Goal: Task Accomplishment & Management: Complete application form

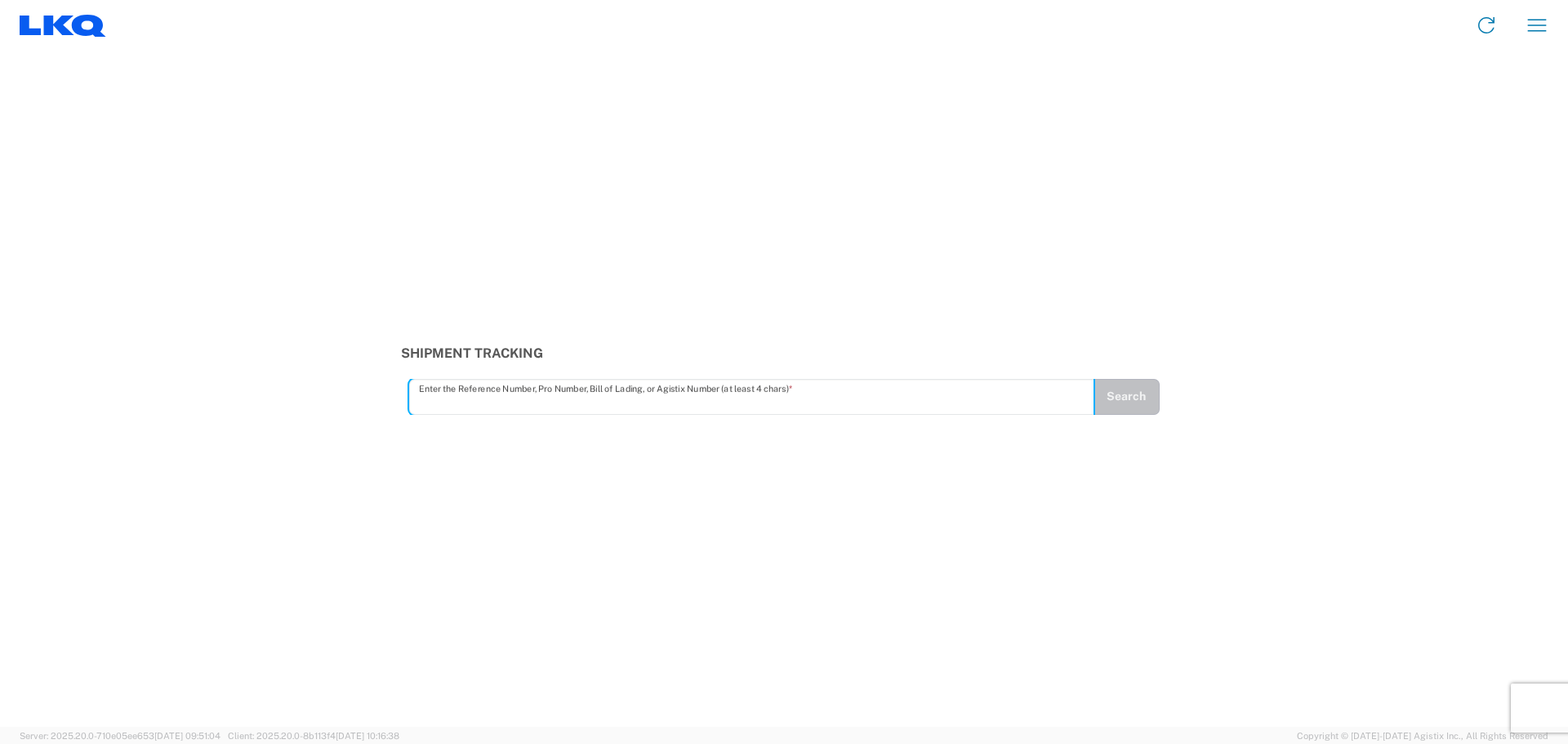
click at [1557, 32] on div "Home Shipment request Shipment tracking" at bounding box center [835, 25] width 1457 height 39
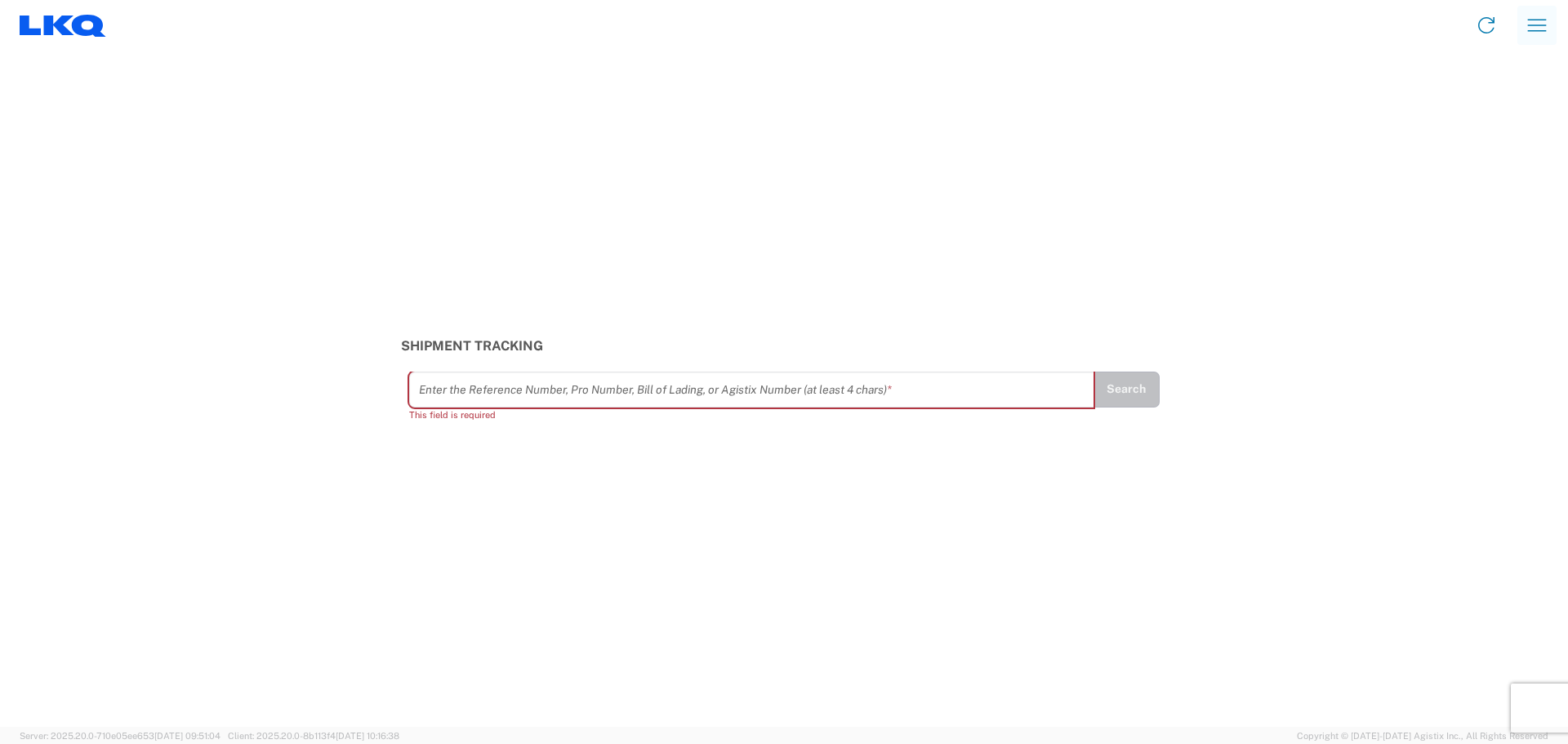
click at [1549, 31] on icon "button" at bounding box center [1537, 25] width 26 height 26
click at [1487, 116] on link "Shipment request" at bounding box center [1476, 111] width 153 height 32
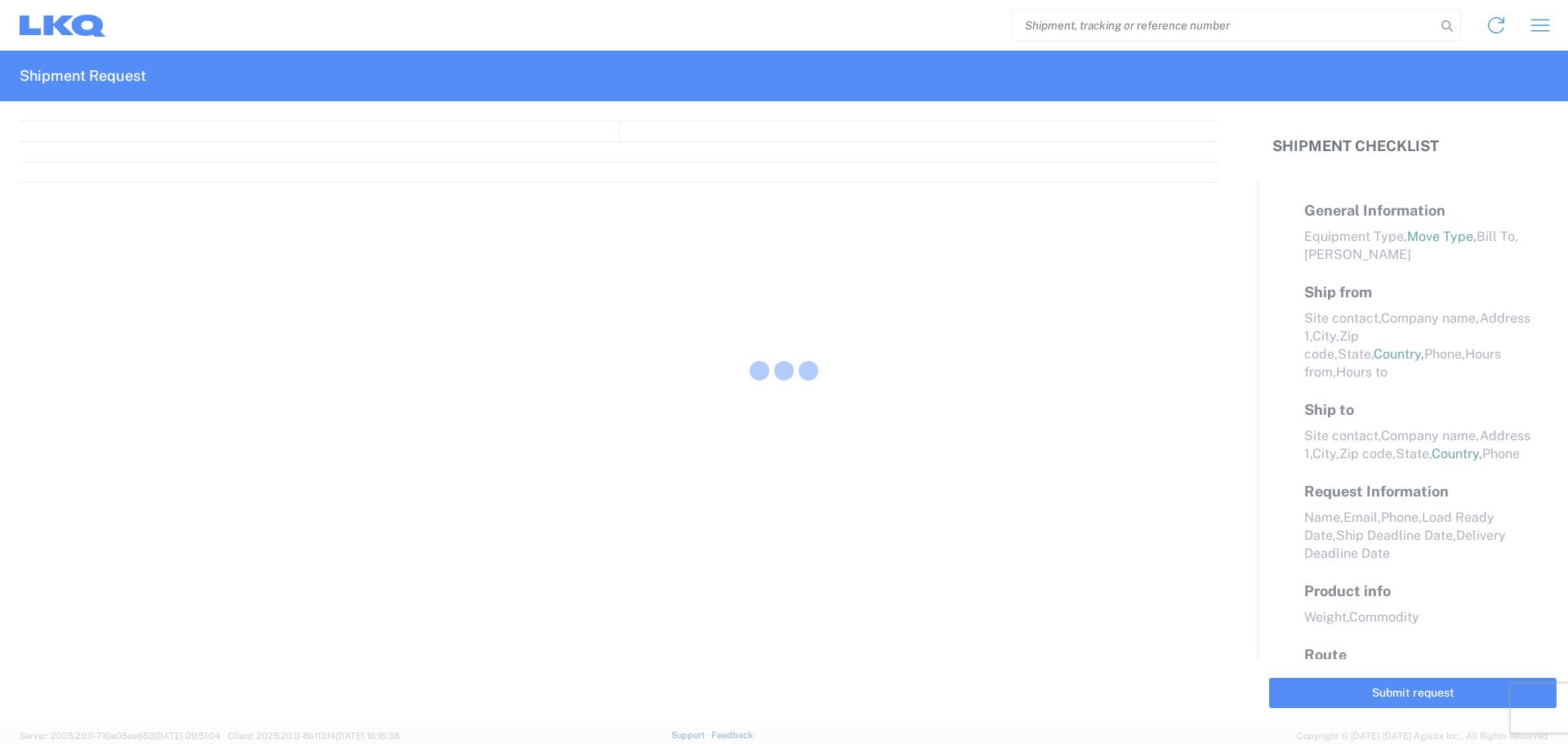
select select "FULL"
select select "LBS"
select select "IN"
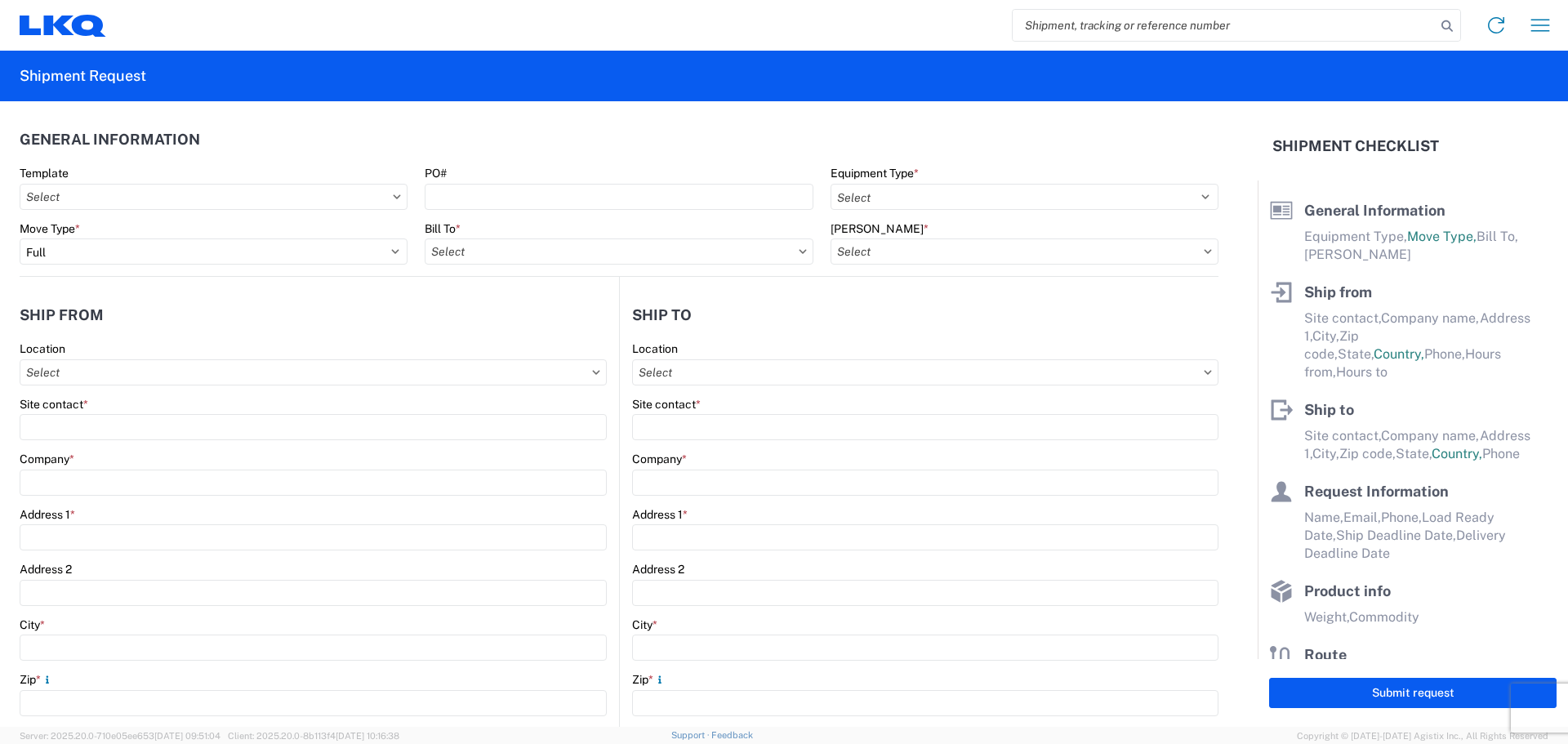
click at [1109, 40] on input "search" at bounding box center [1223, 25] width 423 height 31
paste input "56920546"
type input "56920546"
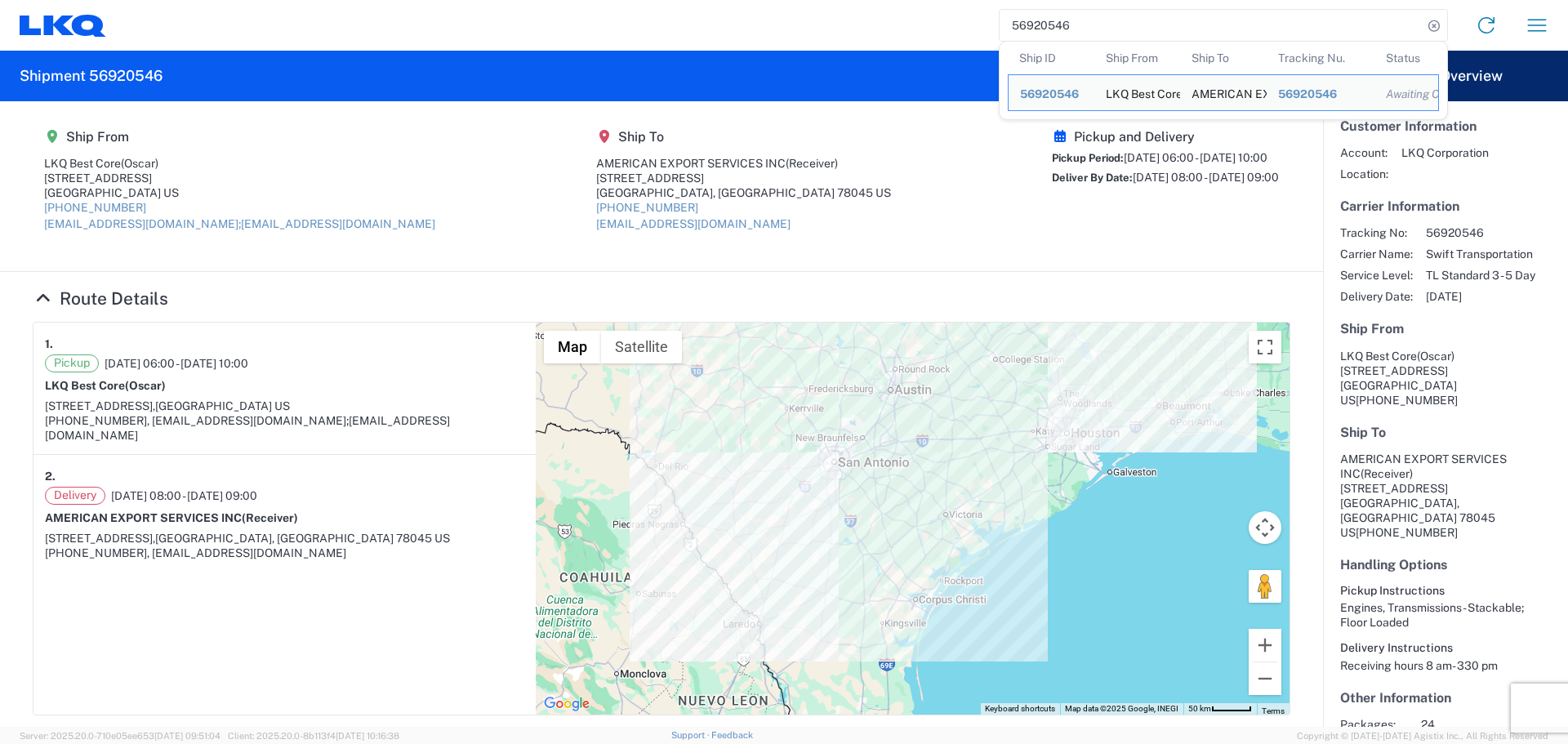
click at [920, 159] on agx-shipment-main-routing-info "Ship From LKQ Best Core (Oscar) 1714 West Mount Houston Road Houston, TX 77038 …" at bounding box center [661, 186] width 1258 height 138
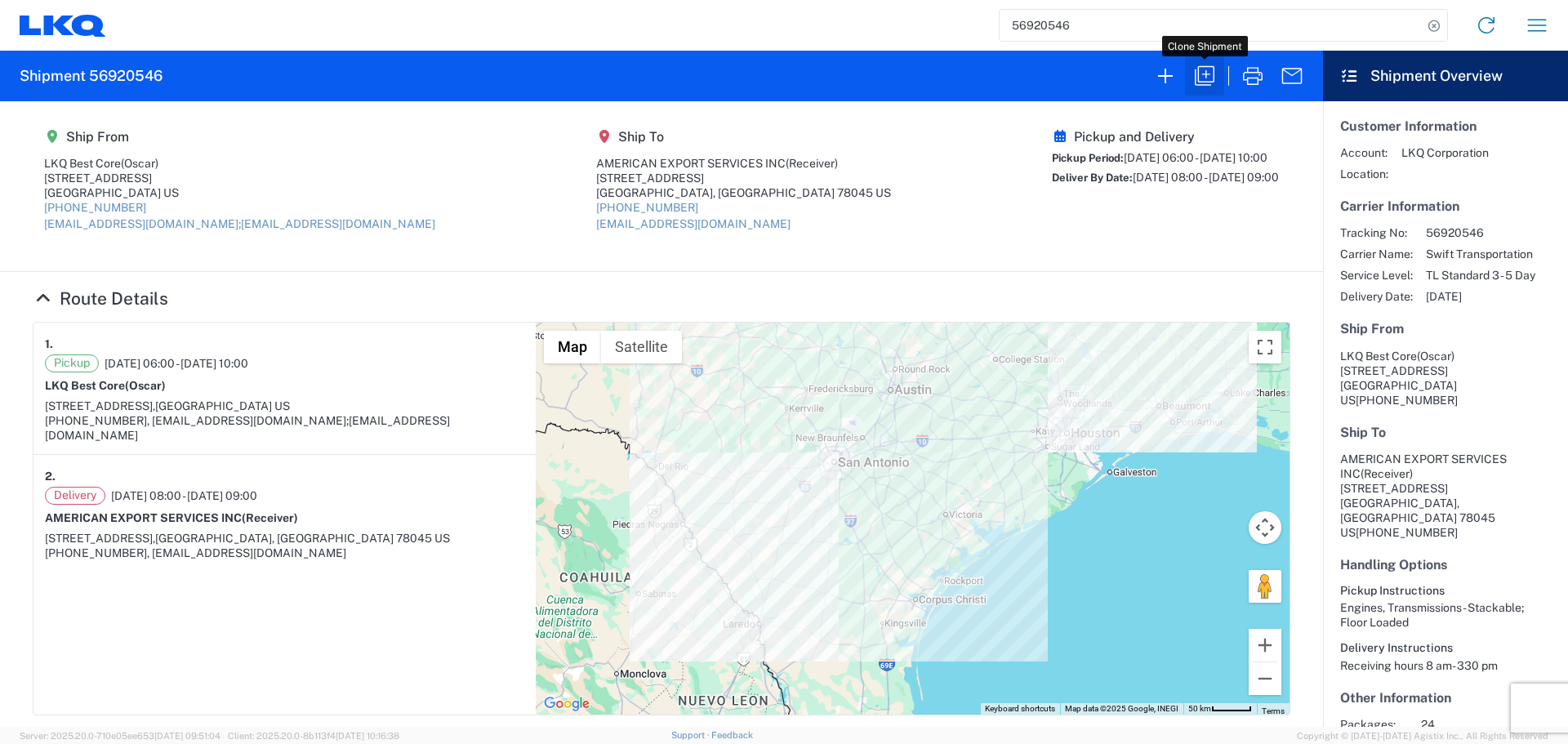
click at [1201, 77] on icon "button" at bounding box center [1205, 75] width 26 height 26
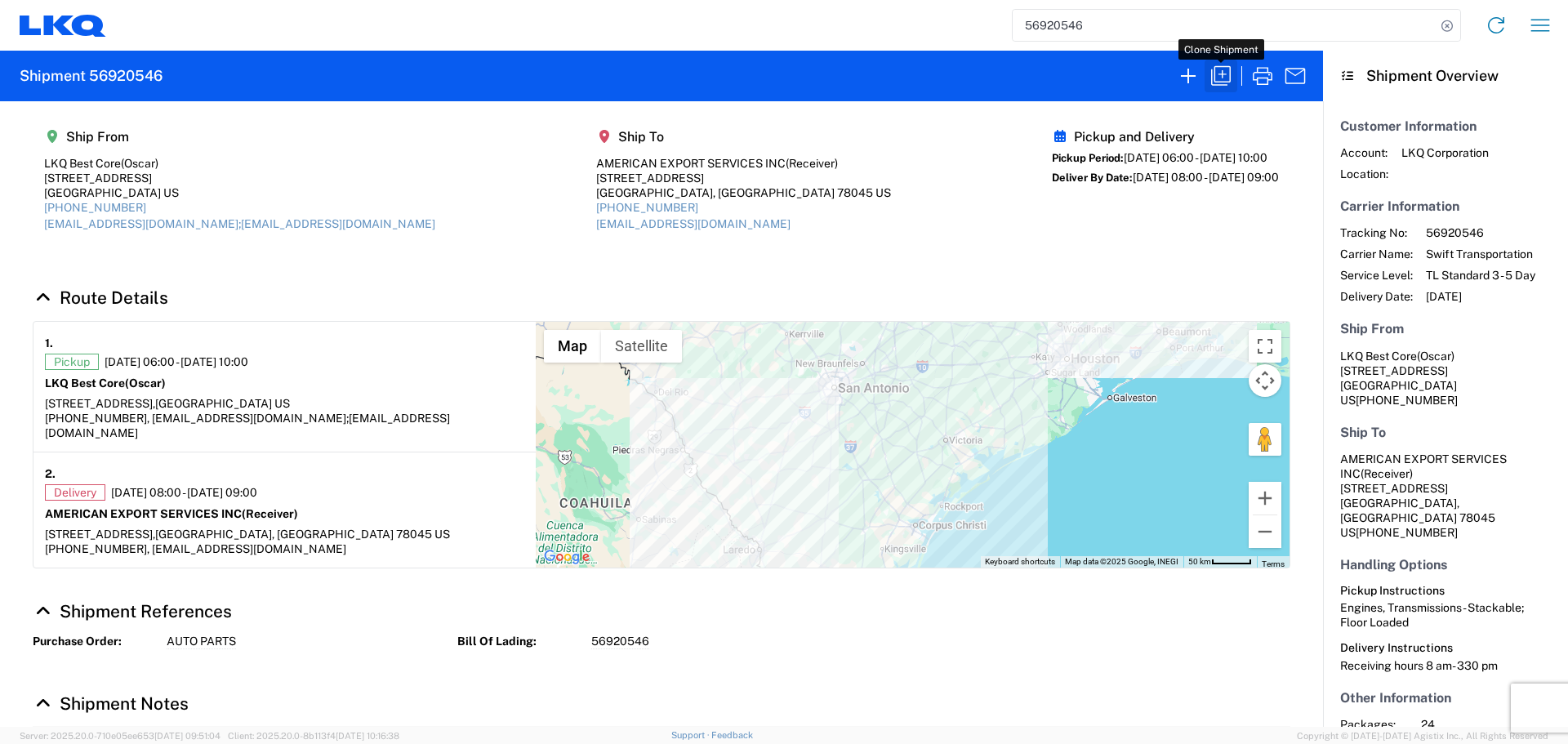
click at [1216, 82] on icon "button" at bounding box center [1221, 76] width 20 height 20
select select "FULL"
select select "US"
select select "LBS"
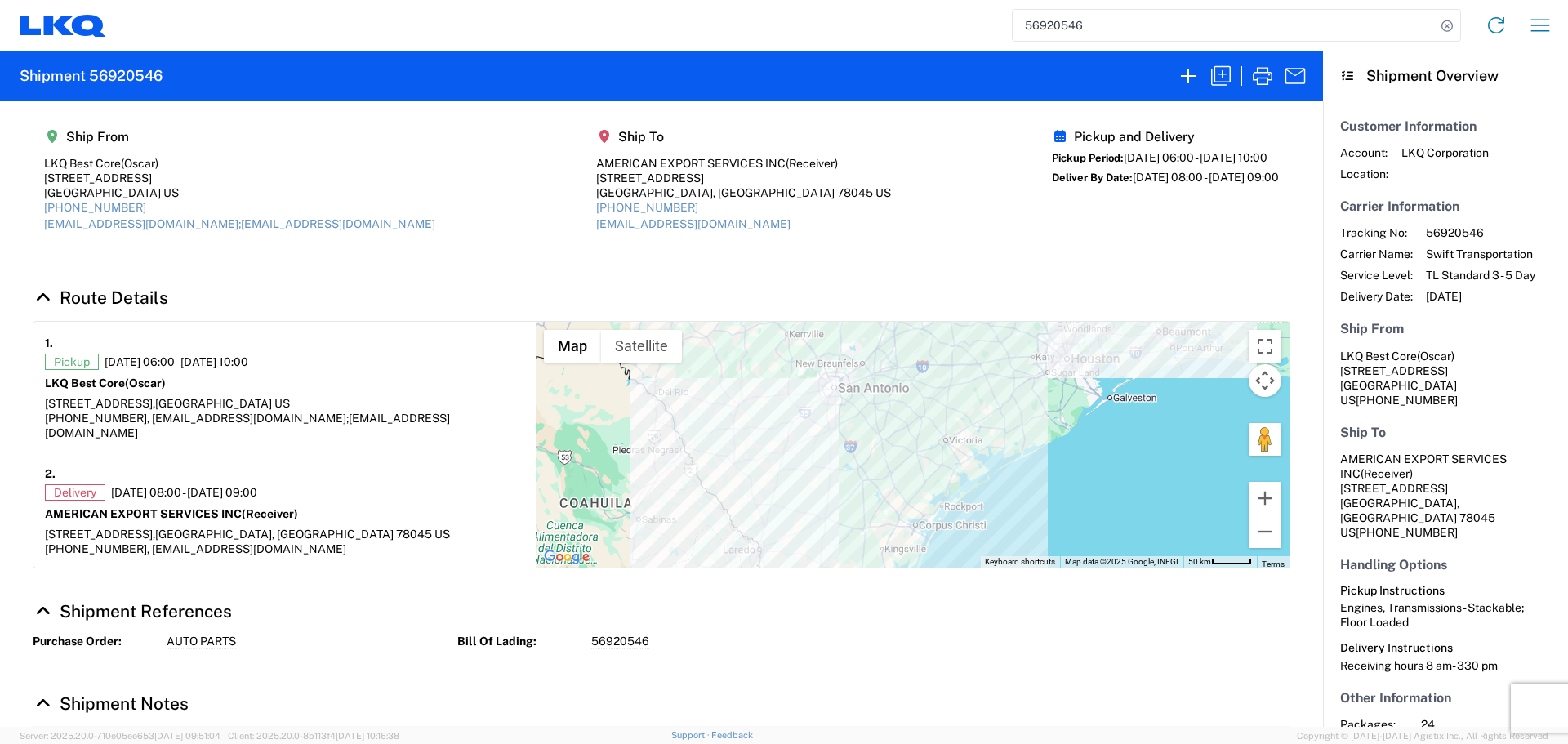
select select "IN"
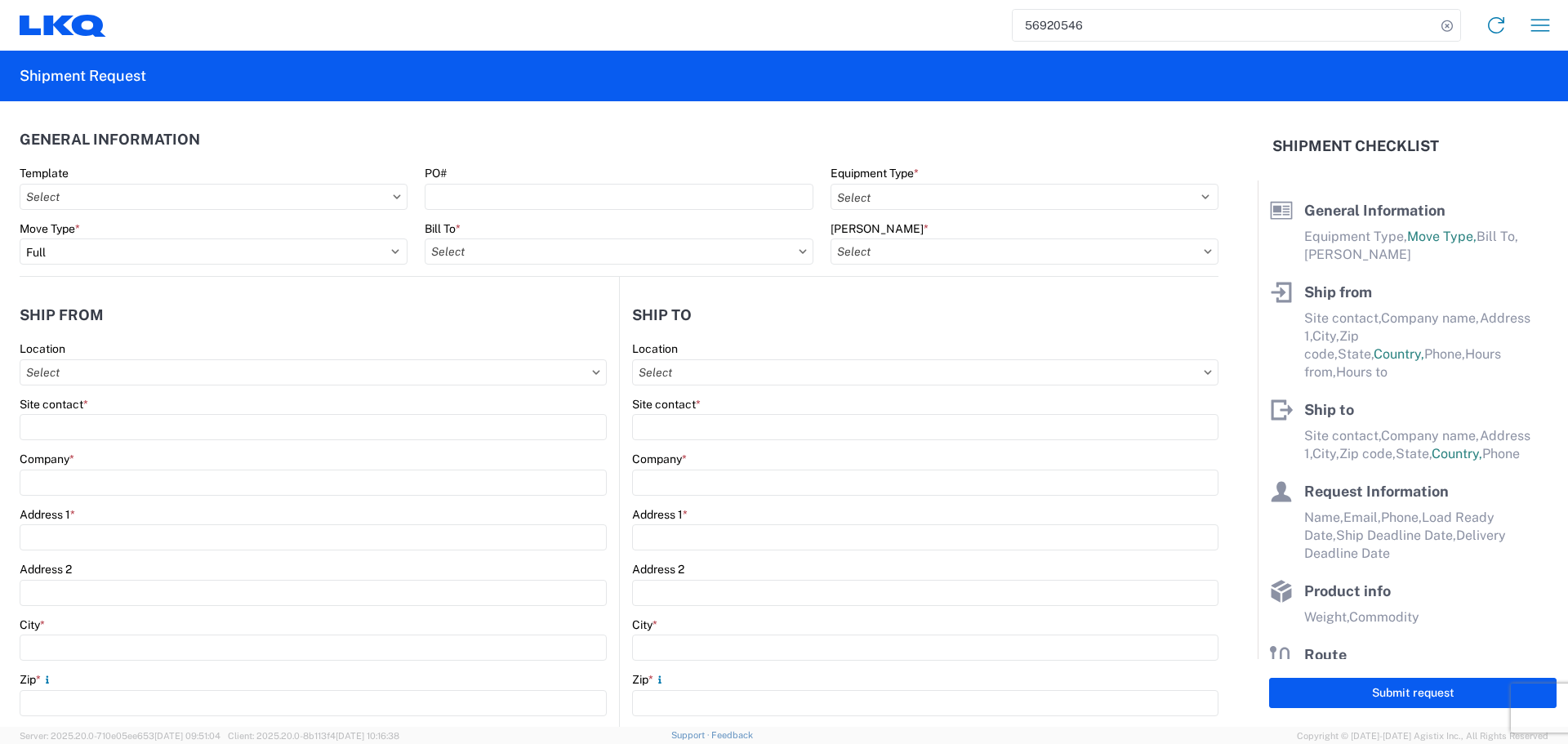
click at [1298, 22] on input "56920546" at bounding box center [1223, 25] width 423 height 31
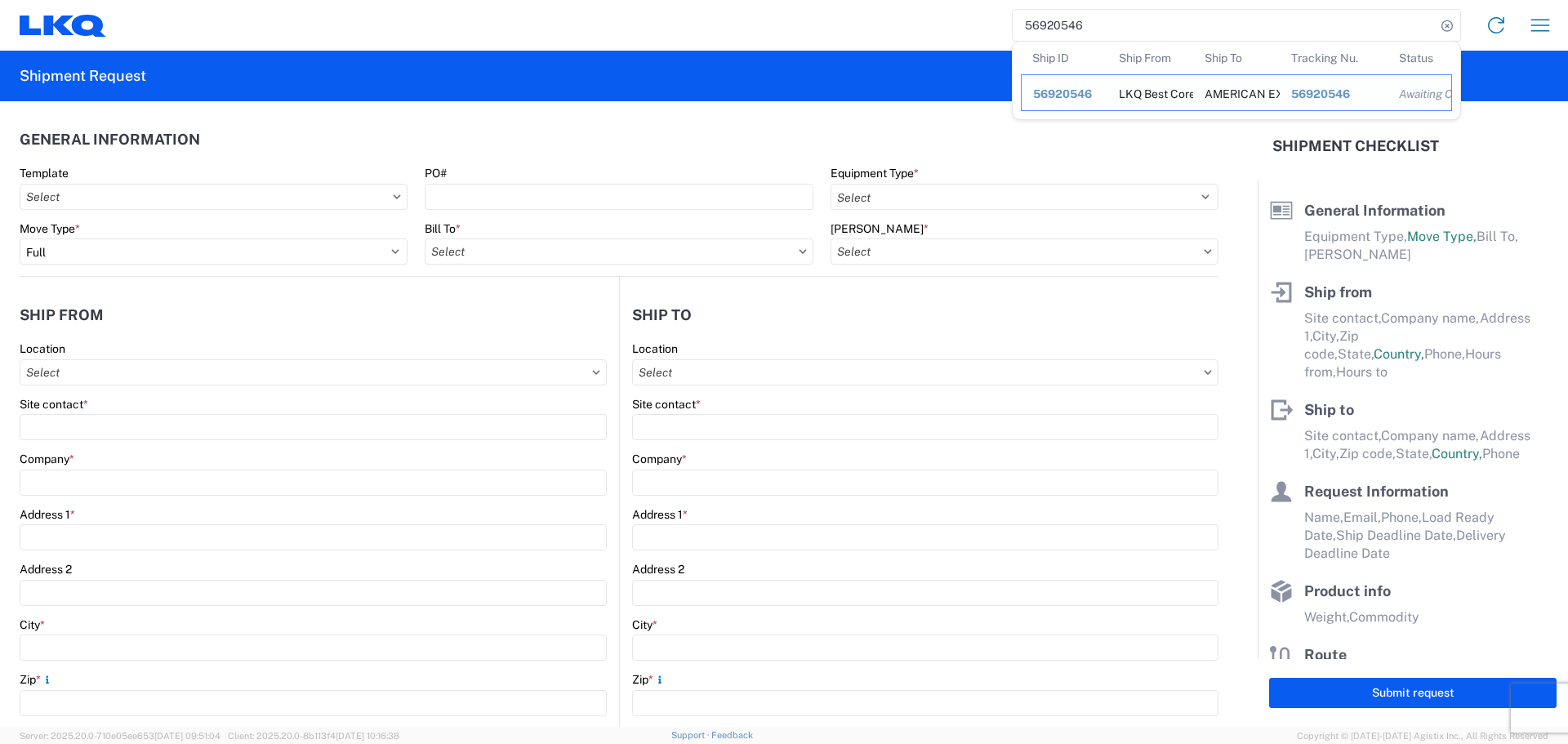
click at [1070, 95] on span "56920546" at bounding box center [1062, 94] width 59 height 13
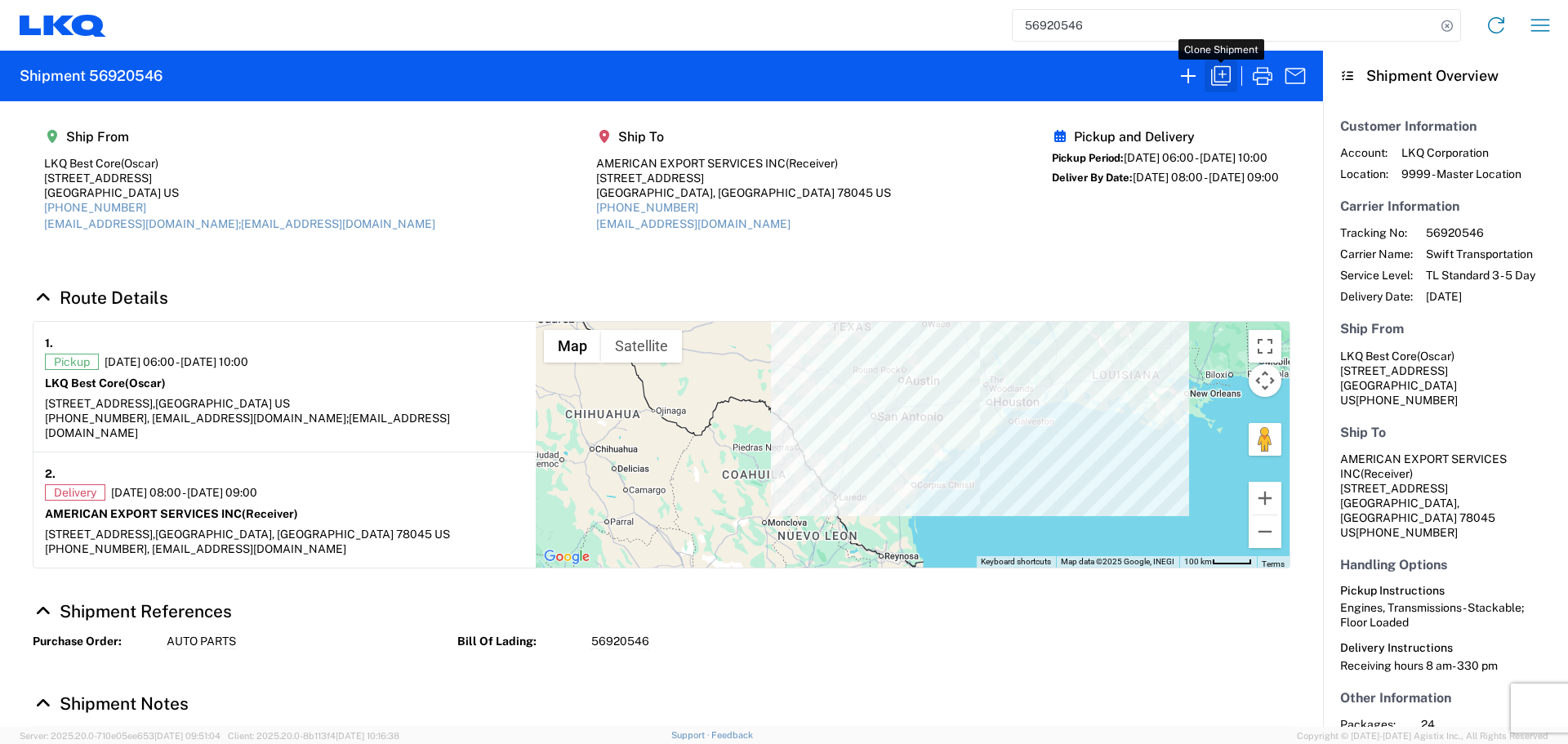
click at [1228, 70] on icon "button" at bounding box center [1220, 75] width 26 height 26
click at [1206, 73] on button "button" at bounding box center [1220, 75] width 32 height 32
click at [1215, 70] on icon "button" at bounding box center [1221, 76] width 20 height 20
select select "FULL"
select select "US"
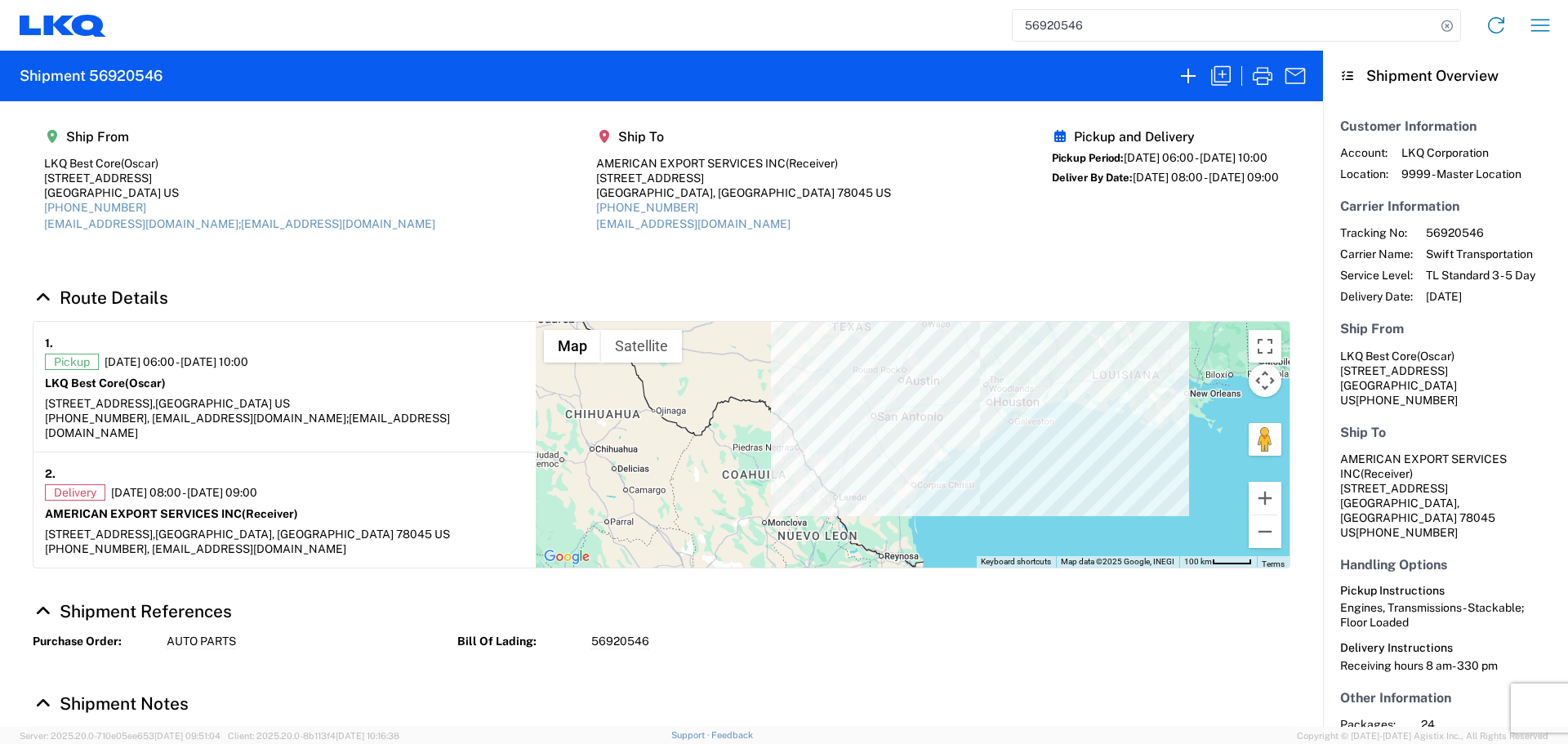
select select "US"
select select "LBS"
select select "IN"
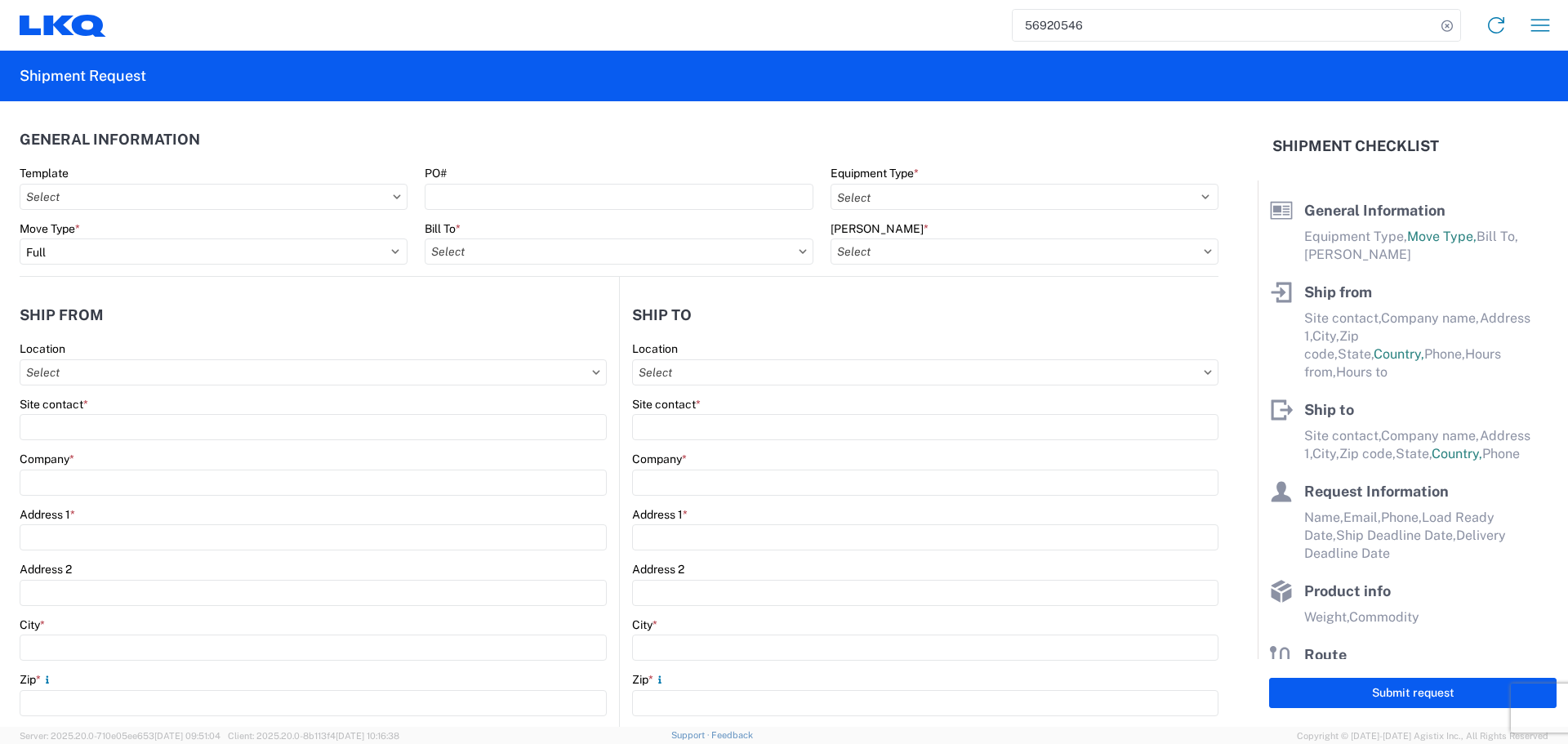
select select "STDV"
type input "Oscar"
type input "LKQ Best Core"
type input "1714 West Mount Houston Road"
type input "Houston"
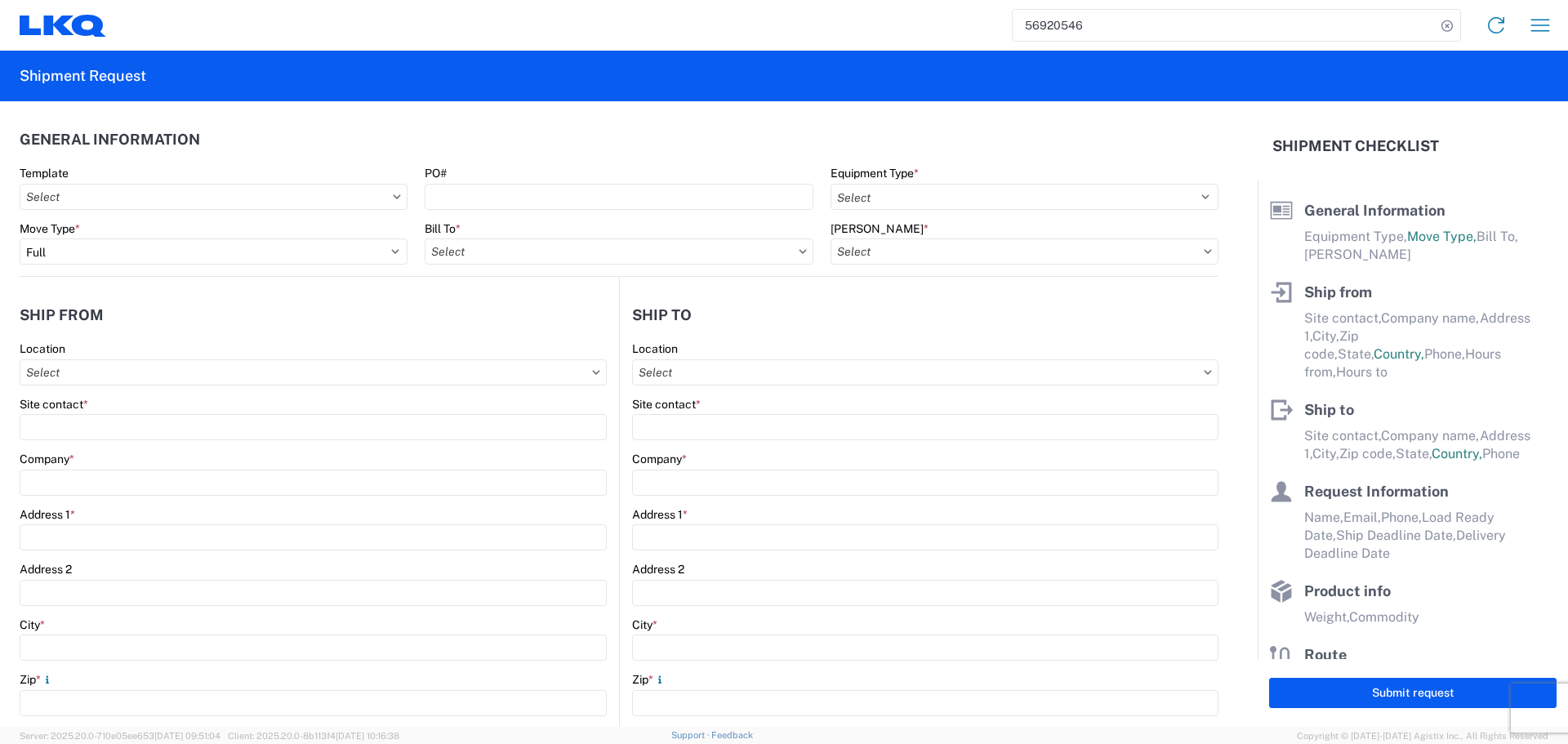
type input "77038"
type input "oxdavila@lkqcorp.com;acgarcia@lkqcorp.com"
type input "Receiver"
type input "AMERICAN EXPORT SERVICES INC"
type input "417 NAFTA BLVD"
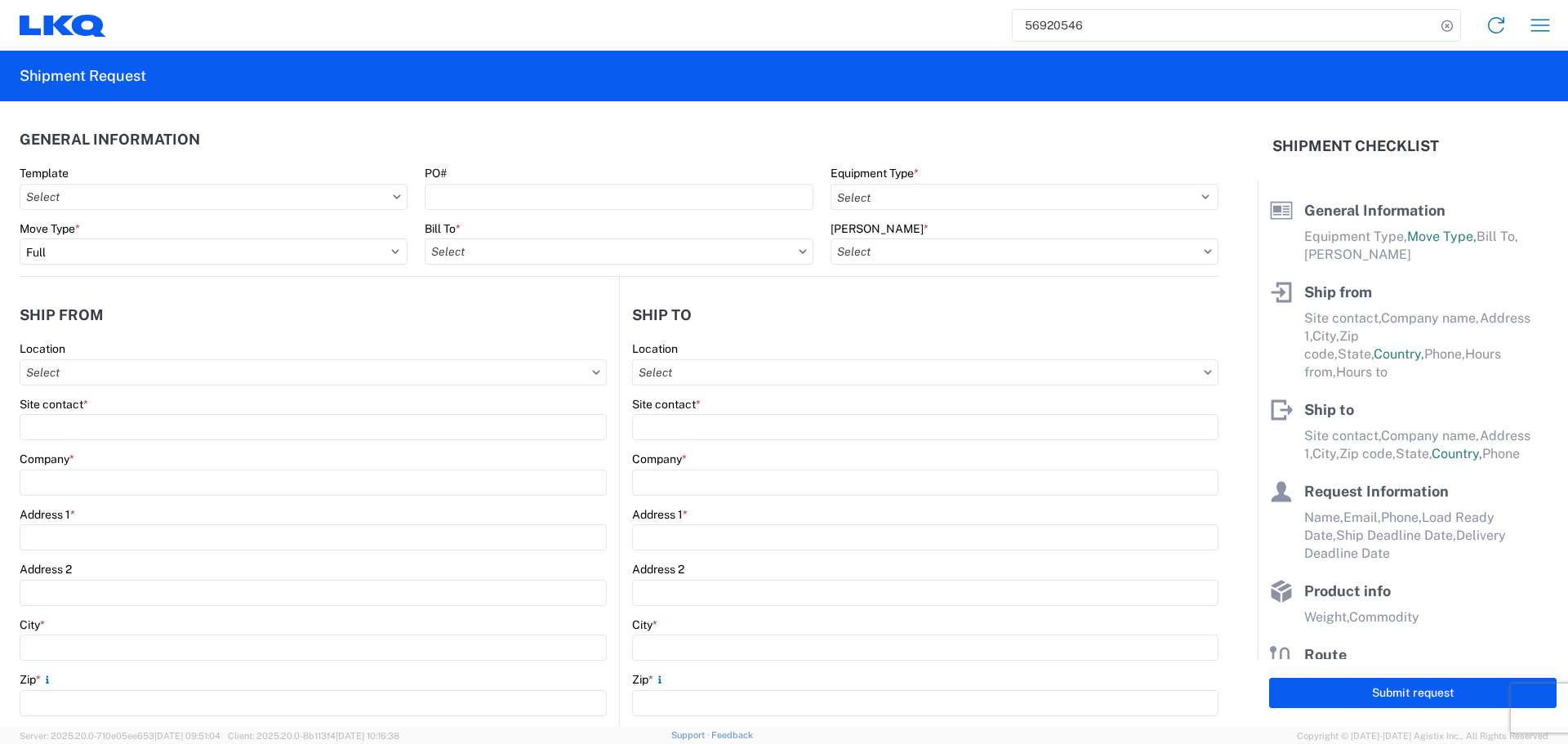
type input "Laredo"
type input "78045"
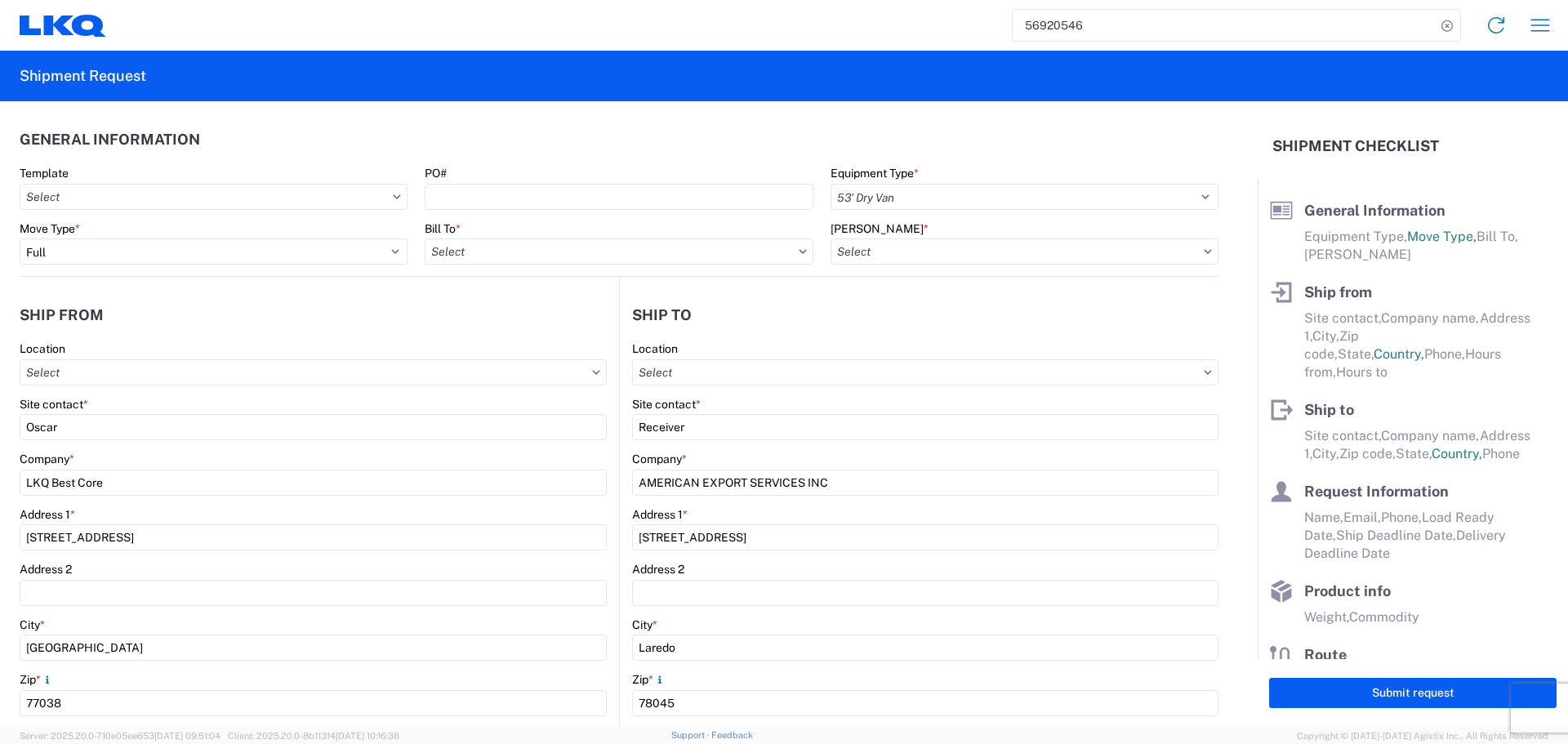
type input "mgutierrez@laser.com.mx"
type input "Oscar"
type input "oxdavila@lkqcorp.com"
type input "281-886-1028"
type input "2025-09-25"
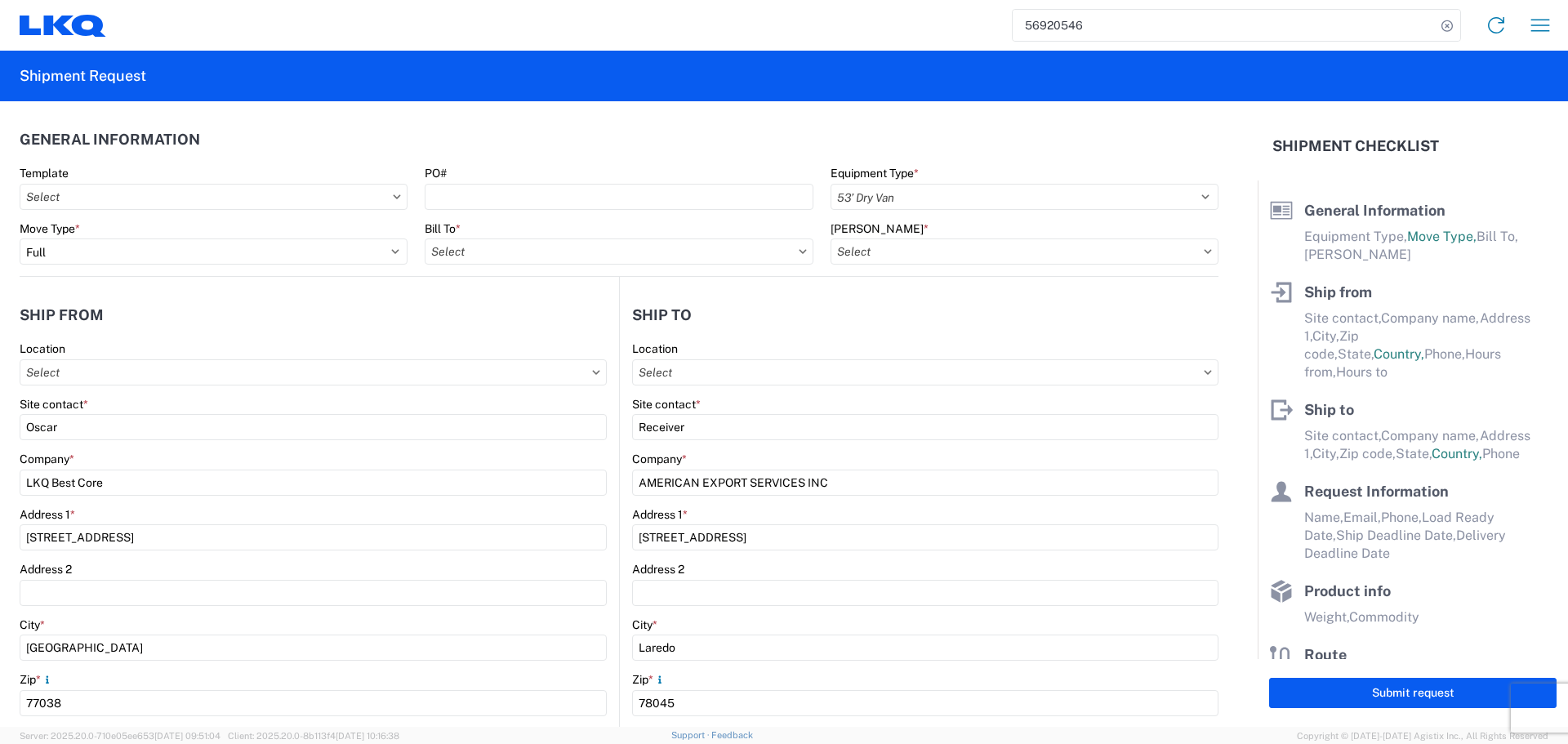
type input "2025-09-25"
type input "2025-09-26"
type textarea "Receiving hours 8 am- 330 pm"
type input "42500"
type input "Engines, Transmissions"
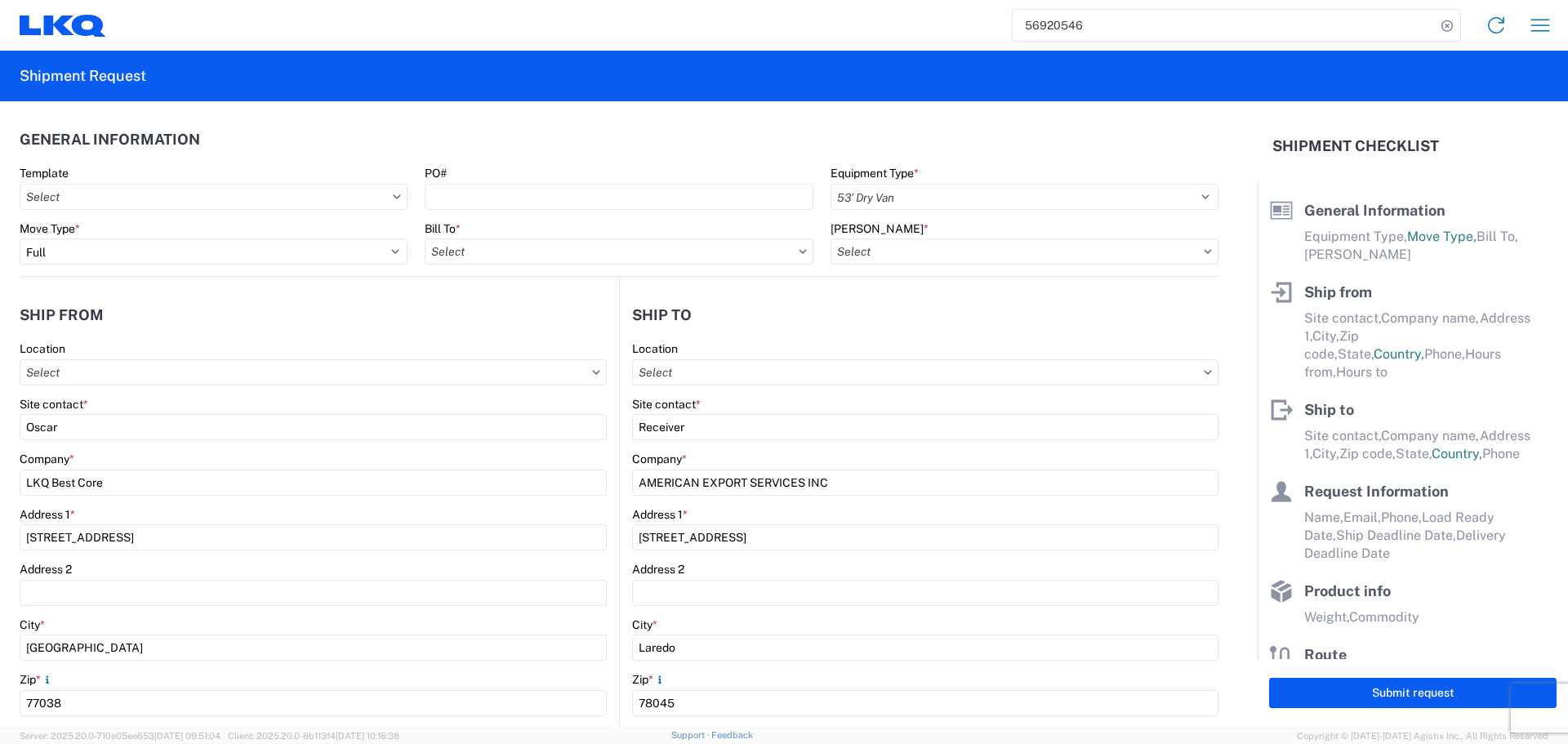
type input "24"
type input "0"
type input "40"
type input "36"
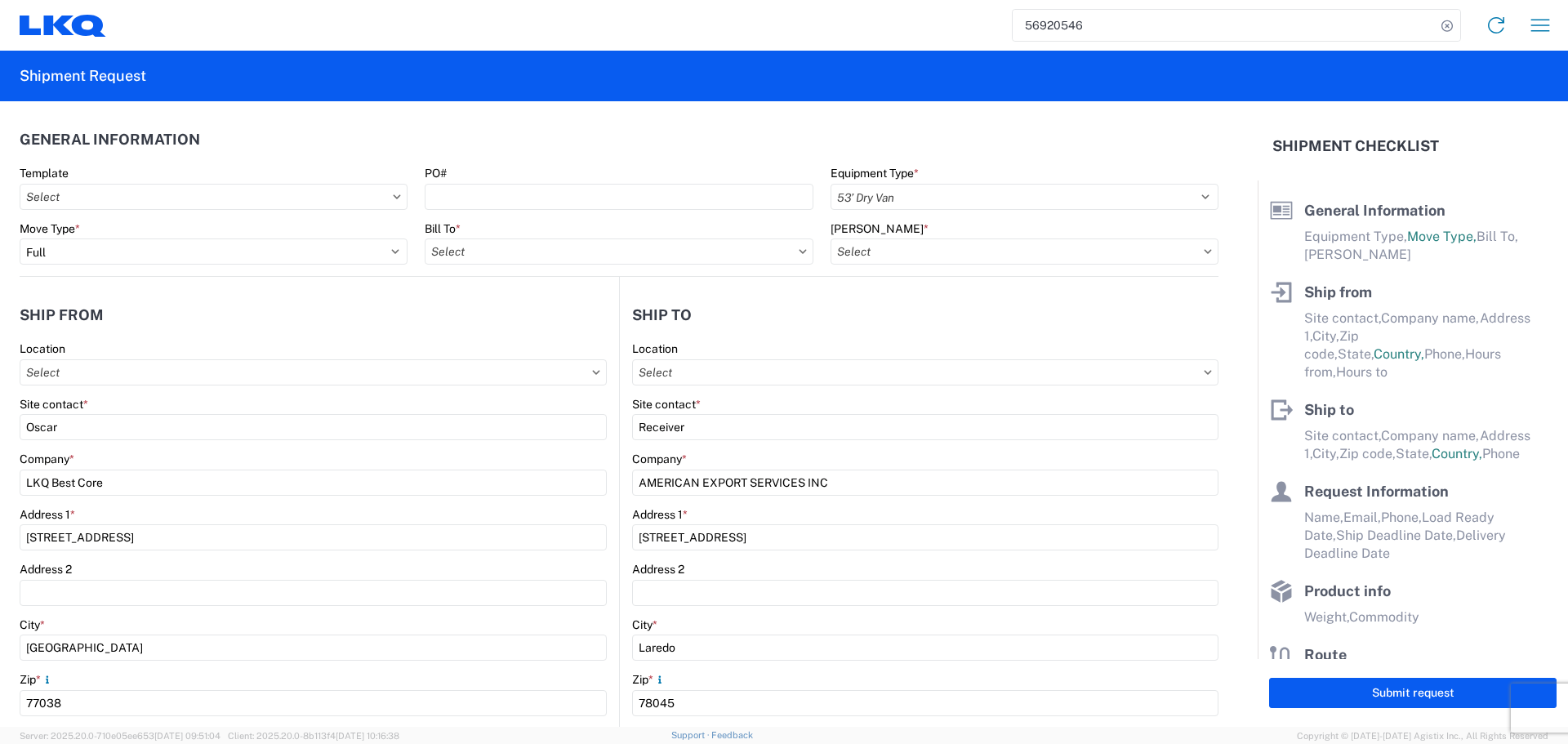
select select "US"
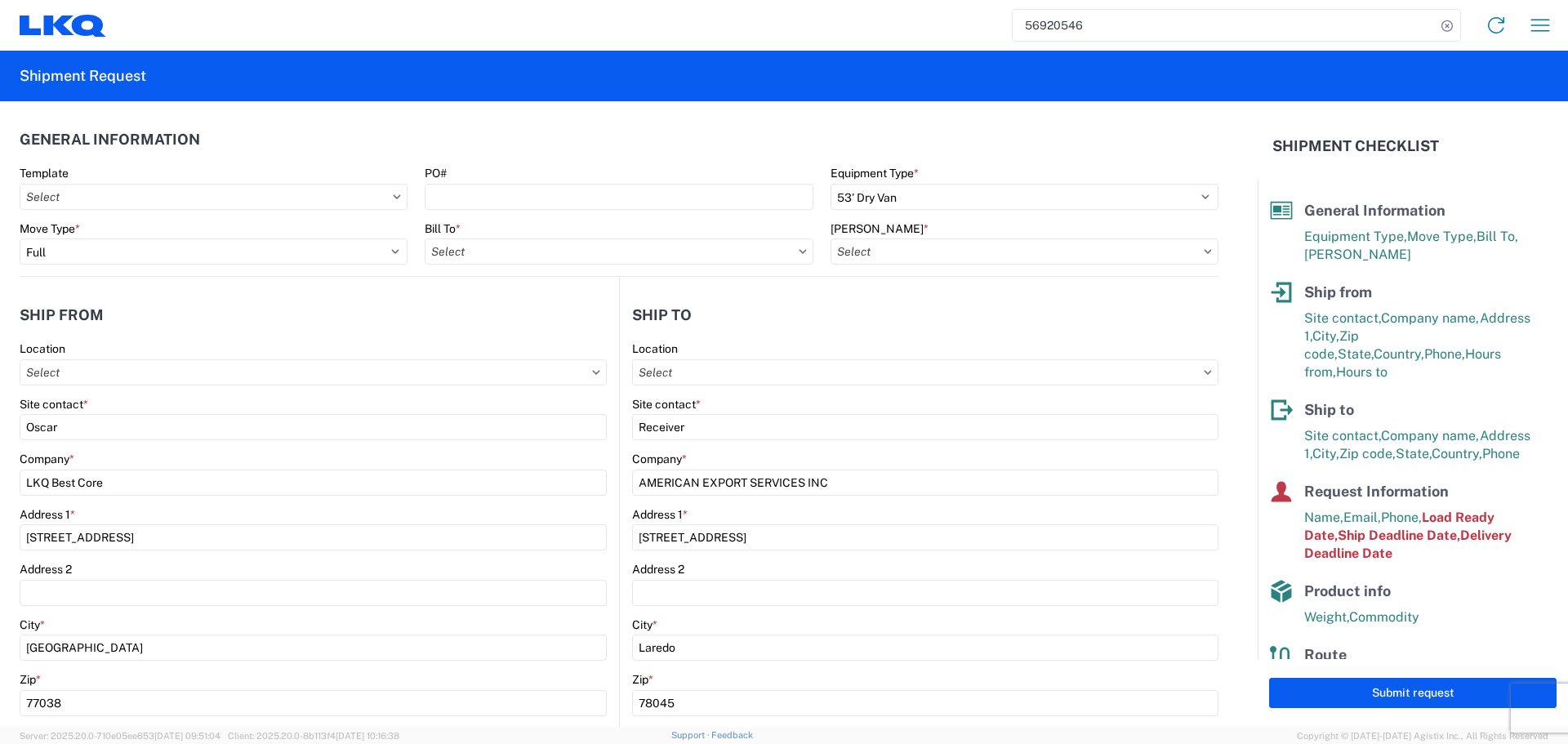
type input "1760 - LKQ Best Core"
type input "1760-6300-66000-0000 - 1760 Freight Out"
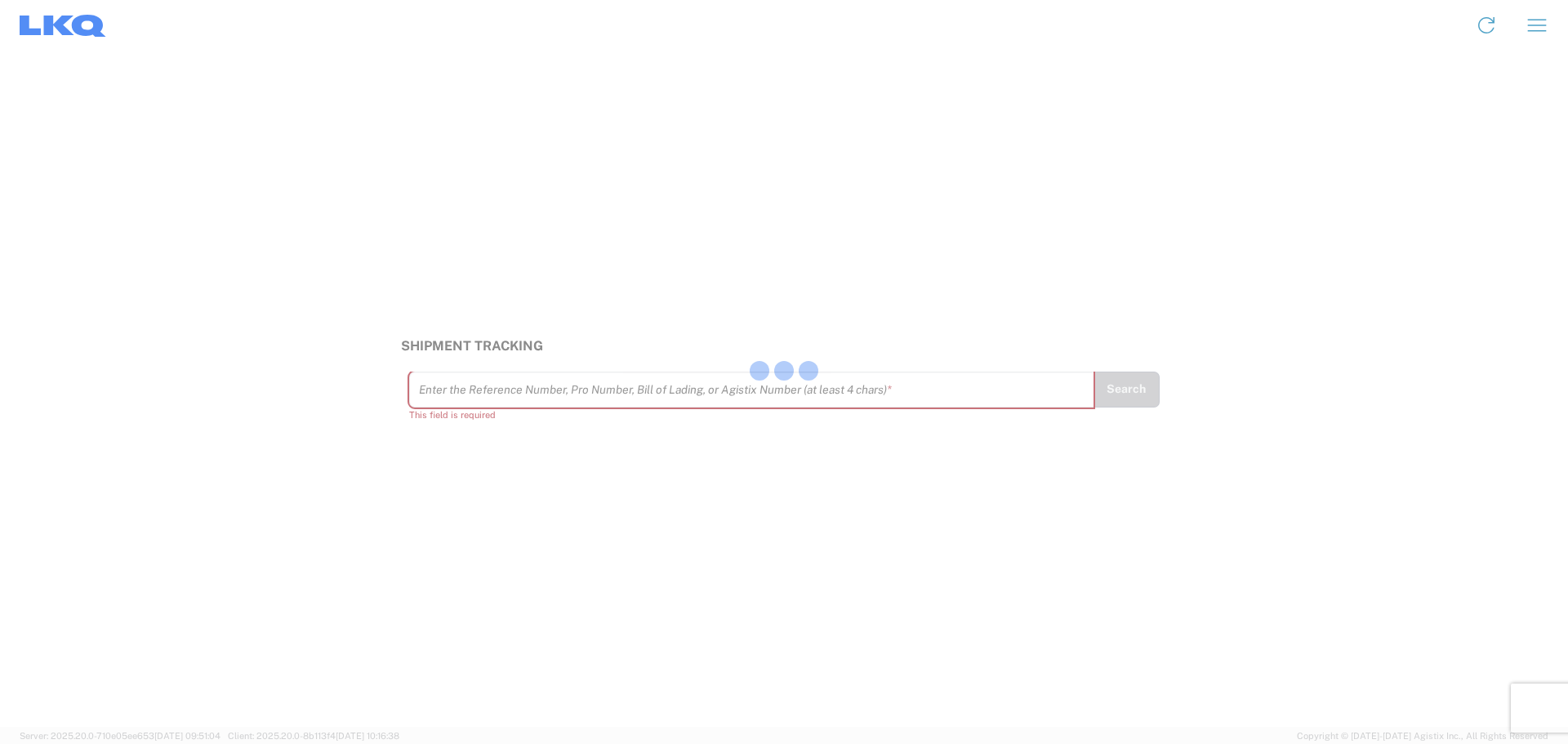
click at [501, 395] on div at bounding box center [784, 372] width 1568 height 744
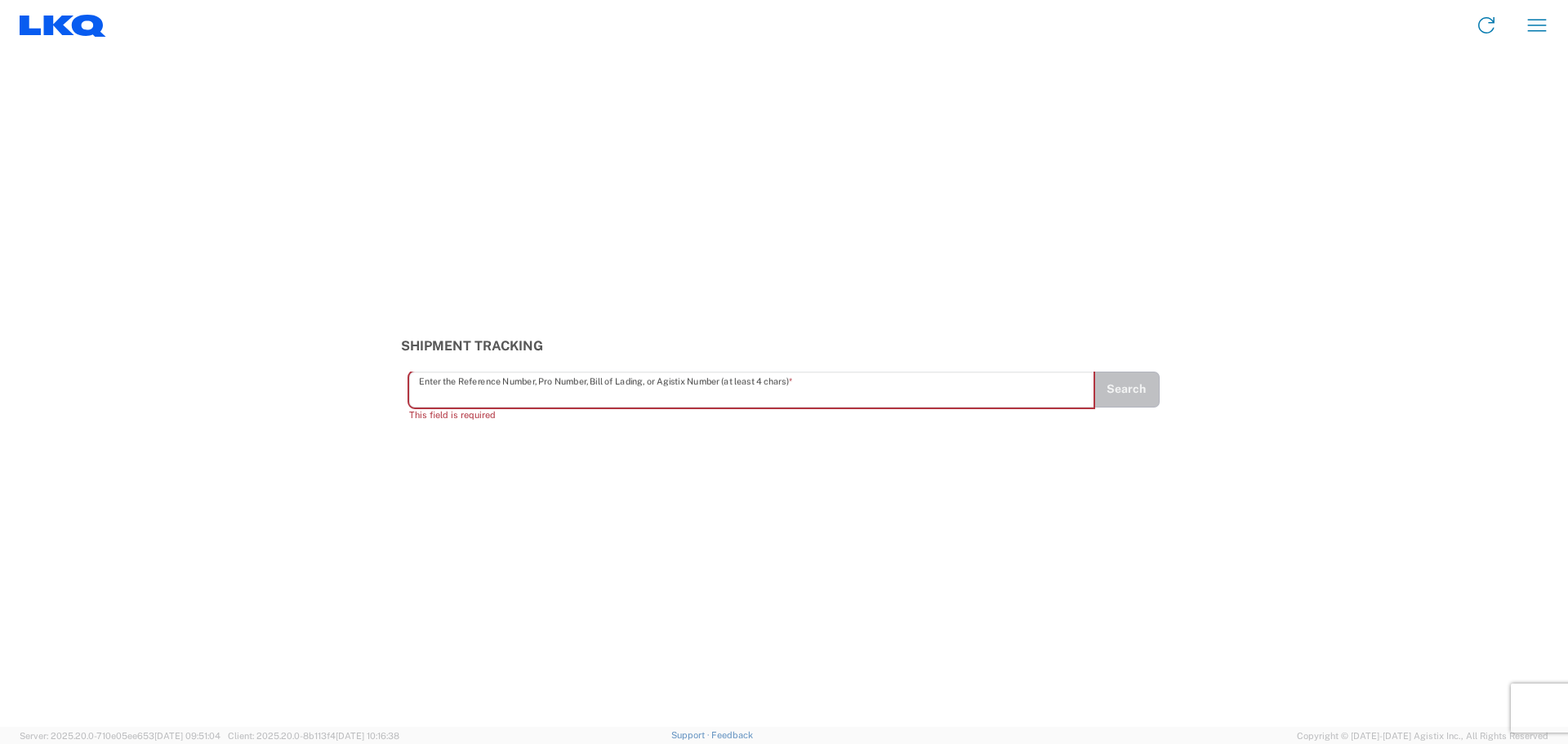
drag, startPoint x: 526, startPoint y: 405, endPoint x: 499, endPoint y: 396, distance: 28.5
paste input "56819061"
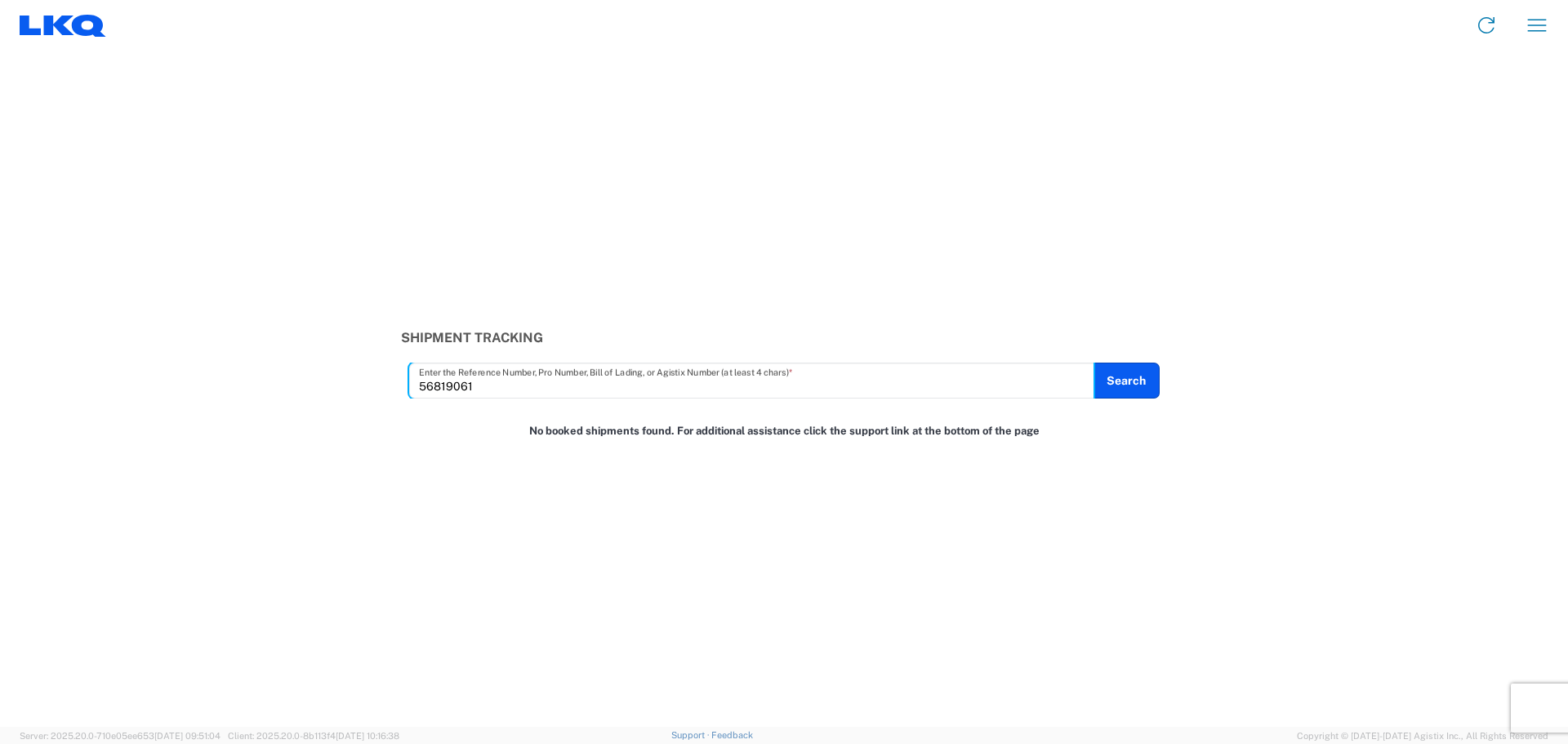
click at [1072, 379] on input "56819061" at bounding box center [752, 381] width 666 height 28
click at [1105, 379] on button "Search" at bounding box center [1126, 380] width 67 height 36
click at [1123, 382] on button "Search" at bounding box center [1126, 380] width 67 height 36
click at [460, 380] on input "56819061" at bounding box center [752, 381] width 666 height 28
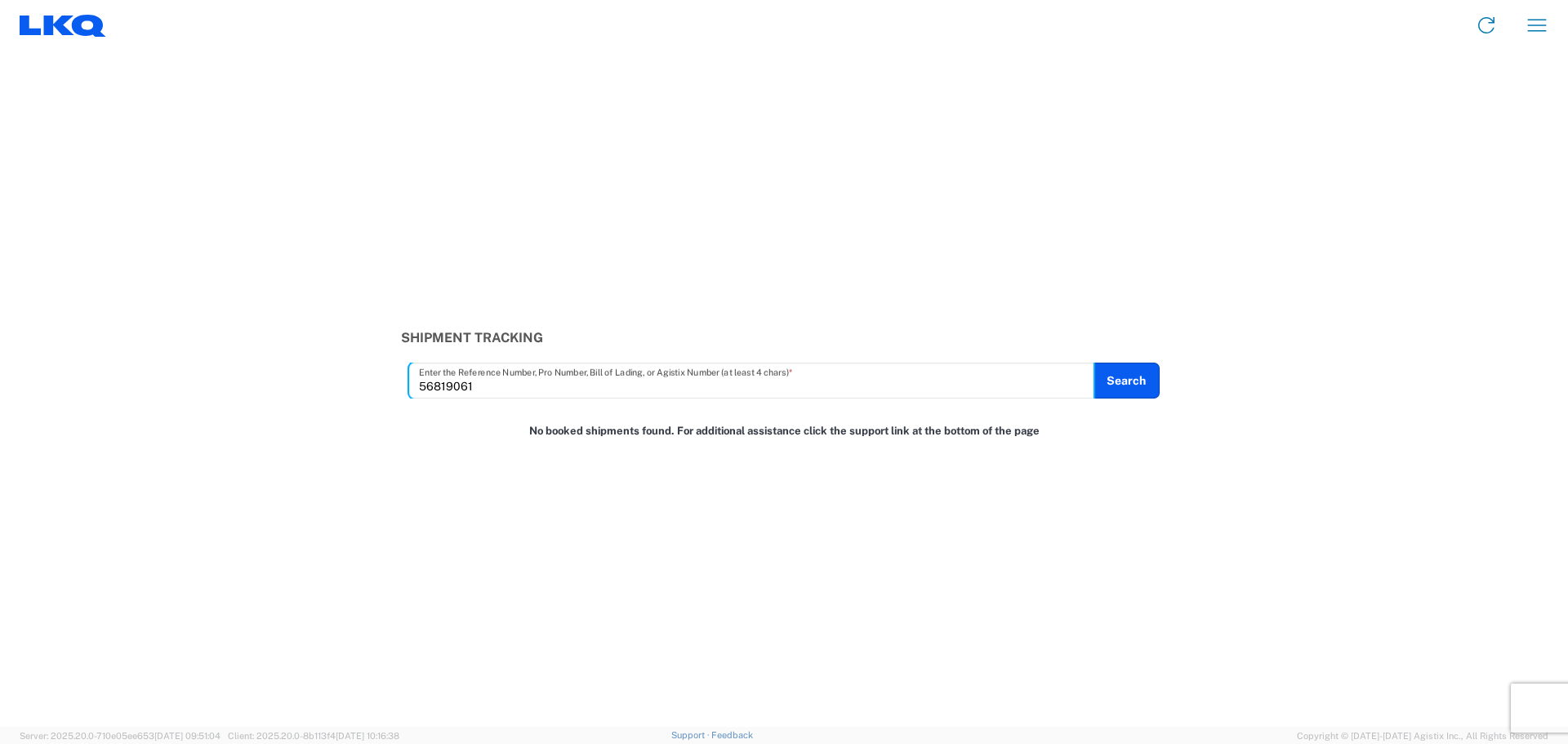
paste input "717623"
type input "56717623"
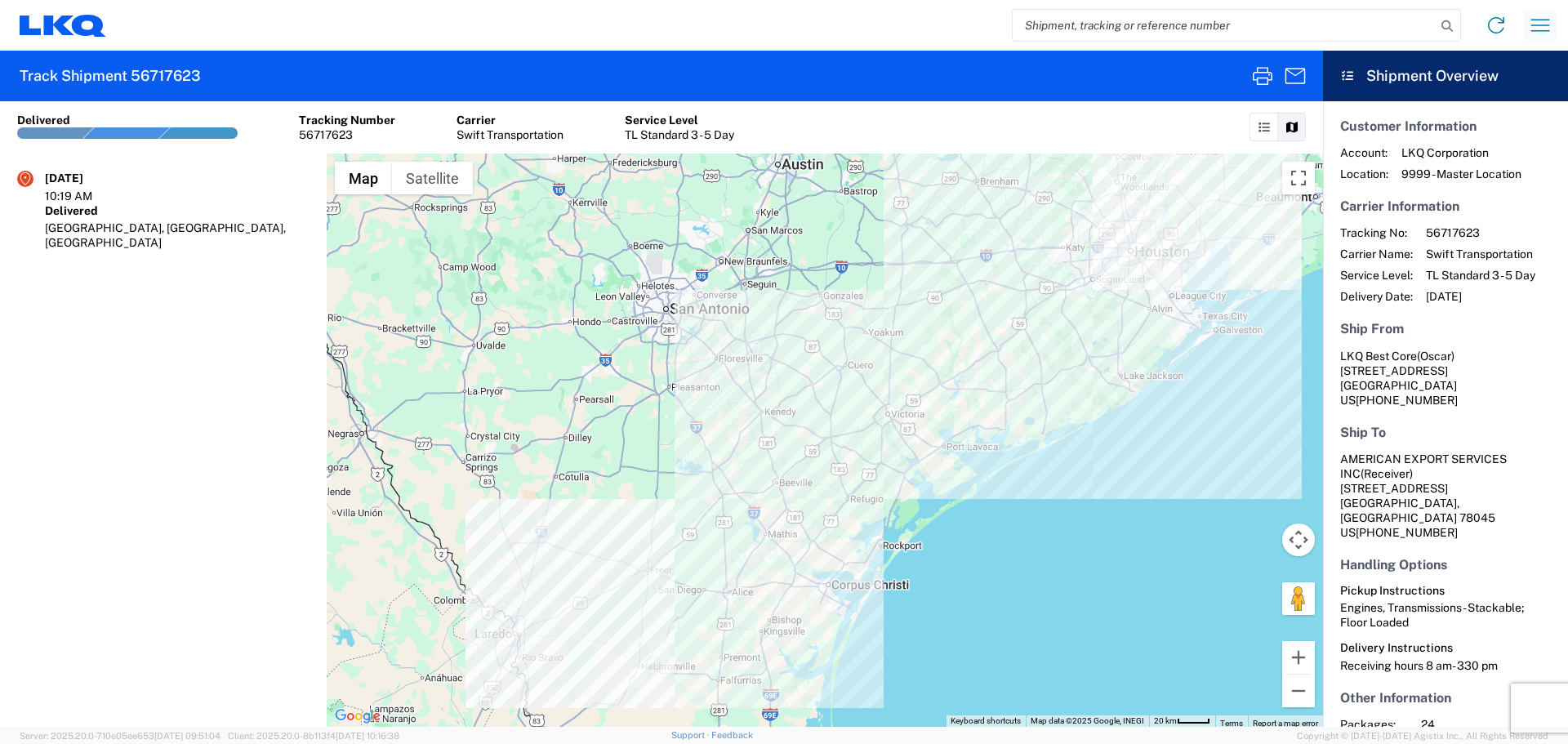
click at [1530, 23] on icon "button" at bounding box center [1540, 25] width 26 height 26
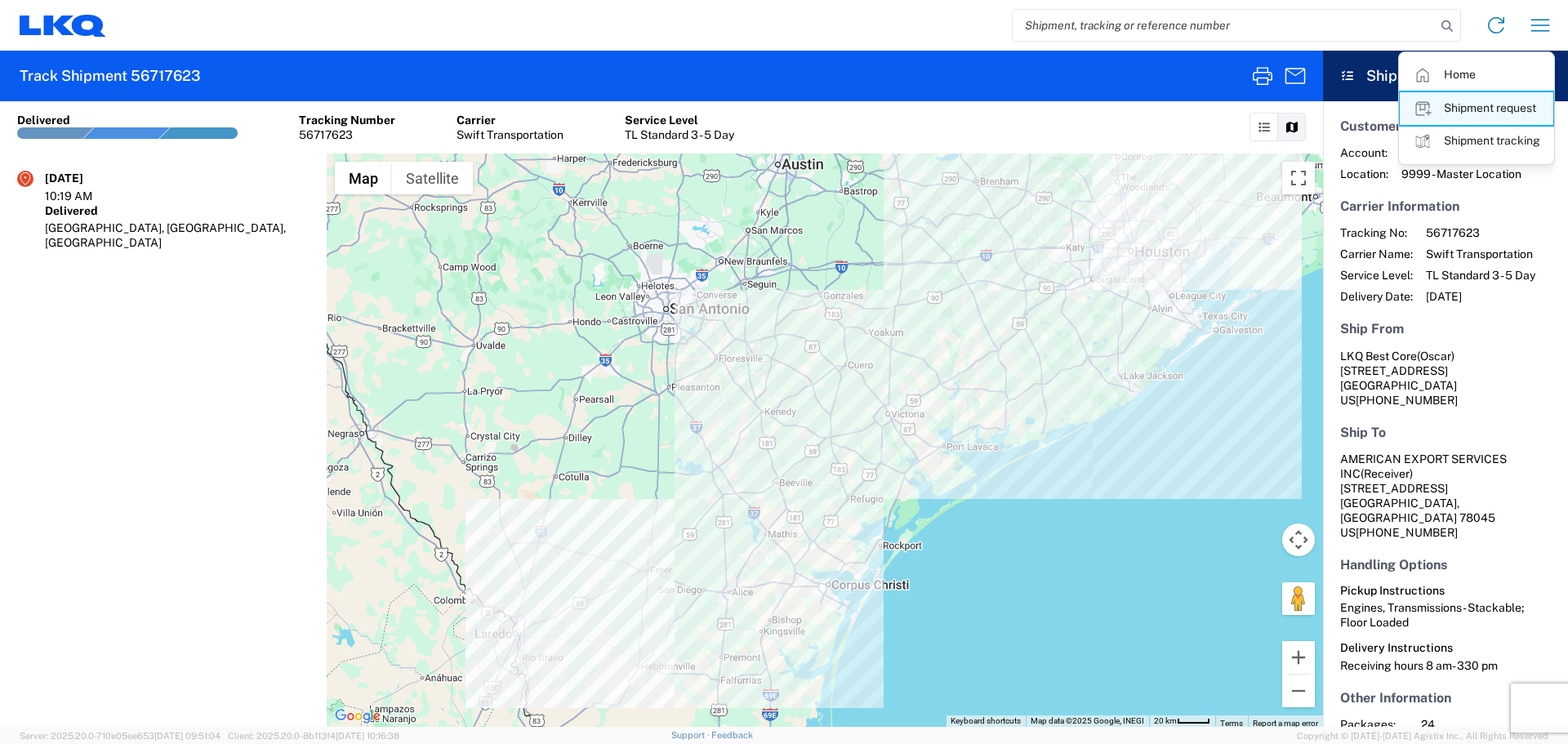
click at [1481, 103] on link "Shipment request" at bounding box center [1476, 108] width 153 height 32
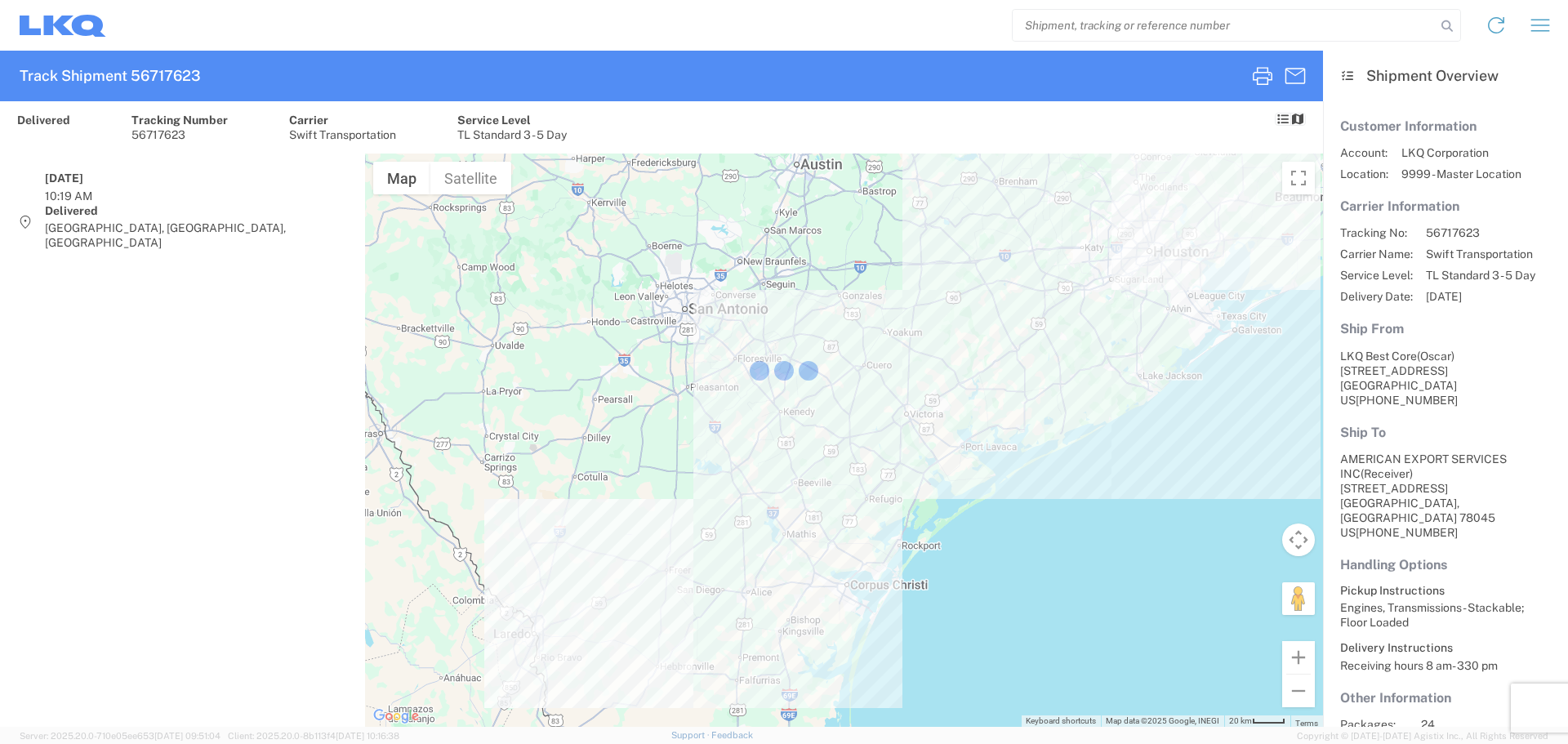
select select "FULL"
select select "LBS"
select select "IN"
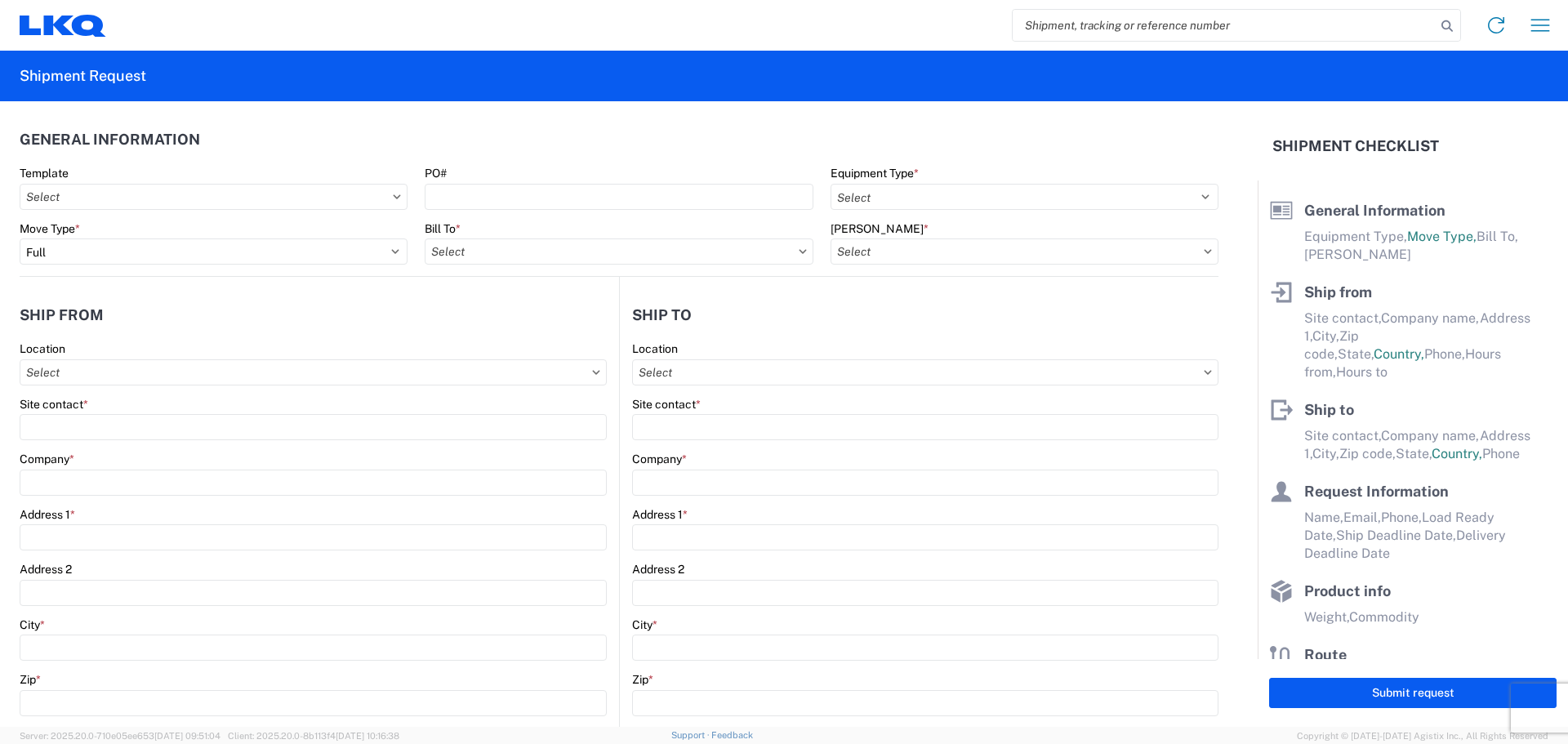
click at [1032, 17] on input "search" at bounding box center [1223, 25] width 423 height 31
paste input "56717623"
type input "56717623"
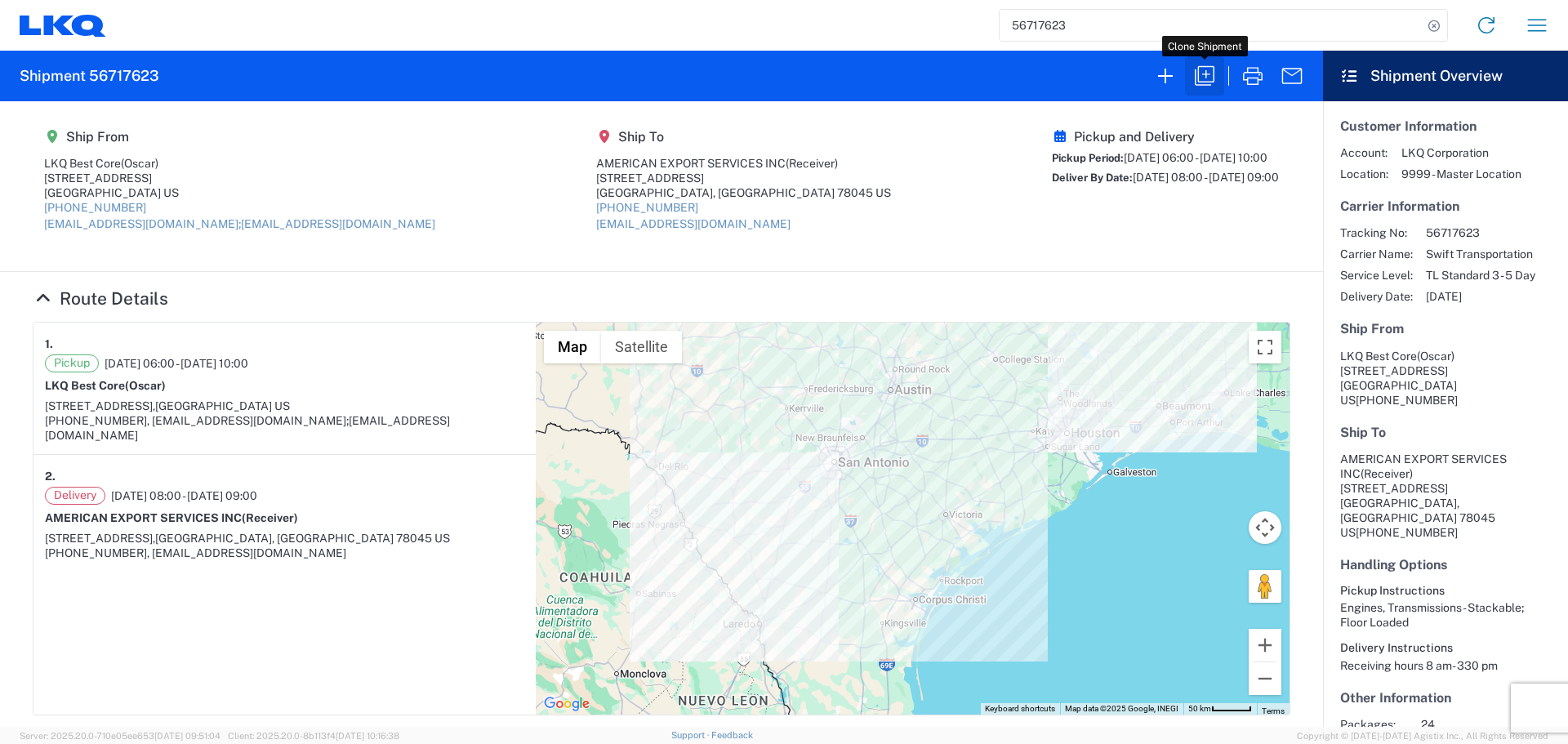
click at [1208, 76] on icon "button" at bounding box center [1205, 75] width 26 height 26
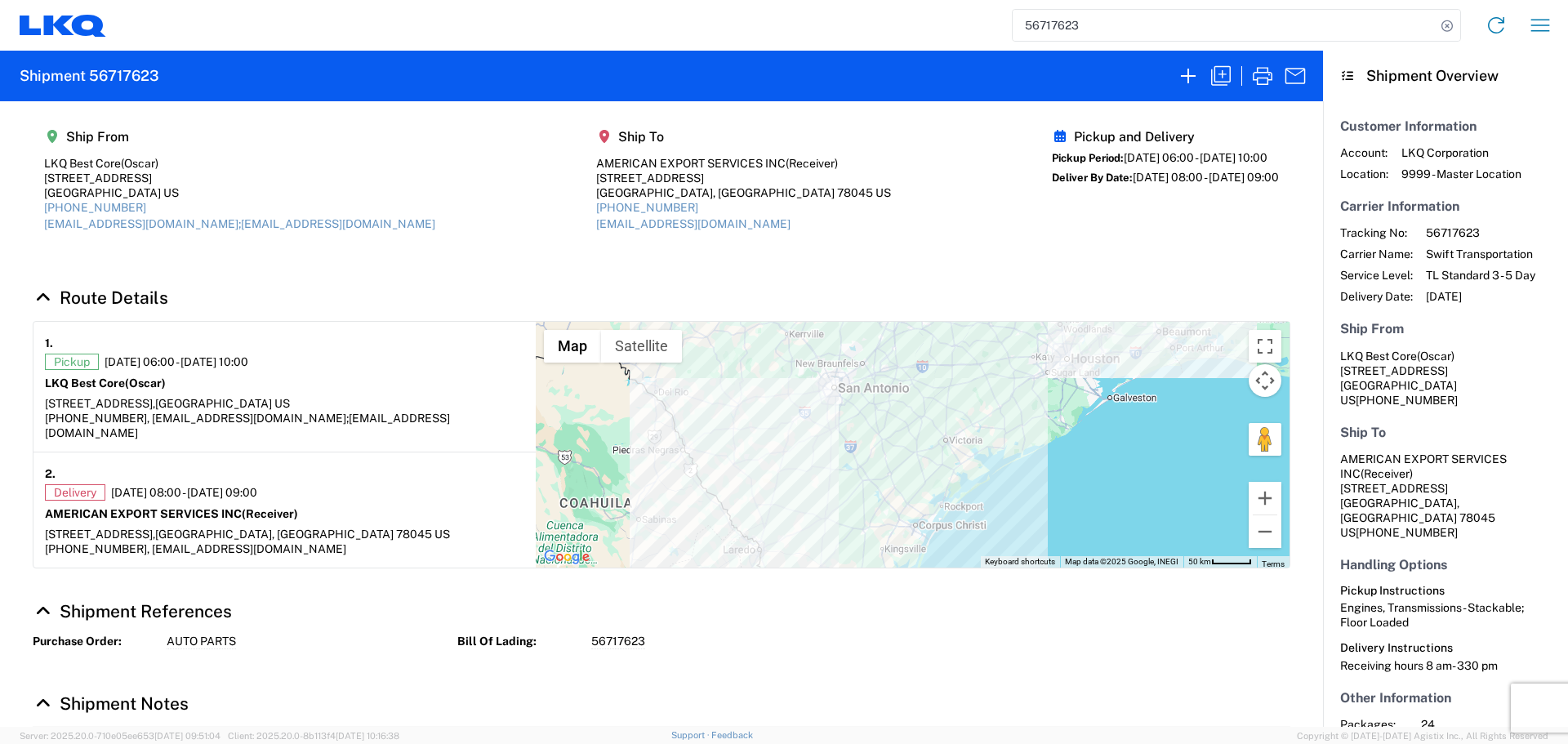
select select "FULL"
select select "US"
select select "LBS"
select select "IN"
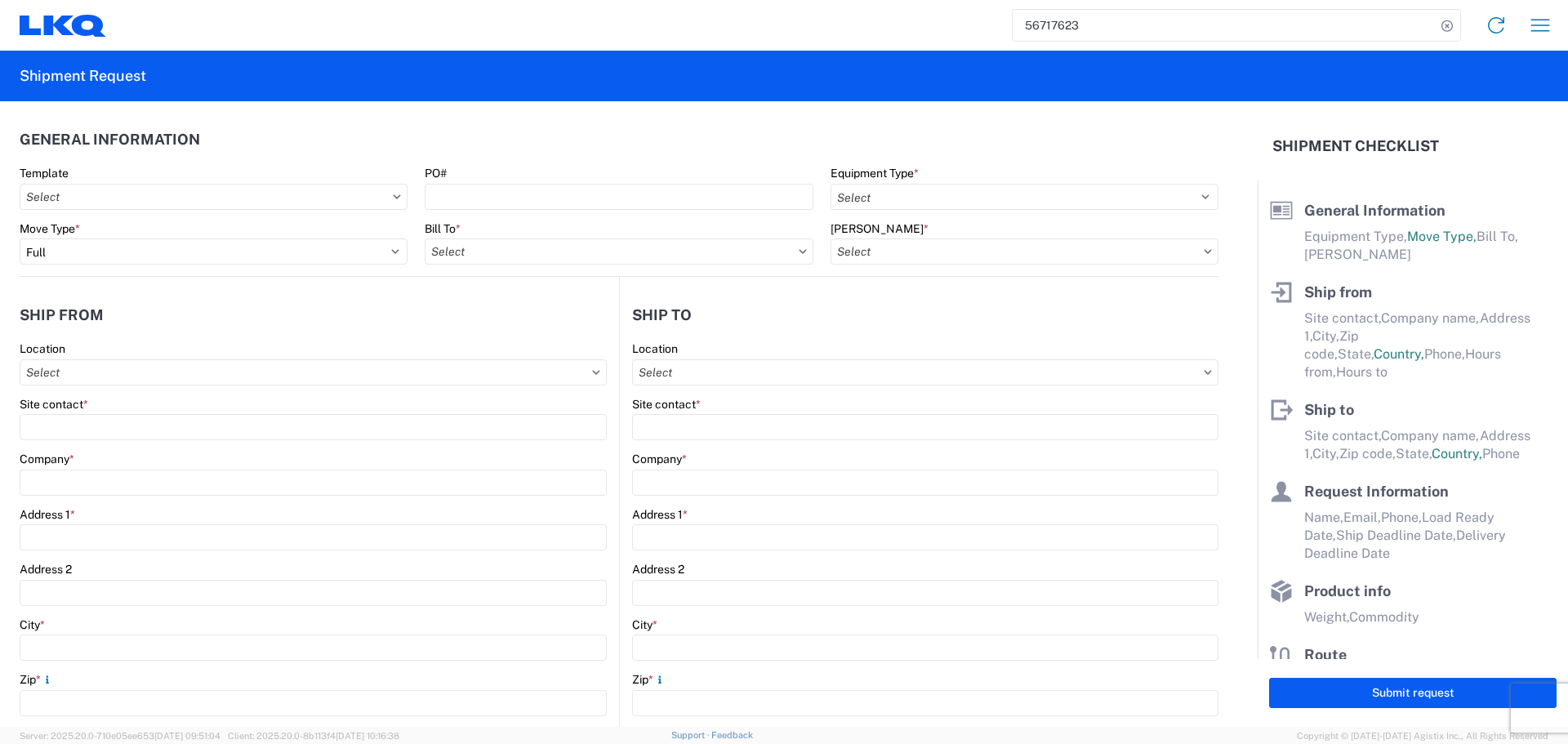
select select "STDV"
type input "Oscar"
type input "LKQ Best Core"
type input "1714 West Mount Houston Road"
type input "Houston"
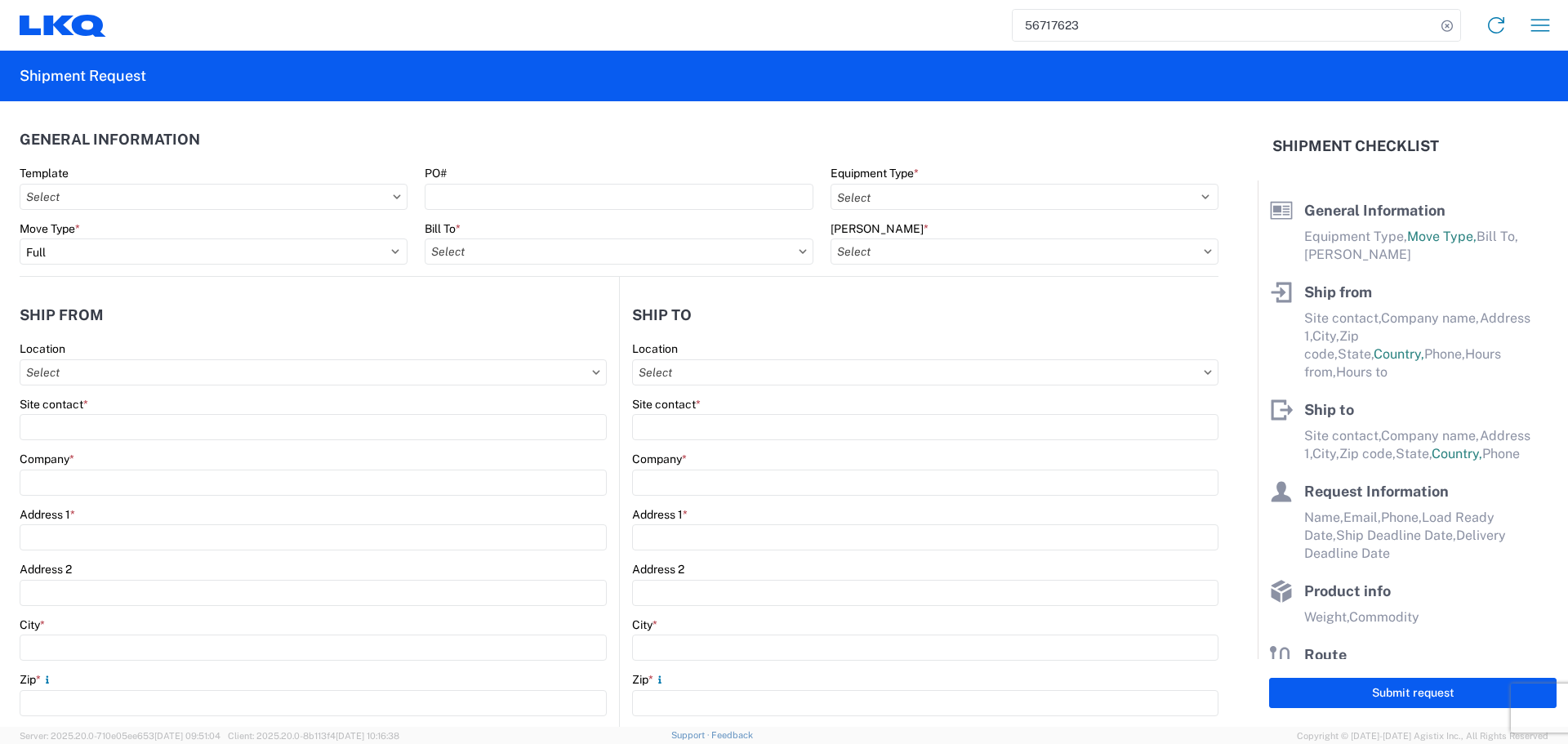
type input "77038"
type input "oxdavila@lkqcorp.com;acgarcia@lkqcorp.com"
type input "Receiver"
type input "AMERICAN EXPORT SERVICES INC"
type input "417 NAFTA BLVD"
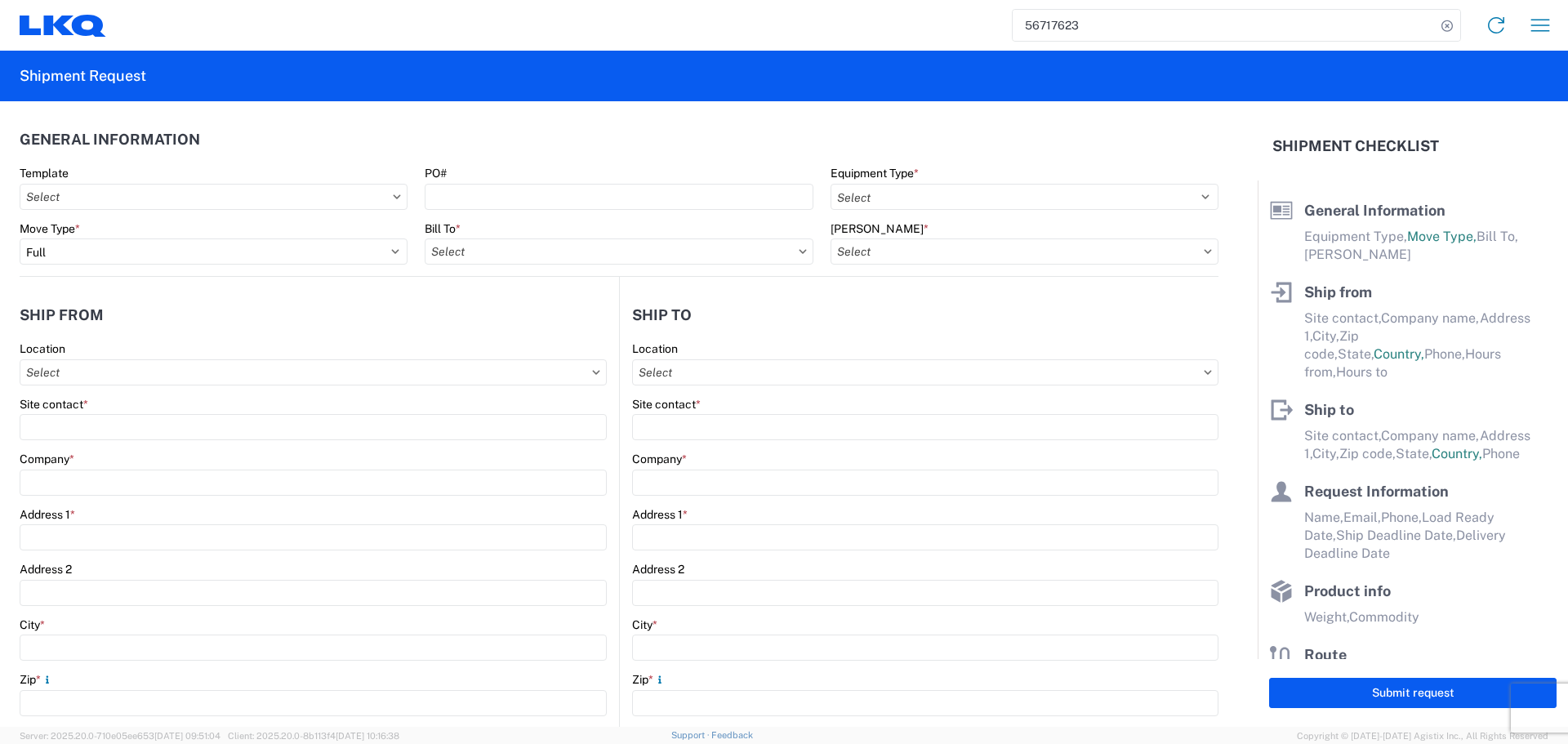
type input "Laredo"
type input "78045"
type input "mgutierrez@laser.com.mx"
type input "Oscar"
type input "oxdavila@lkqcorp.com"
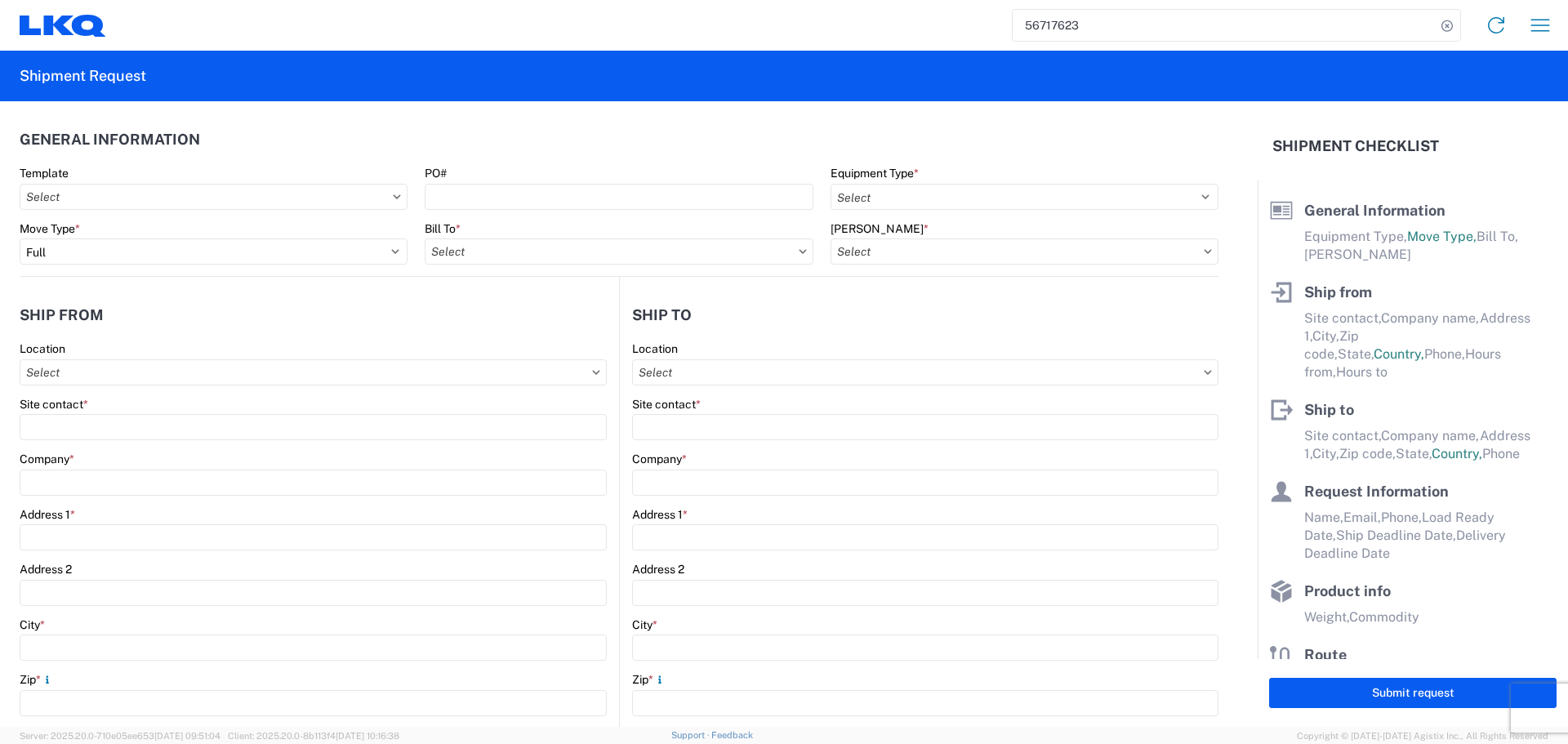
type input "281-886-1028"
type input "2025-09-16"
type input "2025-09-17"
type textarea "Receiving hours 8 am- 330 pm"
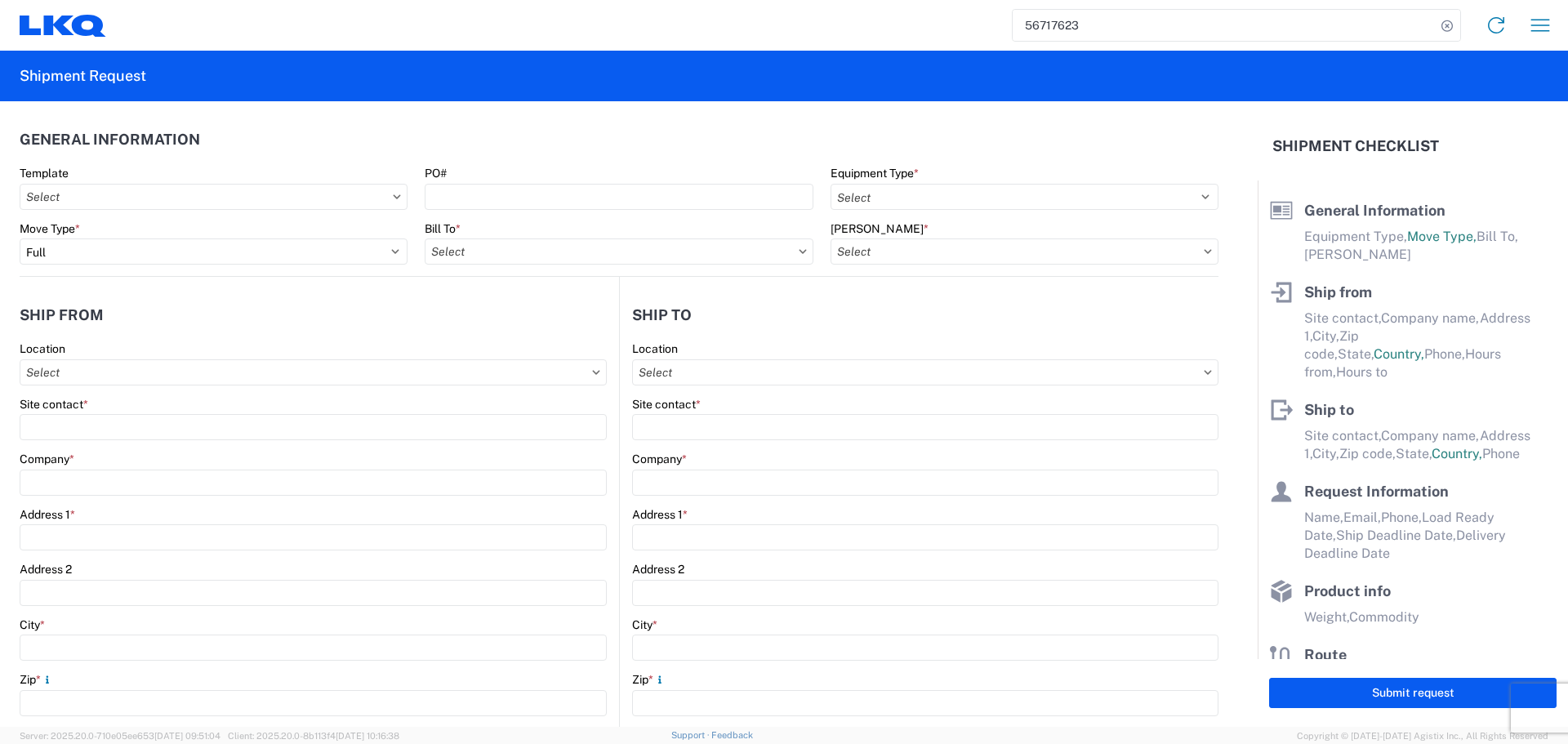
type input "42000"
type input "Engines, Transmissions"
type input "24"
type input "0"
type input "480"
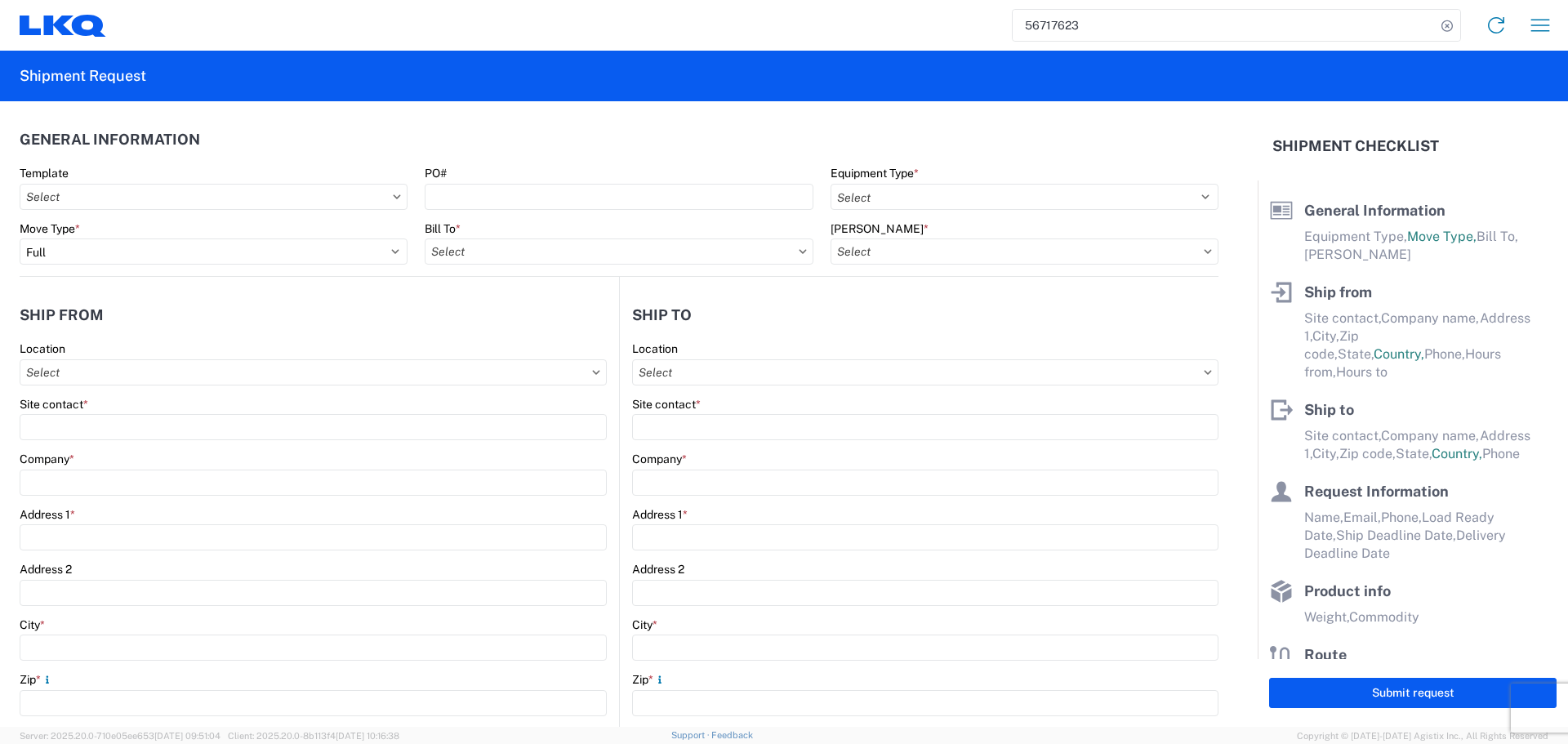
type input "480"
type input "432"
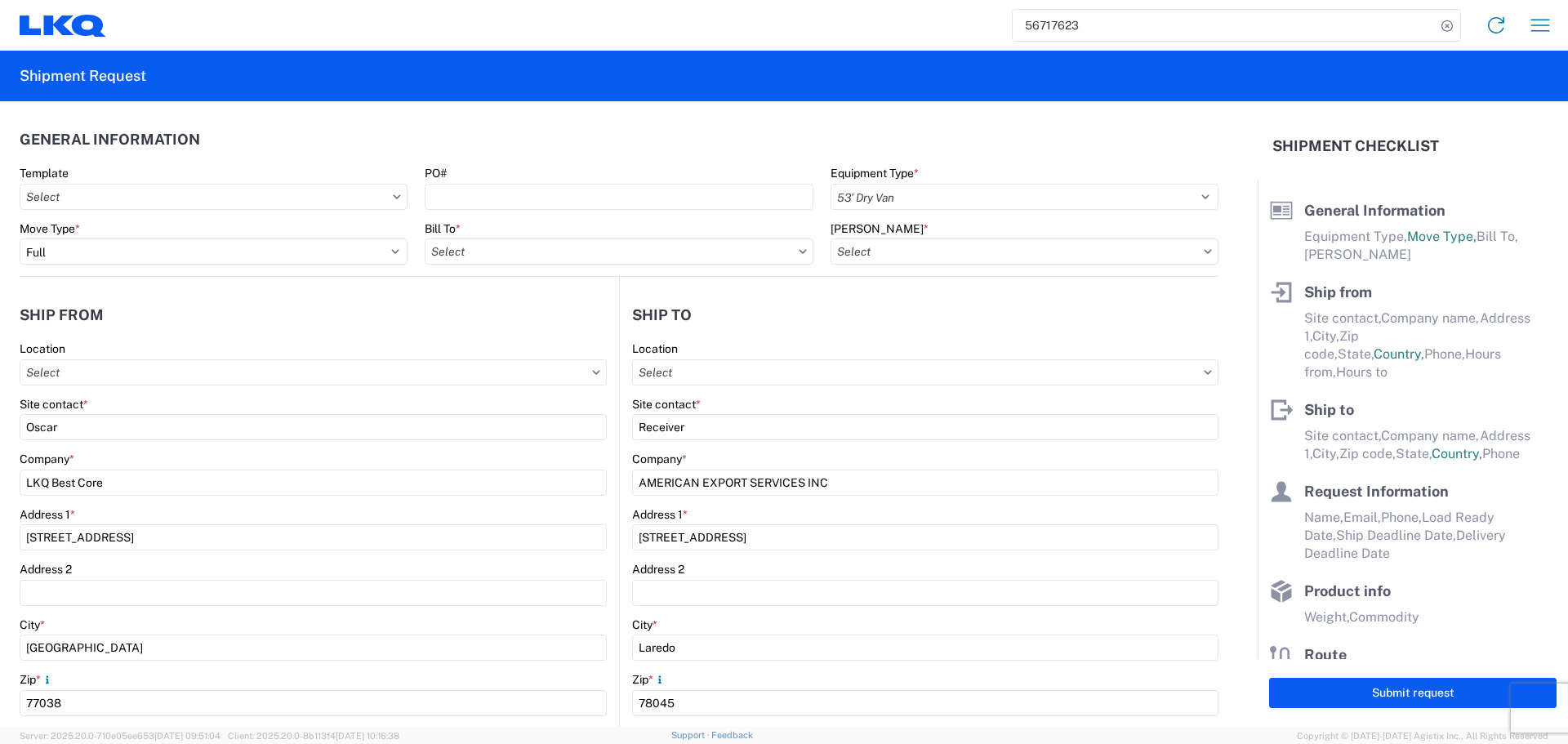
select select "US"
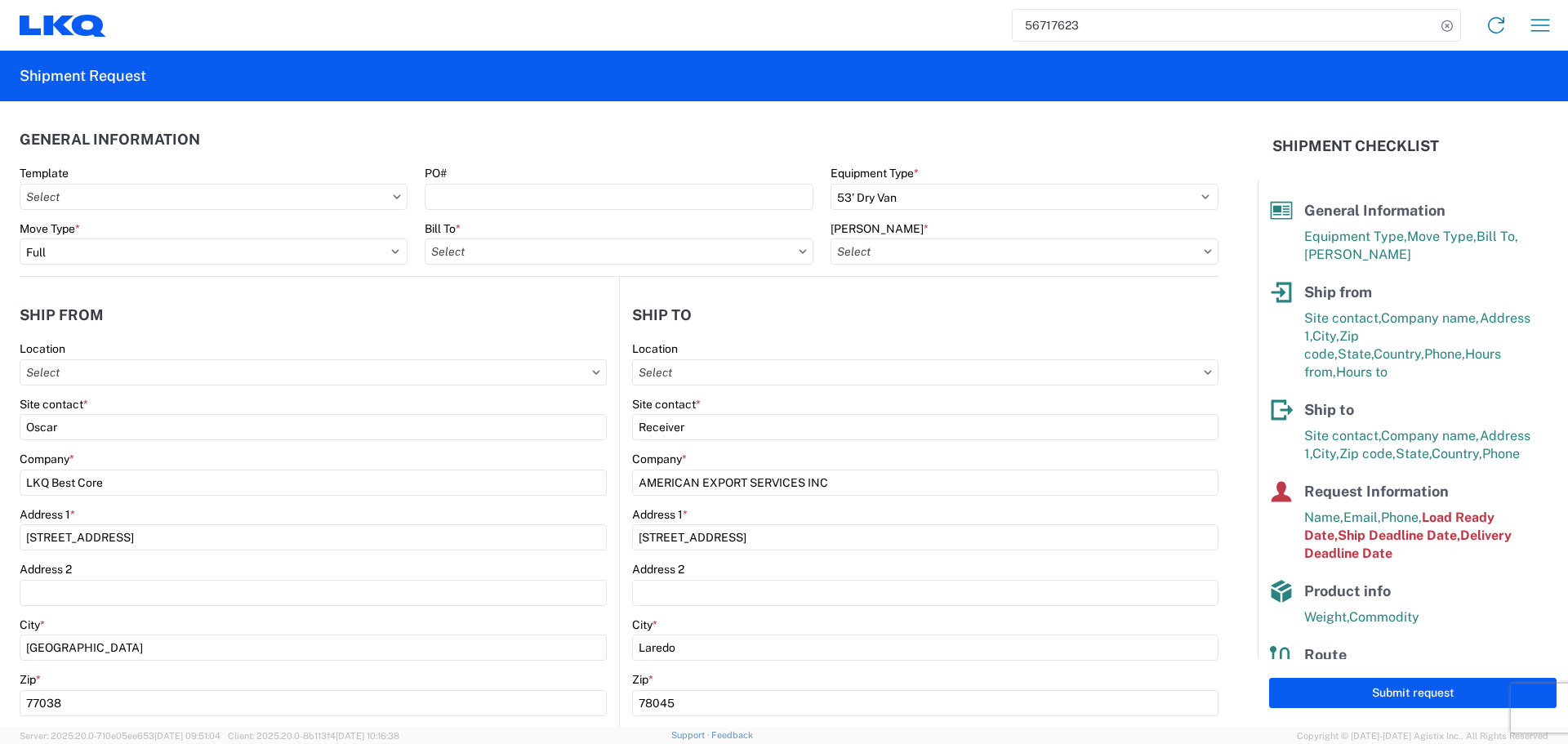
type input "1760 - LKQ Best Core"
type input "1760-6300-66000-0000 - 1760 Freight Out"
type input "1760 - LKQ Best Core"
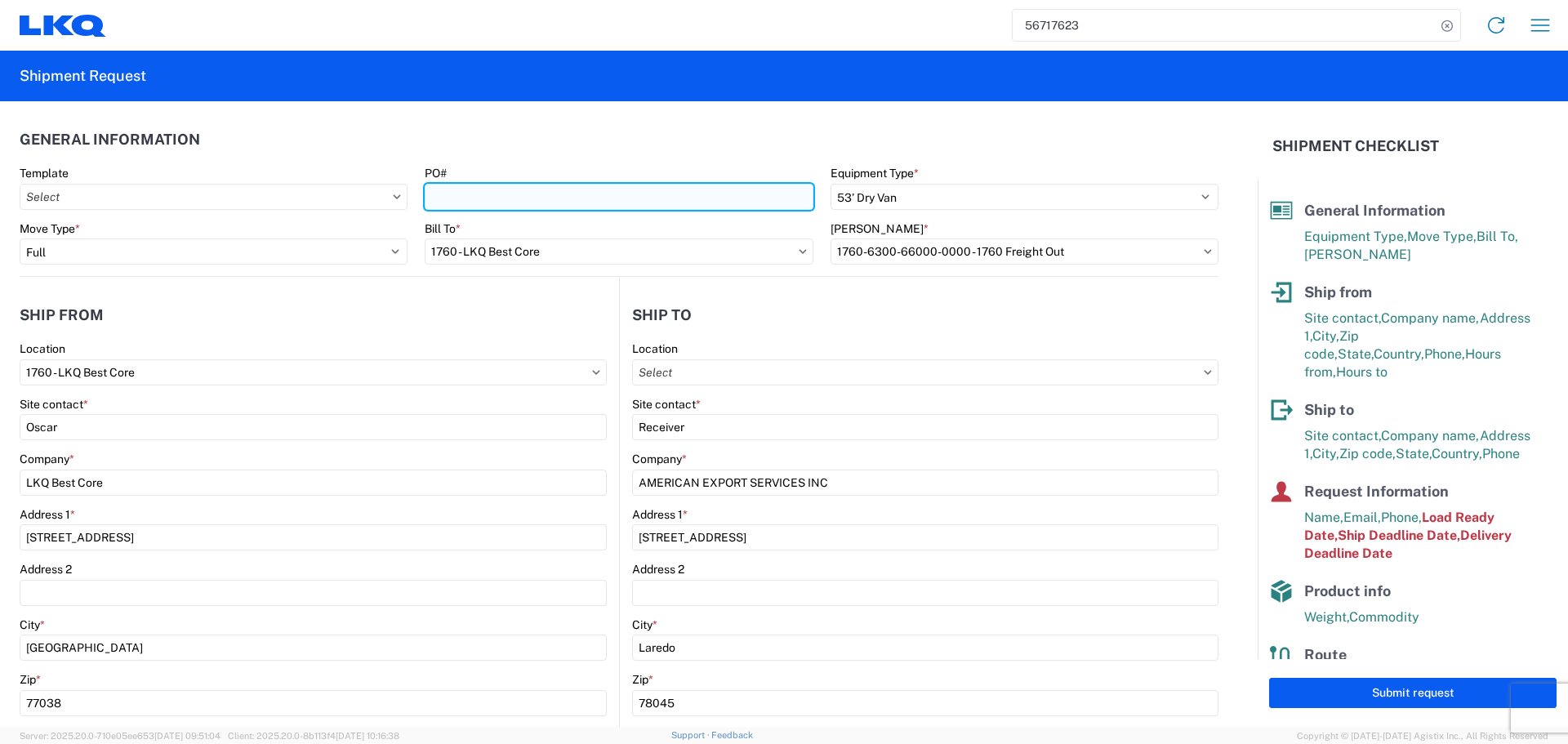
click at [505, 202] on input "PO#" at bounding box center [618, 196] width 388 height 26
type input "AUTO PARTS"
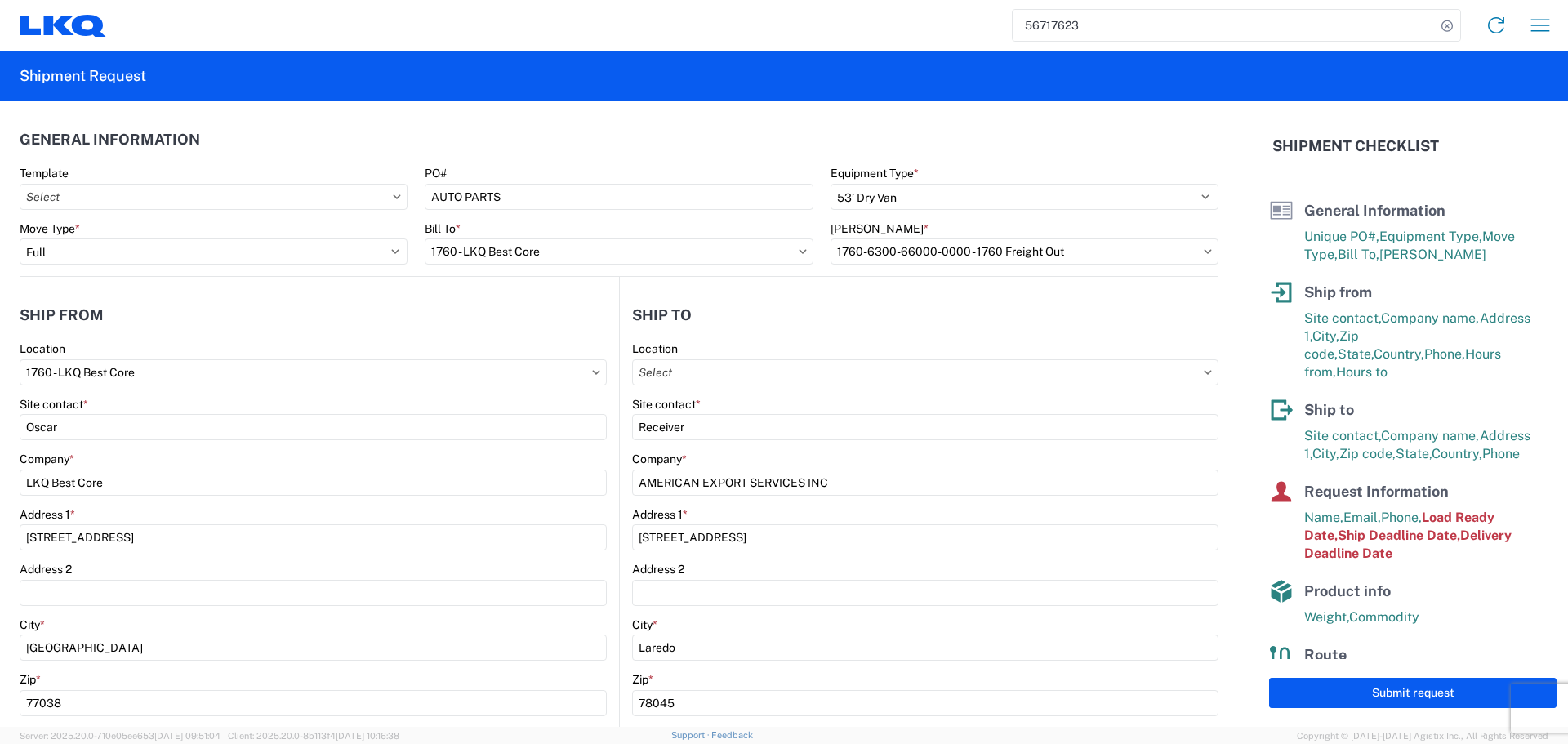
click at [504, 143] on header "General Information" at bounding box center [619, 140] width 1199 height 37
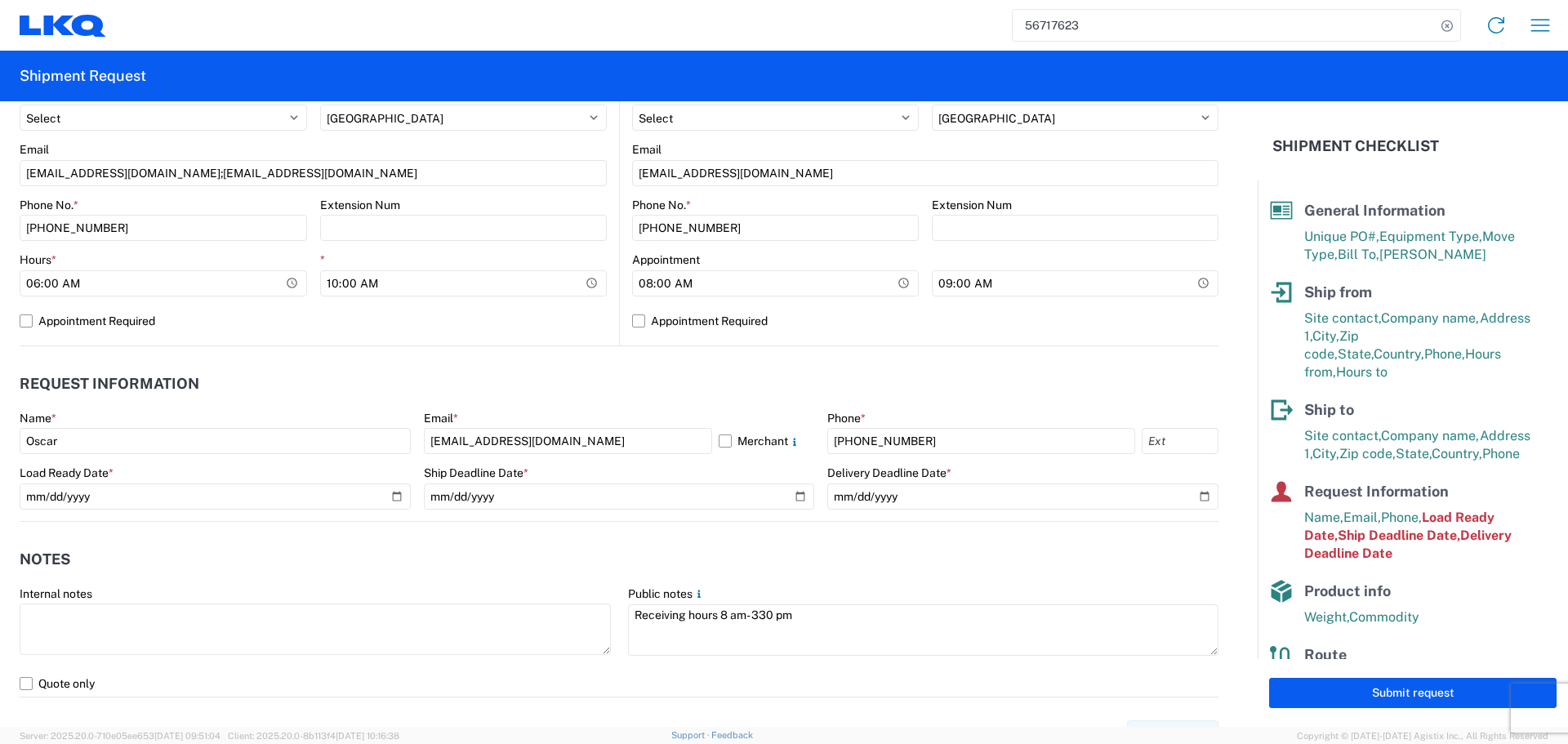
scroll to position [653, 0]
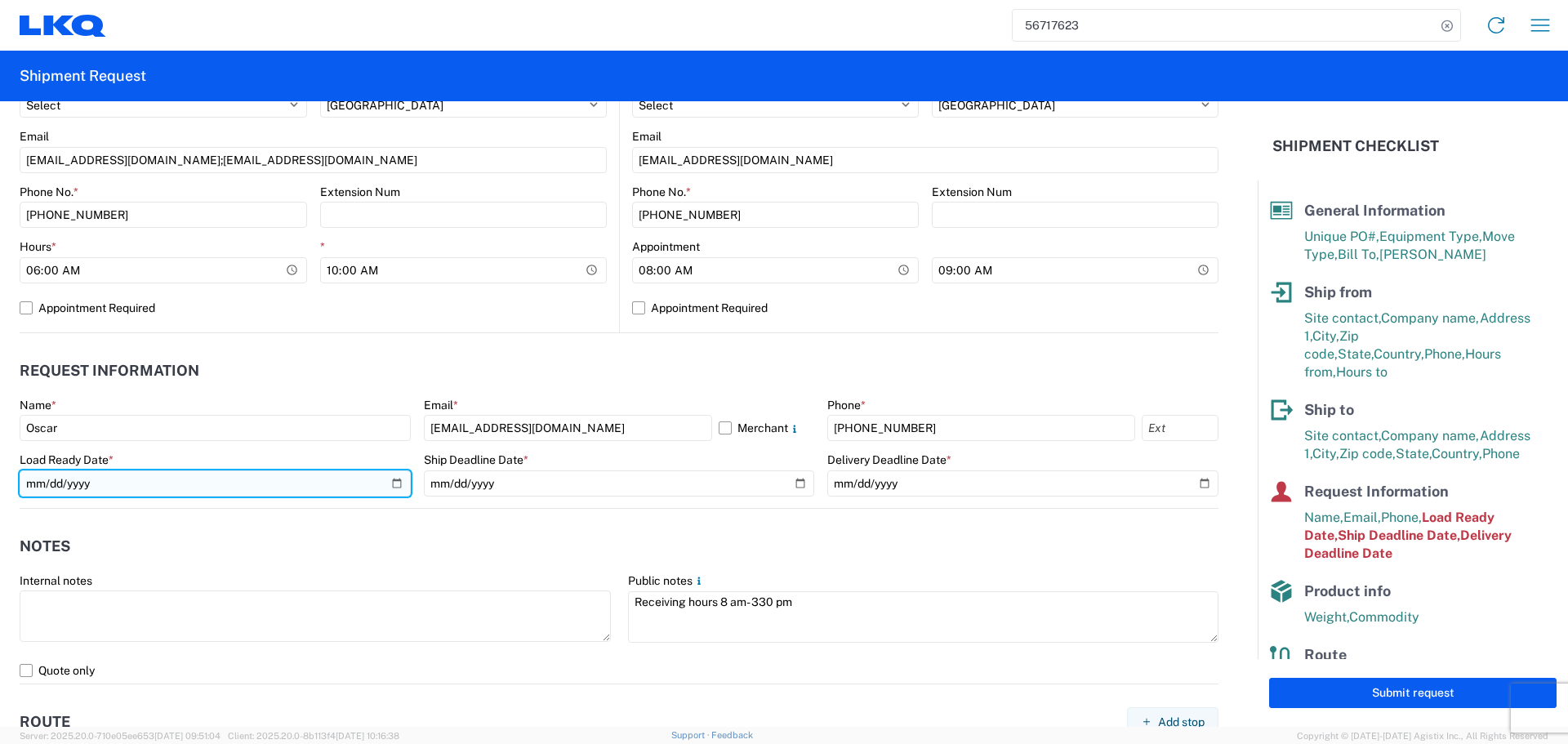
click at [383, 479] on input "2025-09-16" at bounding box center [215, 483] width 392 height 26
click at [398, 490] on input "2025-09-16" at bounding box center [215, 483] width 392 height 26
type input "2025-10-02"
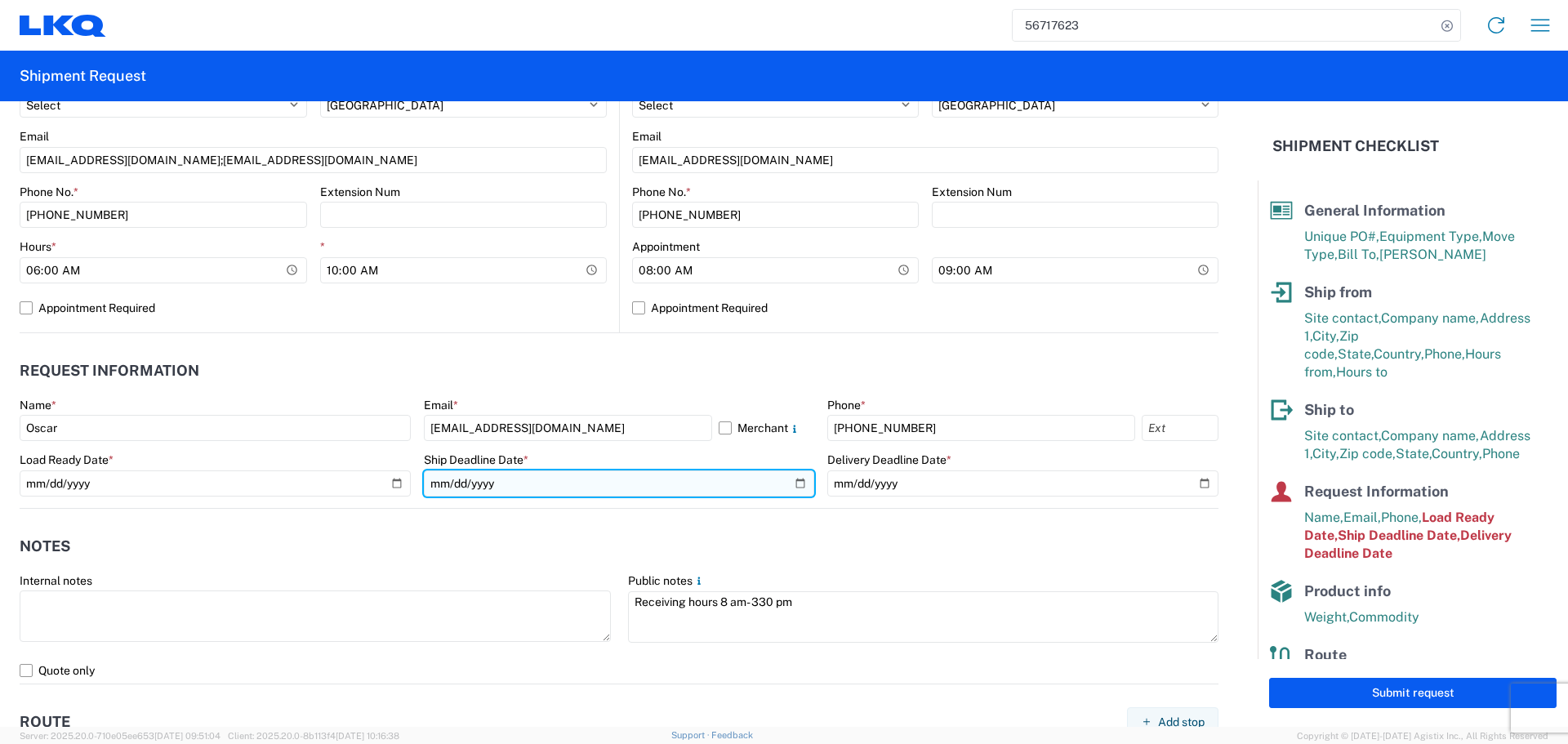
click at [797, 484] on input "2025-09-16" at bounding box center [619, 483] width 392 height 26
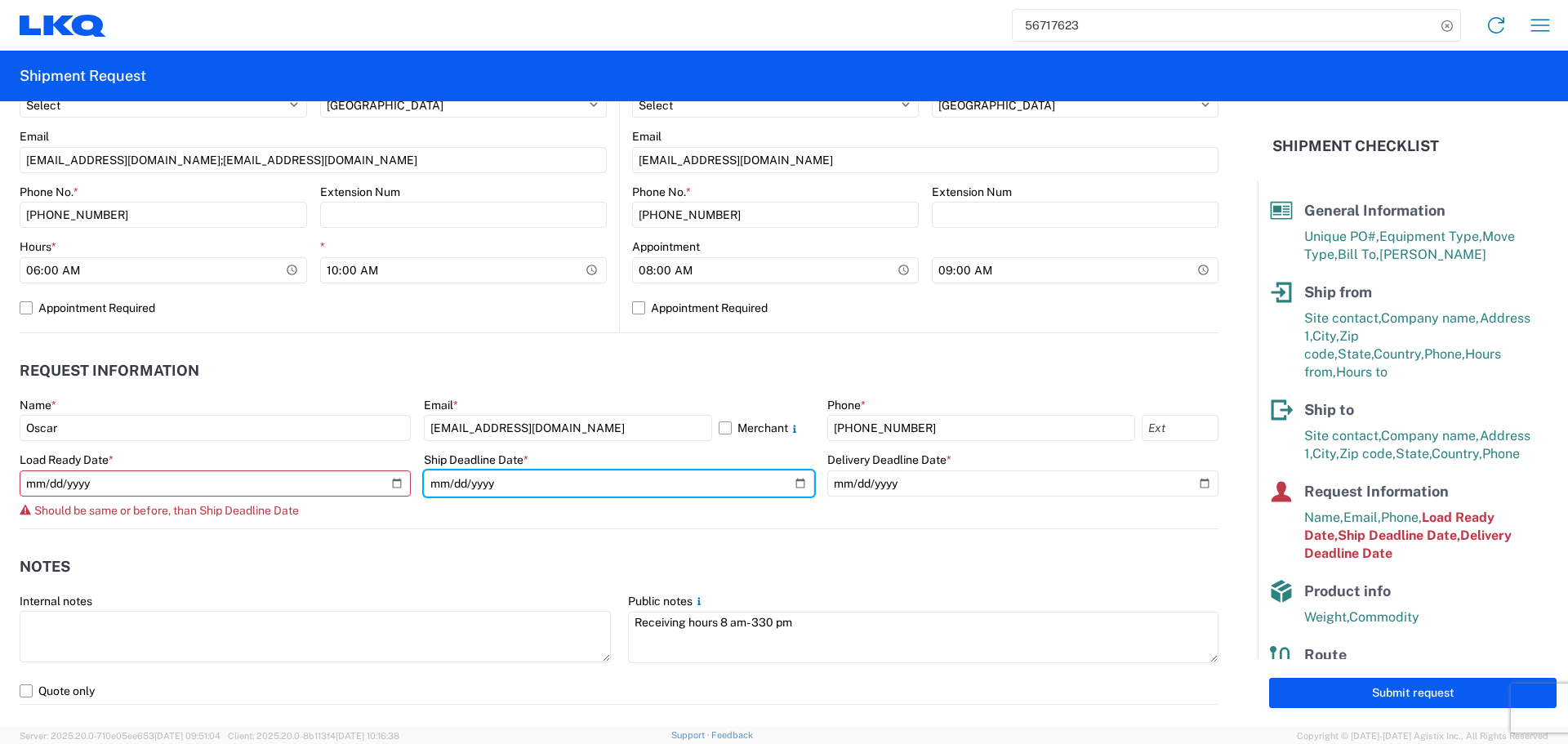
type input "2025-10-02"
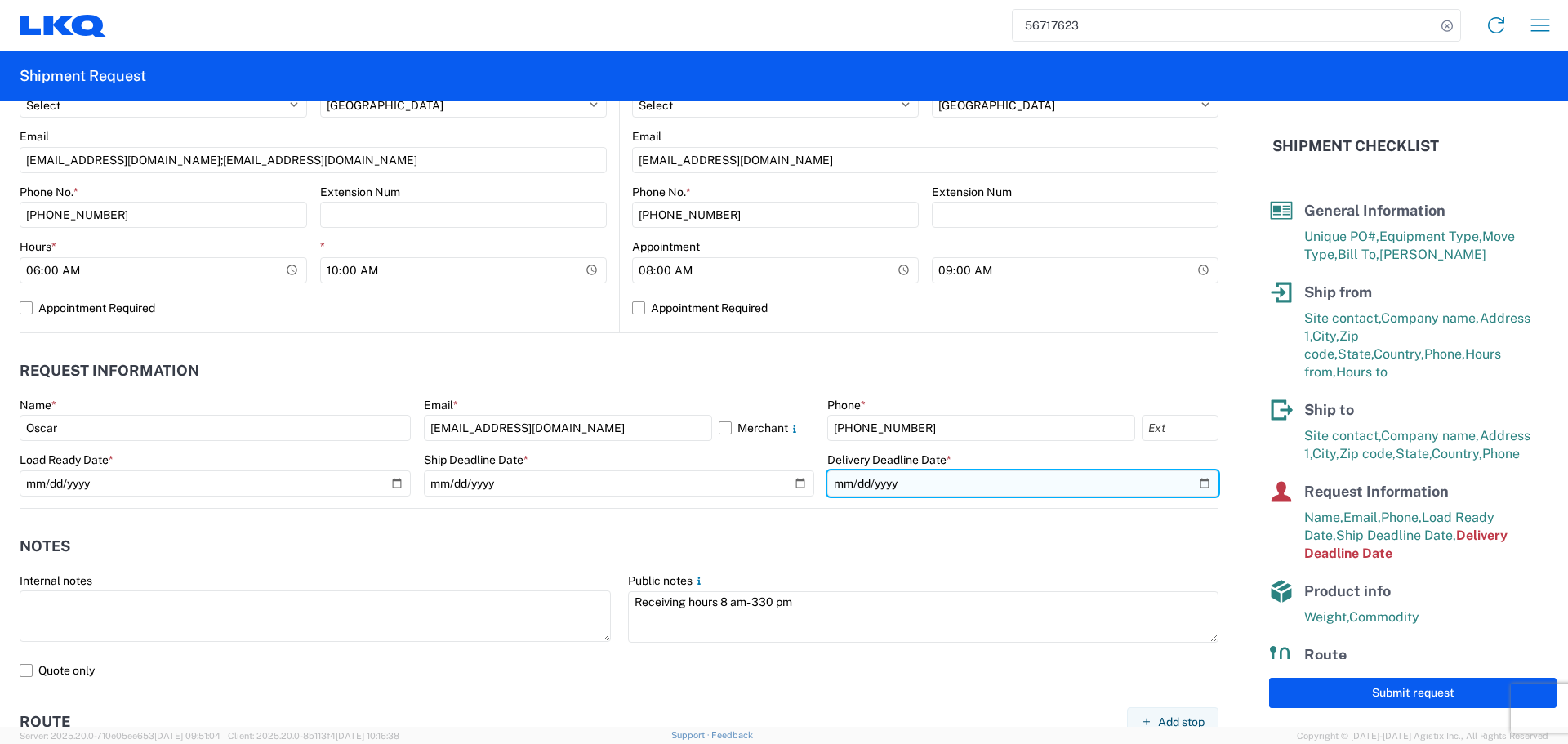
click at [1192, 489] on input "2025-09-17" at bounding box center [1022, 483] width 392 height 26
type input "2025-10-03"
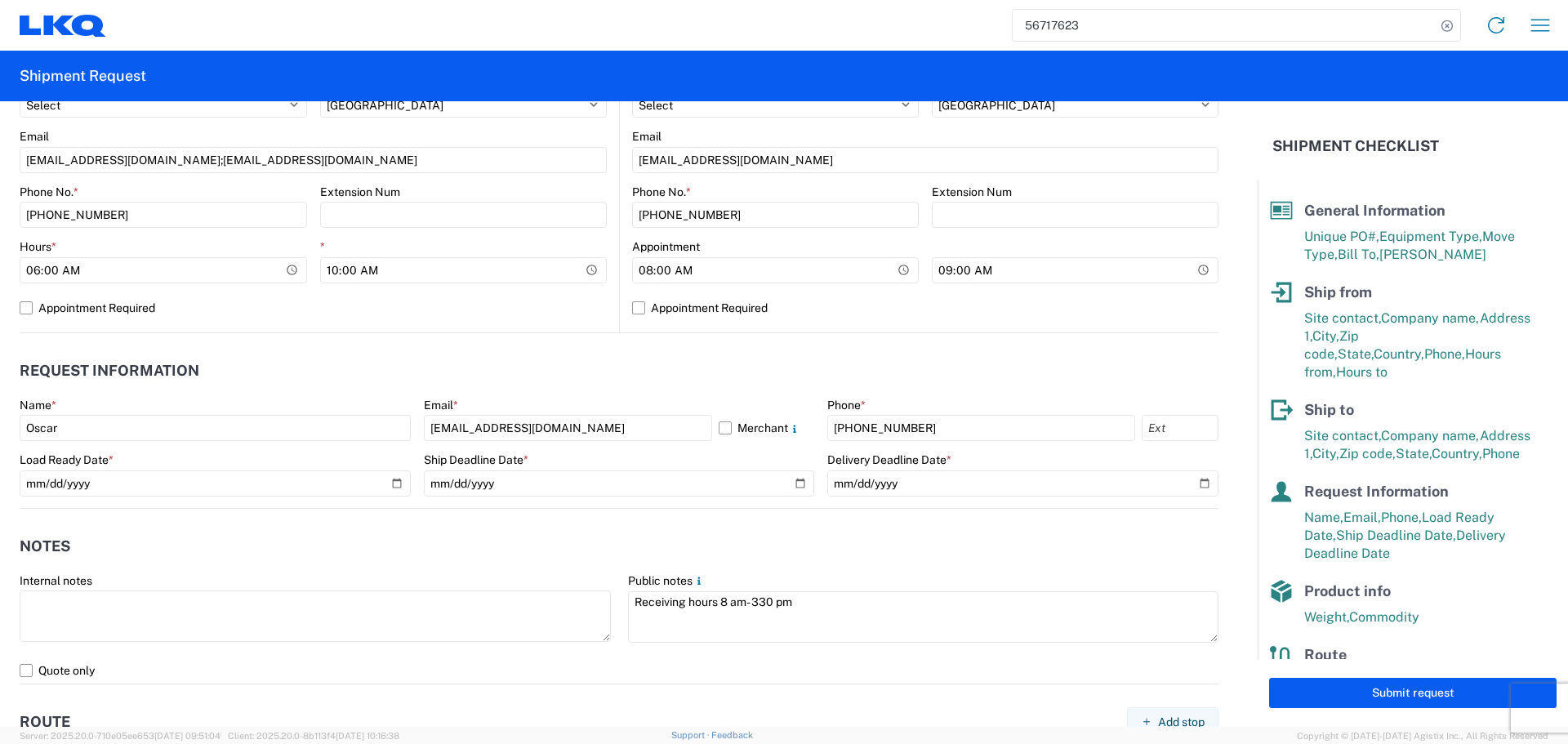
click at [692, 538] on header "Notes" at bounding box center [619, 547] width 1199 height 37
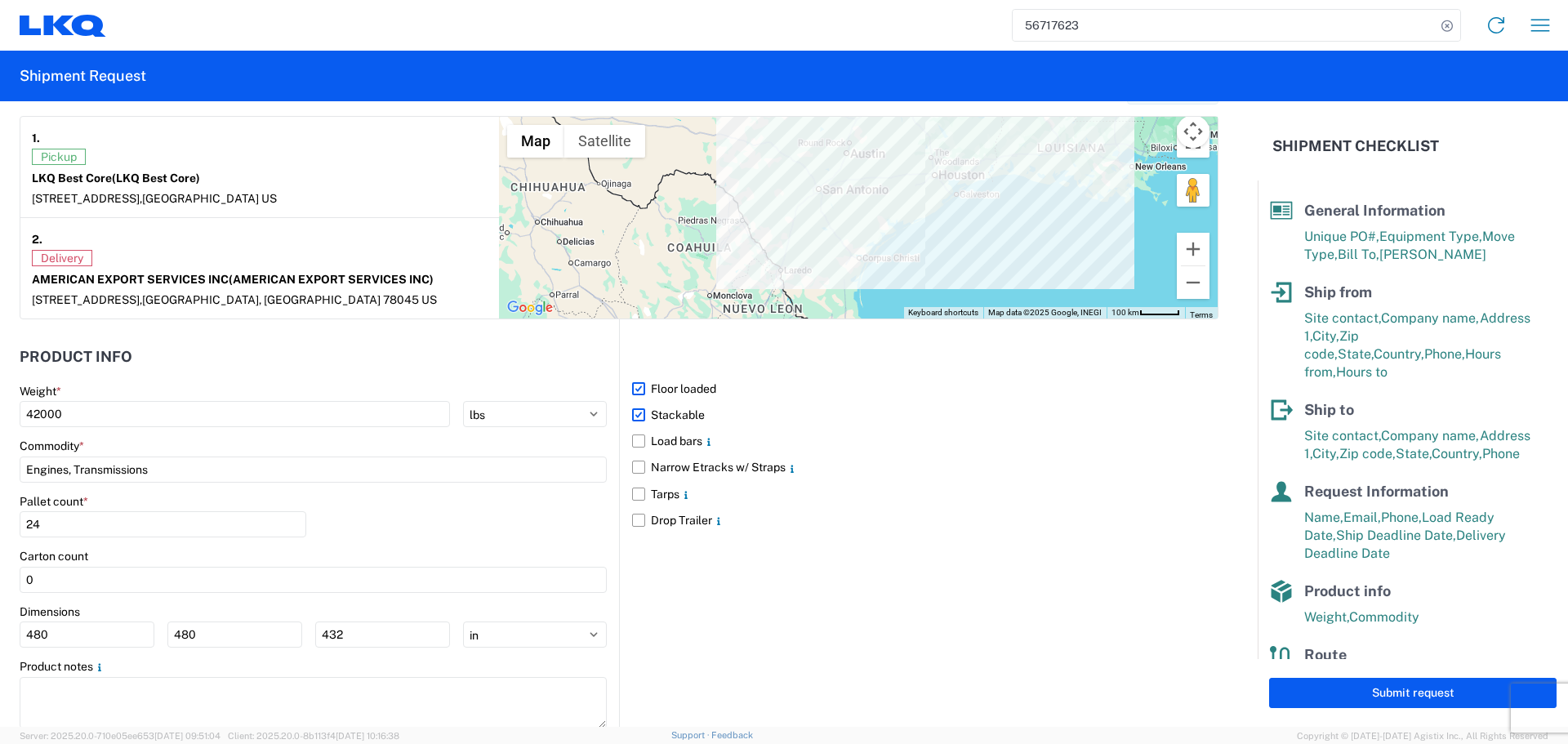
scroll to position [1333, 0]
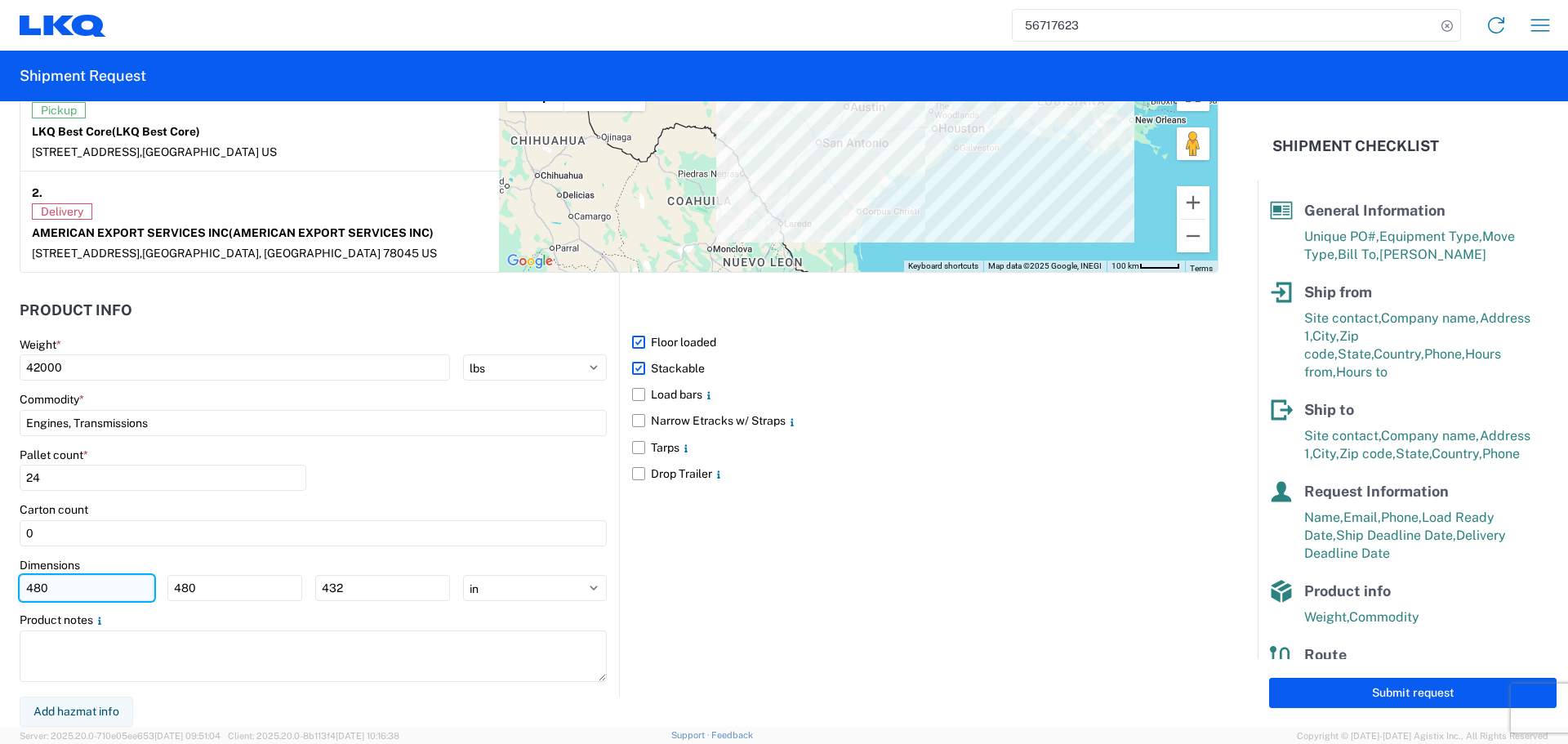
click at [99, 582] on input "480" at bounding box center [87, 588] width 135 height 26
type input "4"
type input "40"
drag, startPoint x: 211, startPoint y: 589, endPoint x: 223, endPoint y: 590, distance: 12.0
click at [218, 590] on input "480" at bounding box center [234, 588] width 135 height 26
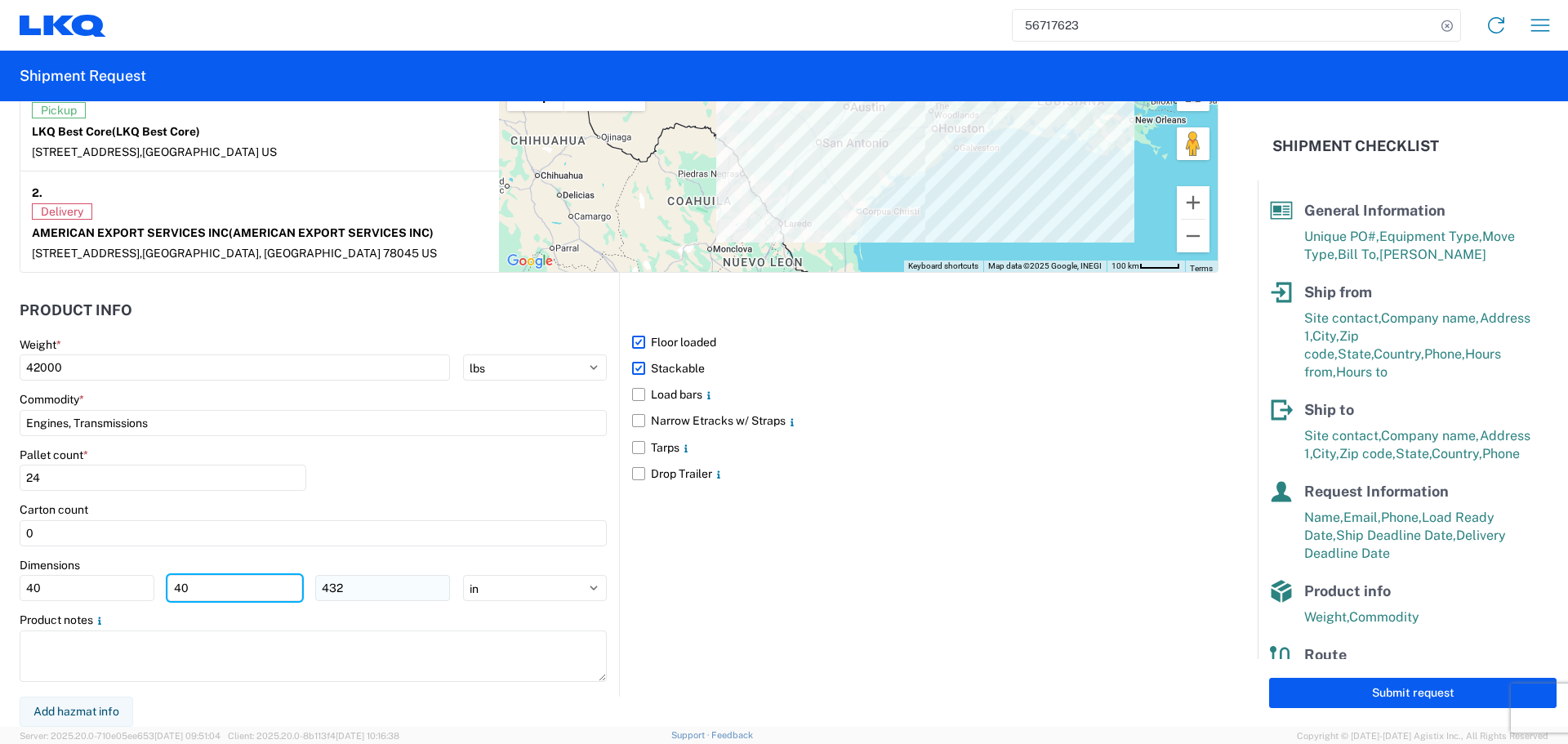
type input "40"
click at [396, 587] on input "432" at bounding box center [383, 588] width 135 height 26
type input "4"
type input "36"
click at [414, 502] on div "Carton count" at bounding box center [312, 509] width 587 height 15
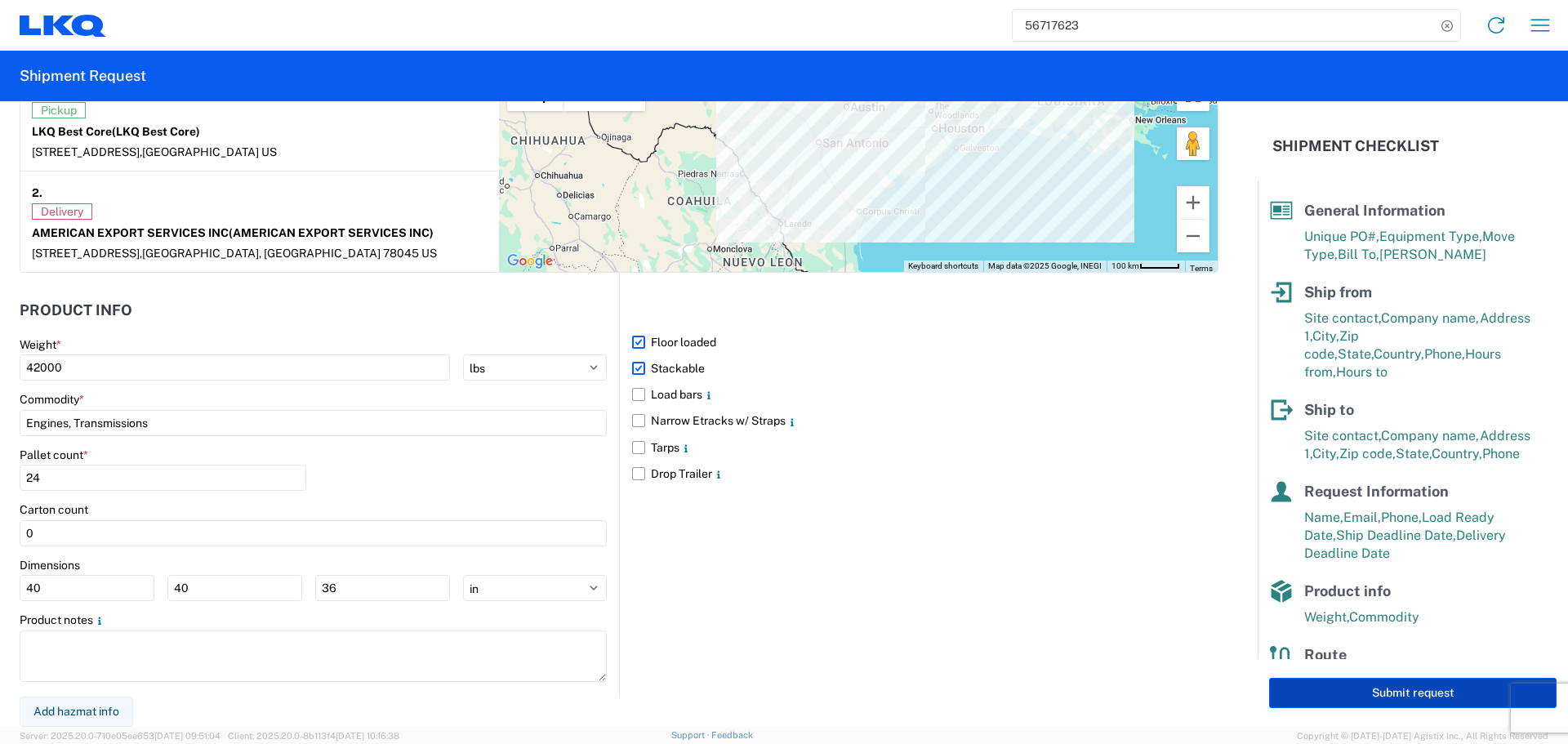
click at [1434, 685] on button "Submit request" at bounding box center [1413, 692] width 287 height 30
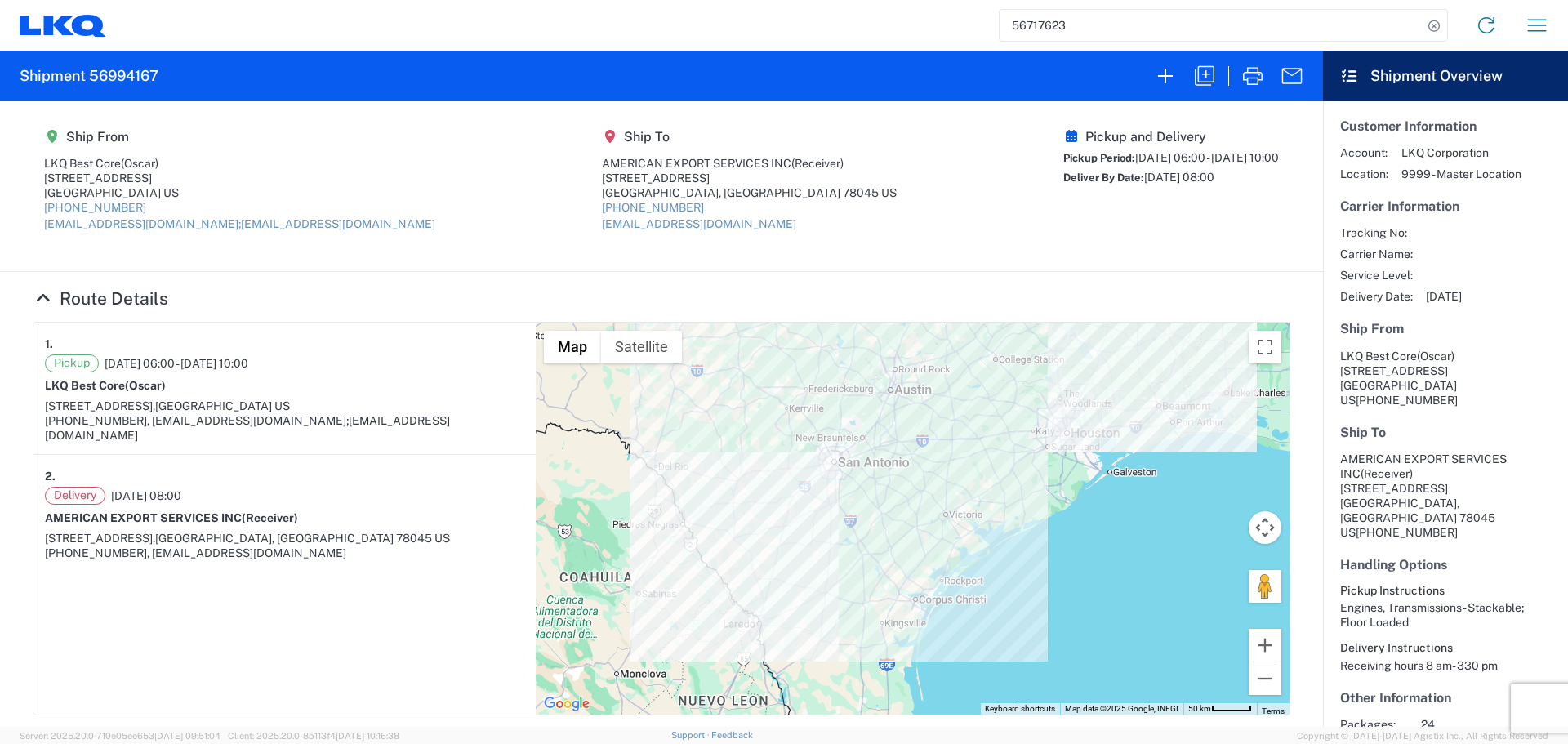
click at [1030, 22] on input "56717623" at bounding box center [1211, 25] width 423 height 31
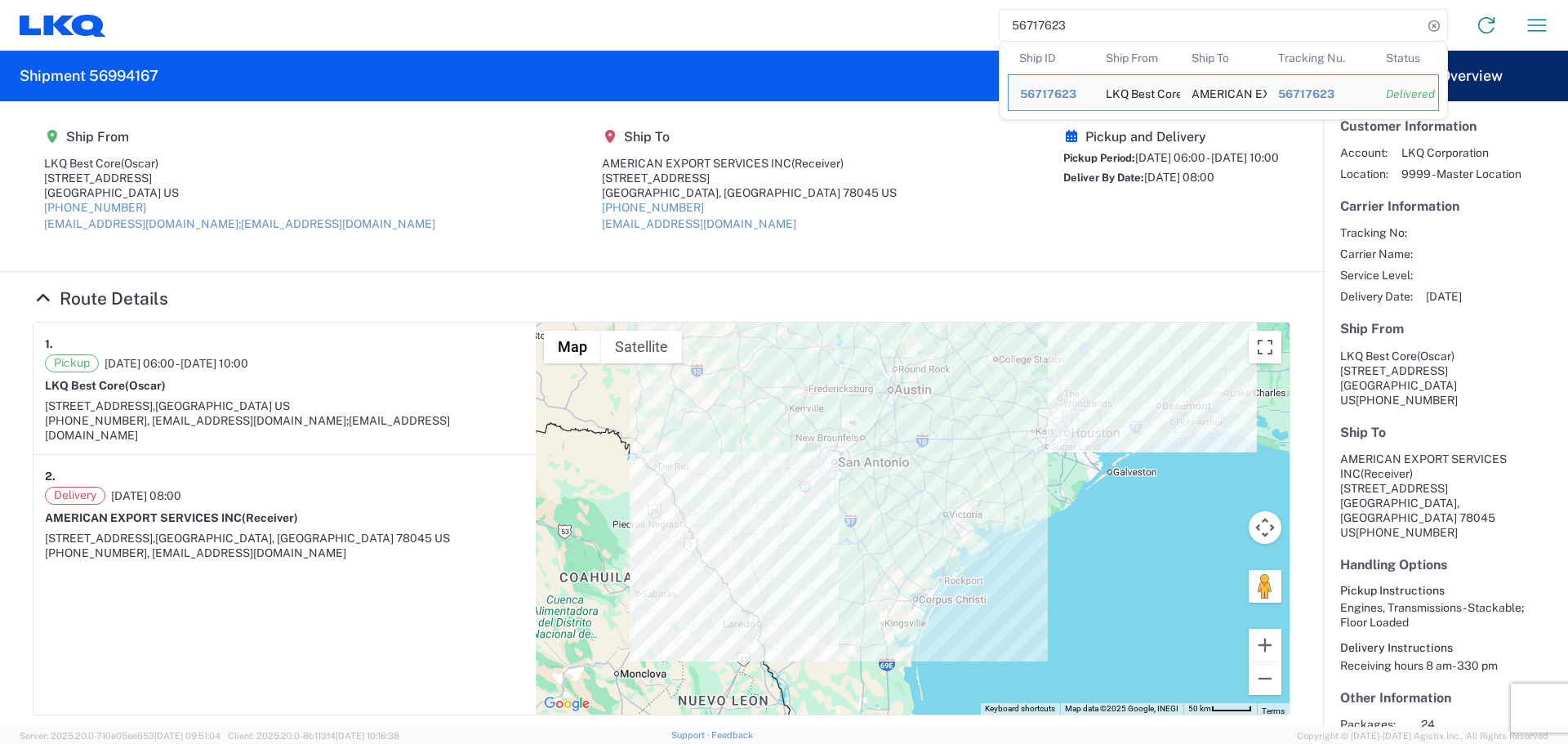
click at [1030, 22] on input "56717623" at bounding box center [1211, 25] width 423 height 31
paste input "950447"
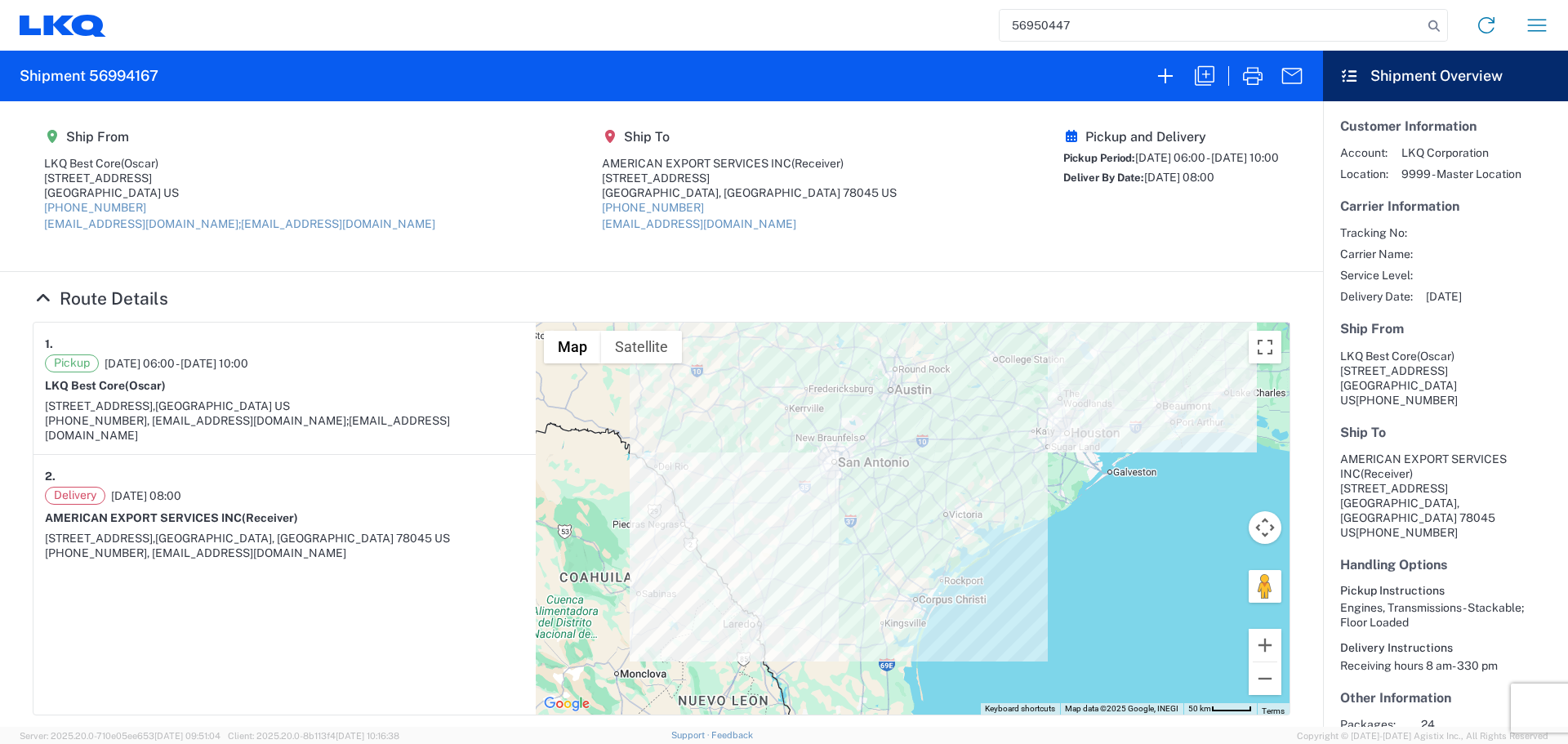
type input "56950447"
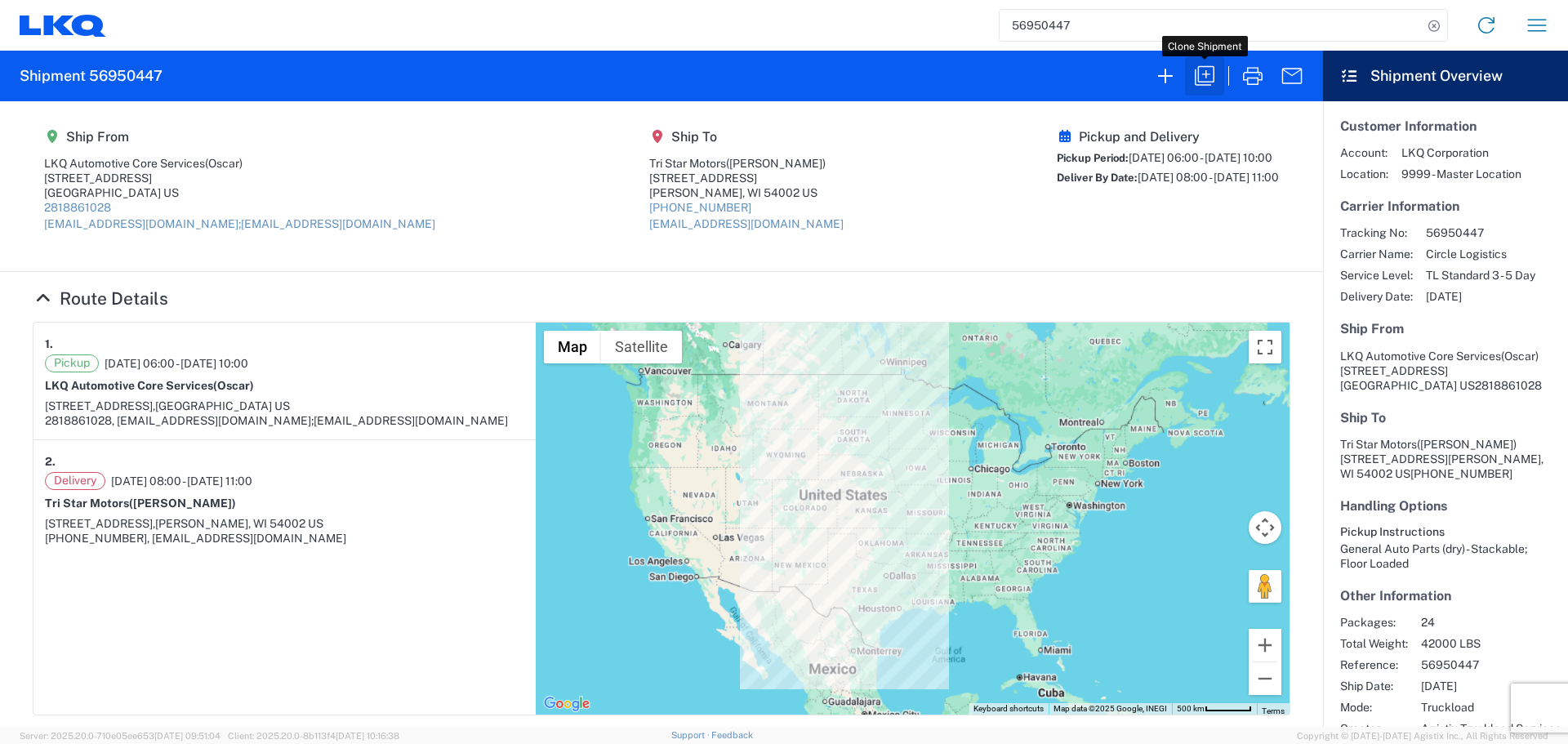
click at [1201, 83] on icon "button" at bounding box center [1205, 75] width 26 height 26
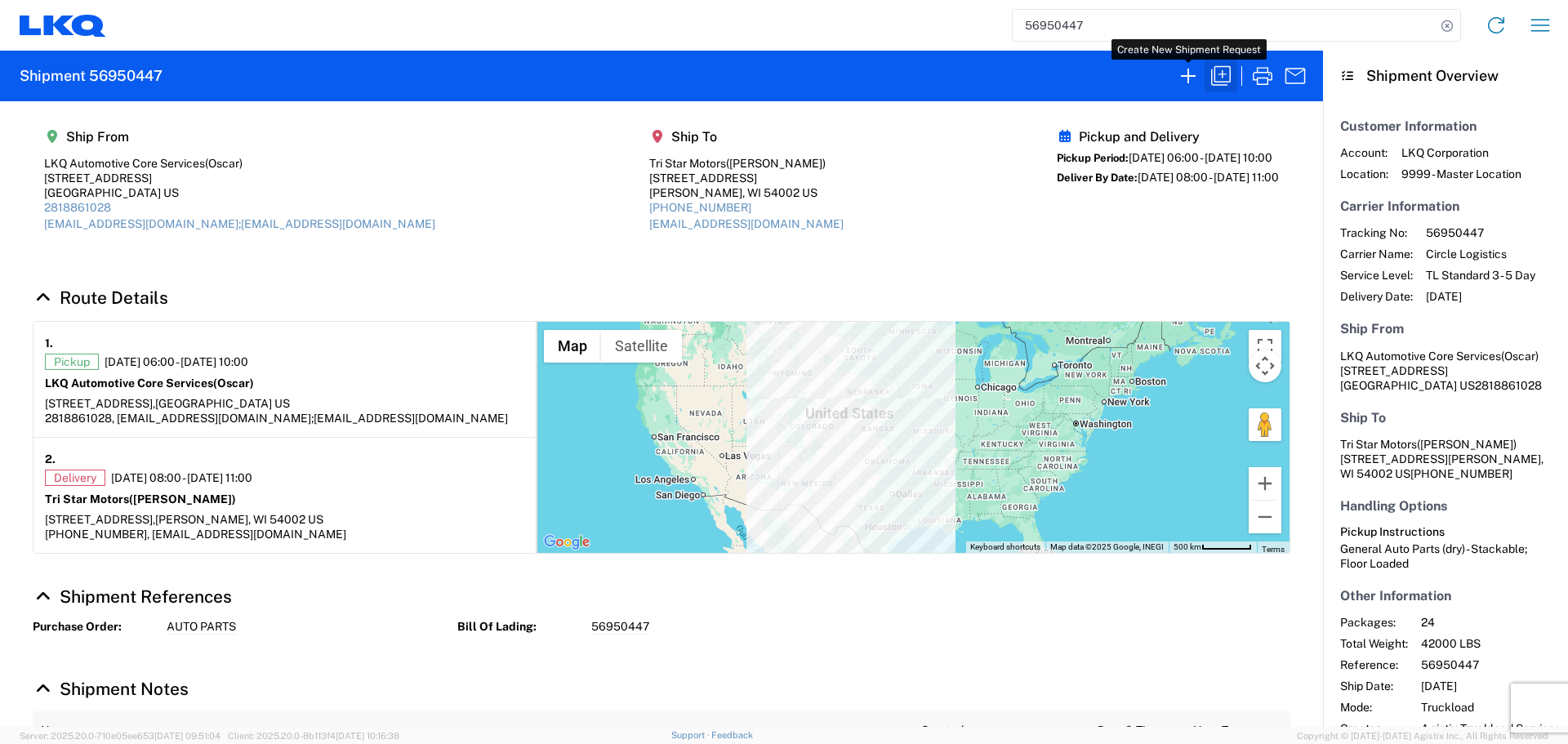
select select "STDV"
select select "FULL"
select select "US"
select select "LBS"
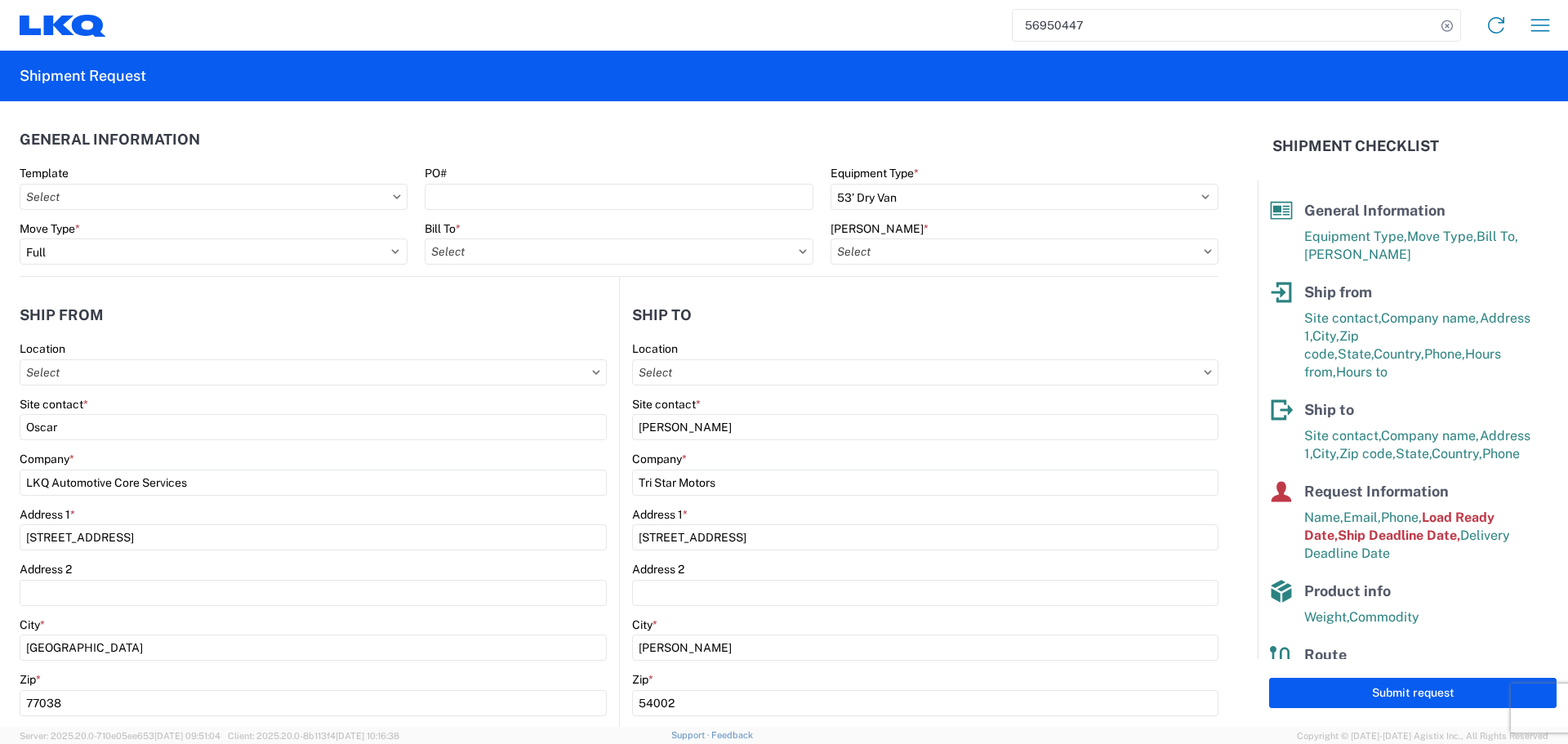
type input "1760-6300-66000-0000 - 1760 Freight Out"
type input "1760 - LKQ Best Core"
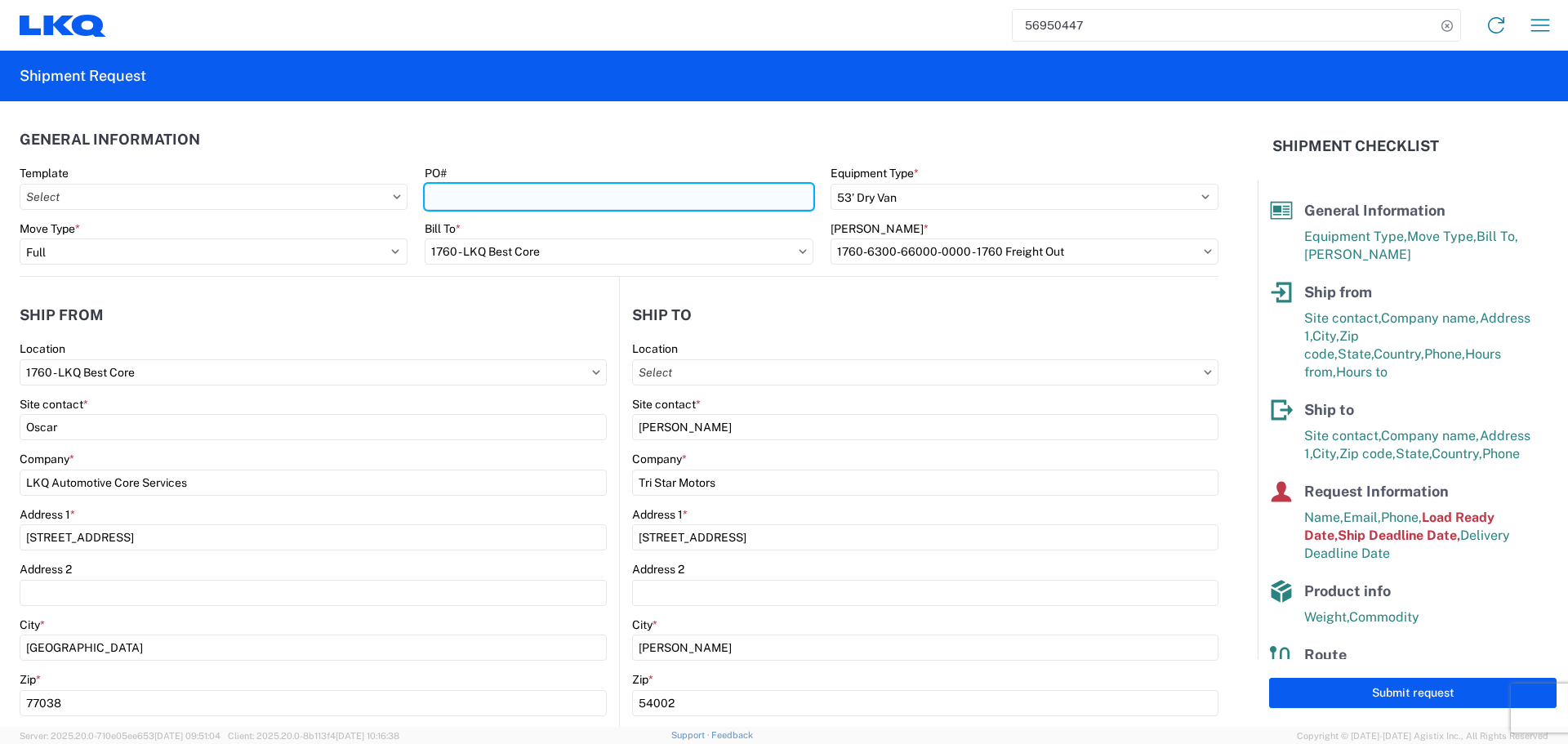
click at [678, 202] on input "PO#" at bounding box center [618, 196] width 388 height 26
type input "AUTO PARTS"
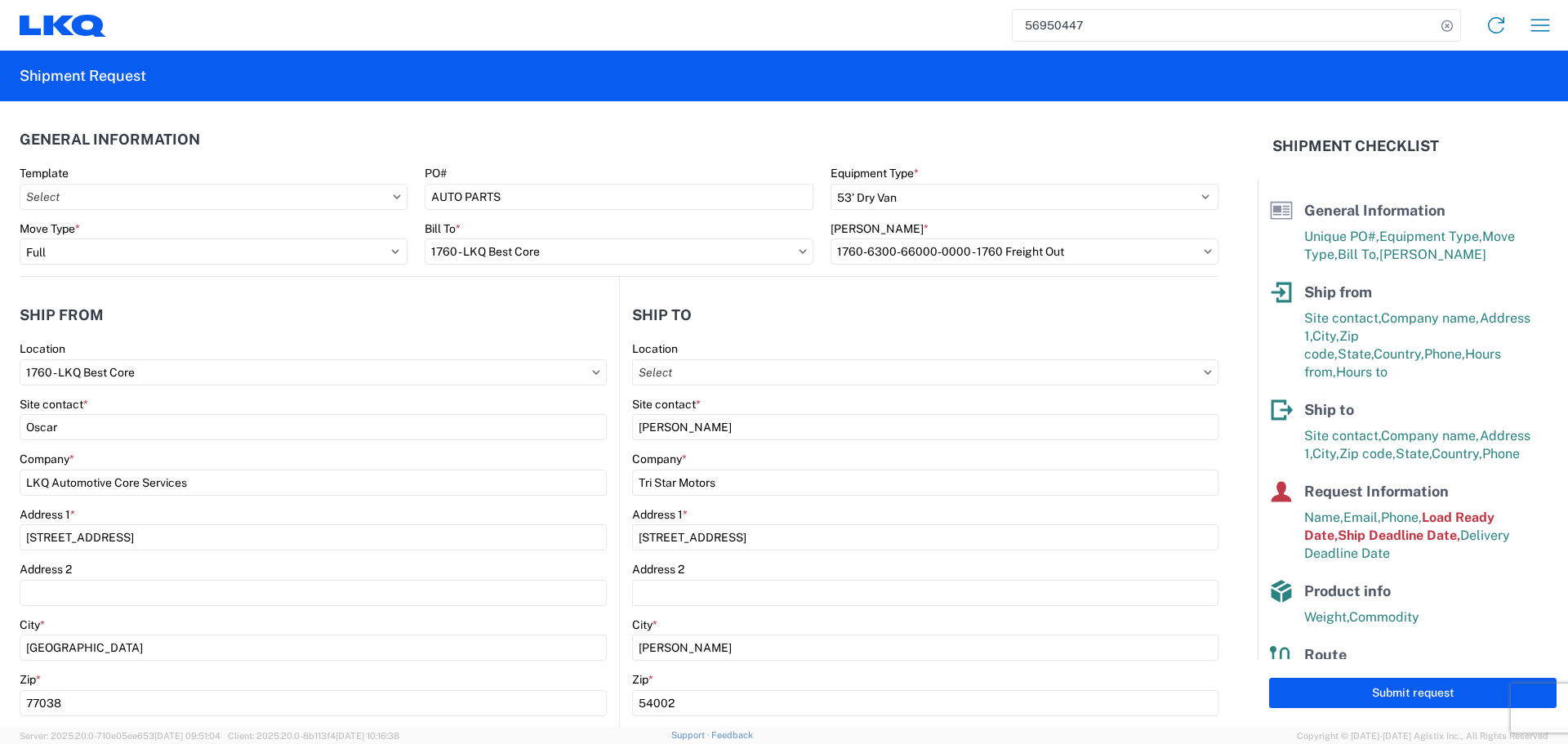
drag, startPoint x: 562, startPoint y: 123, endPoint x: 542, endPoint y: 116, distance: 21.2
click at [562, 123] on header "General Information" at bounding box center [619, 140] width 1199 height 37
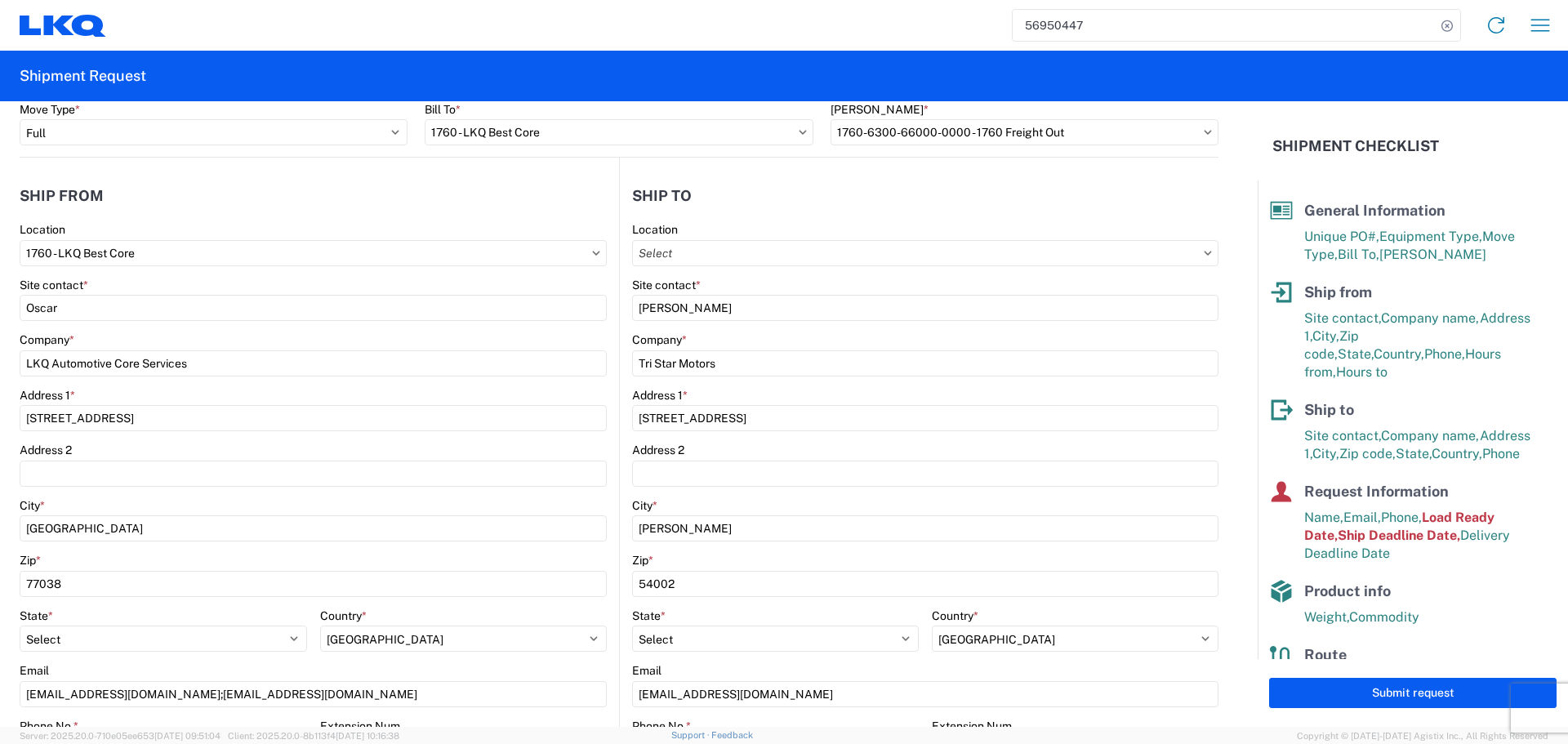
scroll to position [327, 0]
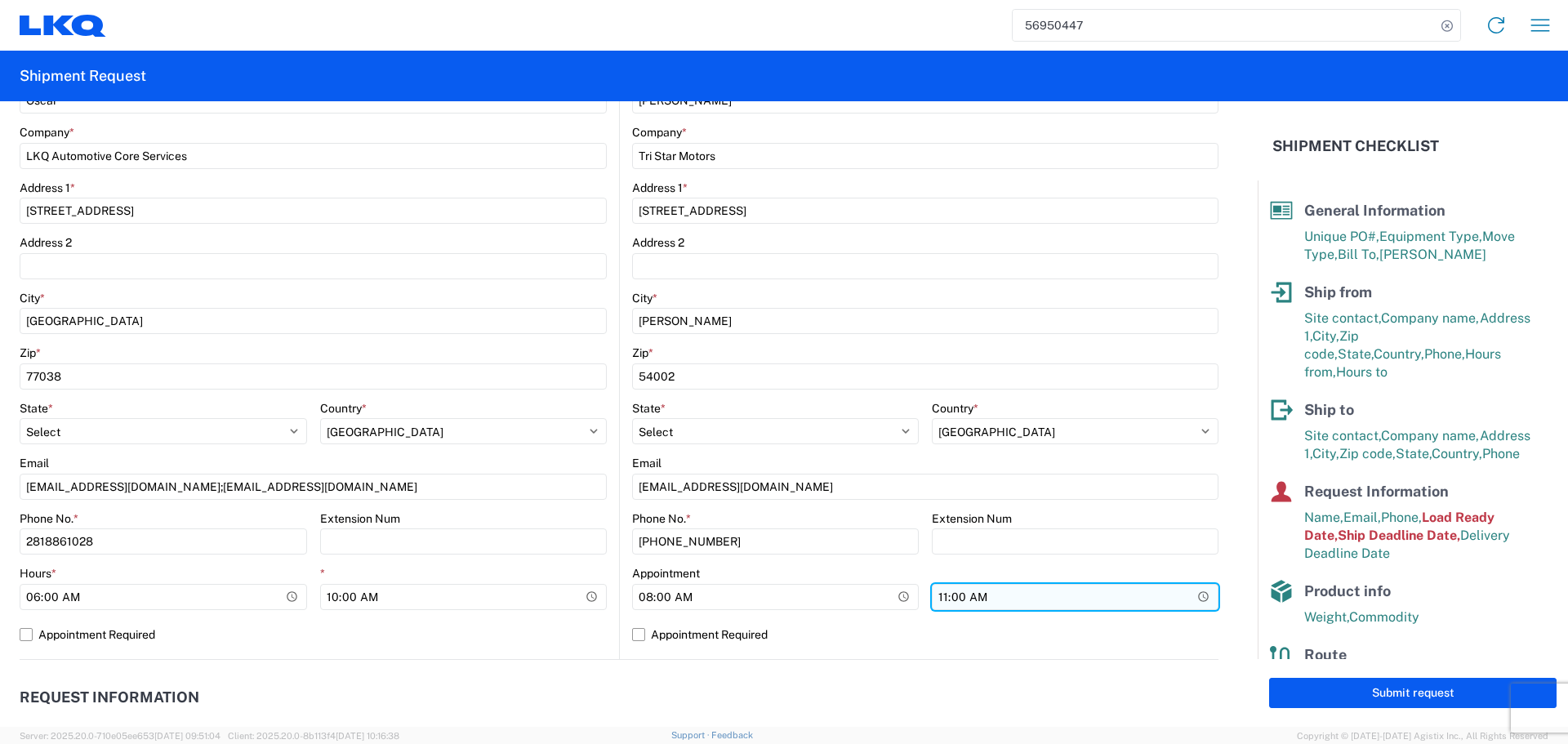
click at [1192, 597] on input "11:00:00" at bounding box center [1076, 597] width 287 height 26
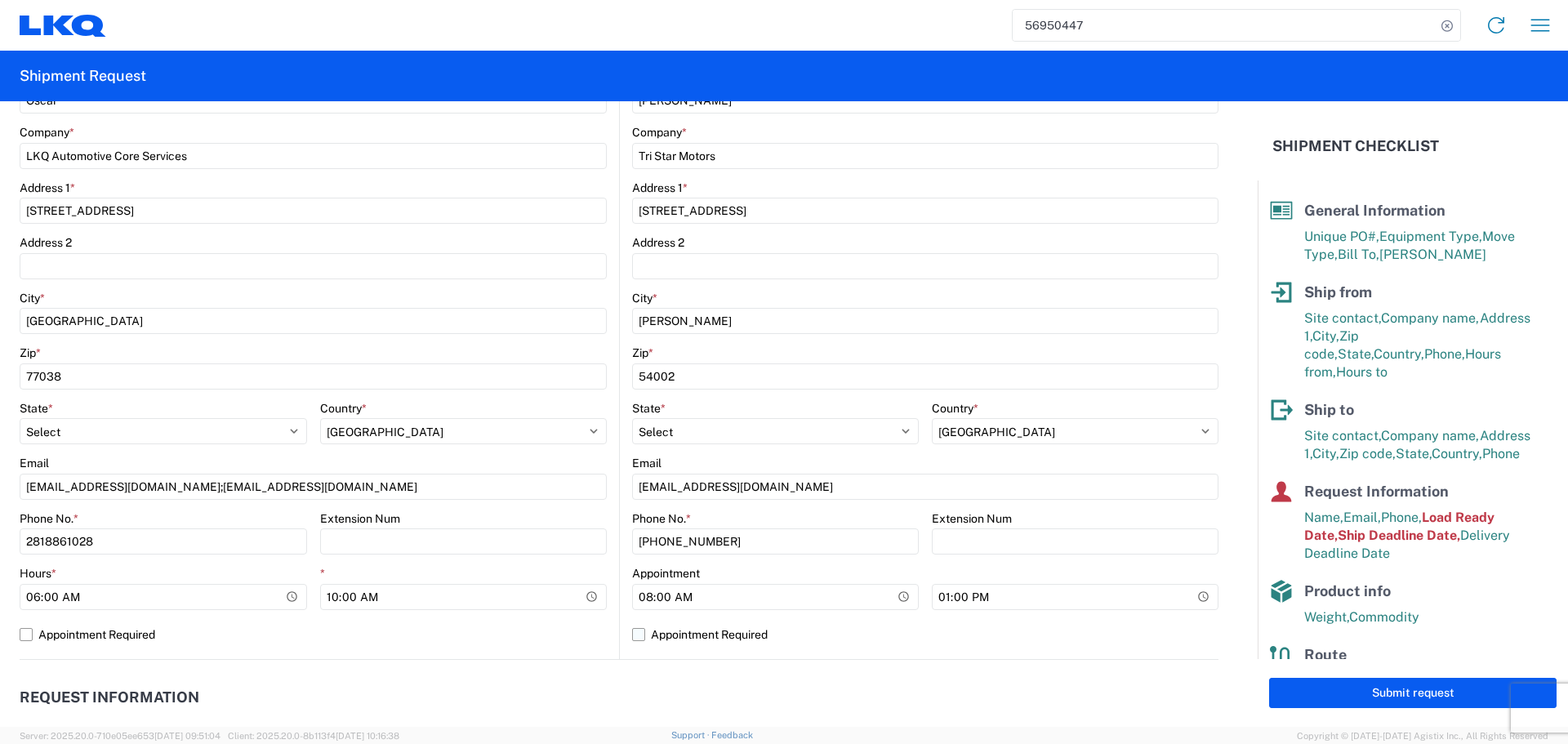
type input "13:00"
click at [930, 644] on label "Appointment Required" at bounding box center [926, 635] width 587 height 26
click at [0, 0] on input "Appointment Required" at bounding box center [0, 0] width 0 height 0
select select "US"
click at [930, 644] on label "Appointment Required" at bounding box center [926, 635] width 587 height 26
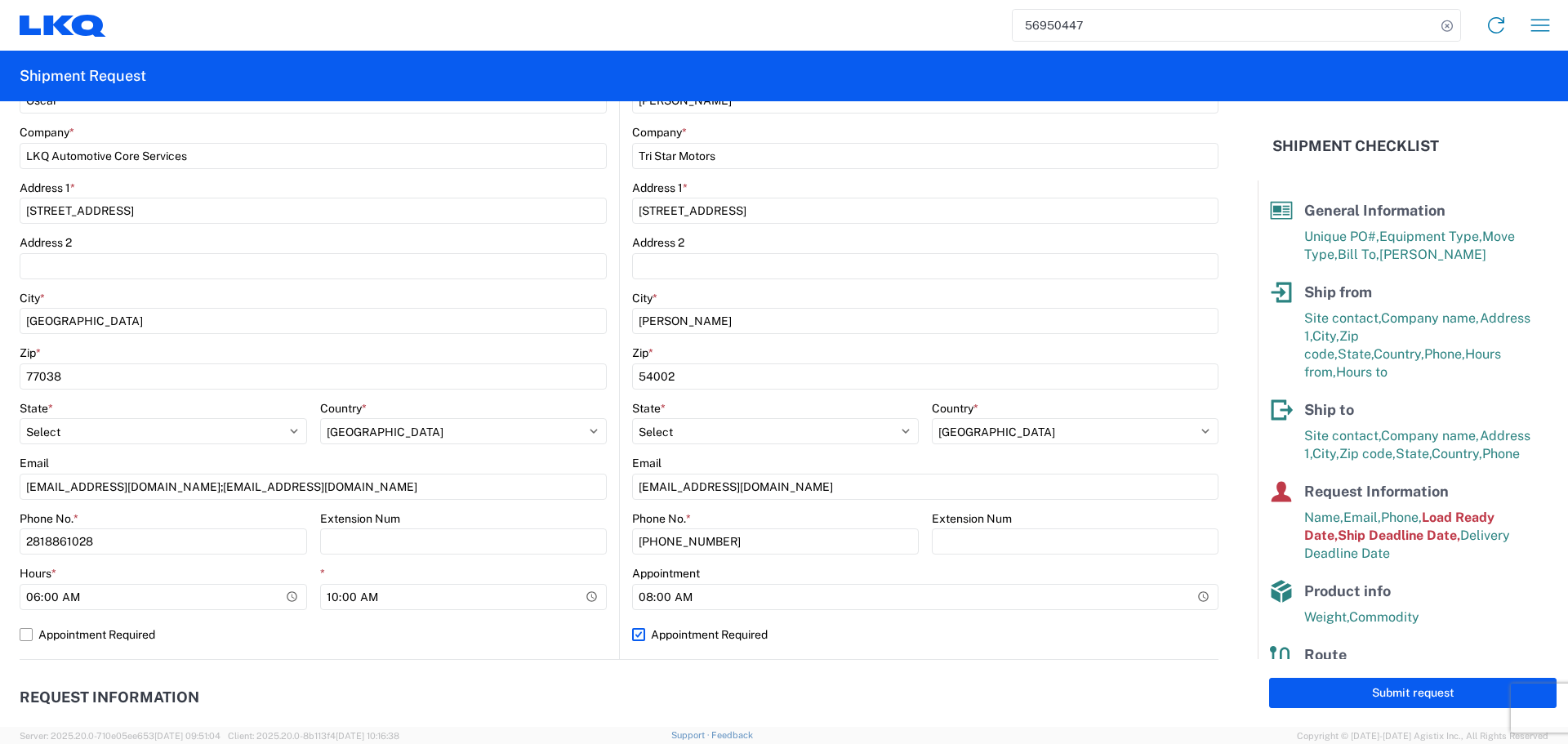
click at [0, 0] on input "Appointment Required" at bounding box center [0, 0] width 0 height 0
select select "US"
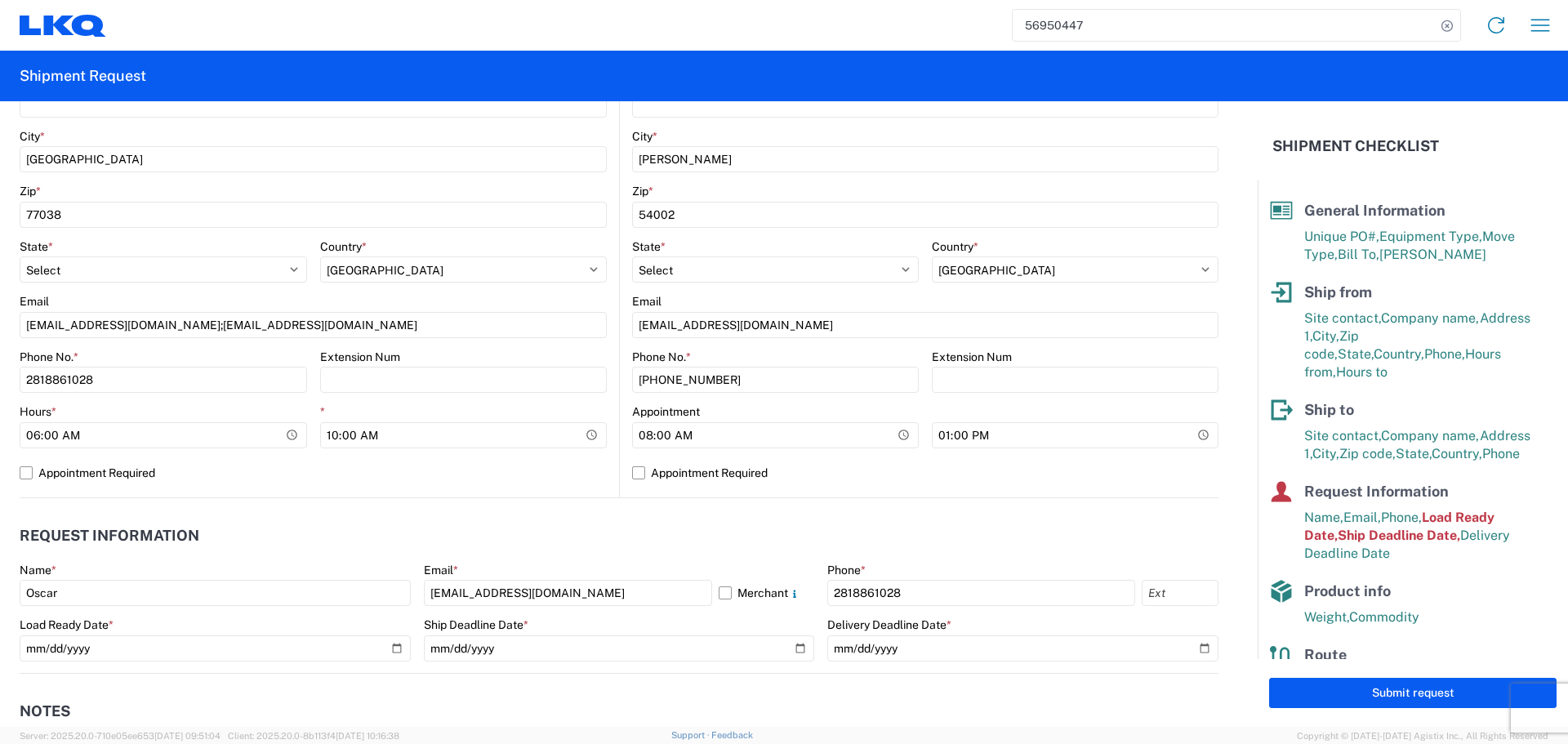
scroll to position [735, 0]
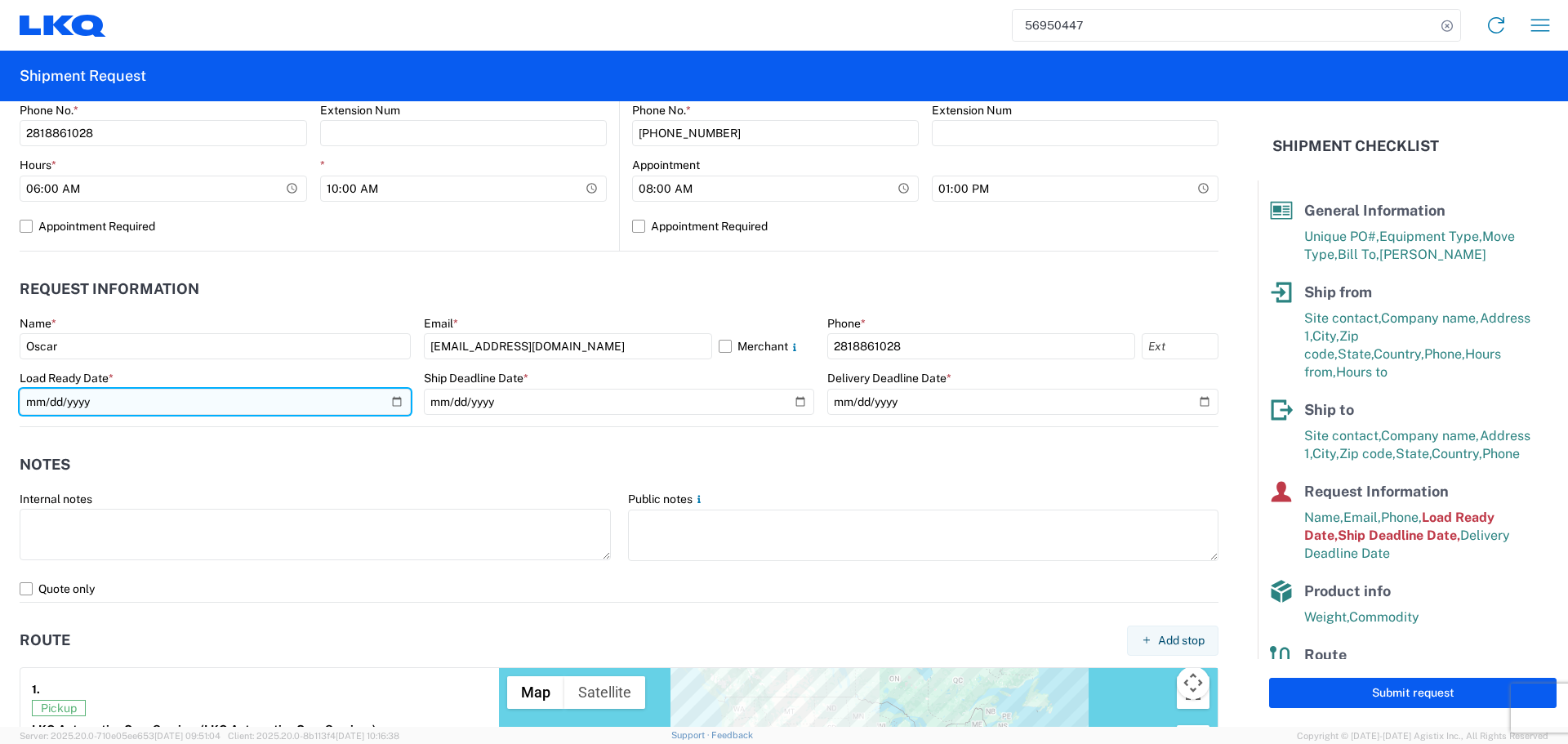
click at [399, 407] on input "2025-09-30" at bounding box center [215, 401] width 392 height 26
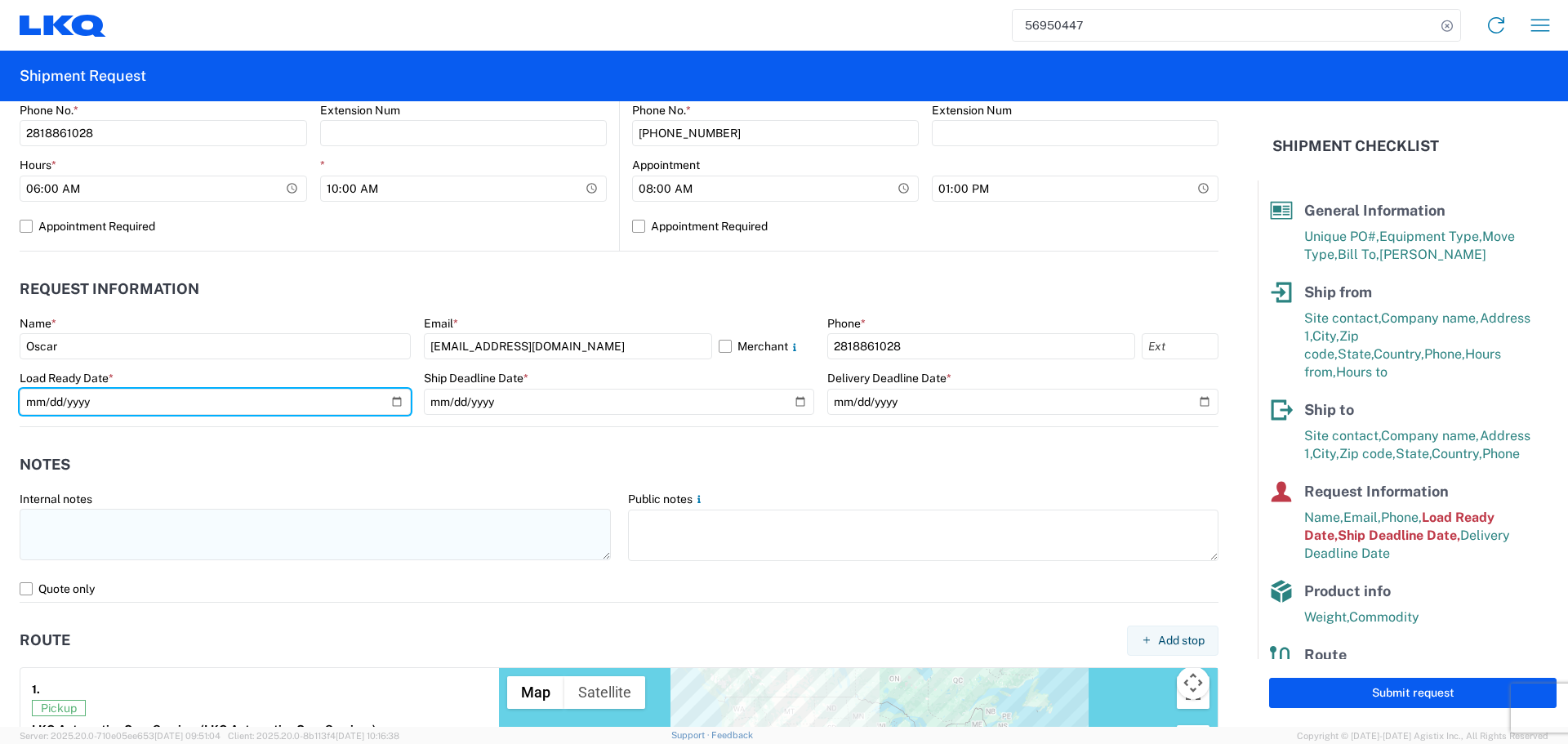
type input "2025-10-03"
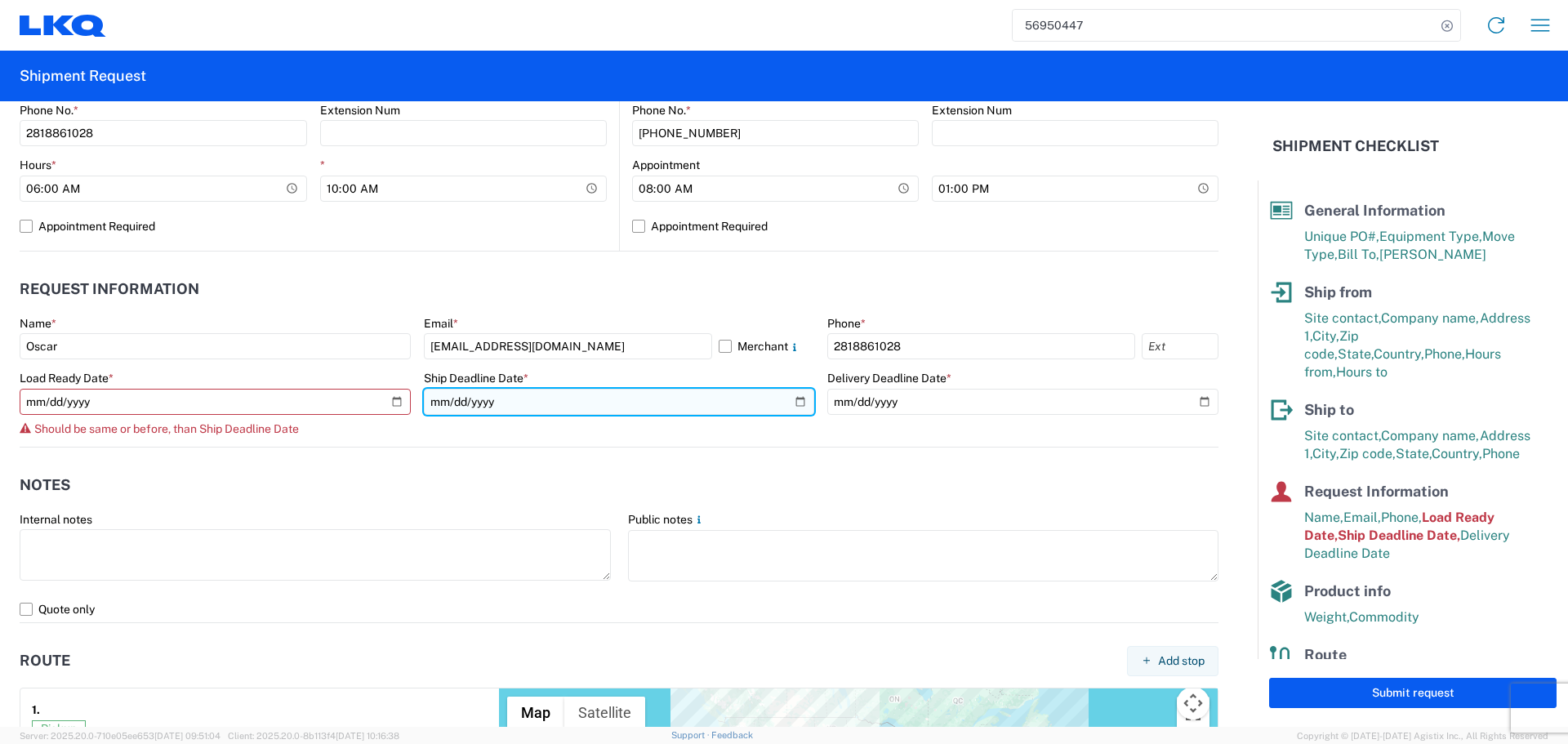
click at [788, 403] on input "2025-09-30" at bounding box center [619, 401] width 392 height 26
type input "2025-10-03"
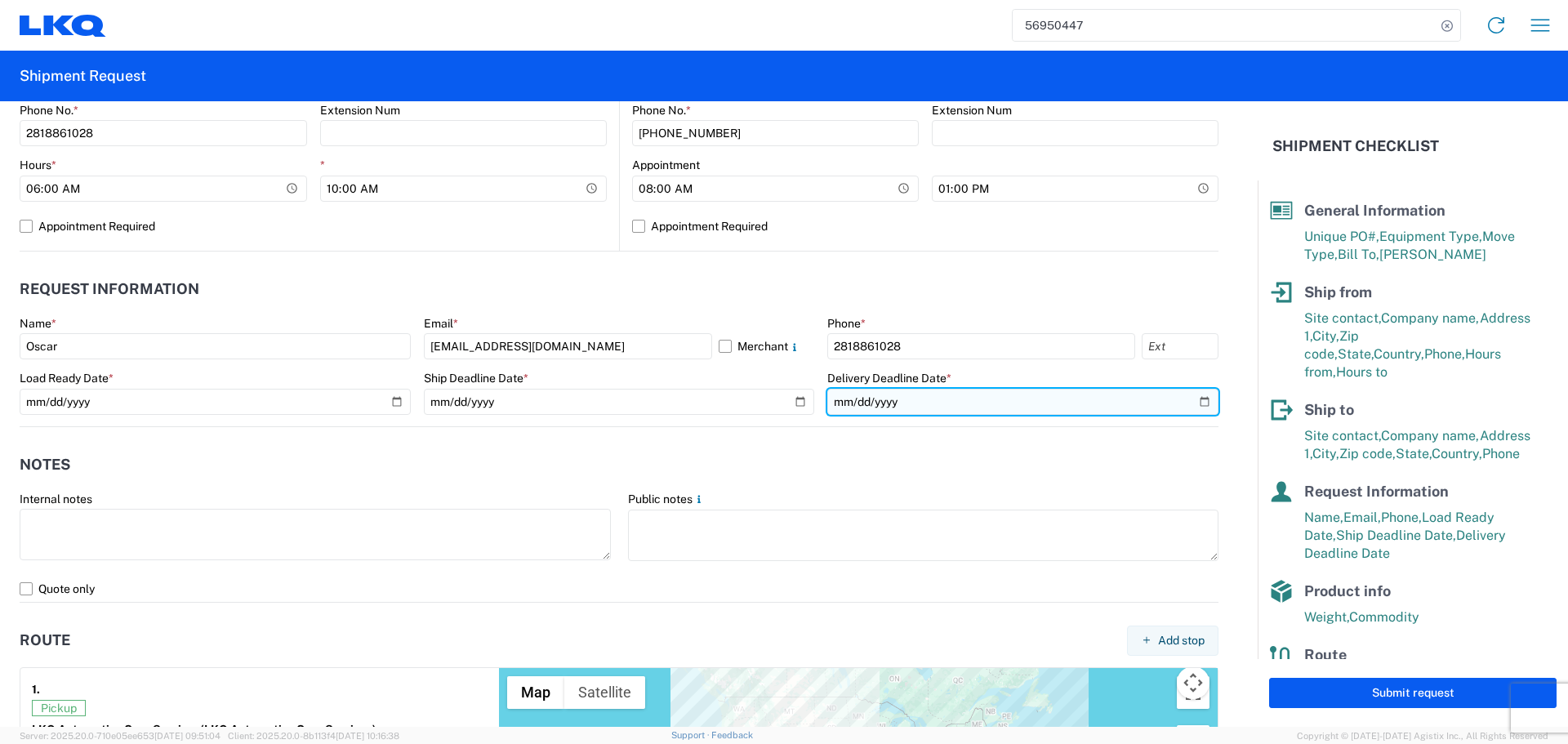
click at [1189, 405] on input "2025-10-02" at bounding box center [1022, 401] width 392 height 26
type input "2025-10-06"
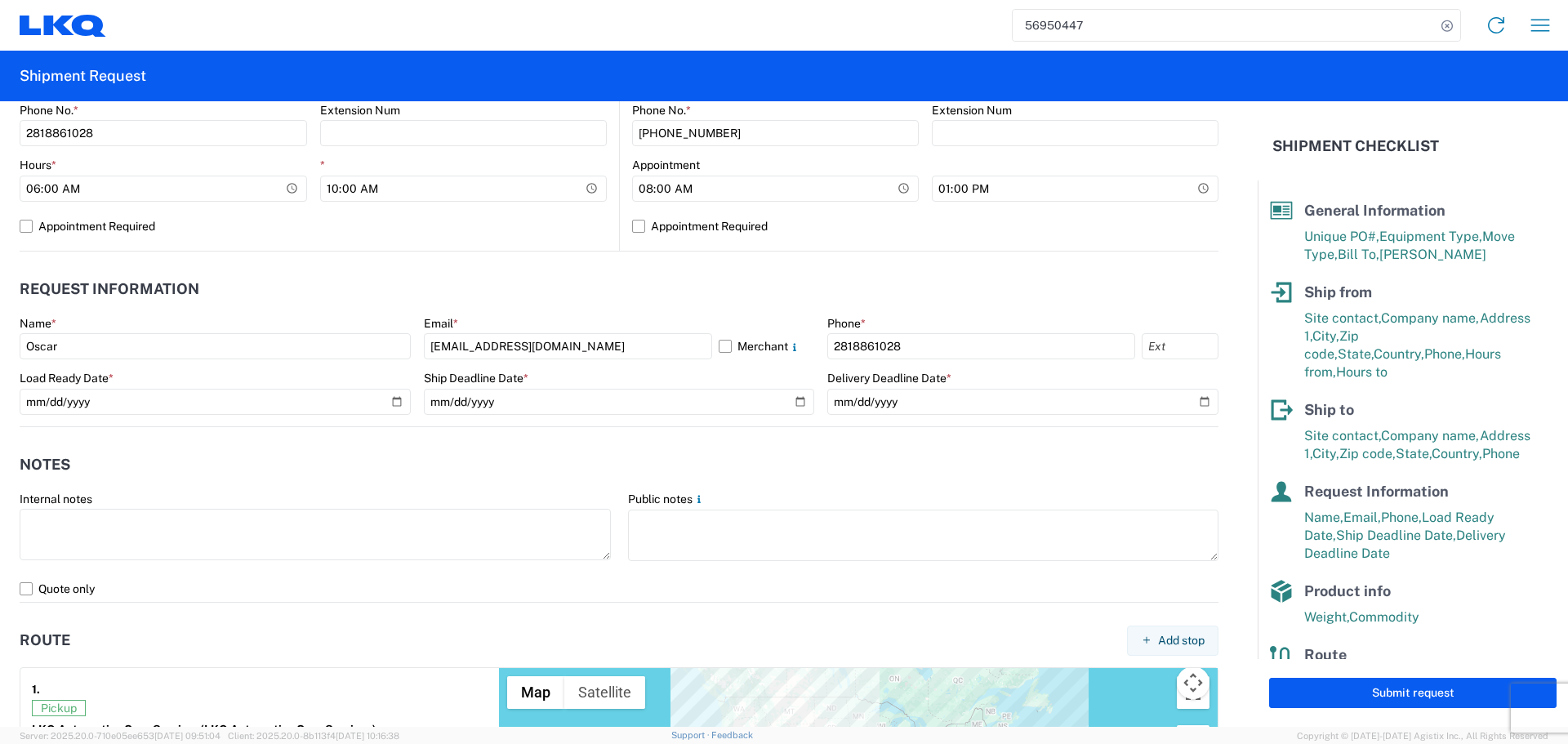
click at [501, 452] on header "Notes" at bounding box center [619, 466] width 1199 height 37
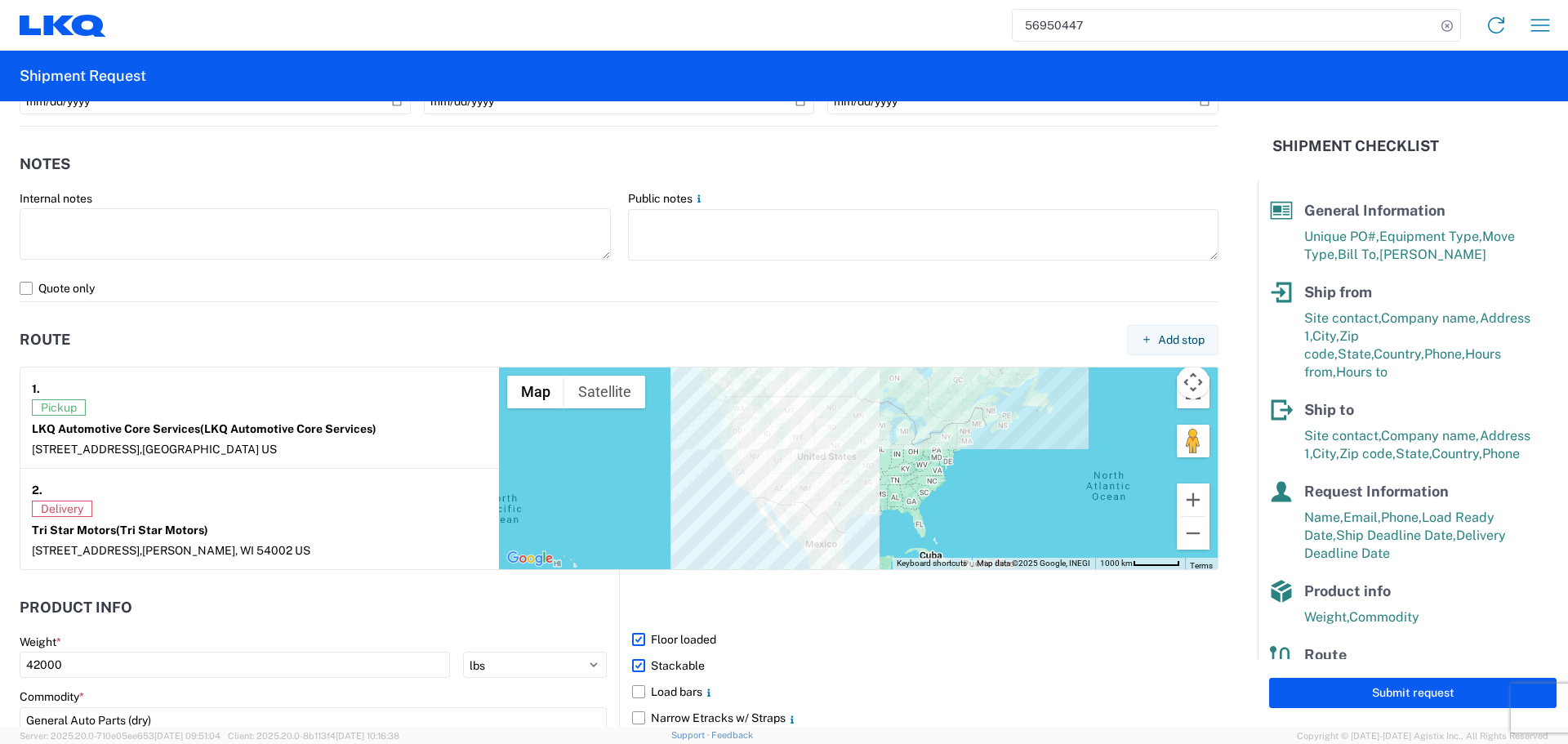
scroll to position [1333, 0]
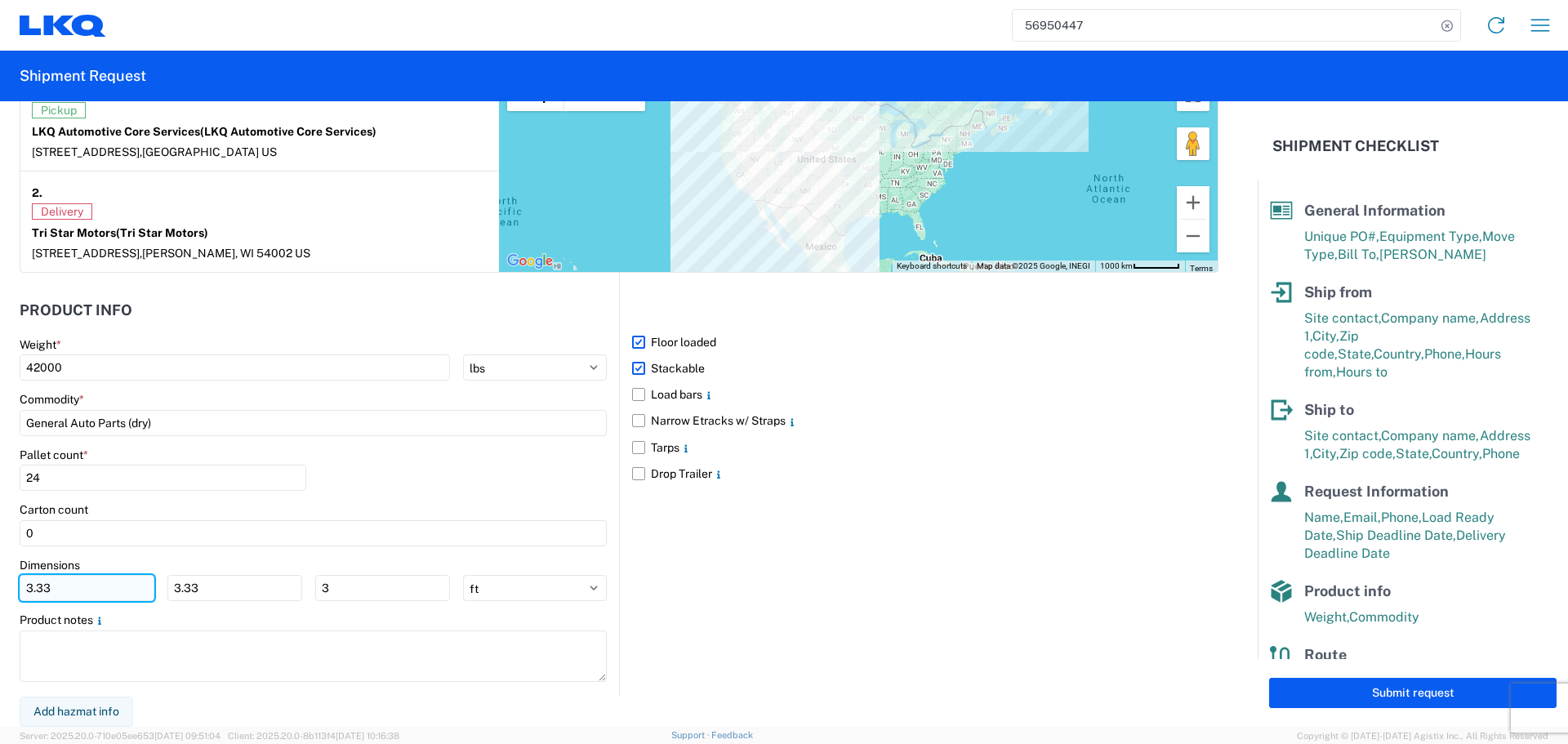
click at [107, 592] on input "3.33" at bounding box center [87, 588] width 135 height 26
type input "3"
type input "40"
click at [223, 591] on input "3.33" at bounding box center [234, 588] width 135 height 26
type input "3"
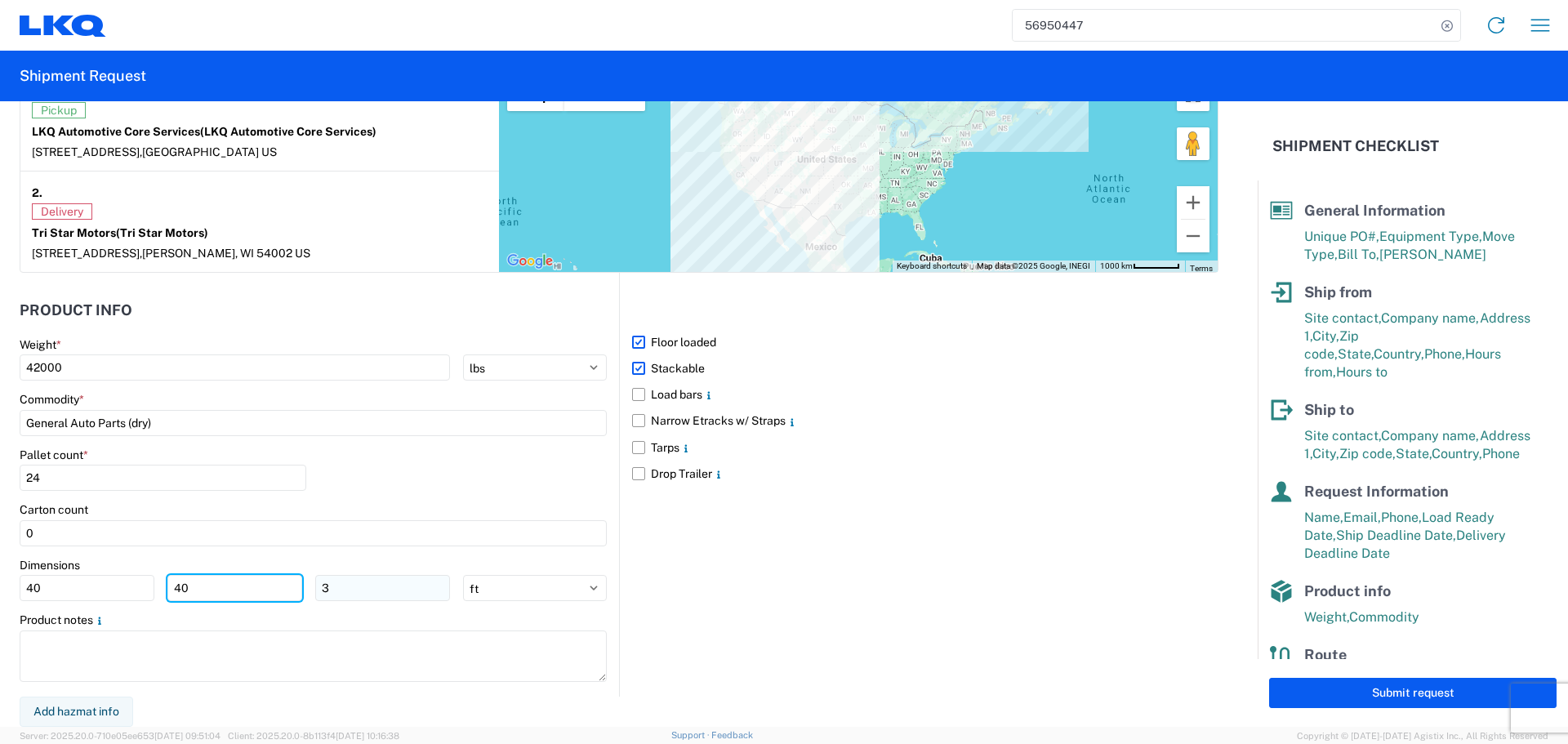
type input "40"
click at [368, 585] on input "3" at bounding box center [383, 588] width 135 height 26
type input "36"
click at [421, 452] on div "Pallet count * 24" at bounding box center [312, 475] width 587 height 56
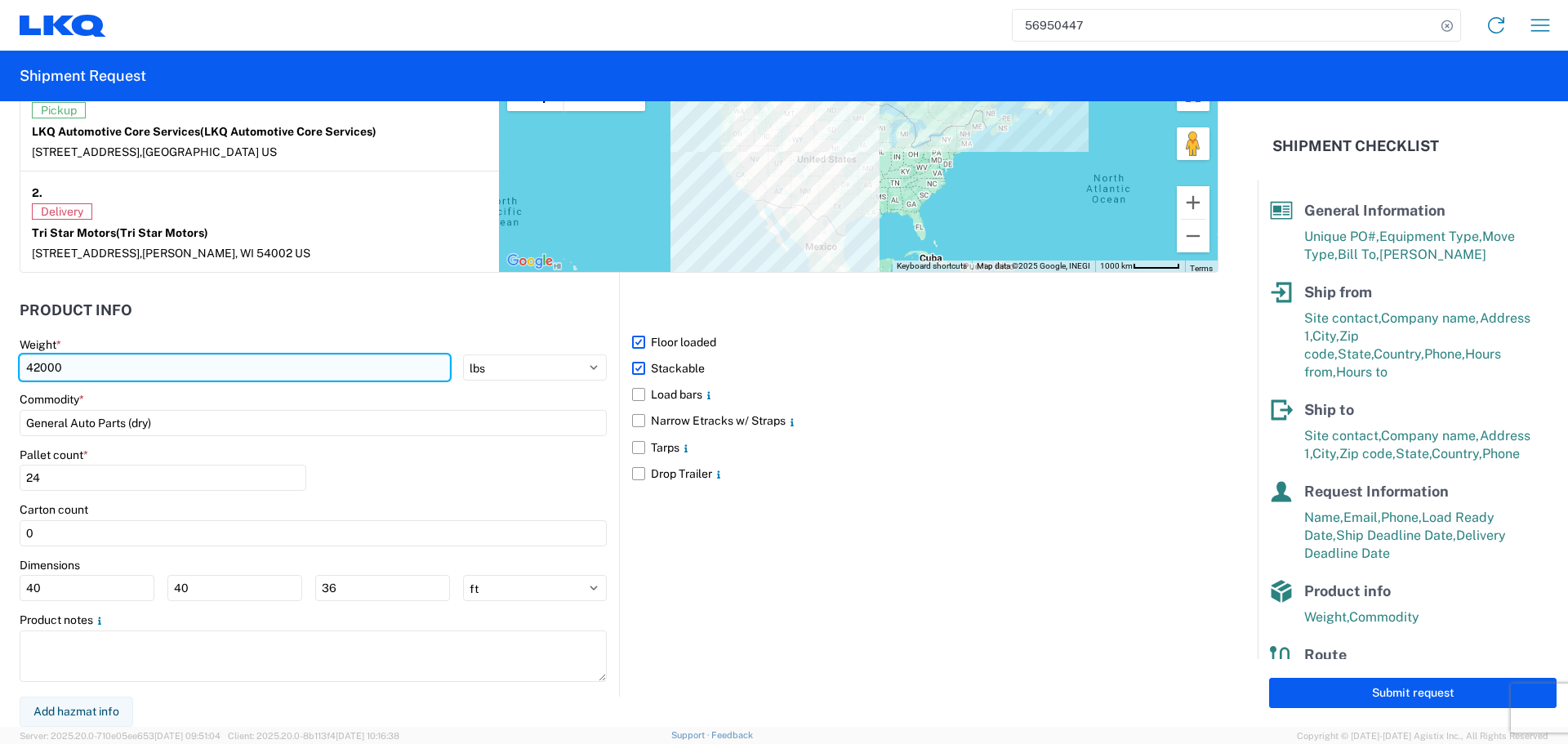
click at [44, 367] on input "42000" at bounding box center [234, 367] width 431 height 26
type input "42500"
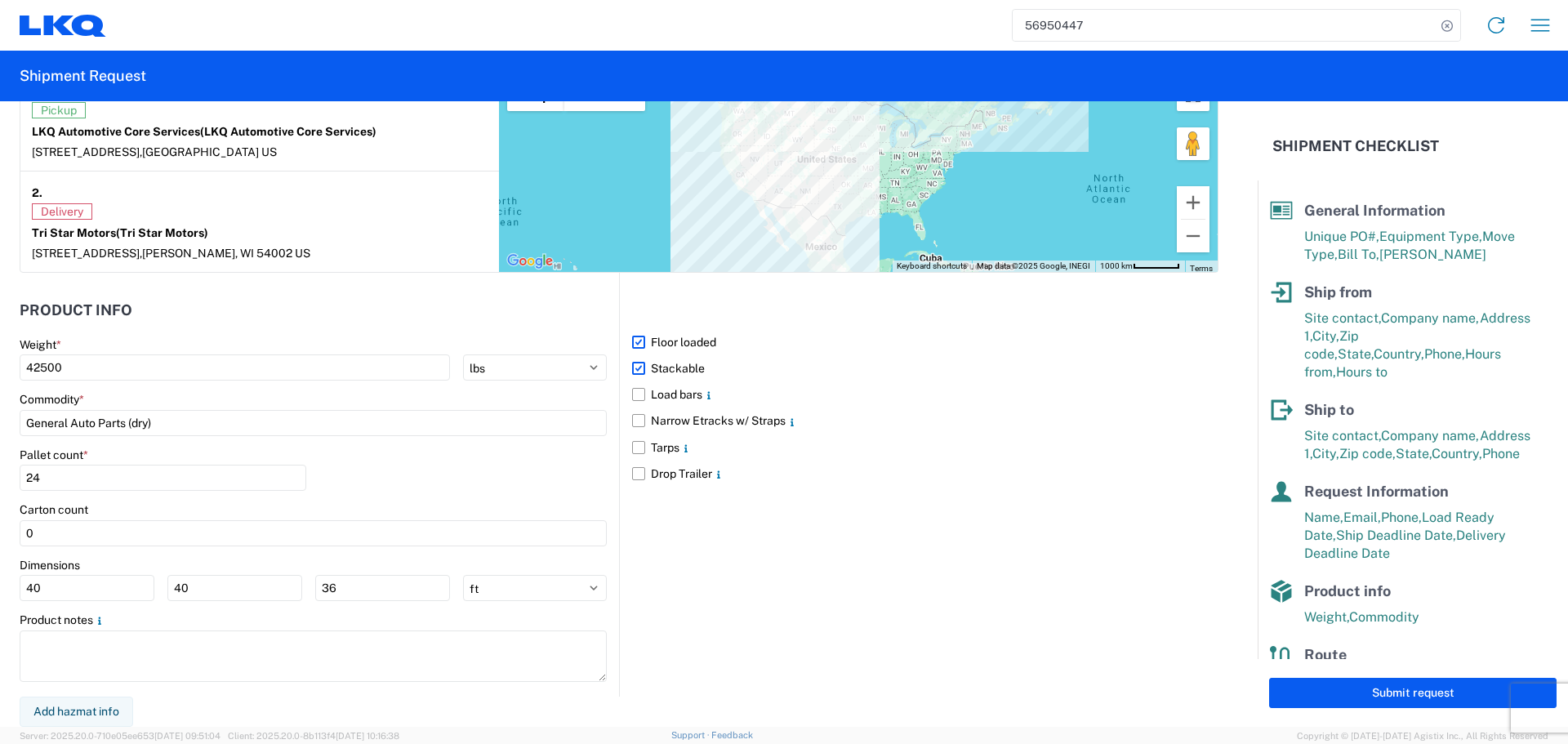
click at [243, 322] on header "Product Info" at bounding box center [319, 310] width 599 height 37
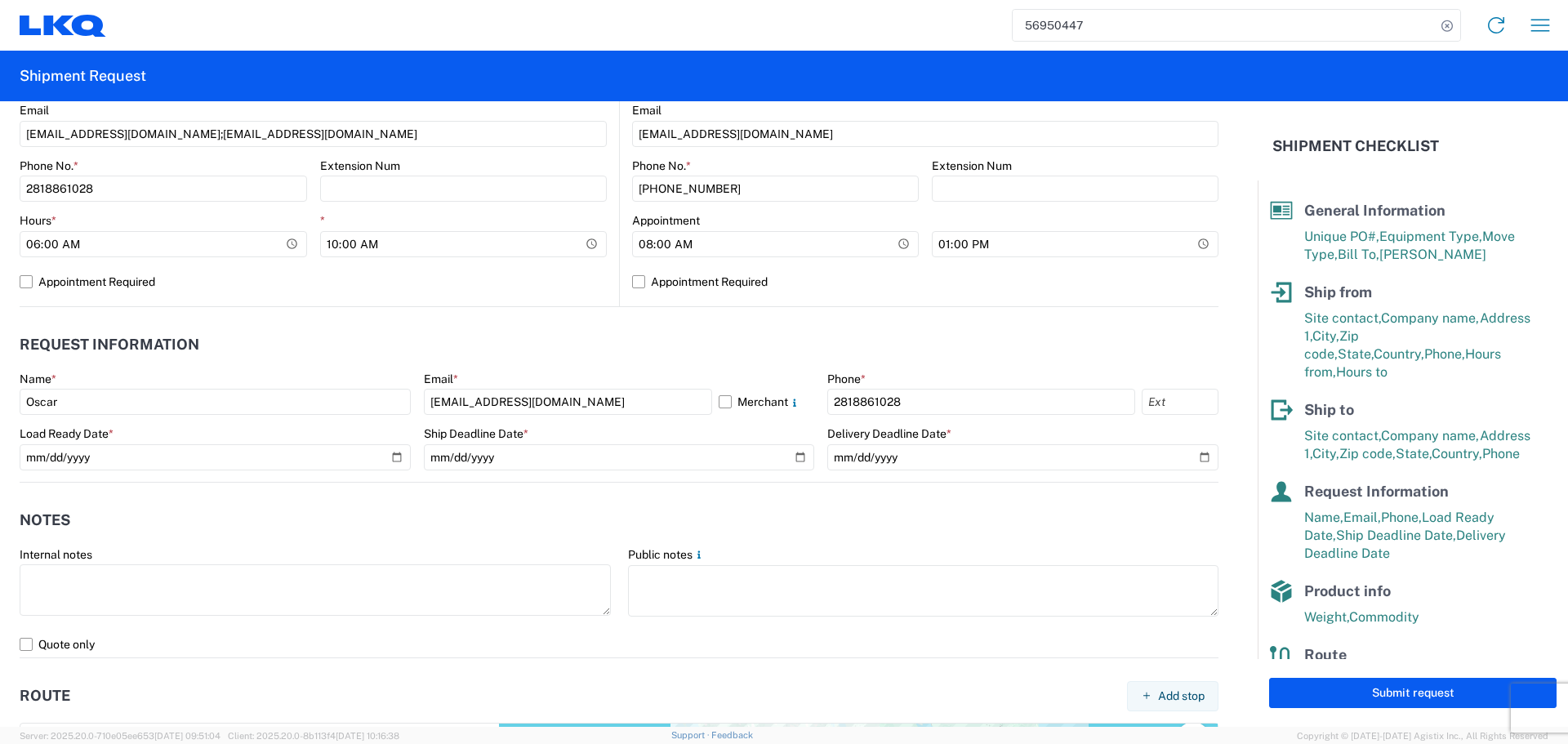
scroll to position [189, 0]
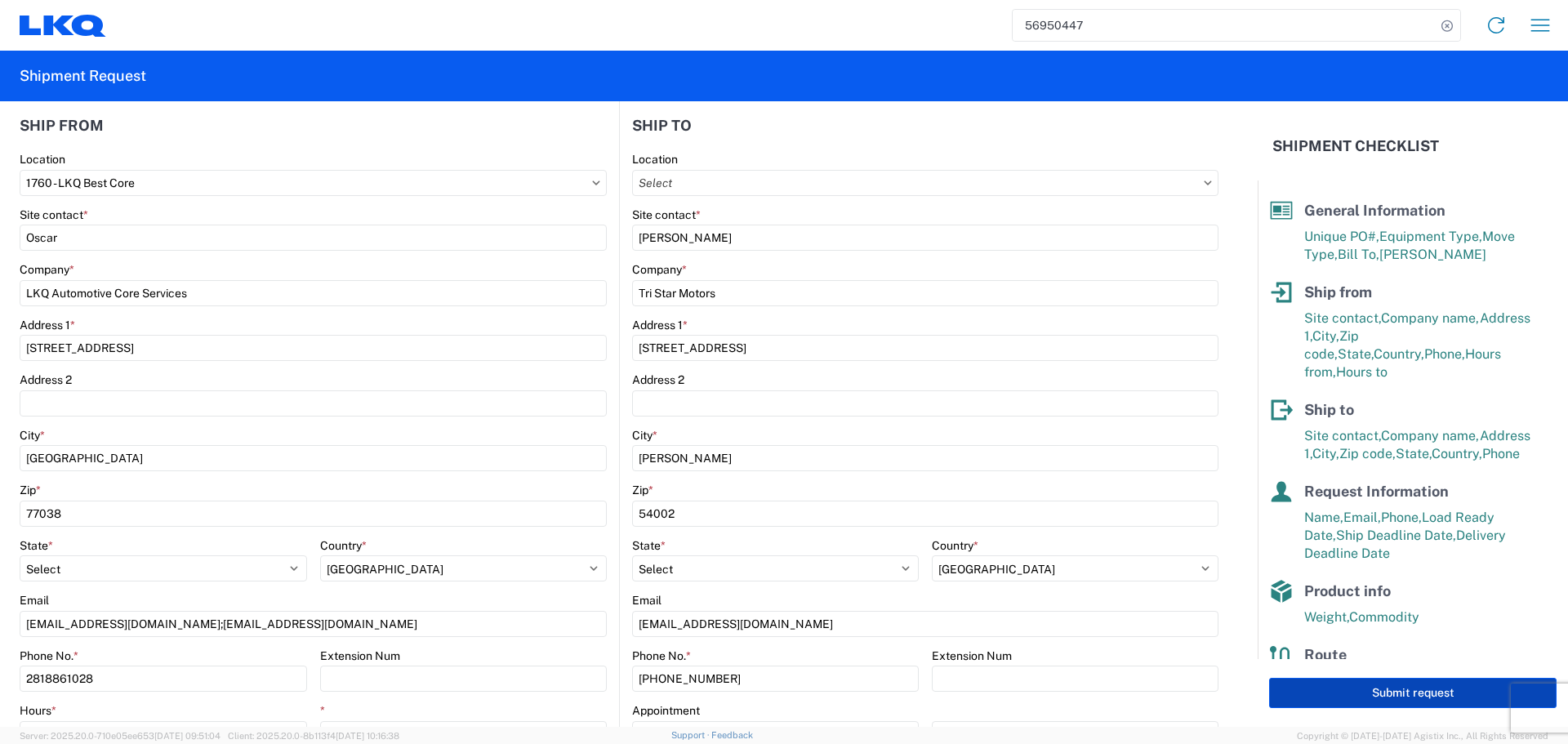
click at [1385, 692] on button "Submit request" at bounding box center [1413, 692] width 287 height 30
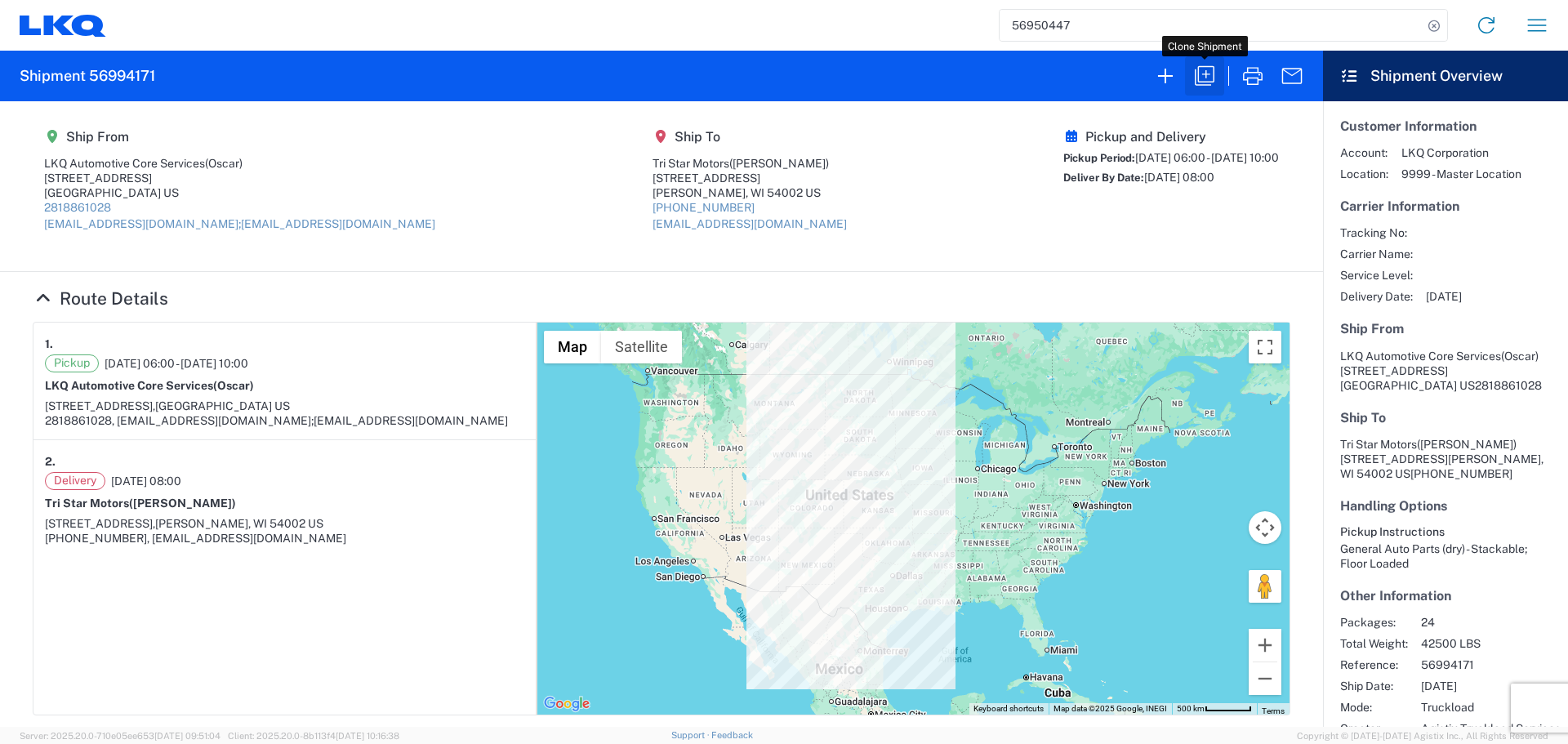
click at [1205, 67] on icon "button" at bounding box center [1205, 75] width 26 height 26
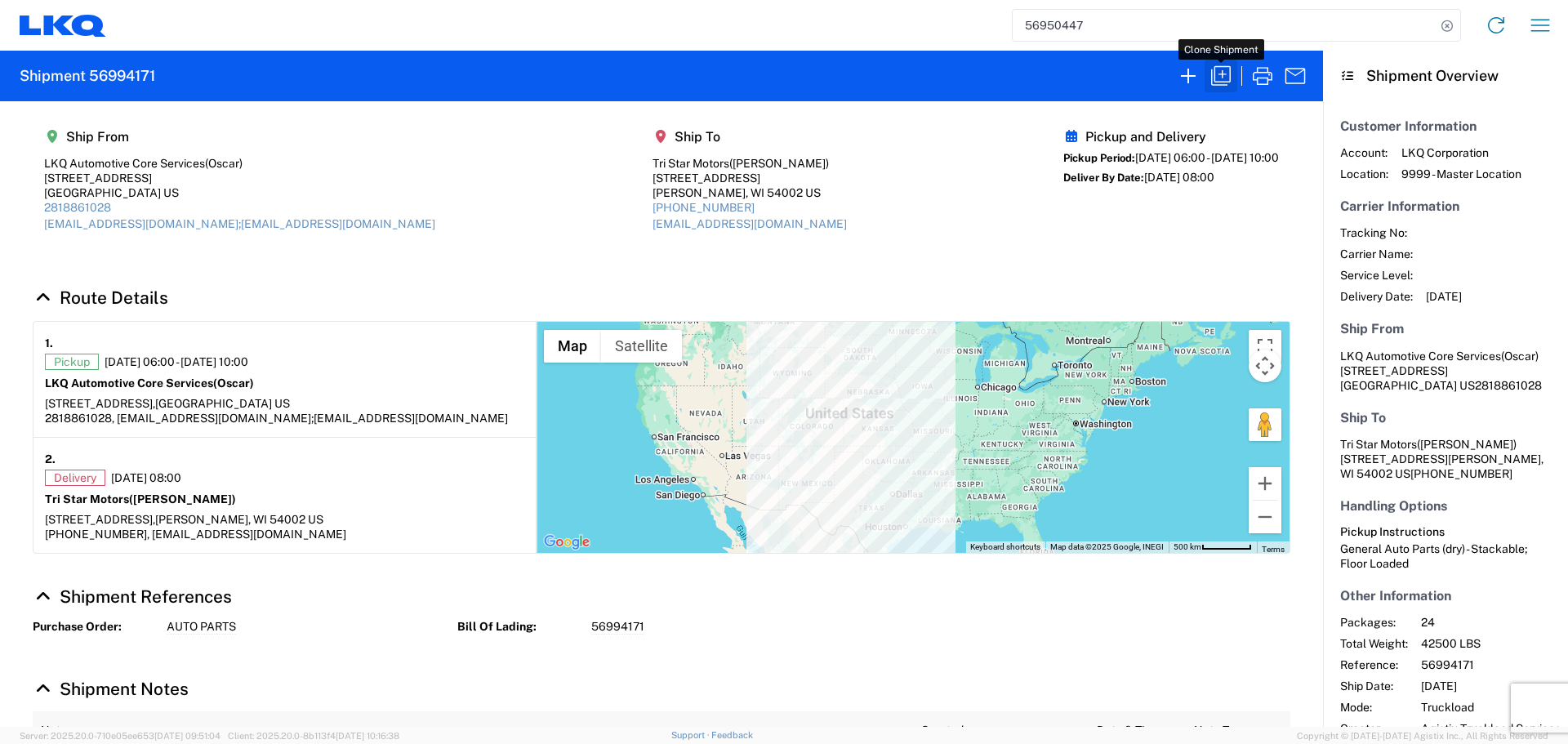
click at [1230, 74] on icon "button" at bounding box center [1221, 76] width 20 height 20
click at [1214, 68] on icon "button" at bounding box center [1220, 75] width 26 height 26
select select "FULL"
select select "US"
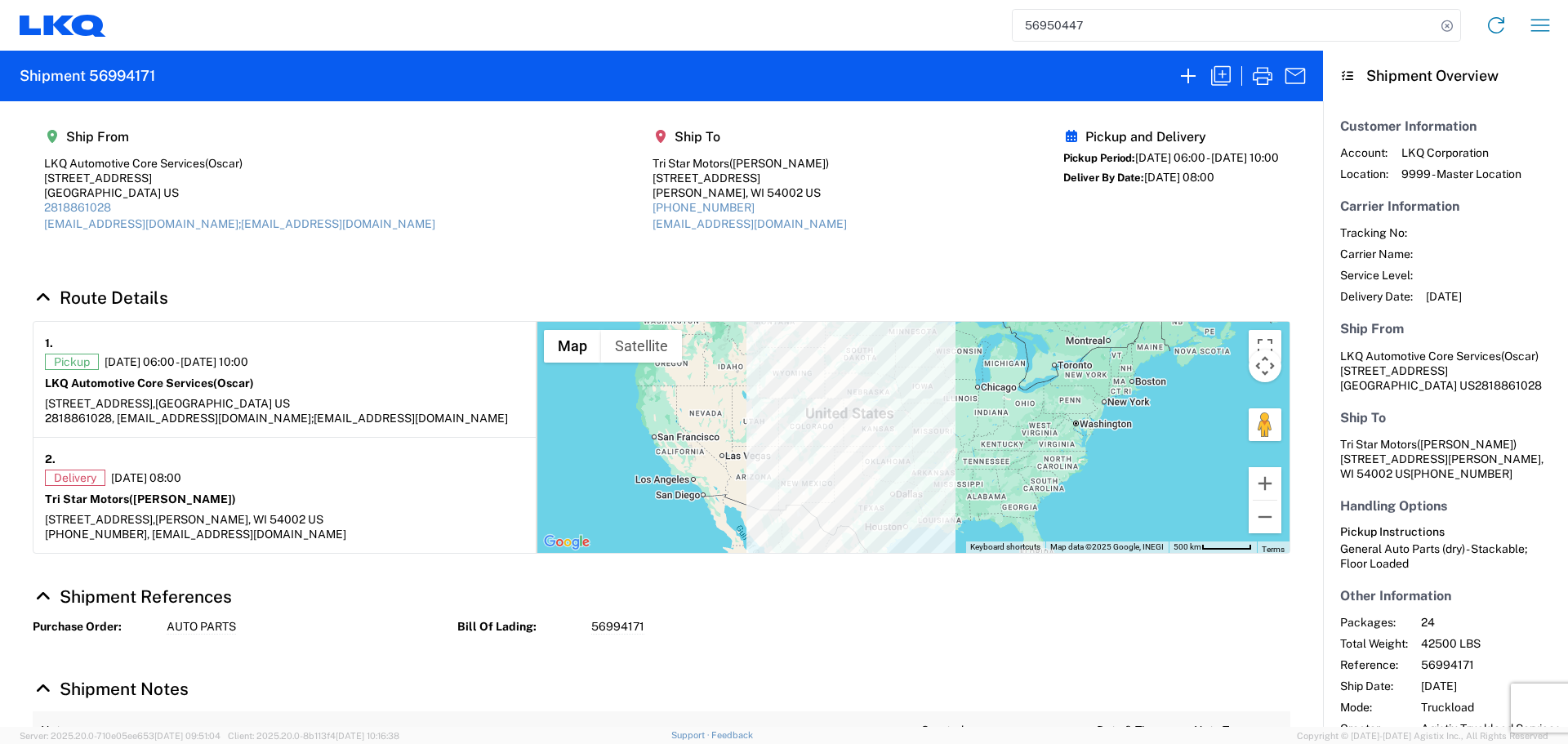
select select "LBS"
select select "IN"
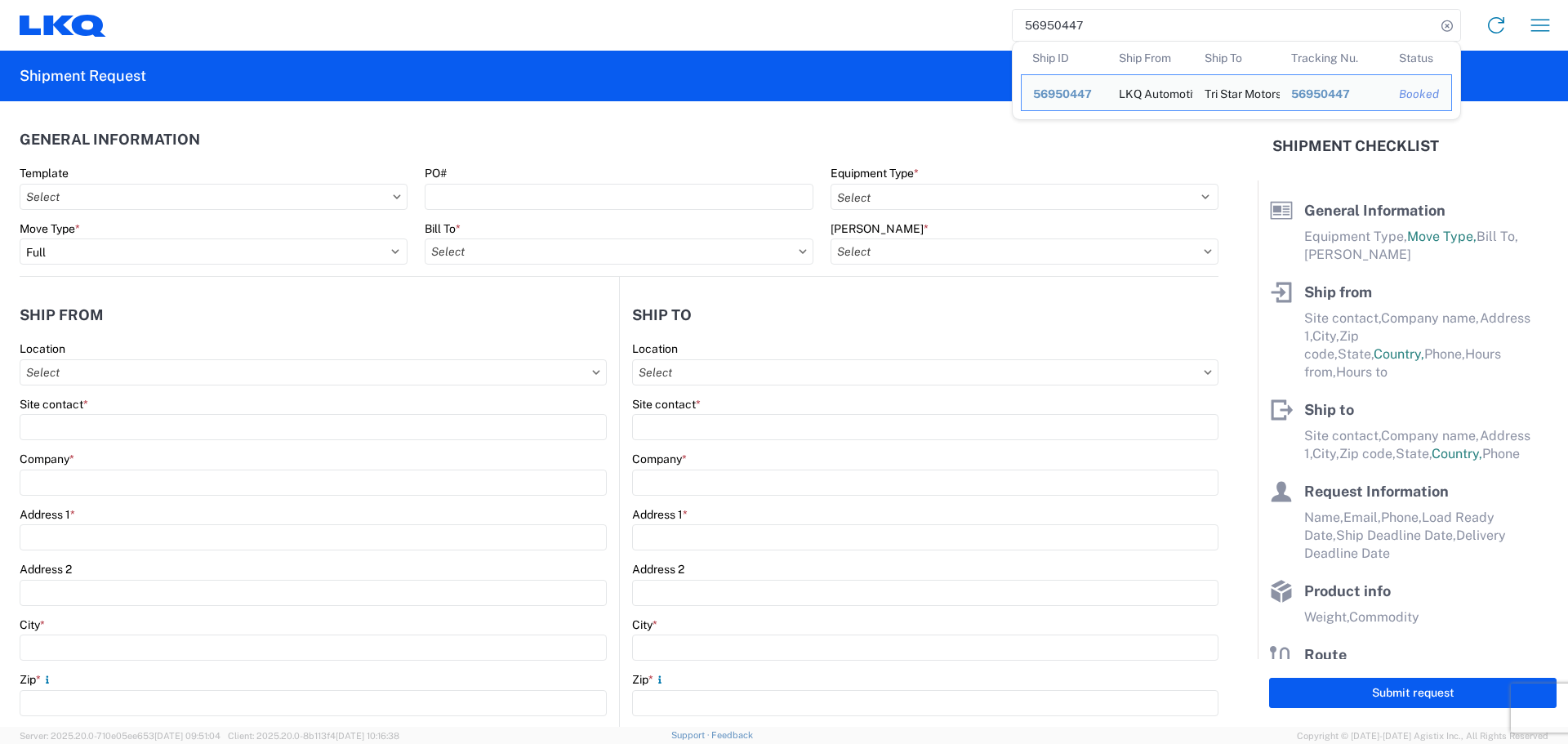
click at [1132, 19] on input "56950447" at bounding box center [1223, 25] width 423 height 31
click at [1065, 100] on span "56950447" at bounding box center [1062, 94] width 59 height 13
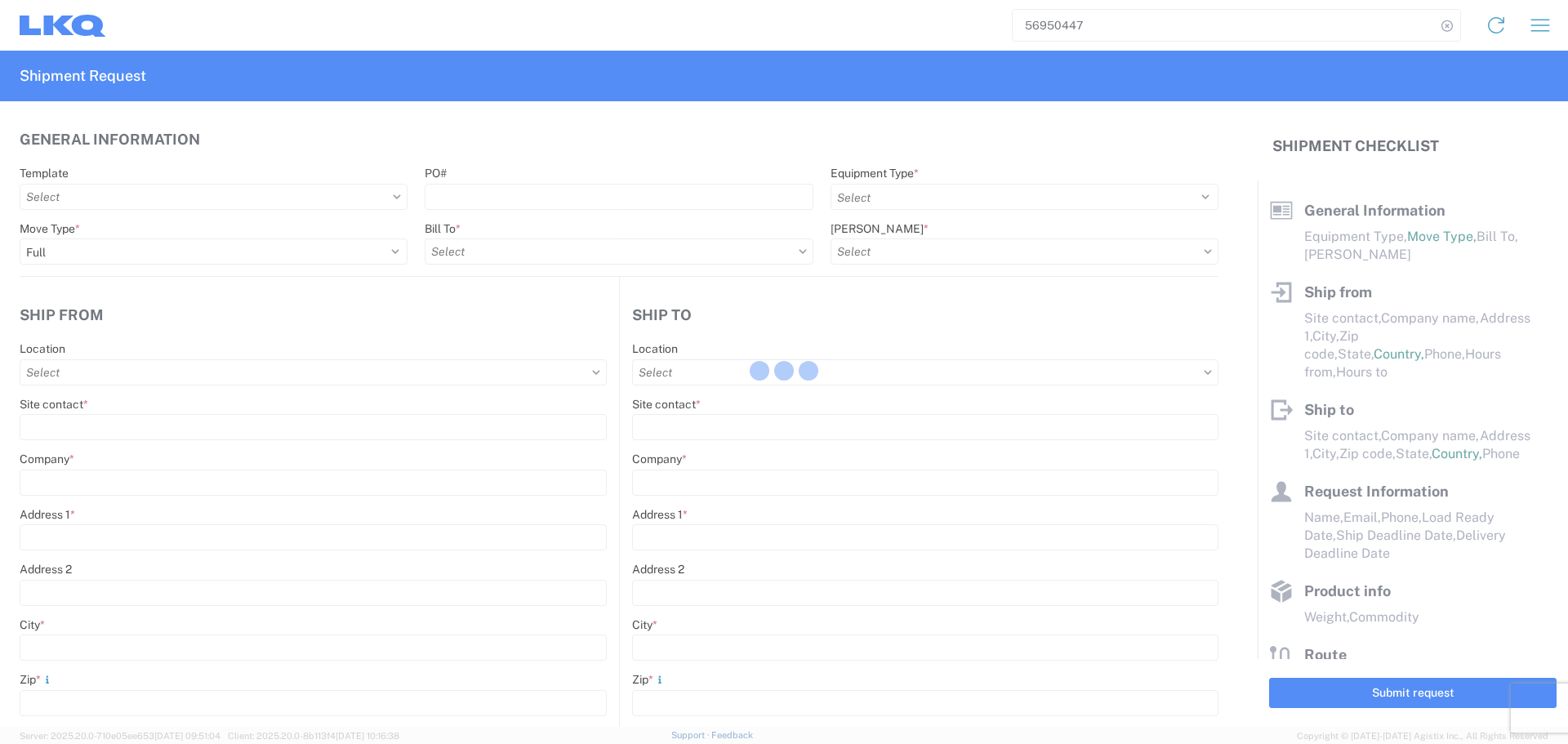
select select "STDV"
type input "Oscar"
type input "LKQ Automotive Core Services"
type input "1714 West Mount Houston Rd"
type input "Houston"
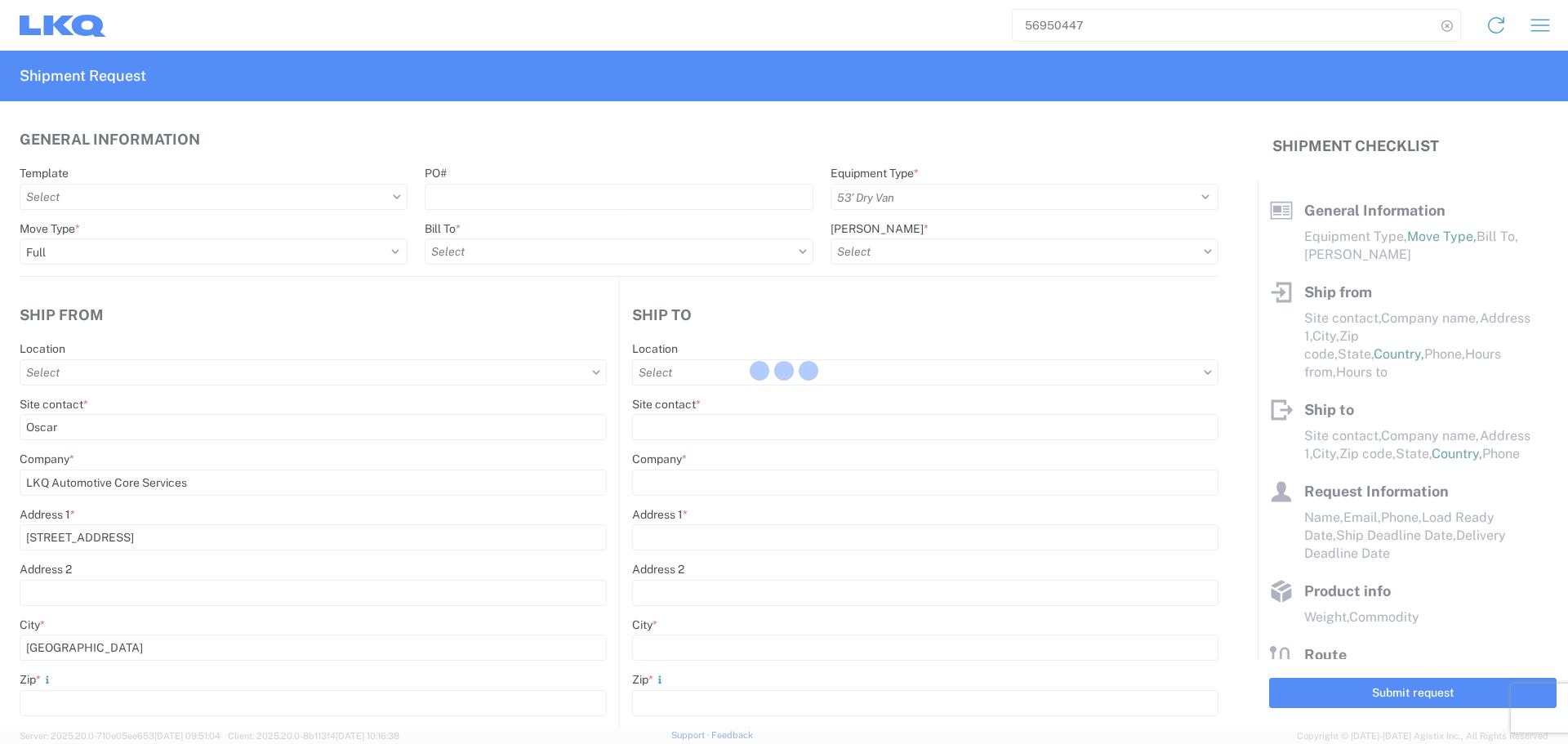
type input "77038"
type input "oxdavila@lkqcorp.com;acgarcia@lkqcorp.com"
type input "Ben Steine"
type input "Tri Star Motors"
type input "320 10th Avenue"
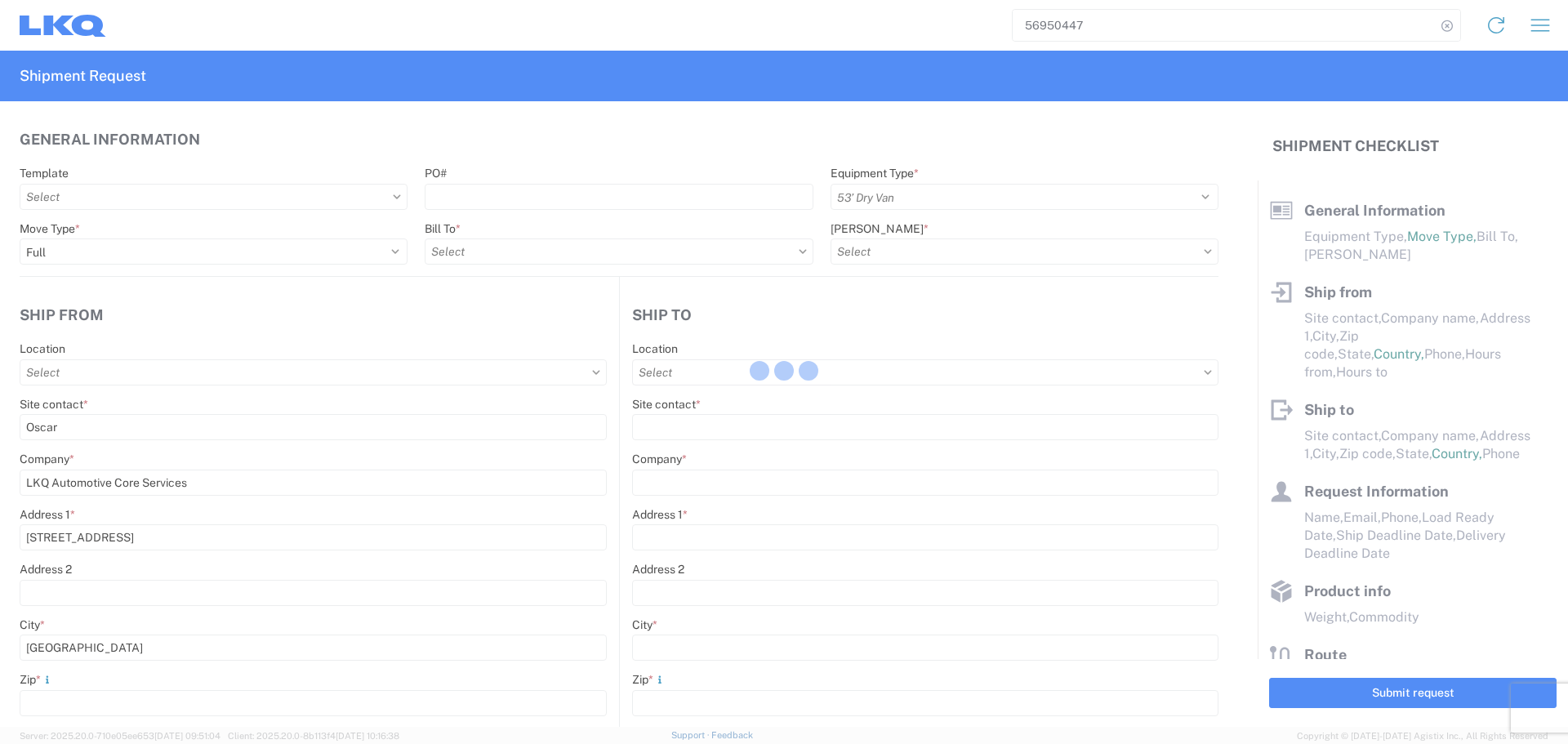
type input "Baldwin"
type input "54002"
type input "ben@tristarengine.com"
type input "Oscar"
type input "oxdavila@lkqcorp.com"
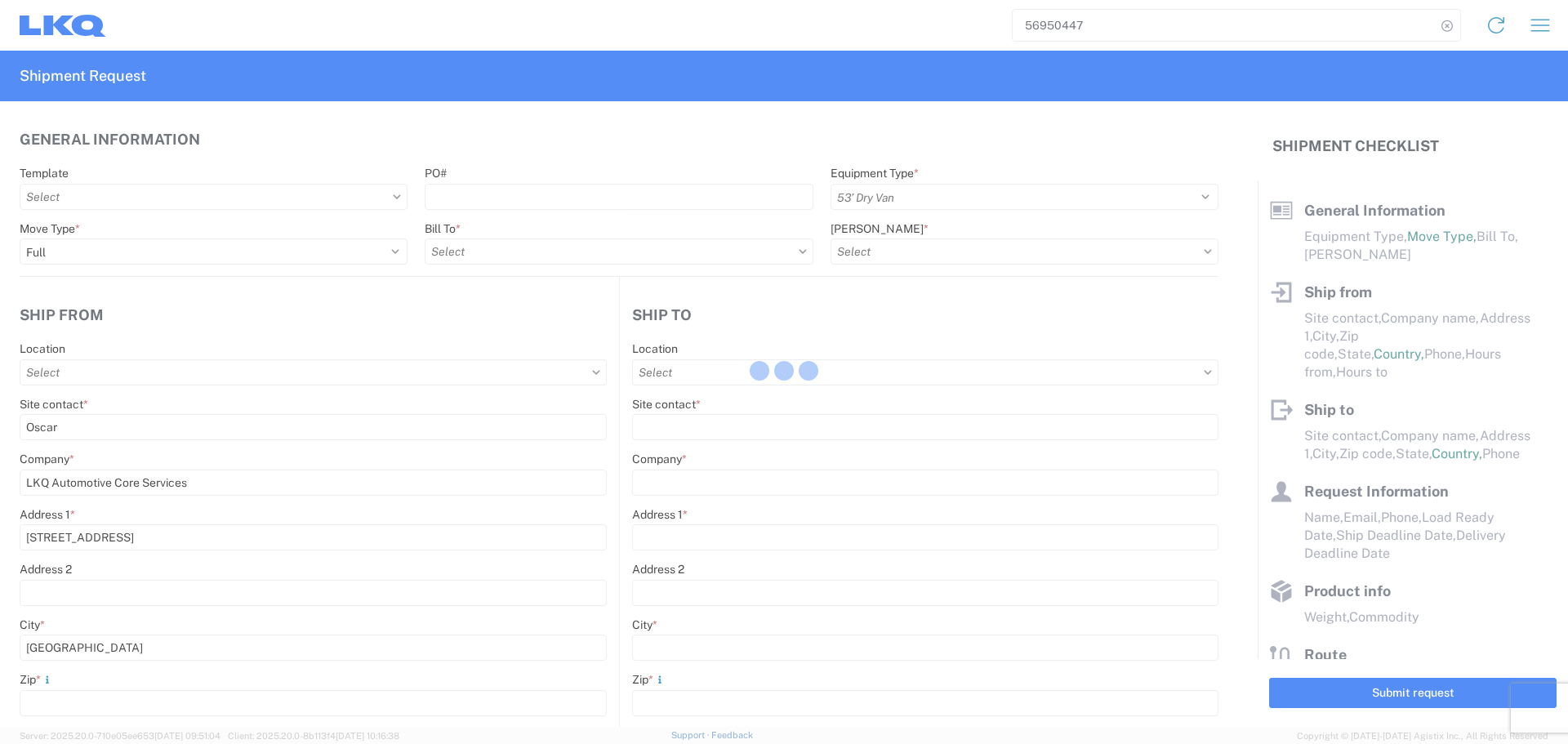
type input "2818861028"
type input "2025-10-03"
type input "2025-10-06"
type input "42500"
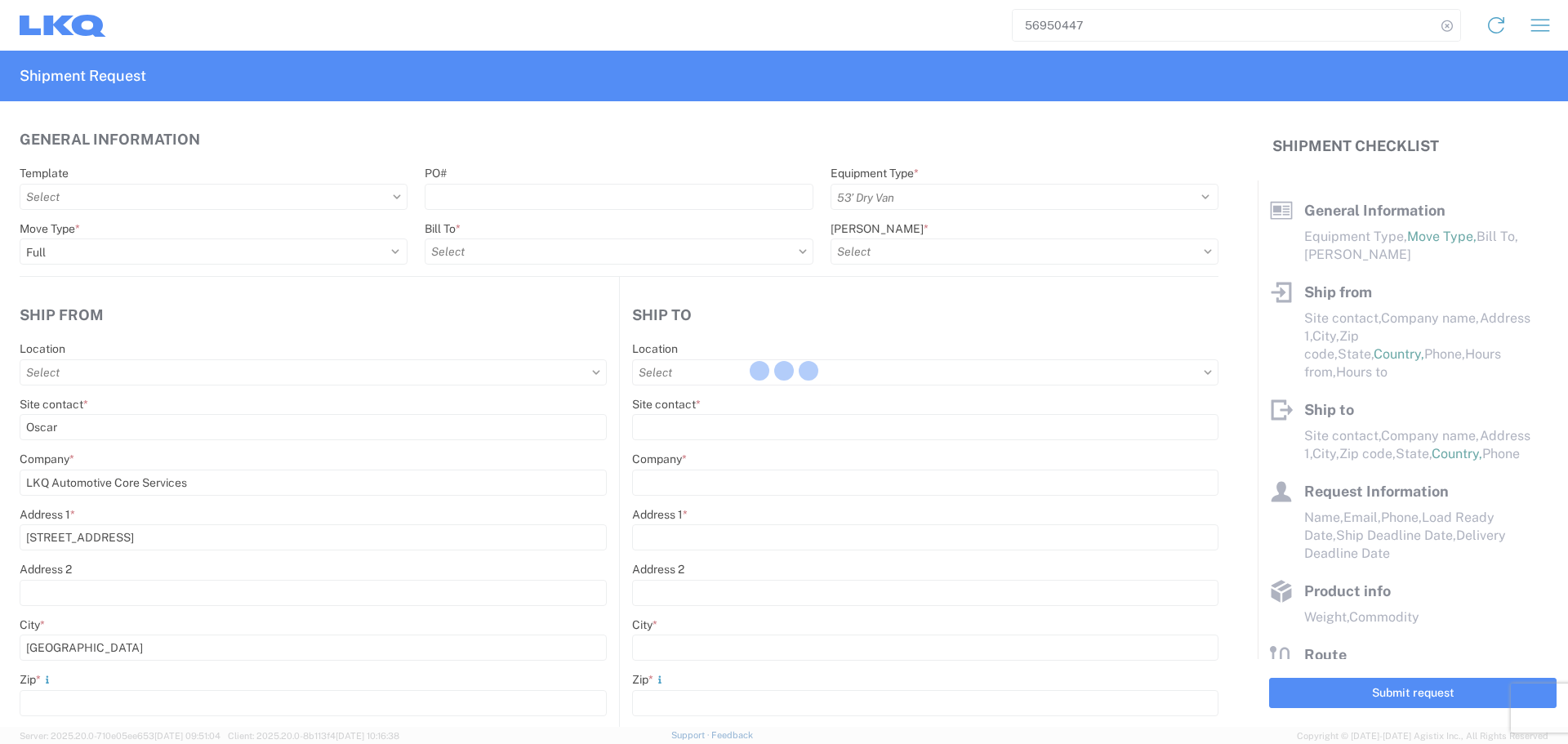
type input "General Auto Parts (dry)"
type input "24"
type input "0"
type input "3.33"
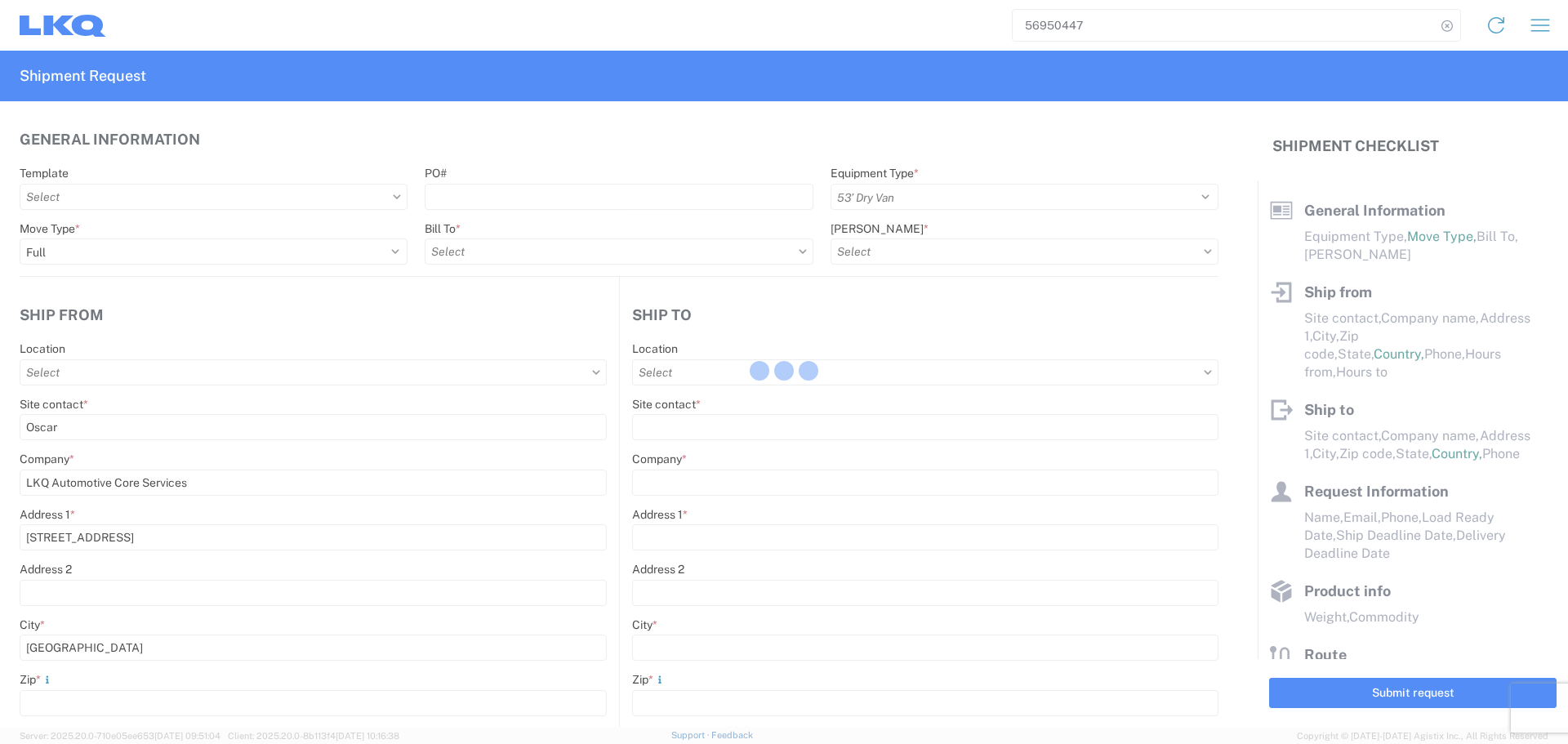
type input "3"
select select "FT"
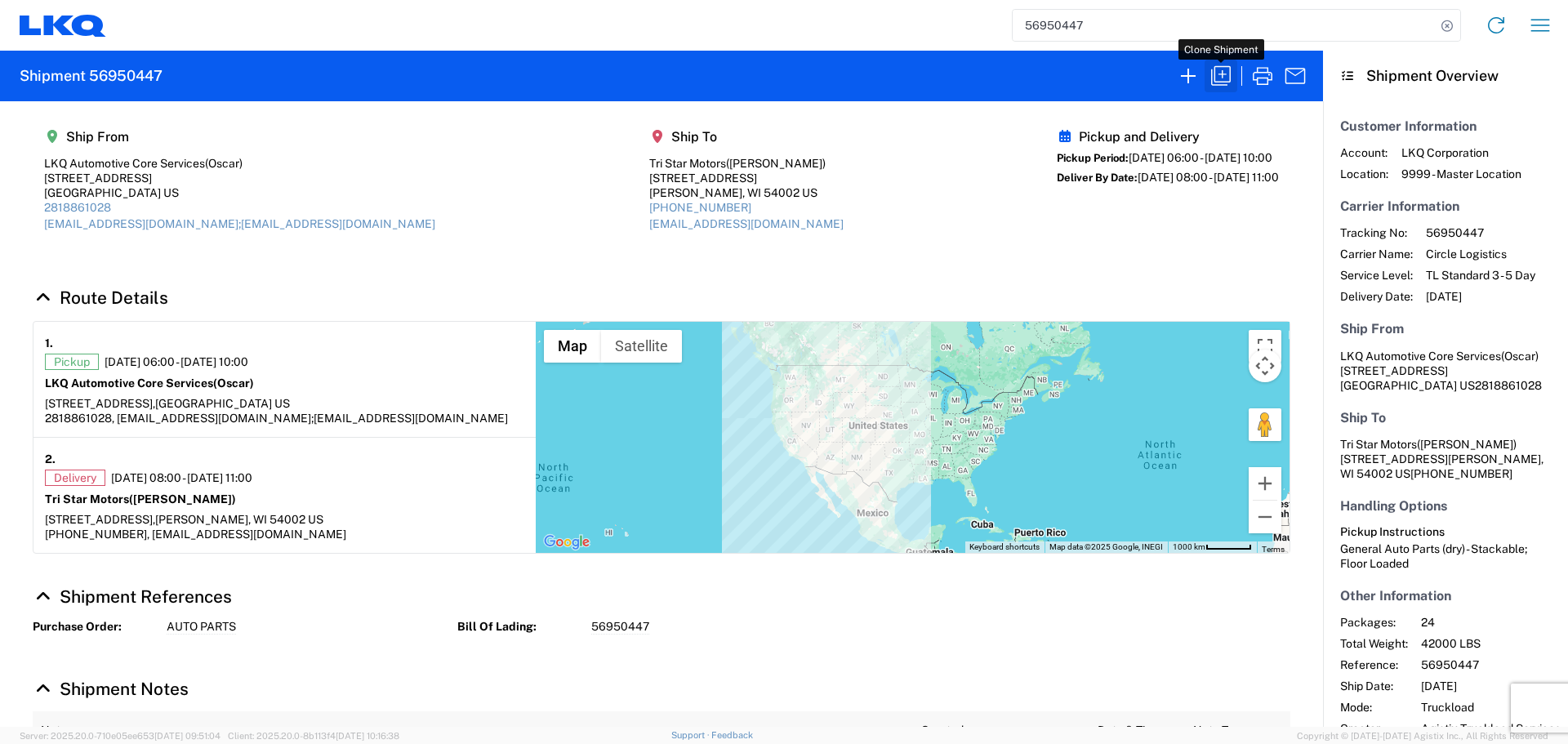
click at [1224, 73] on icon "button" at bounding box center [1220, 75] width 26 height 26
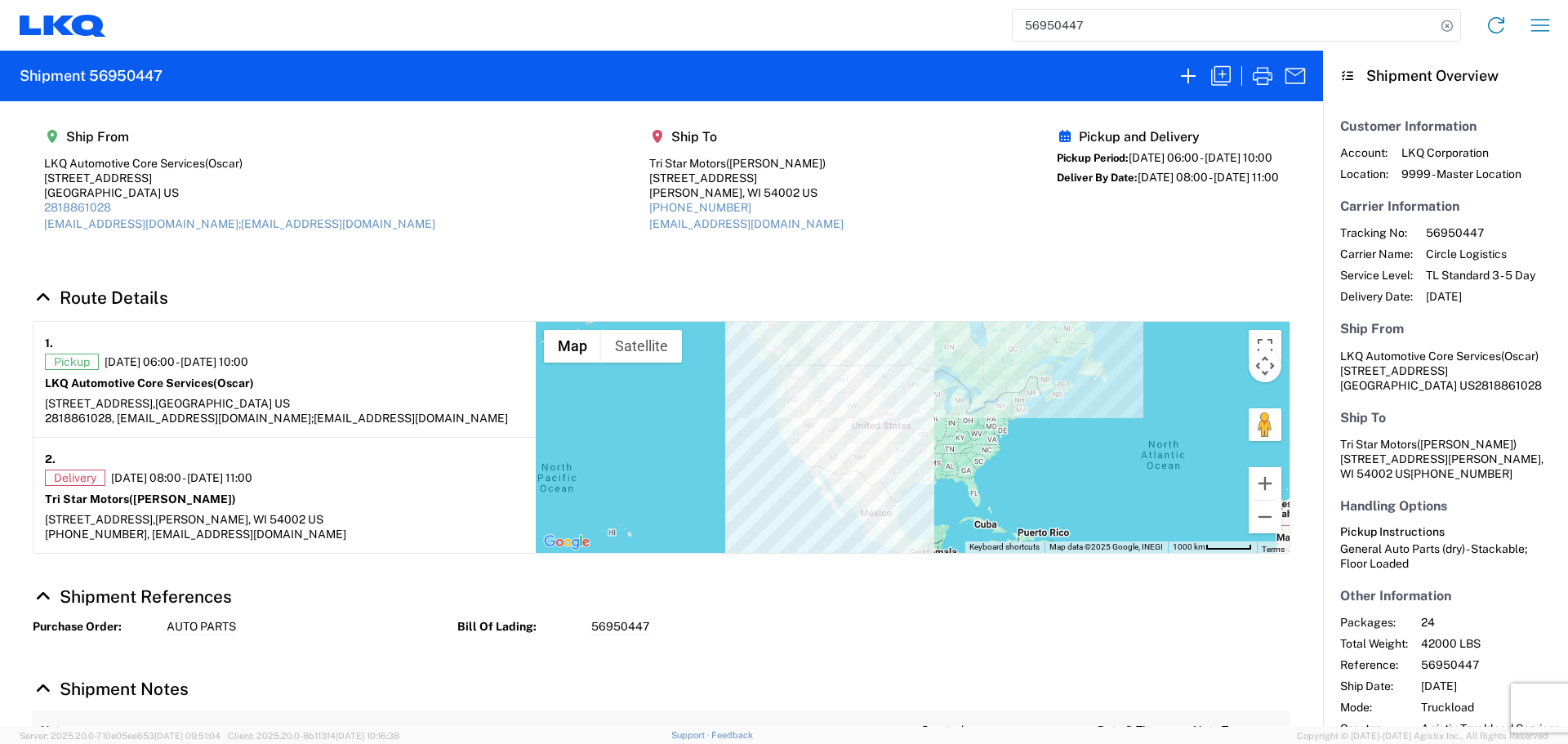
select select "FULL"
select select "US"
select select "LBS"
select select "IN"
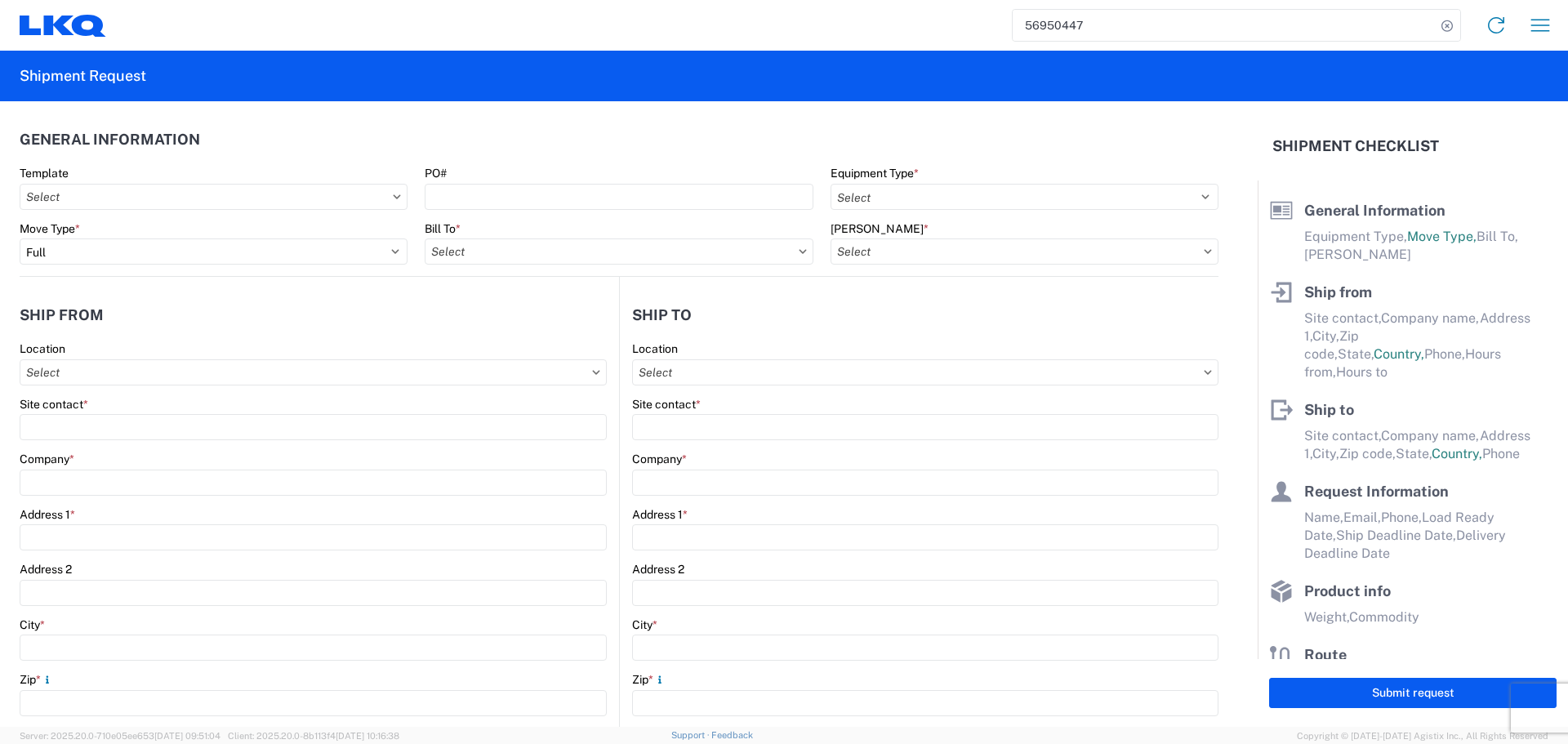
select select "STDV"
type input "Oscar"
type input "LKQ Automotive Core Services"
type input "1714 West Mount Houston Rd"
type input "Houston"
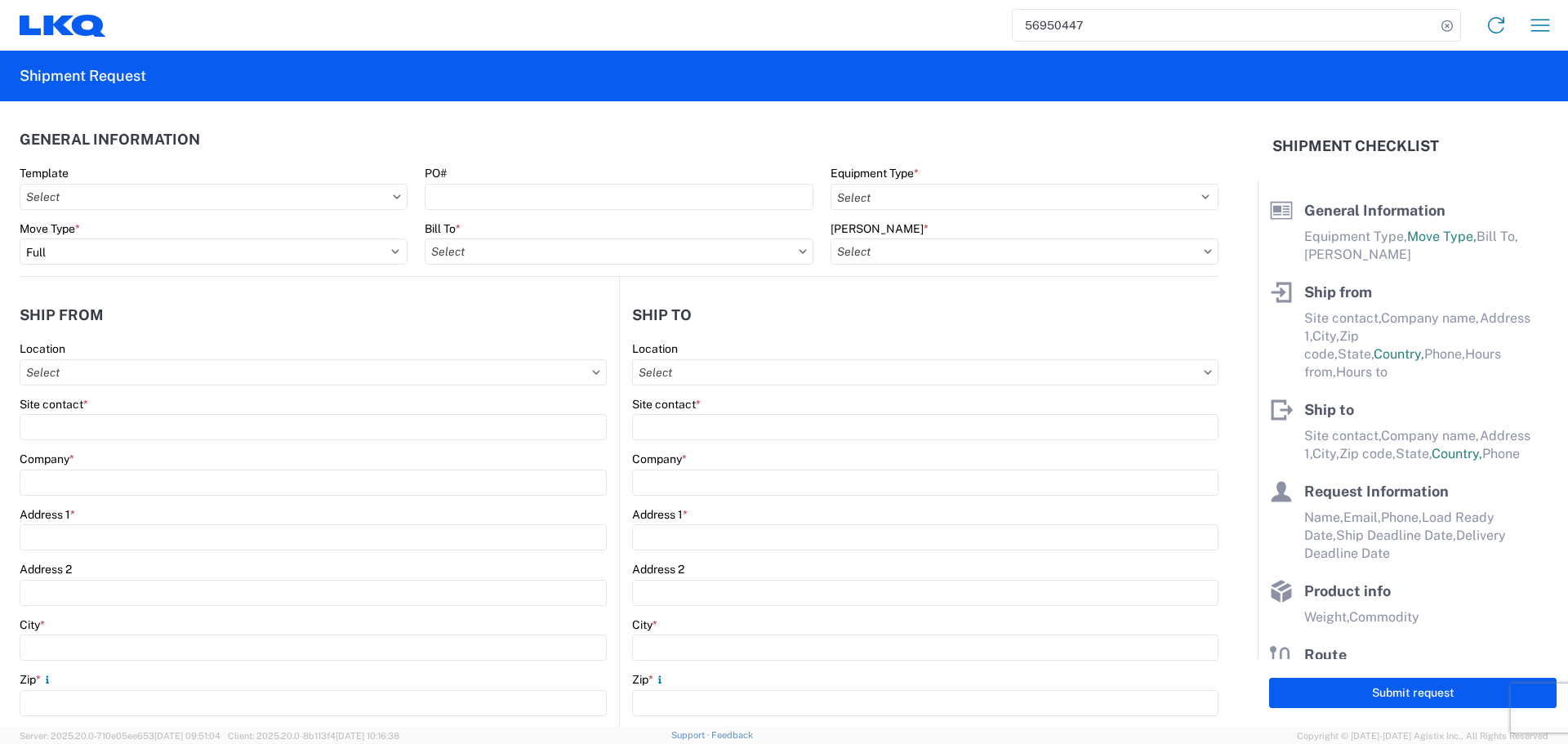
type input "77038"
type input "oxdavila@lkqcorp.com;acgarcia@lkqcorp.com"
type input "Ben Steine"
type input "Tri Star Motors"
type input "320 10th Avenue"
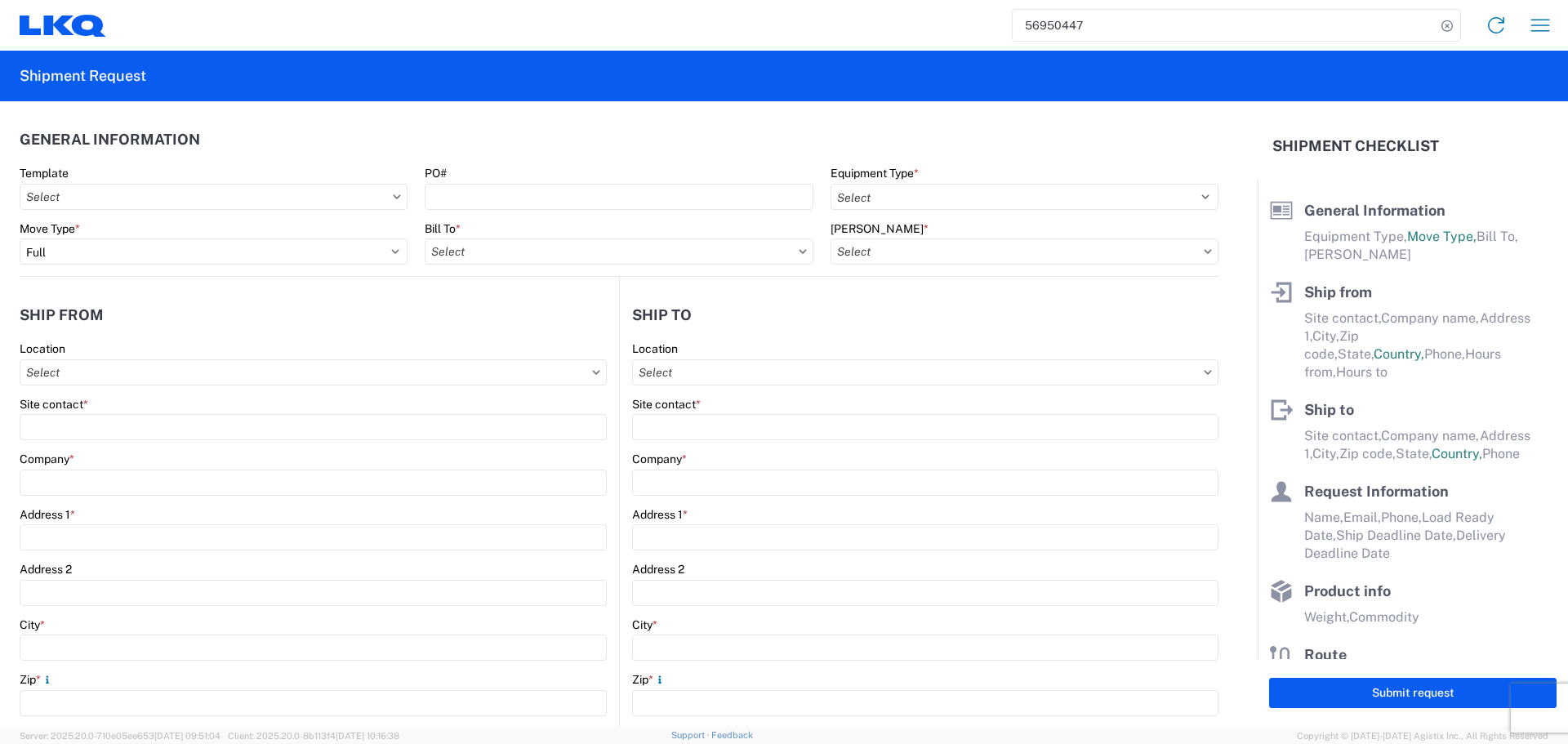
type input "Baldwin"
type input "54002"
type input "ben@tristarengine.com"
type input "Oscar"
type input "oxdavila@lkqcorp.com"
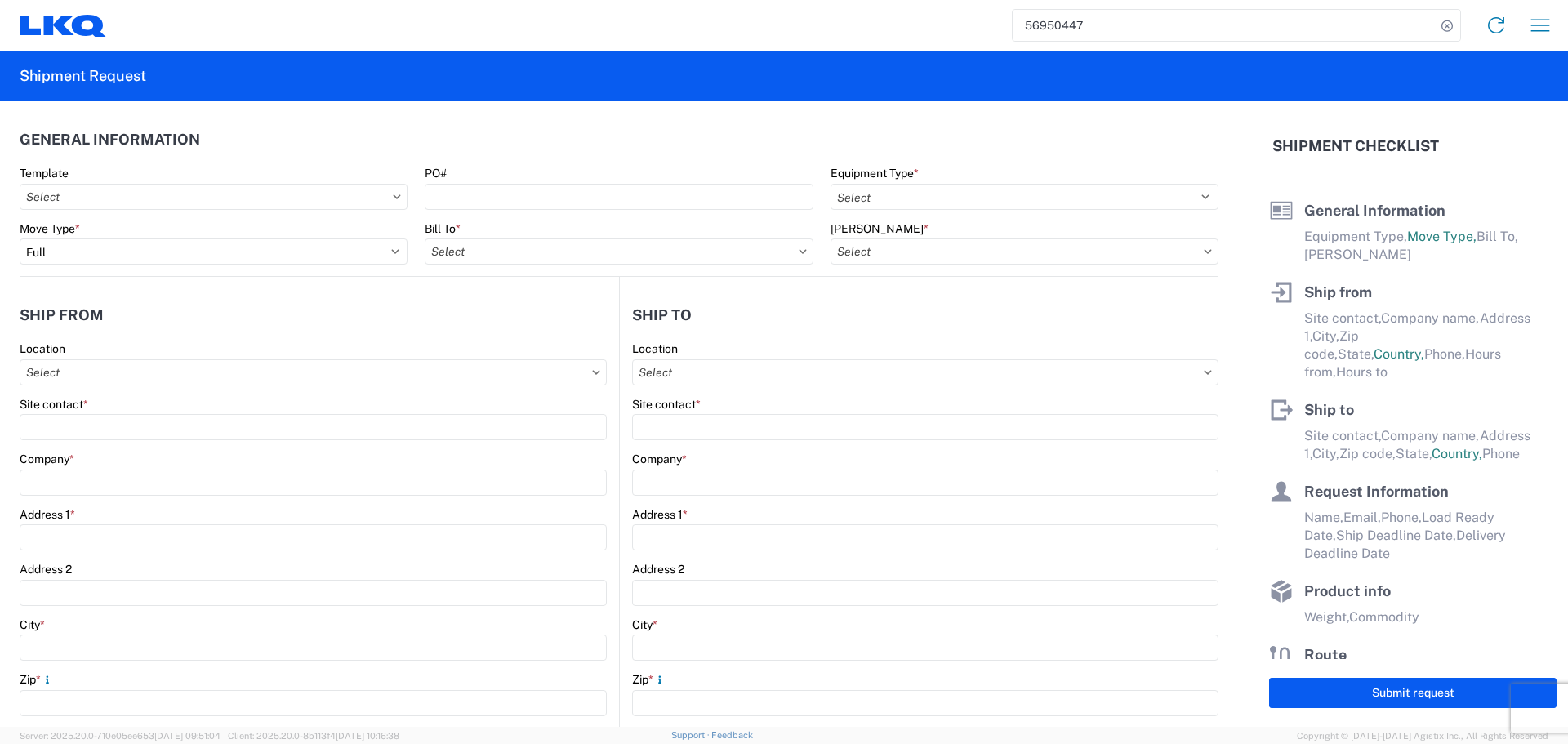
type input "2818861028"
type input "2025-09-30"
type input "2025-10-02"
type input "42000"
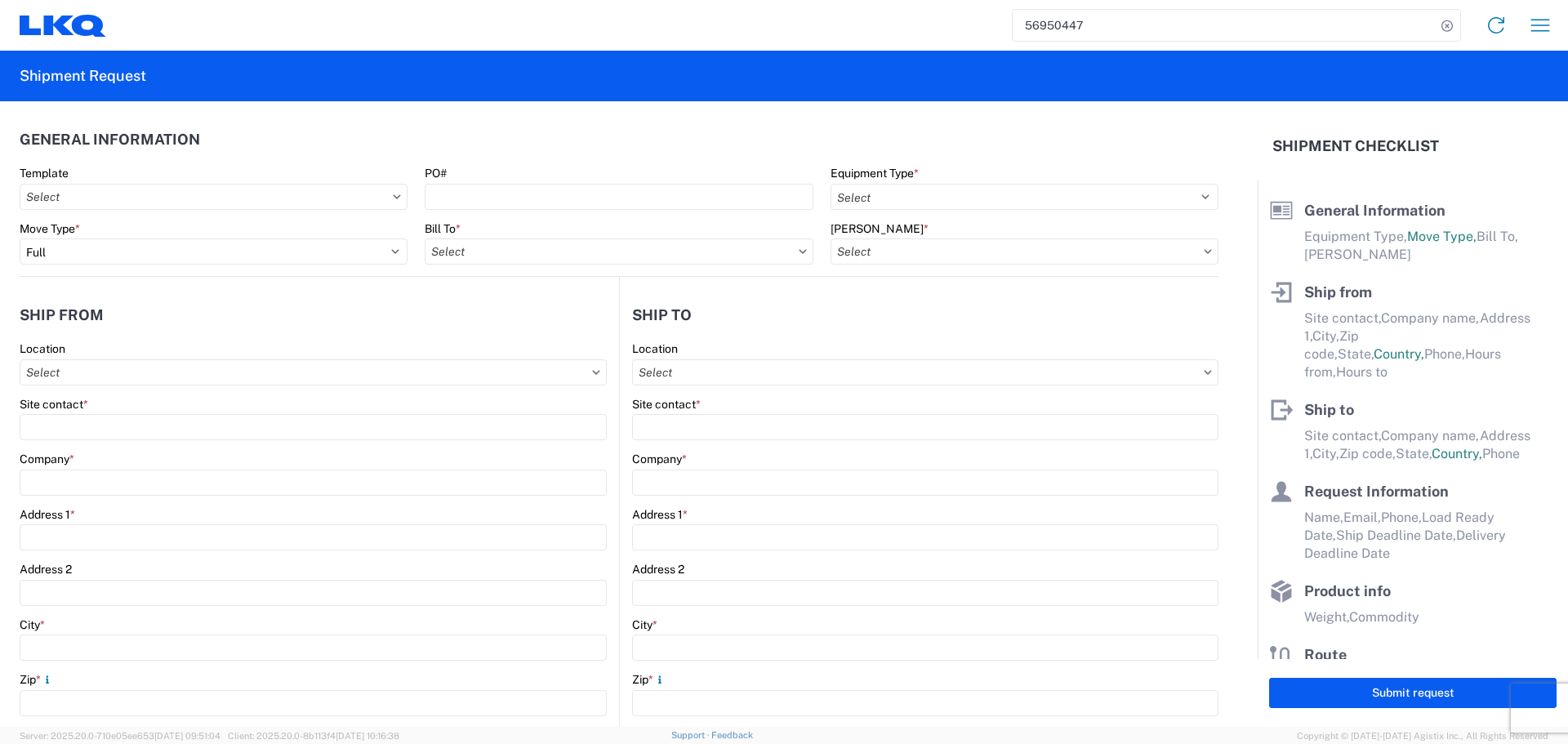
type input "General Auto Parts (dry)"
type input "24"
type input "0"
type input "3.33"
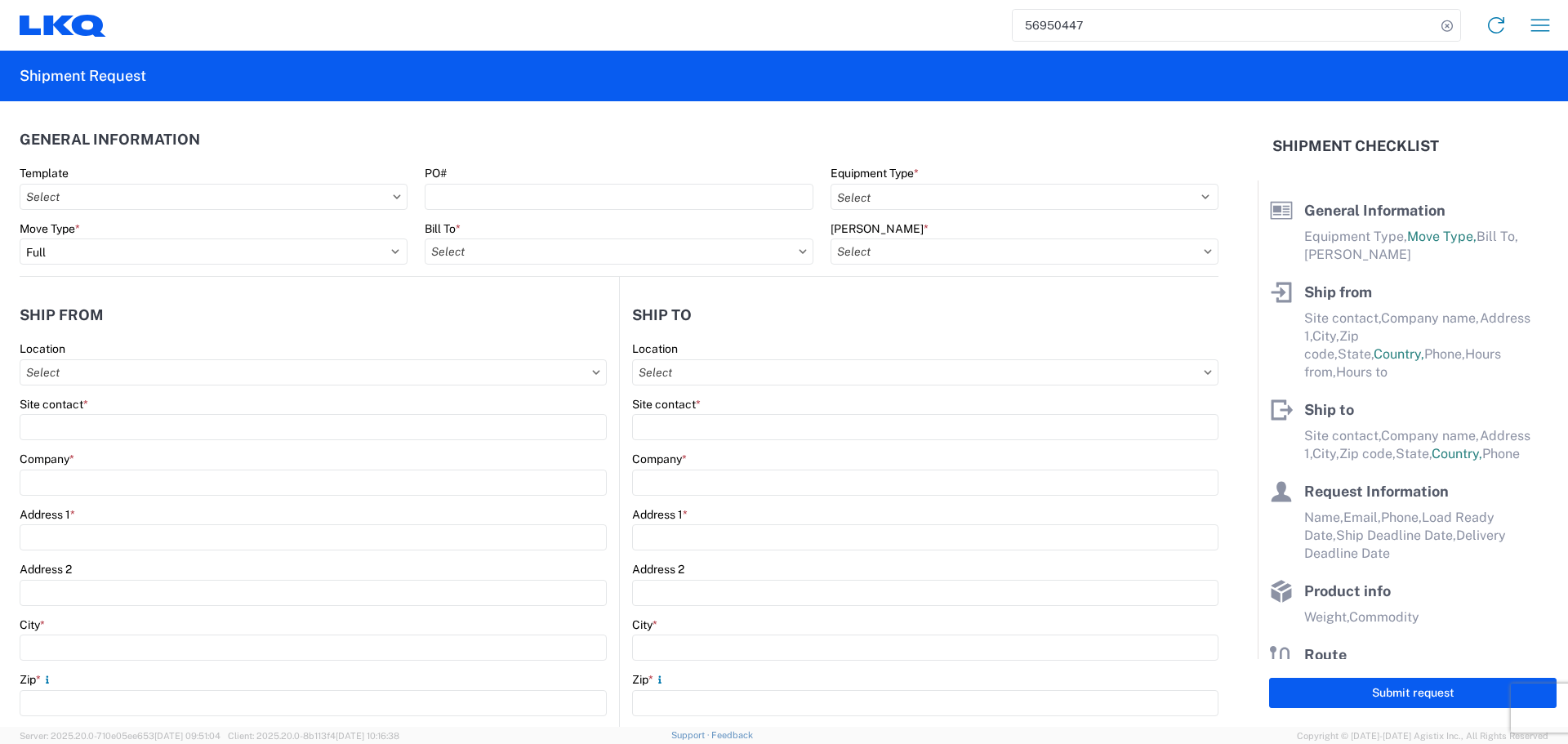
type input "3"
select select "FT"
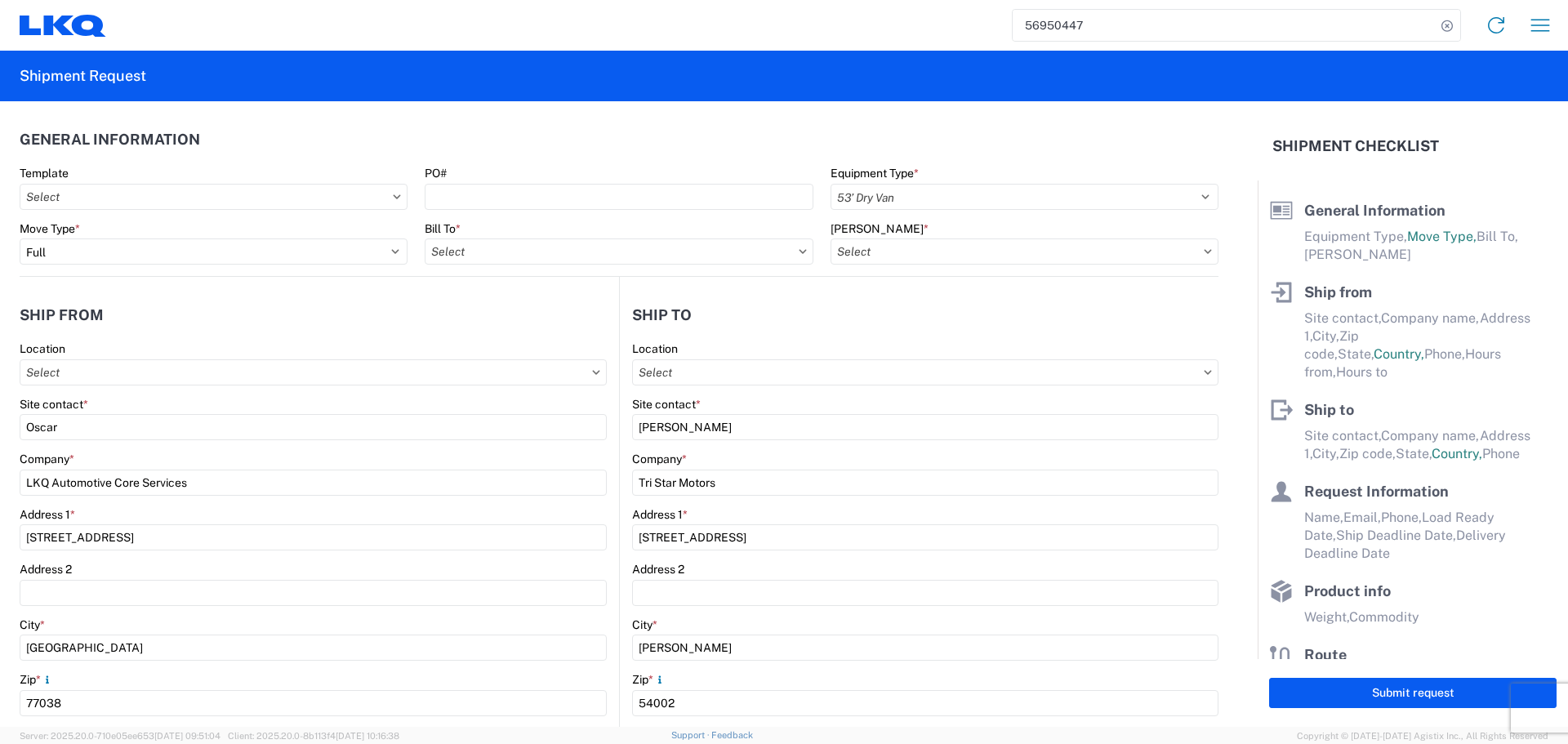
select select "US"
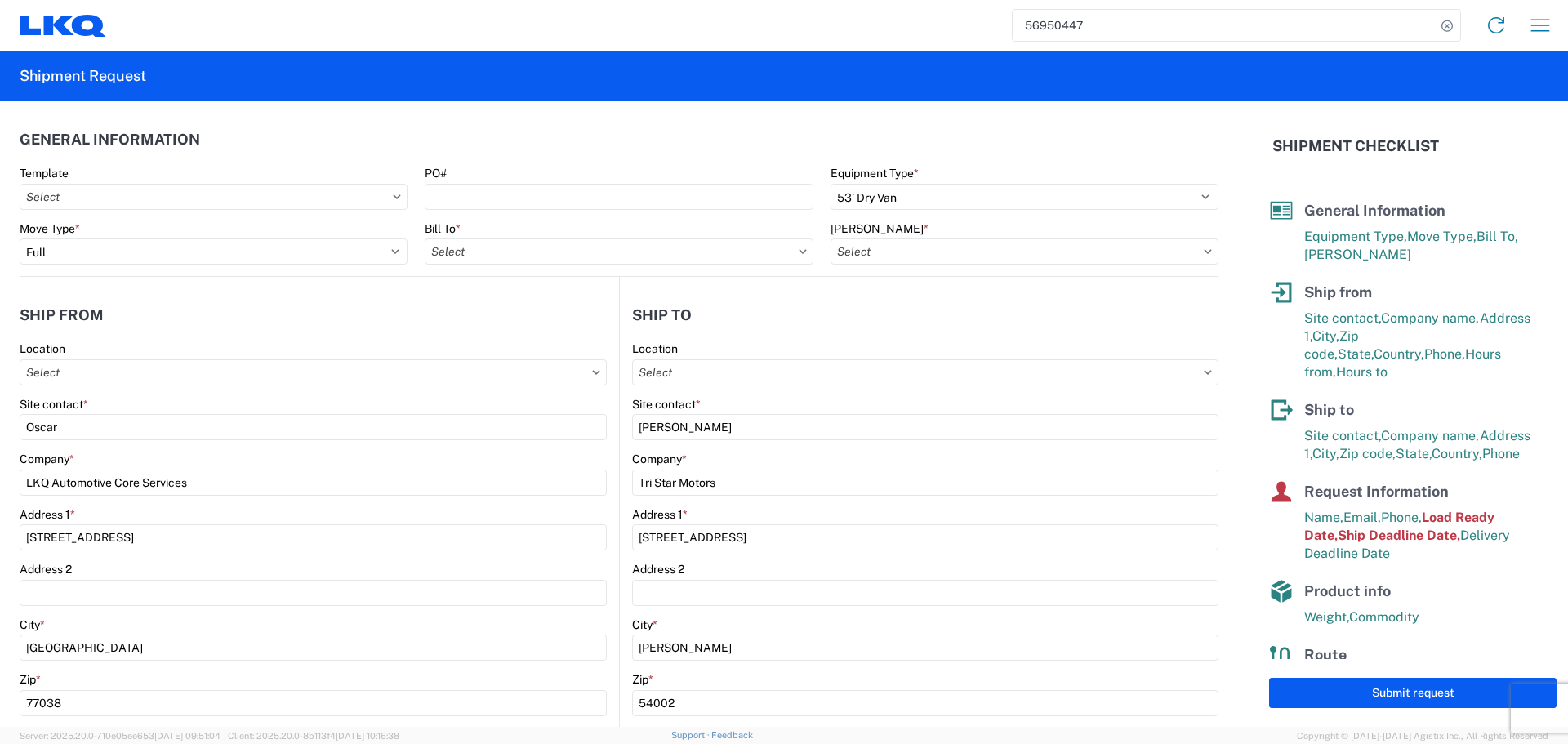
type input "1760 - LKQ Best Core"
type input "1760-6300-66000-0000 - 1760 Freight Out"
type input "1760 - LKQ Best Core"
drag, startPoint x: 442, startPoint y: 178, endPoint x: 450, endPoint y: 183, distance: 9.4
click at [442, 178] on label "PO#" at bounding box center [435, 173] width 22 height 15
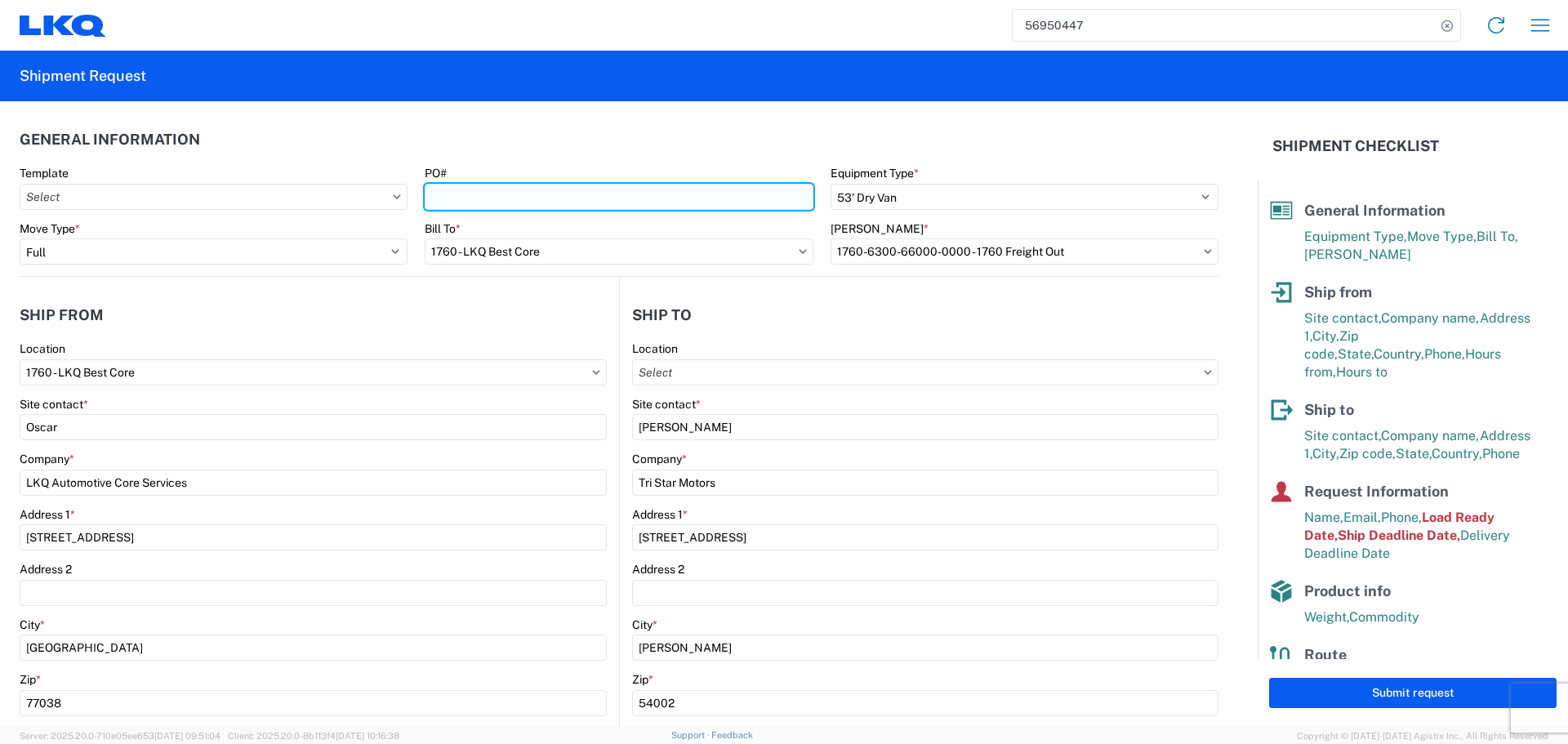
click at [442, 184] on input "PO#" at bounding box center [618, 196] width 388 height 26
click at [452, 184] on input "PO#" at bounding box center [618, 196] width 388 height 26
type input "AUTO PARTS"
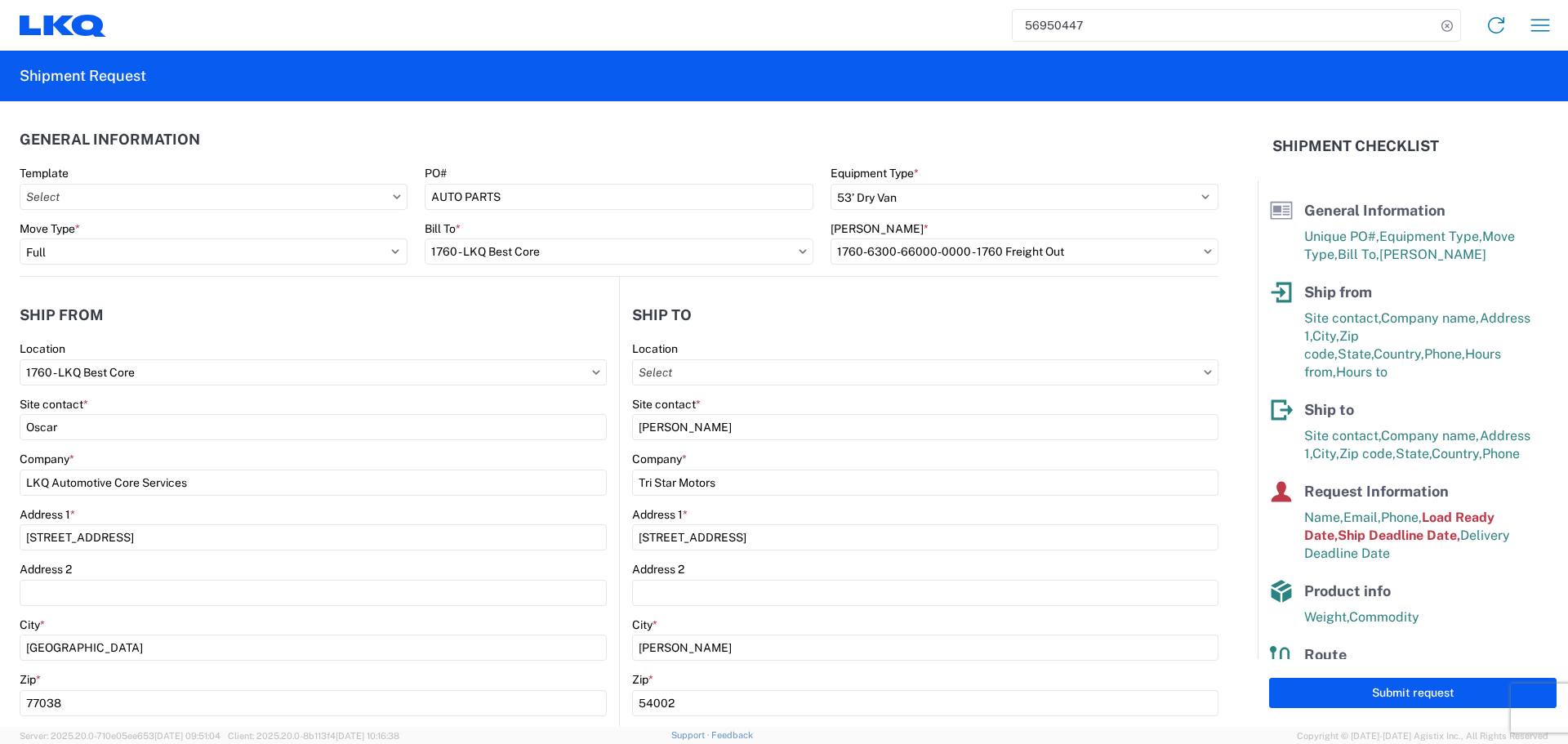
click at [576, 167] on div "PO#" at bounding box center [618, 173] width 388 height 15
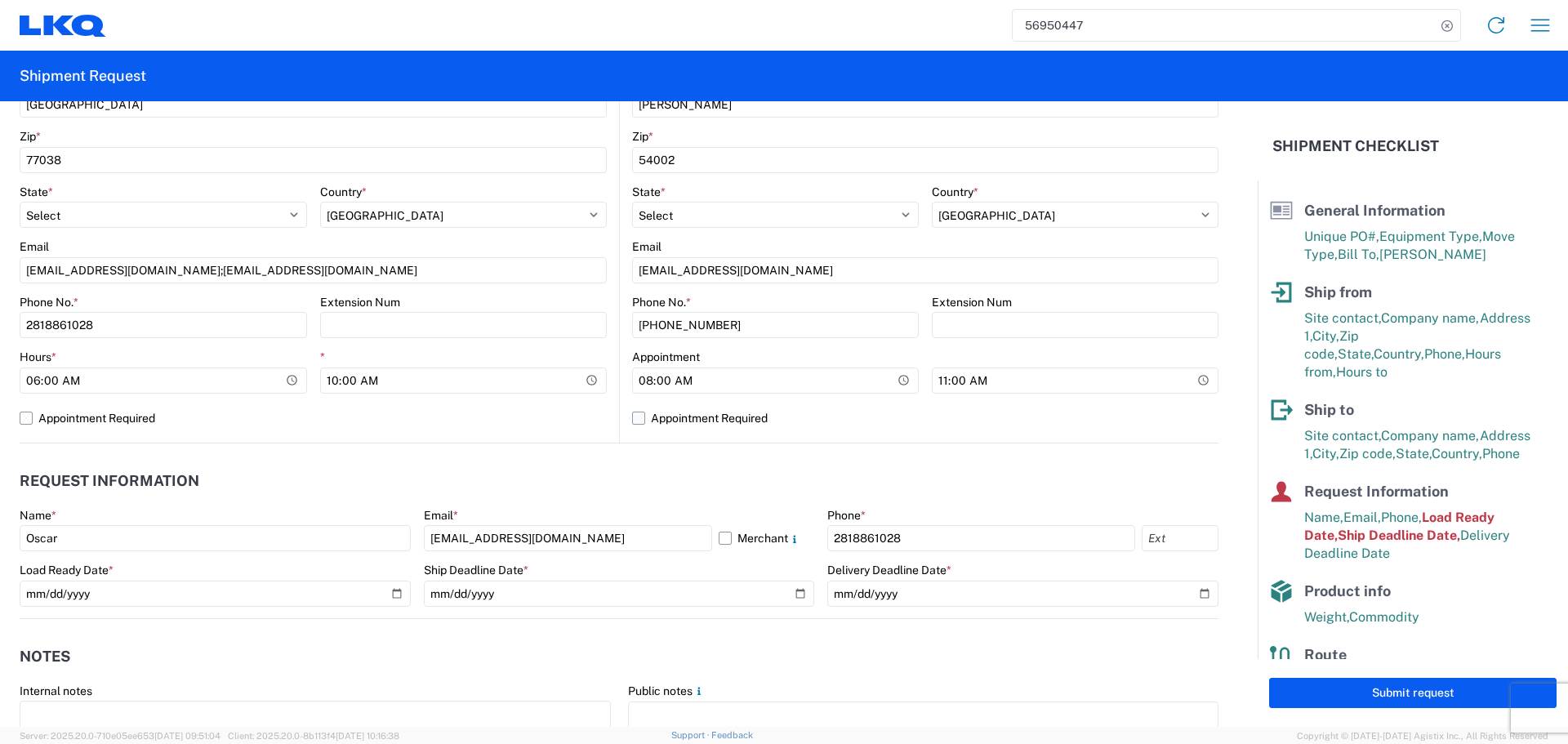
scroll to position [572, 0]
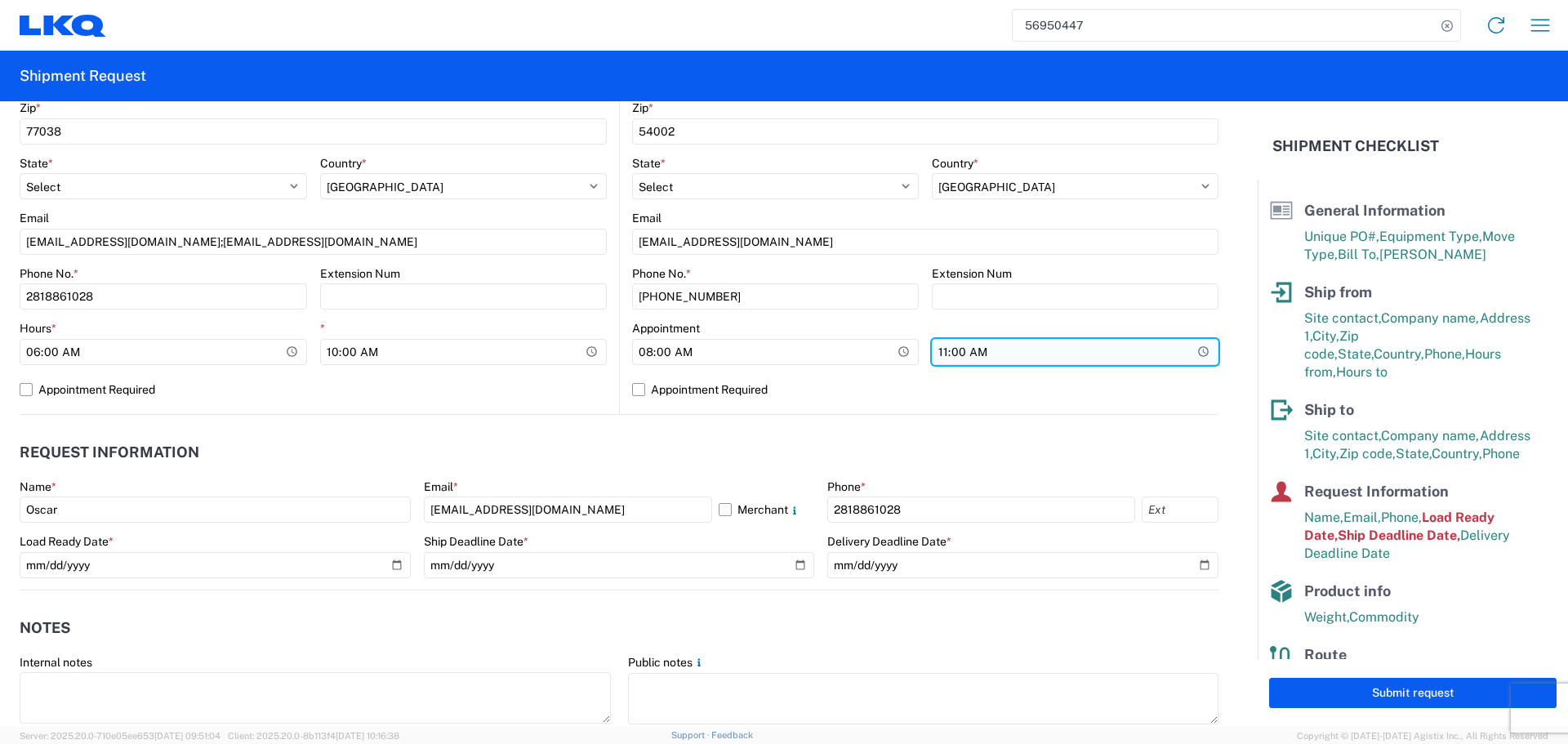
click at [1202, 357] on input "11:00:00" at bounding box center [1076, 351] width 287 height 26
click at [1200, 357] on input "11:00:00" at bounding box center [1076, 351] width 287 height 26
click at [1192, 351] on input "11:00:00" at bounding box center [1076, 351] width 287 height 26
type input "13:00"
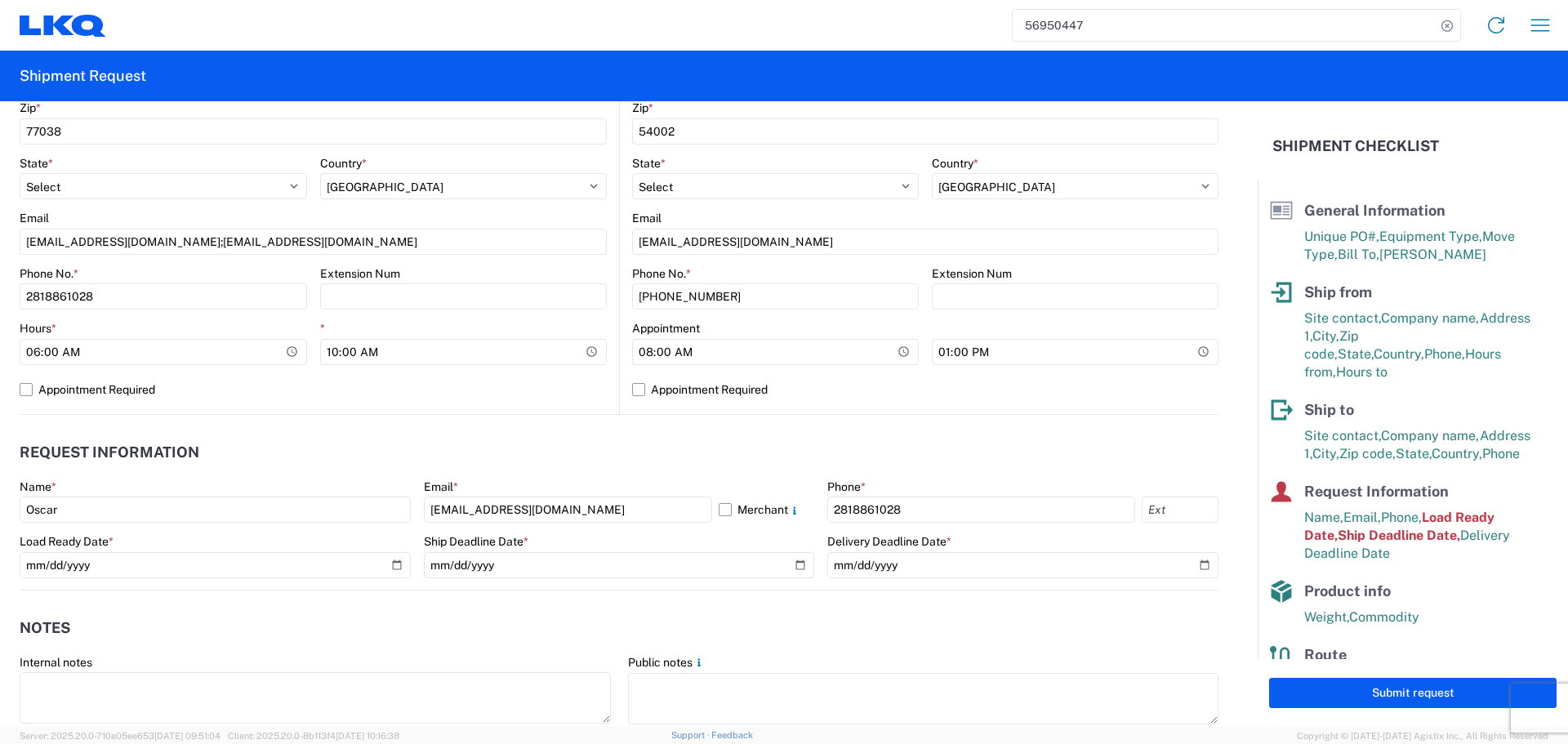
click at [788, 415] on agx-request-info "Request Information Name * Oscar Email * oxdavila@lkqcorp.com Merchant Phone * …" at bounding box center [619, 503] width 1199 height 176
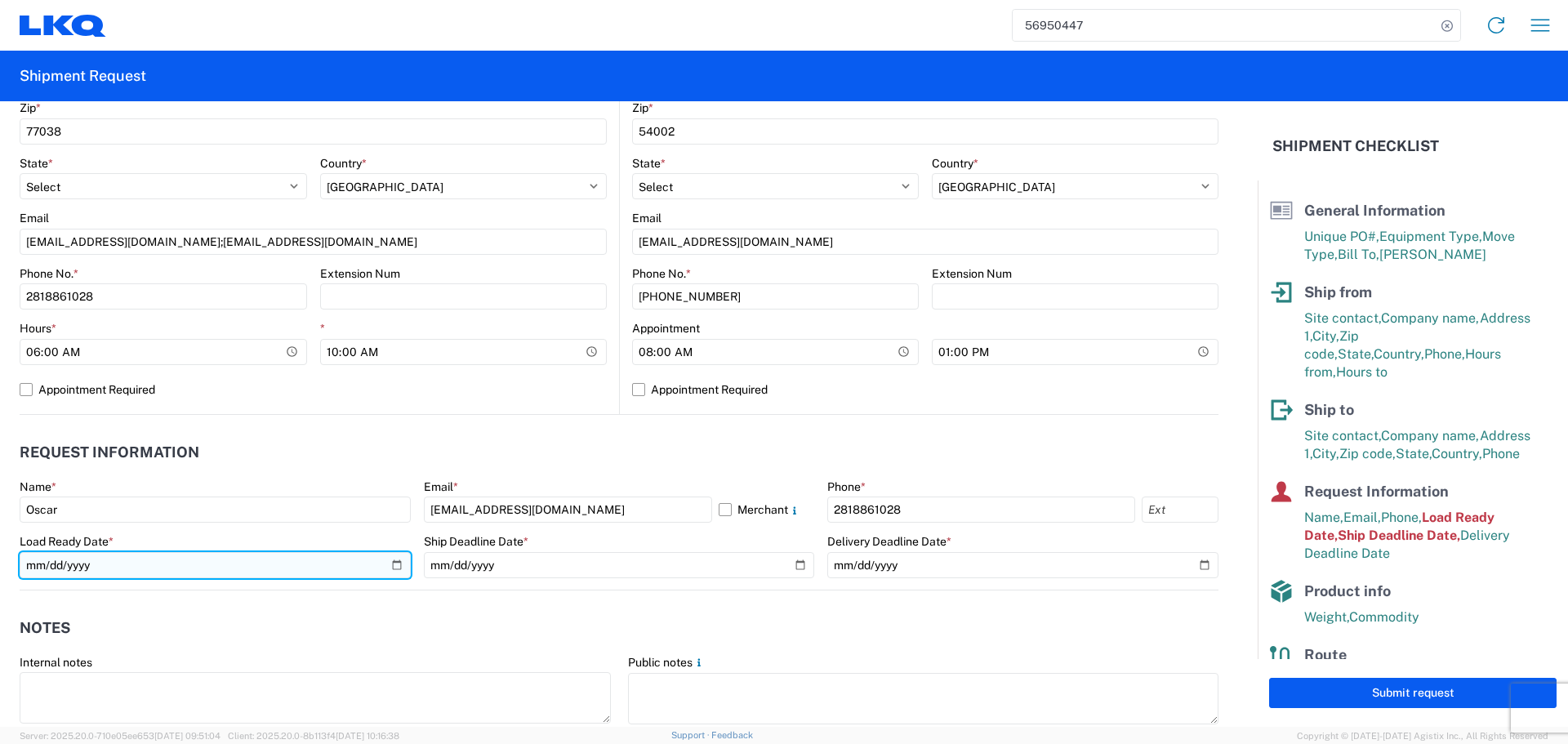
click at [370, 564] on input "2025-09-30" at bounding box center [215, 565] width 392 height 26
click at [393, 566] on input "2025-09-30" at bounding box center [215, 565] width 392 height 26
type input "2025-10-06"
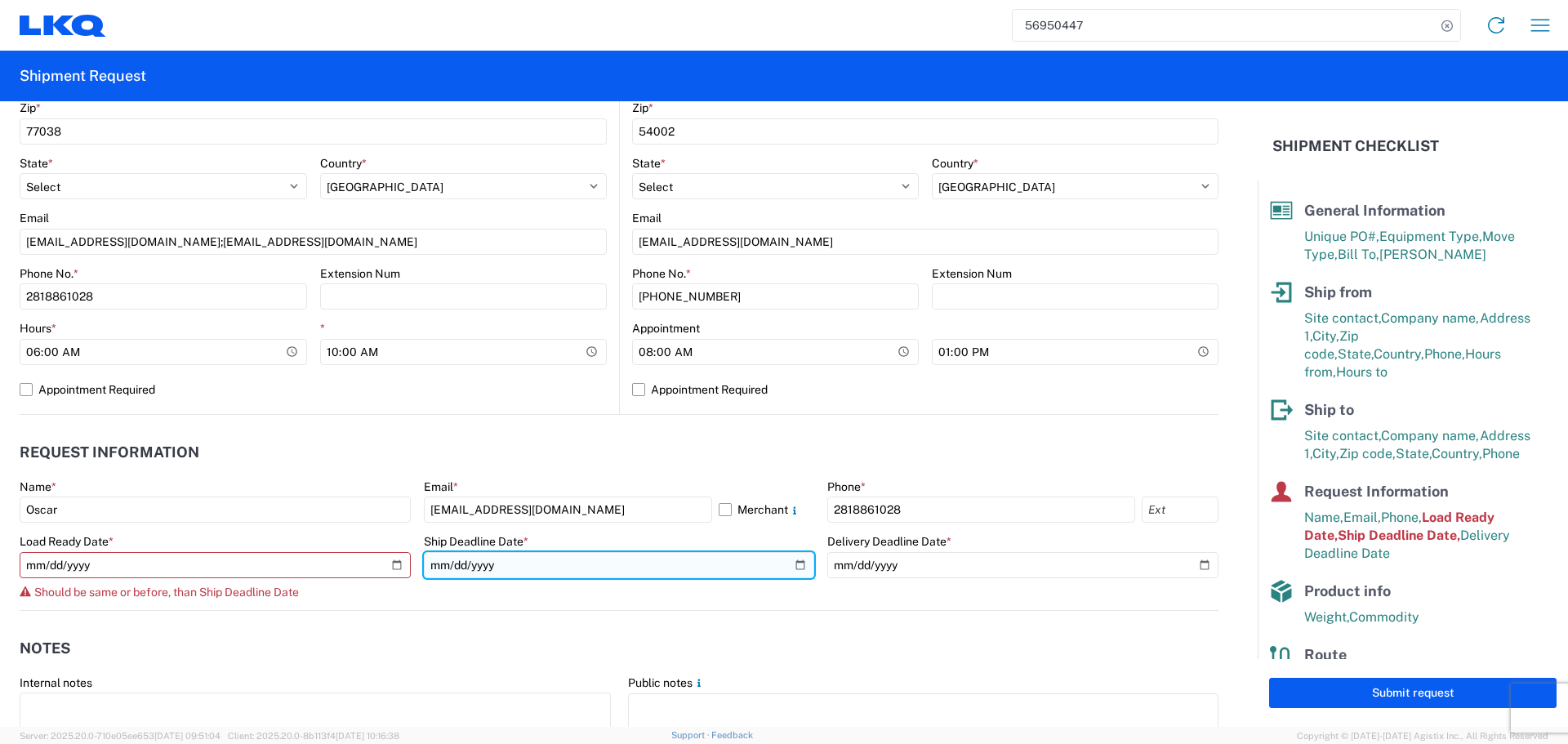
click at [791, 567] on input "2025-09-30" at bounding box center [619, 565] width 392 height 26
type input "2025-10-06"
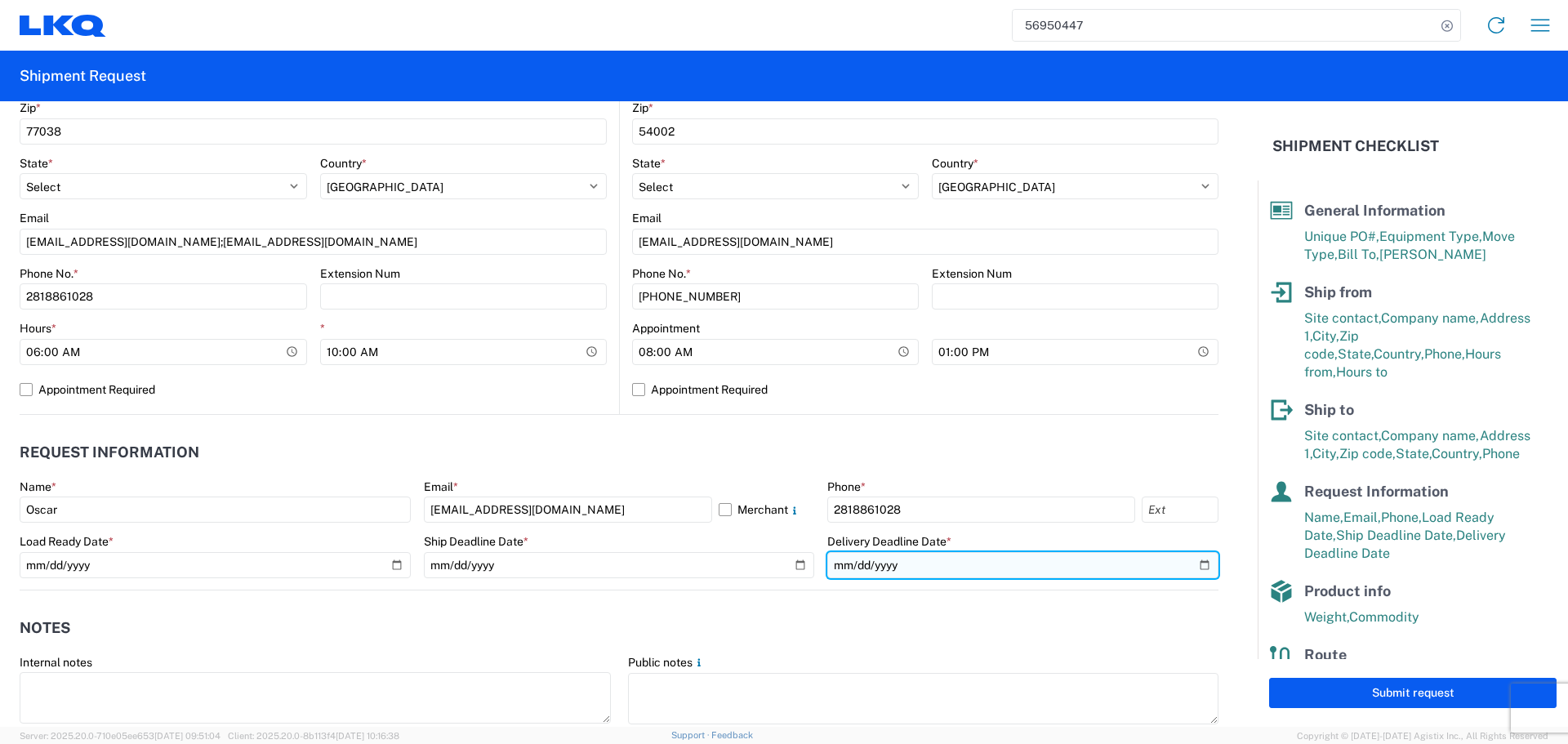
click at [1198, 558] on input "2025-10-02" at bounding box center [1022, 565] width 392 height 26
type input "2025-10-08"
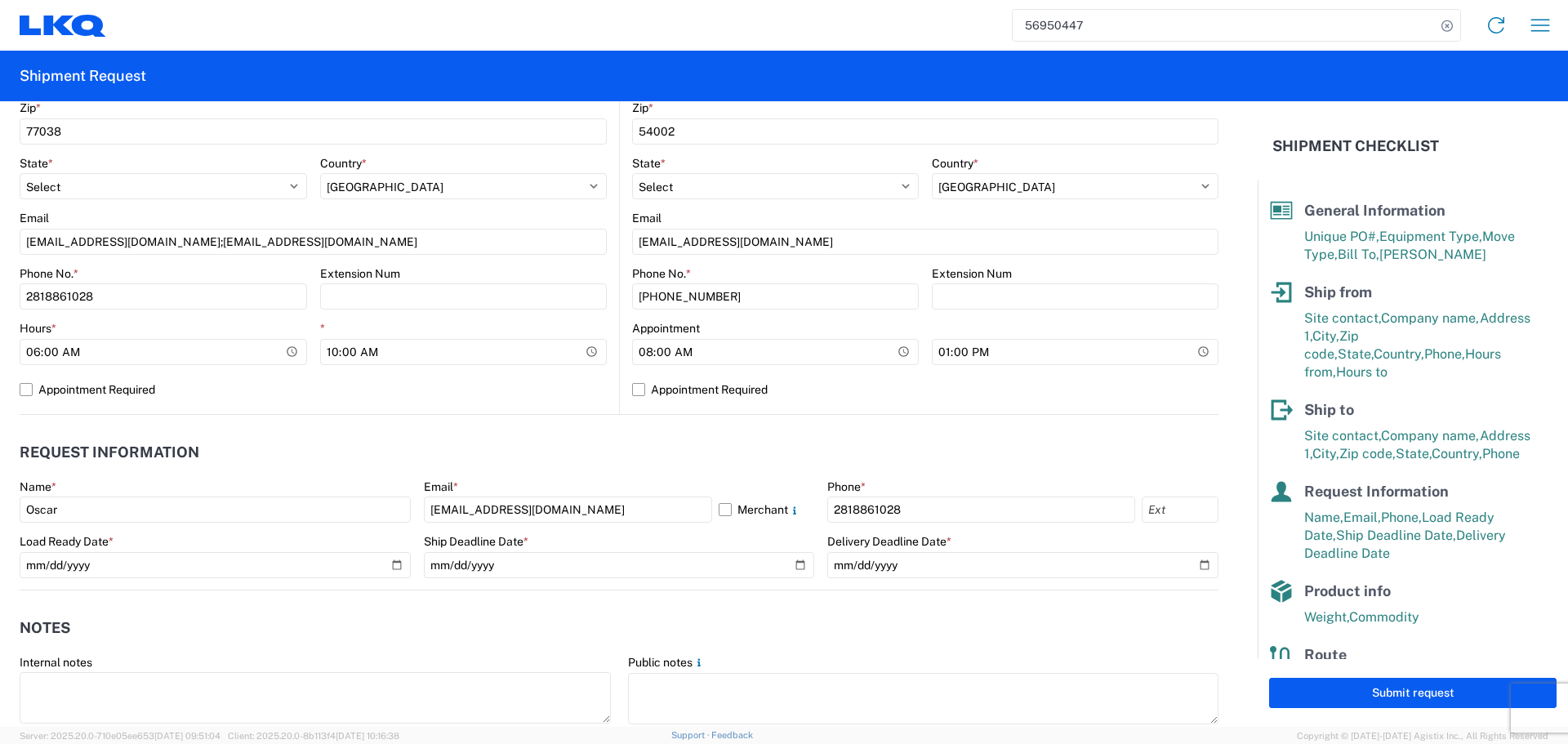
click at [720, 438] on header "Request Information" at bounding box center [619, 453] width 1199 height 37
click at [579, 614] on header "Notes" at bounding box center [619, 629] width 1199 height 37
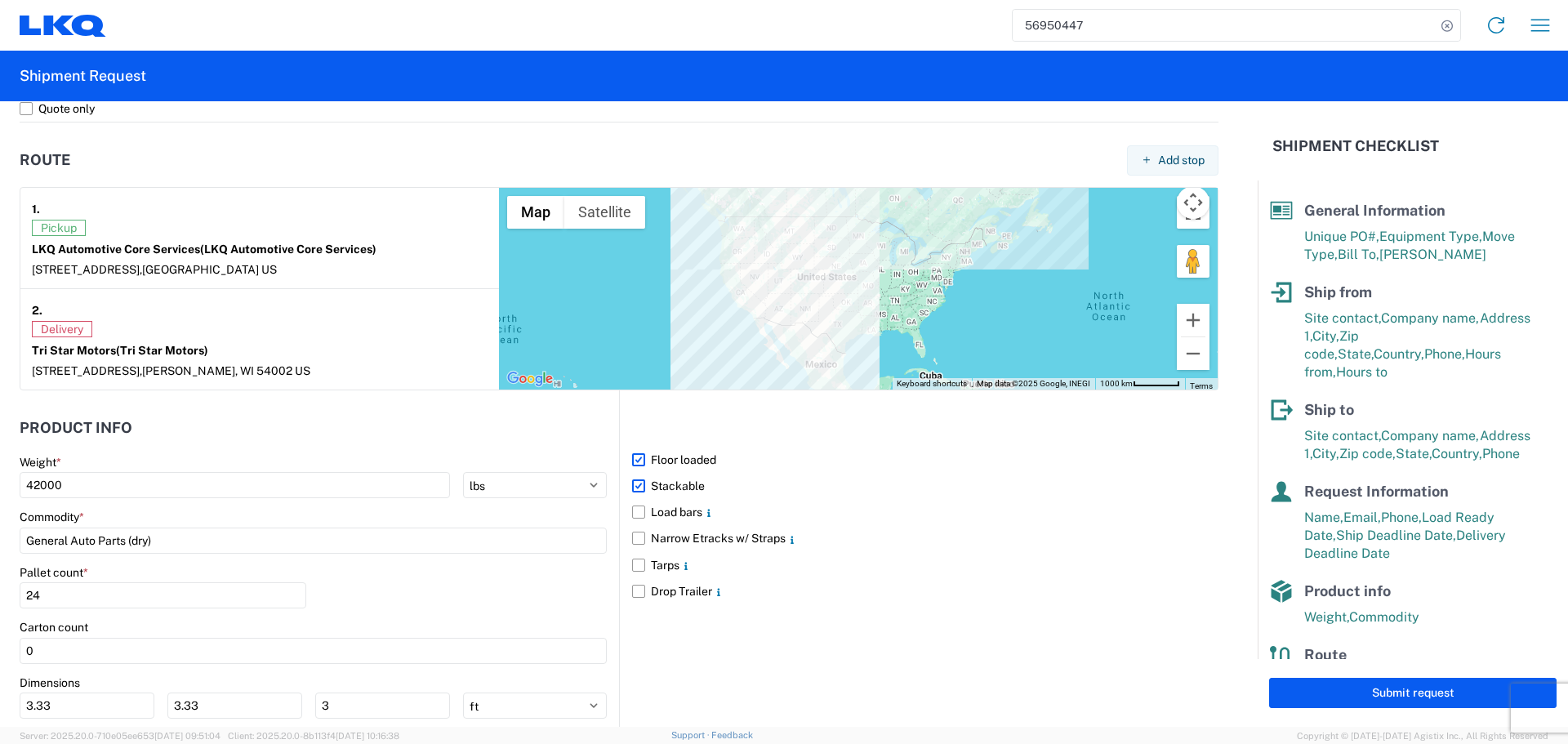
scroll to position [1333, 0]
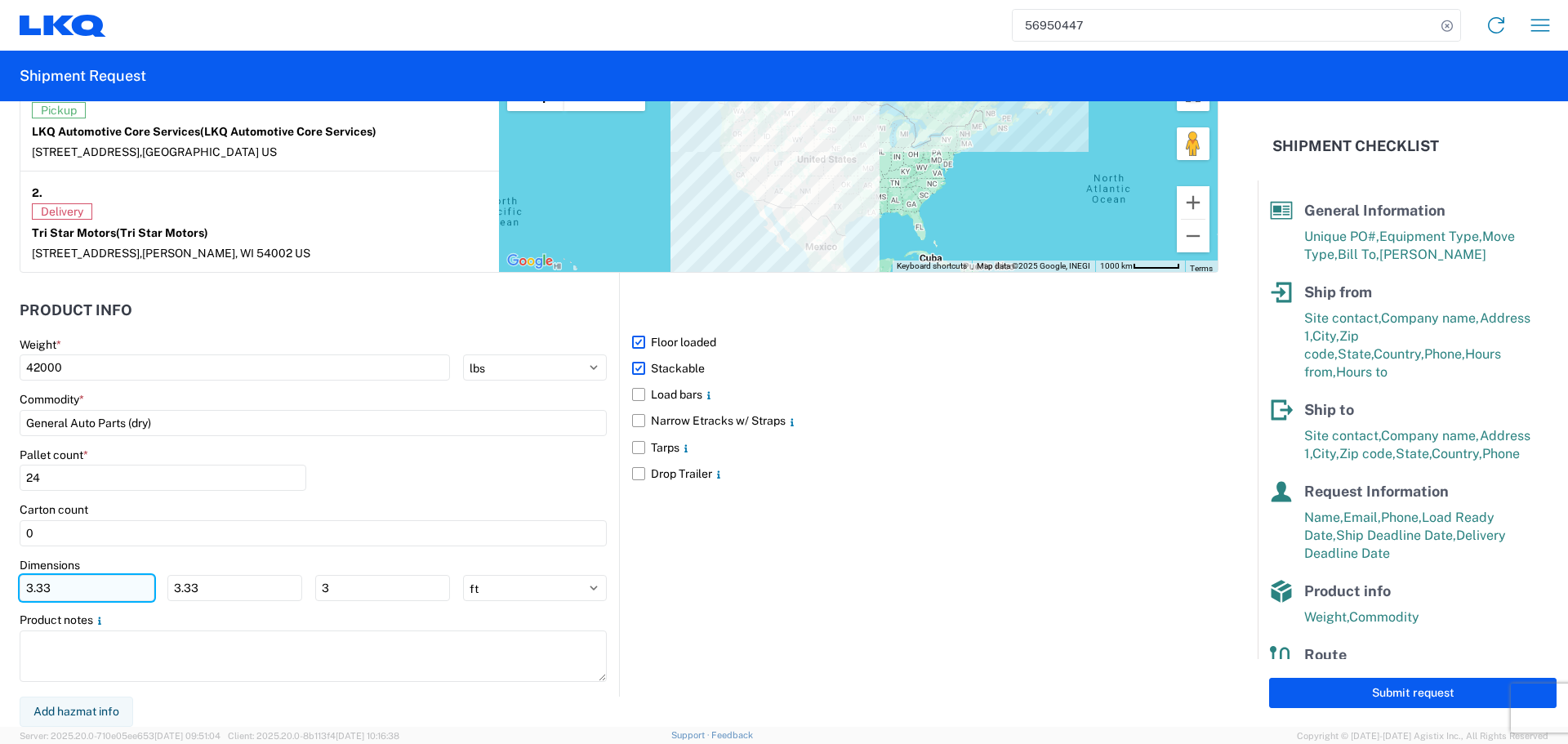
click at [100, 585] on input "3.33" at bounding box center [87, 588] width 135 height 26
type input "3"
type input "40"
click at [219, 592] on input "3.33" at bounding box center [234, 588] width 135 height 26
type input "3"
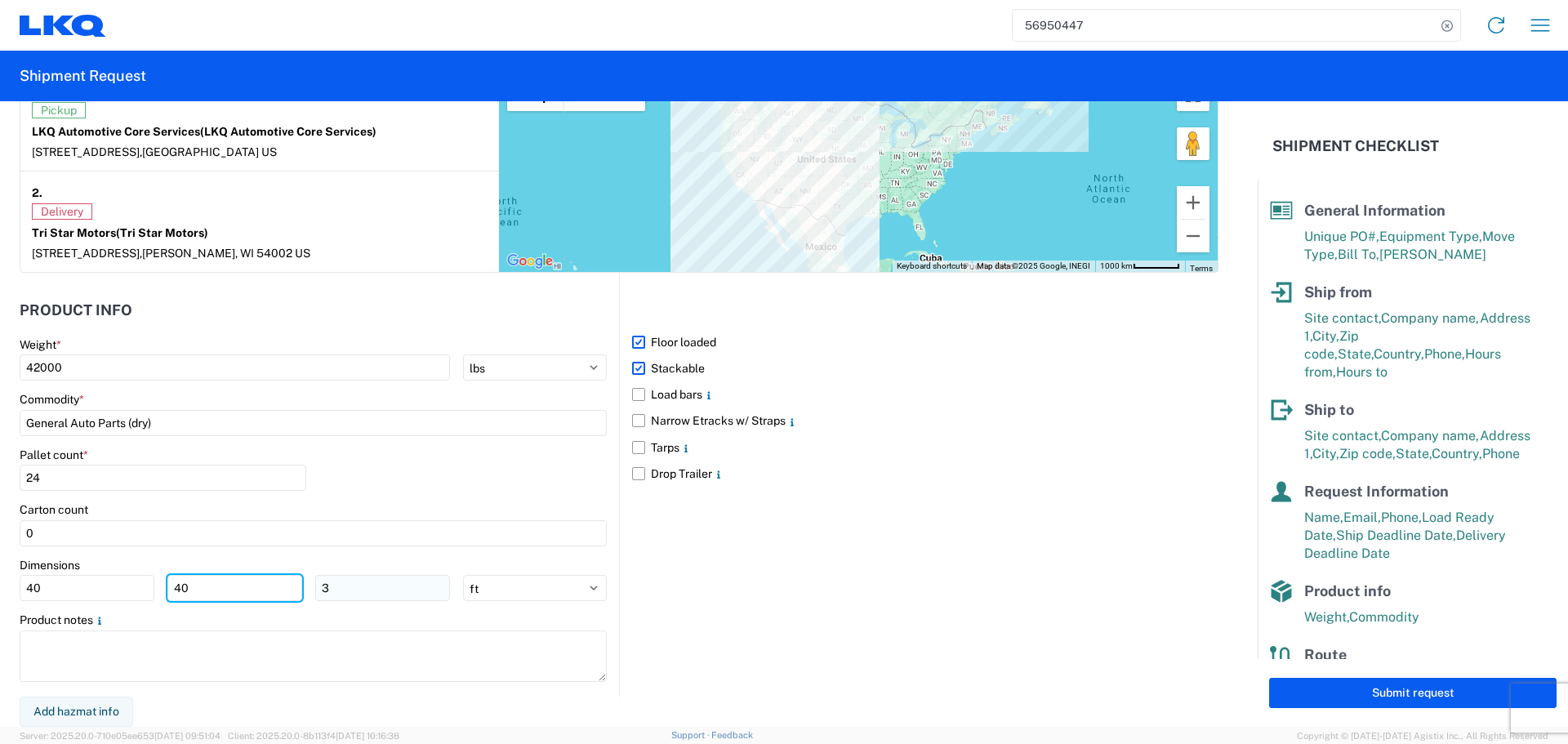
type input "40"
click at [372, 591] on input "3" at bounding box center [383, 588] width 135 height 26
type input "36"
click at [462, 477] on div "Pallet count * 24" at bounding box center [312, 475] width 587 height 56
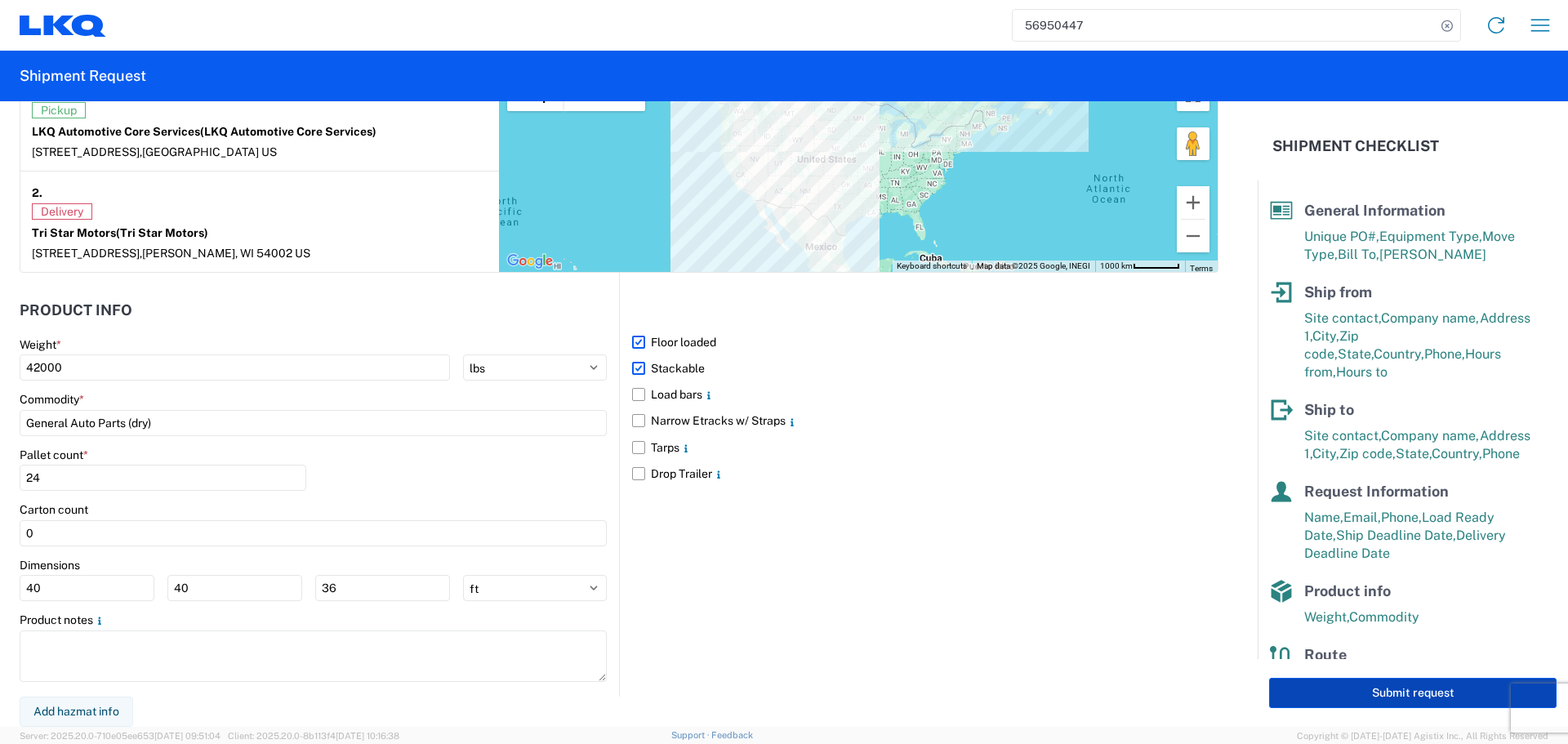
click at [1385, 702] on button "Submit request" at bounding box center [1413, 692] width 287 height 30
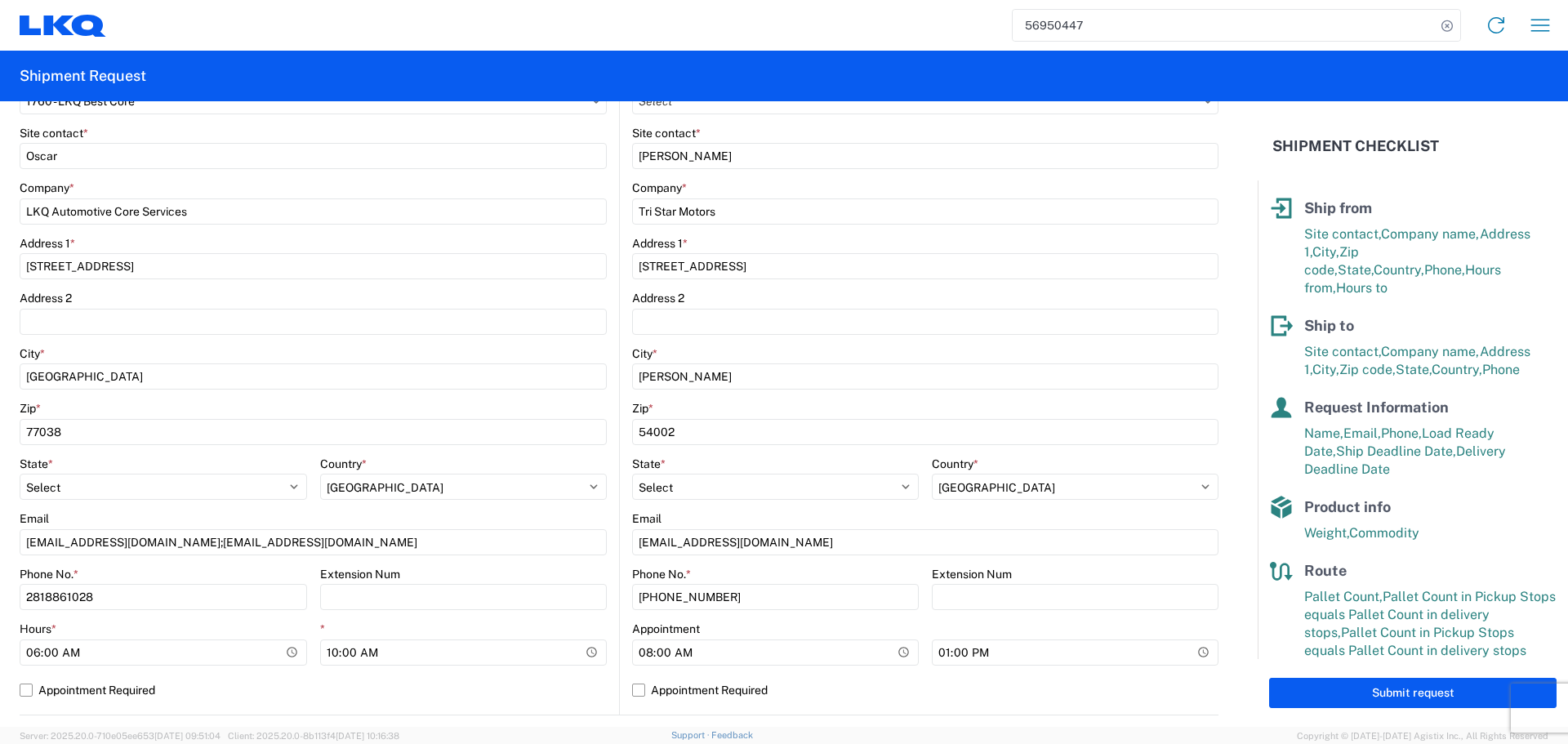
scroll to position [925, 0]
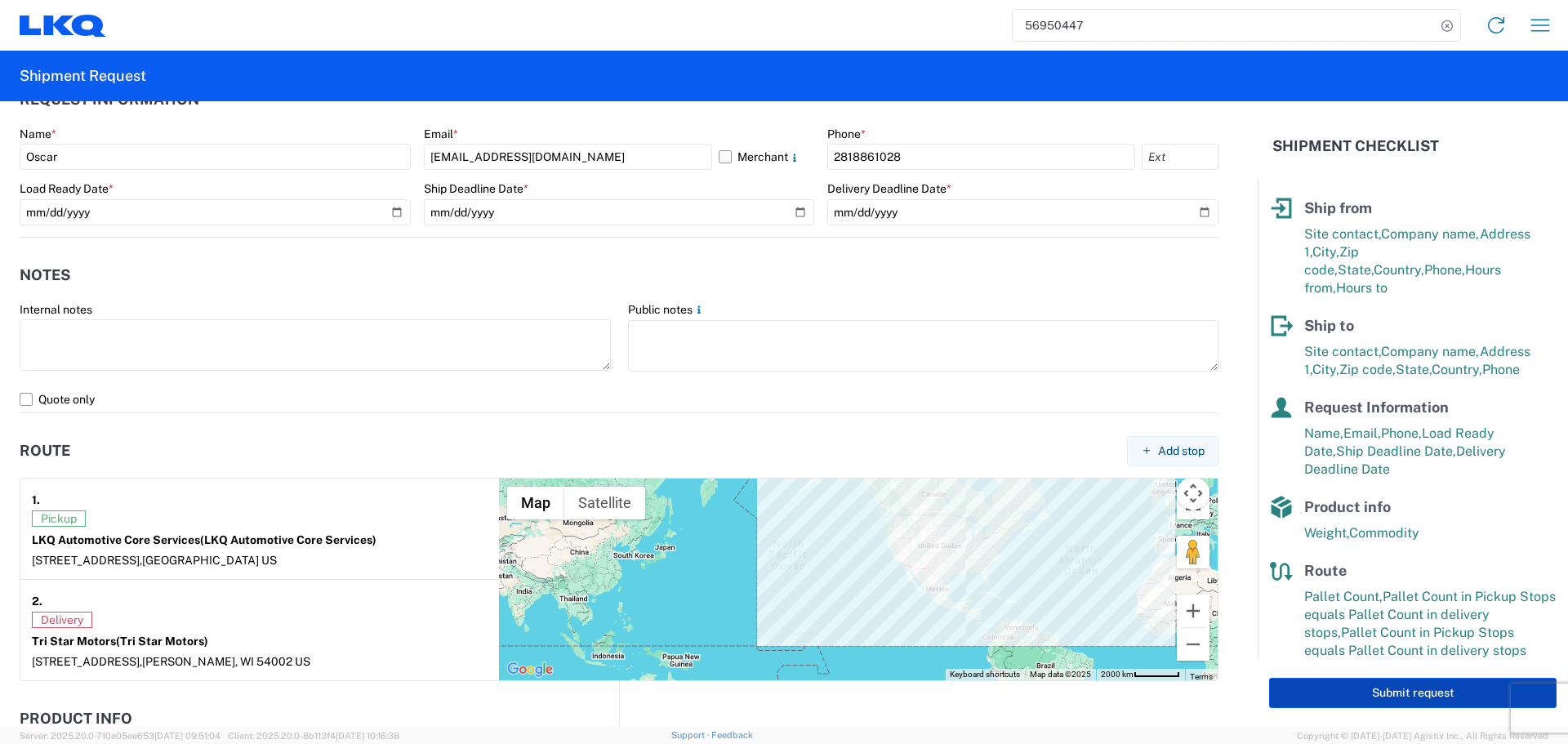
click at [1426, 690] on button "Submit request" at bounding box center [1413, 692] width 287 height 30
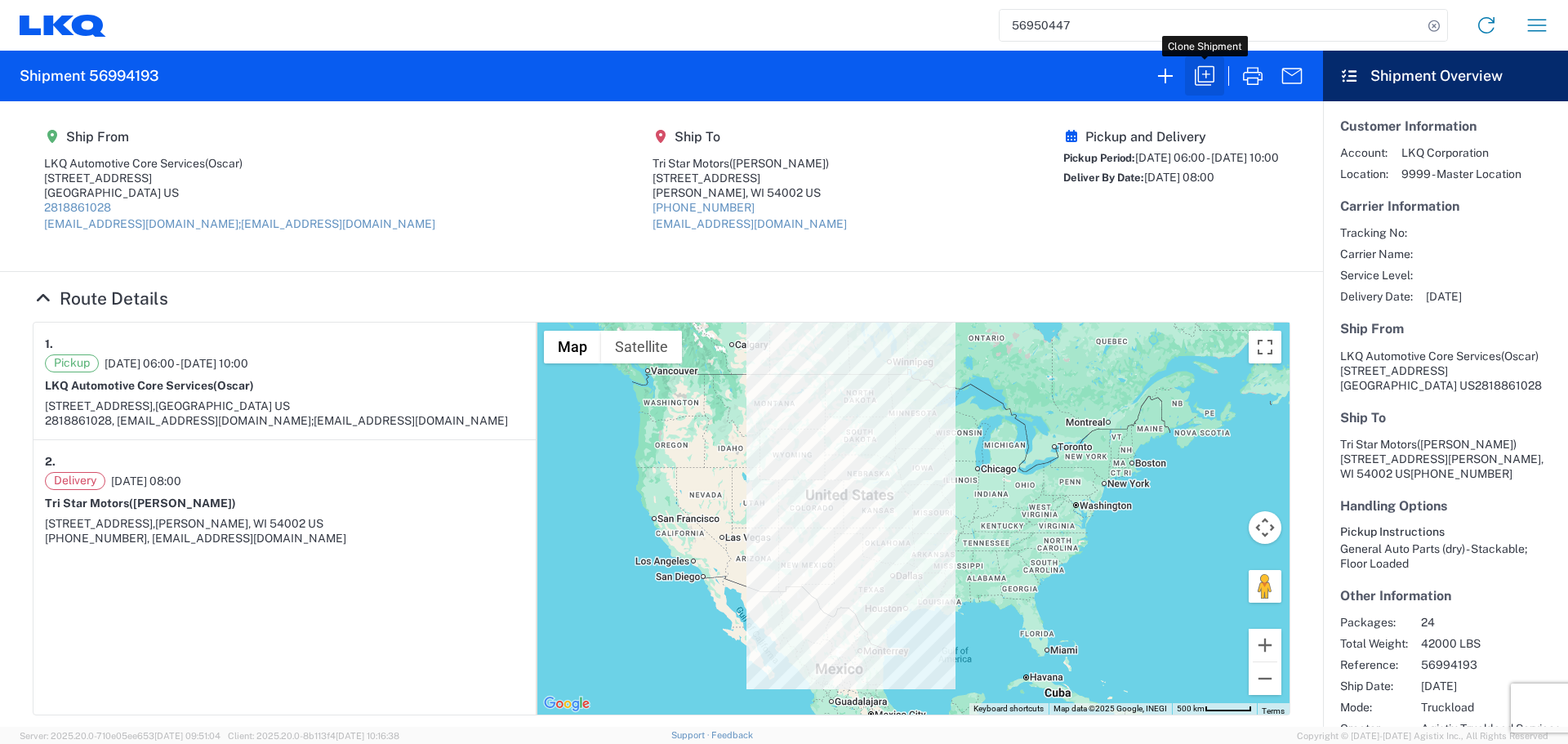
click at [1191, 86] on button "button" at bounding box center [1205, 76] width 39 height 39
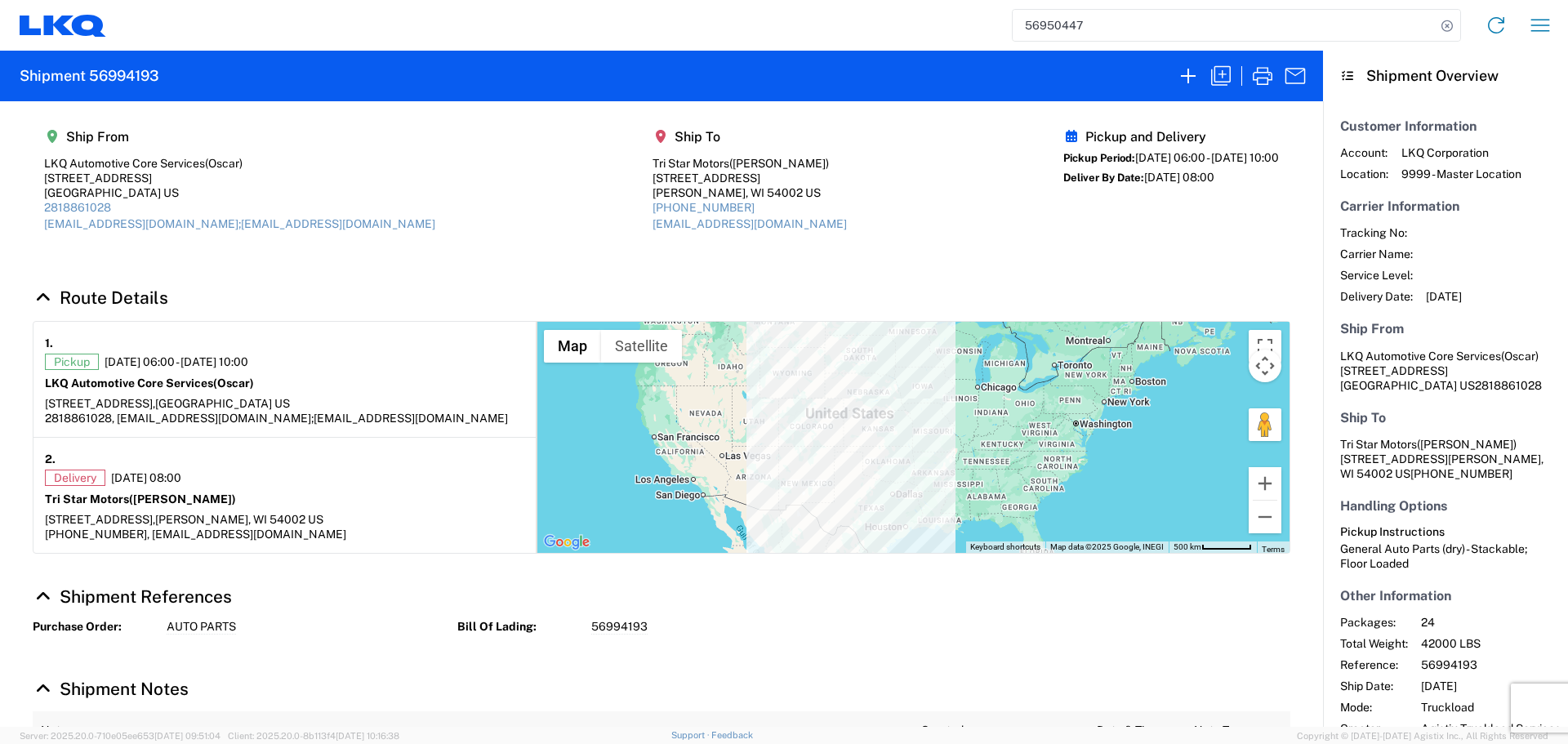
select select "FULL"
select select "US"
select select "LBS"
select select "IN"
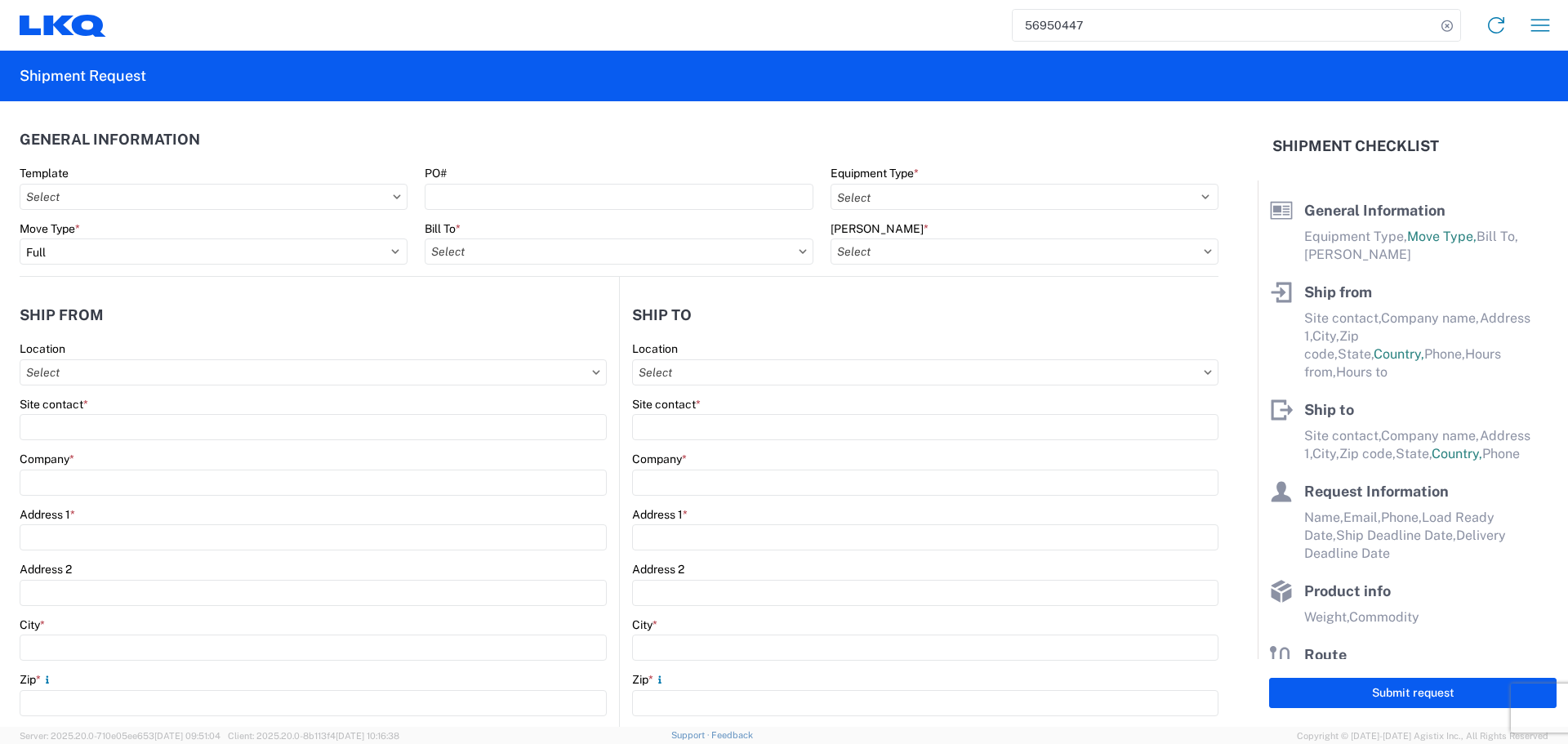
select select "STDV"
type input "Oscar"
type input "LKQ Automotive Core Services"
type input "1714 West Mount Houston Rd"
type input "Houston"
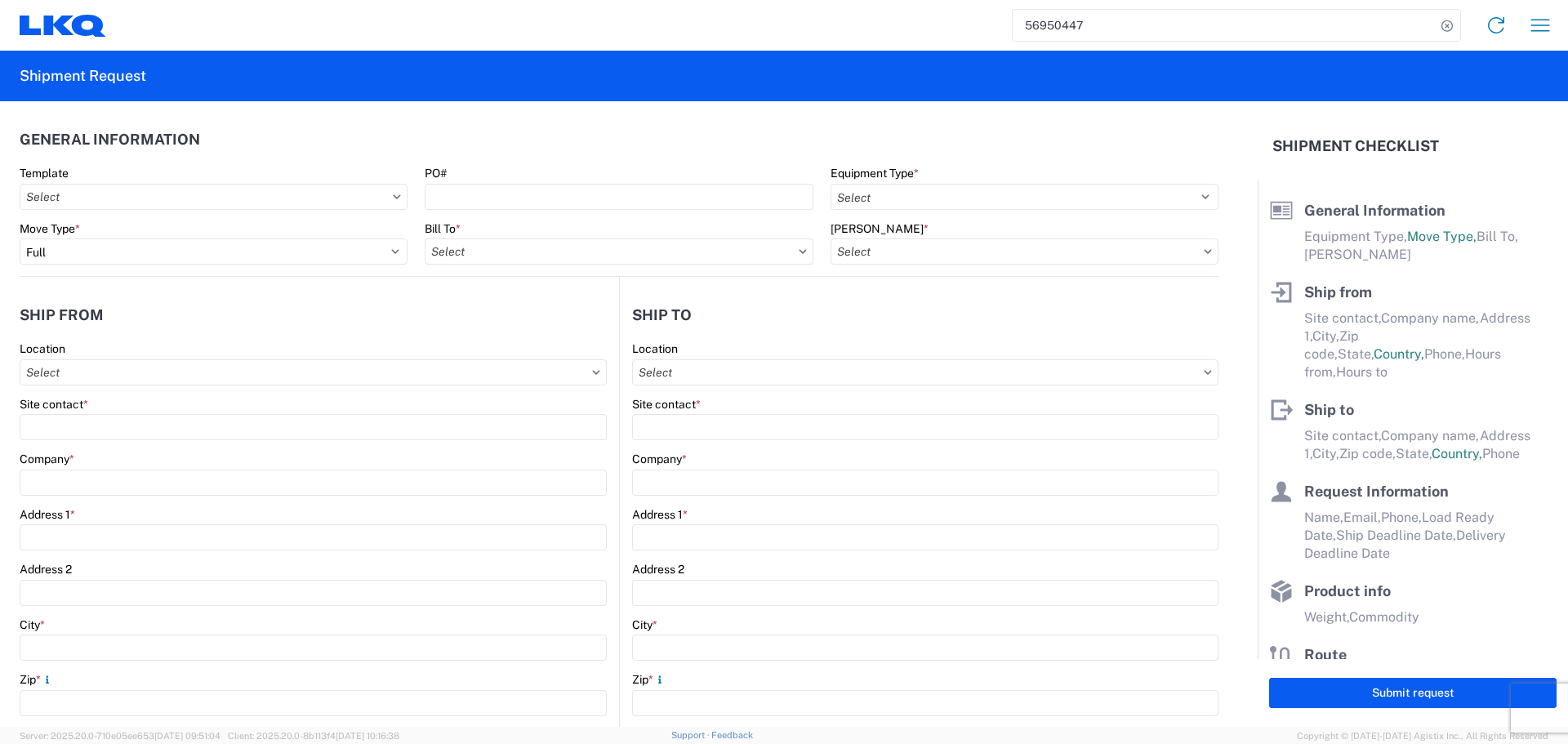
type input "77038"
type input "oxdavila@lkqcorp.com;acgarcia@lkqcorp.com"
type input "Ben Steine"
type input "Tri Star Motors"
type input "320 10th Avenue"
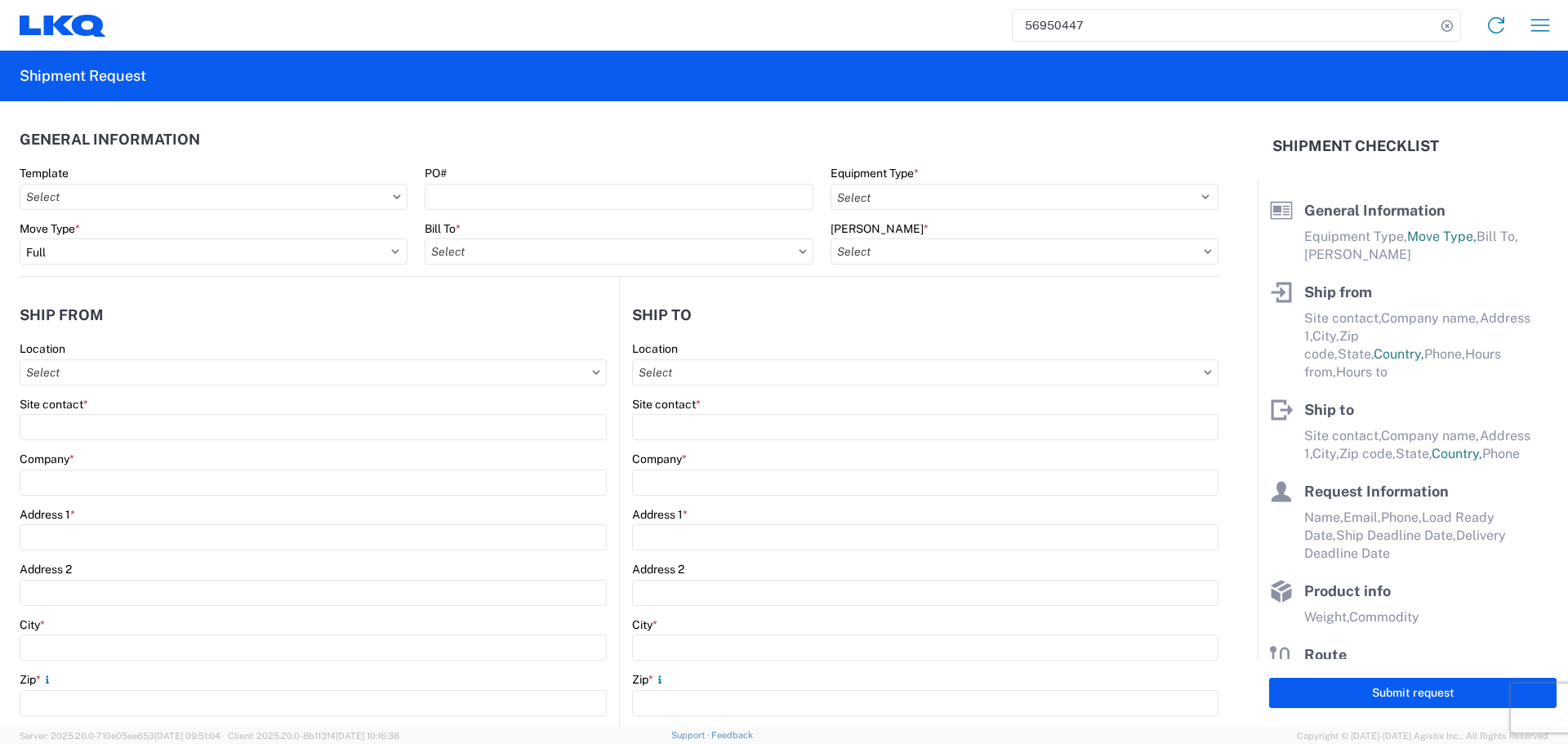
type input "Baldwin"
type input "54002"
type input "ben@tristarengine.com"
type input "Oscar"
type input "oxdavila@lkqcorp.com"
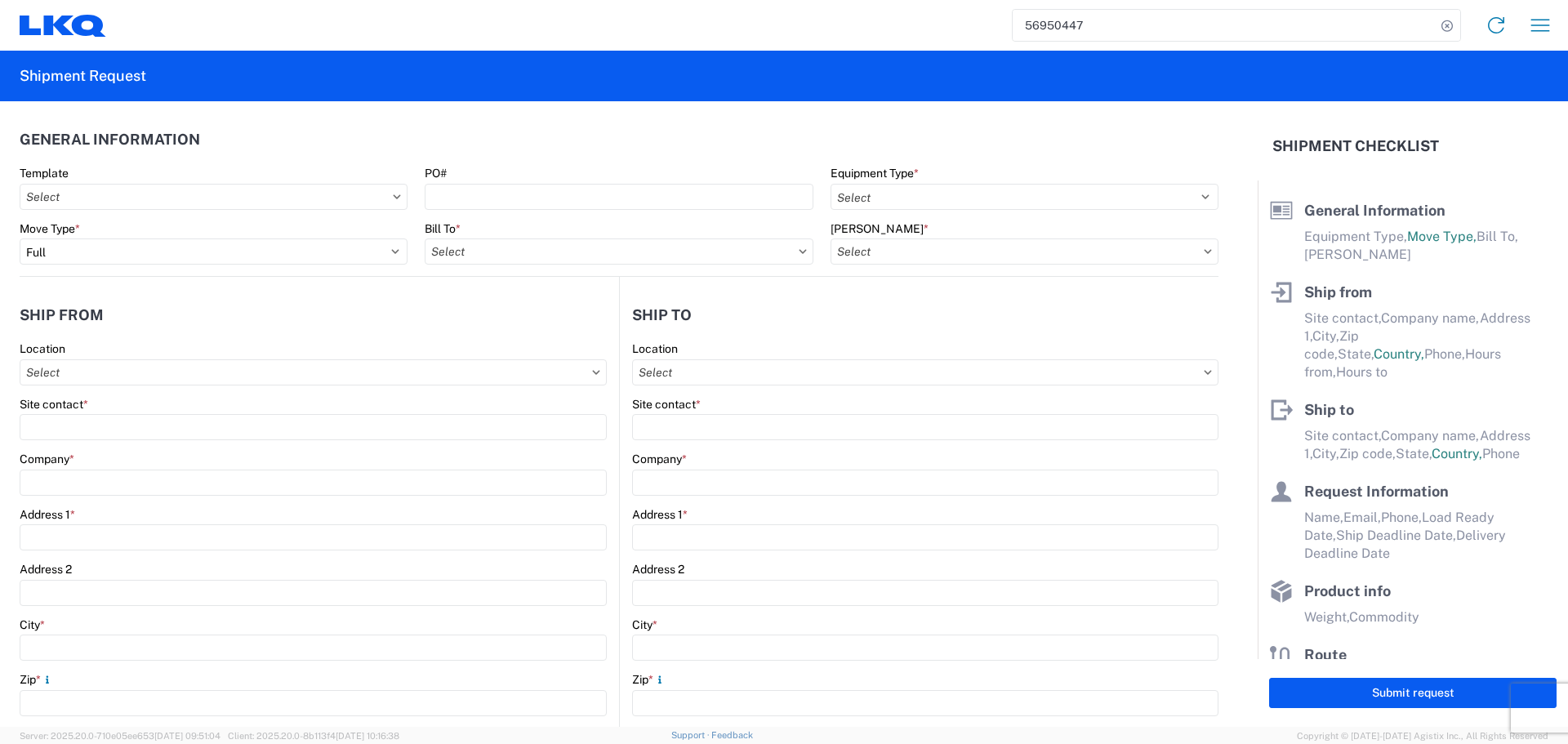
type input "2818861028"
type input "2025-10-06"
type input "2025-10-08"
type input "42000"
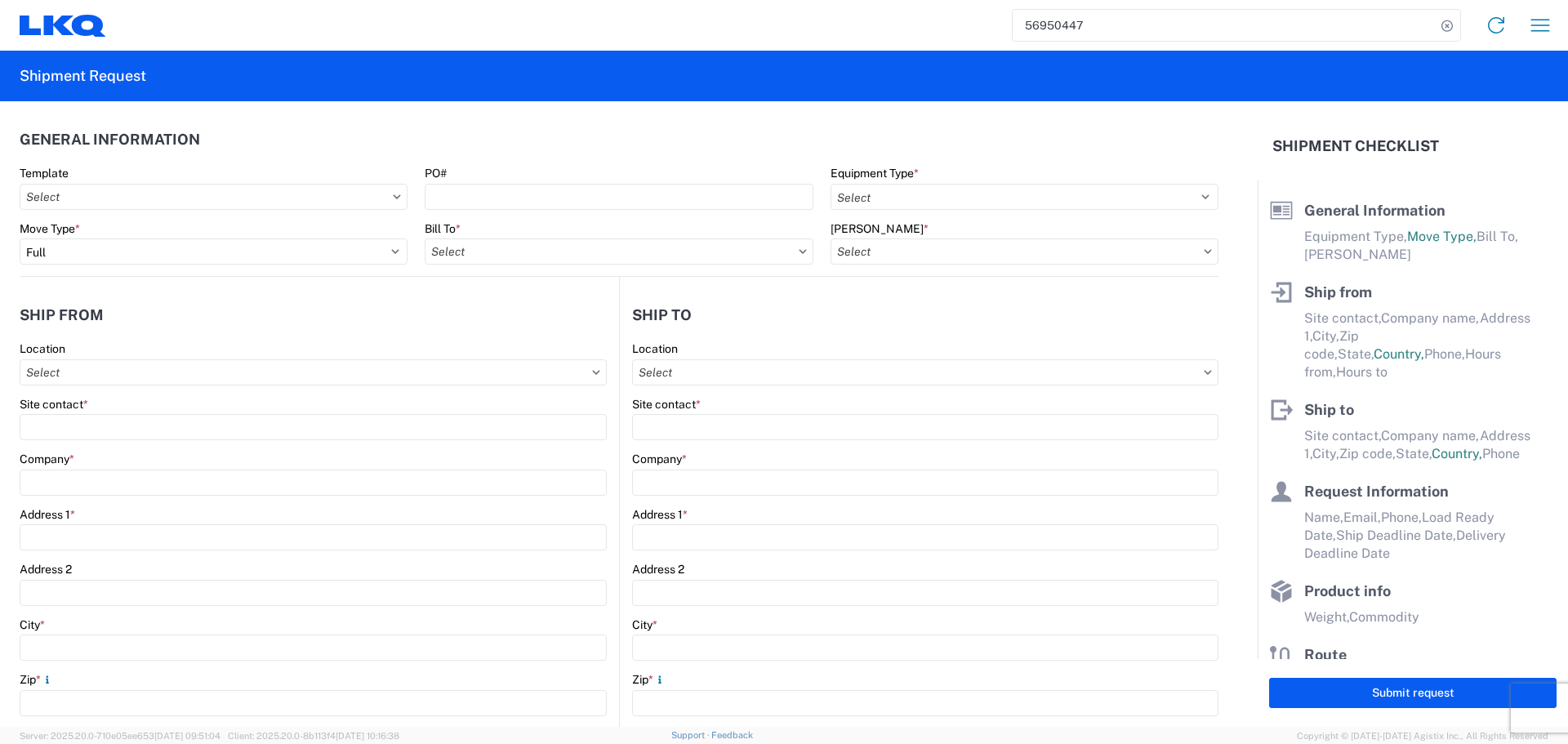
type input "General Auto Parts (dry)"
type input "24"
type input "0"
type input "3.33"
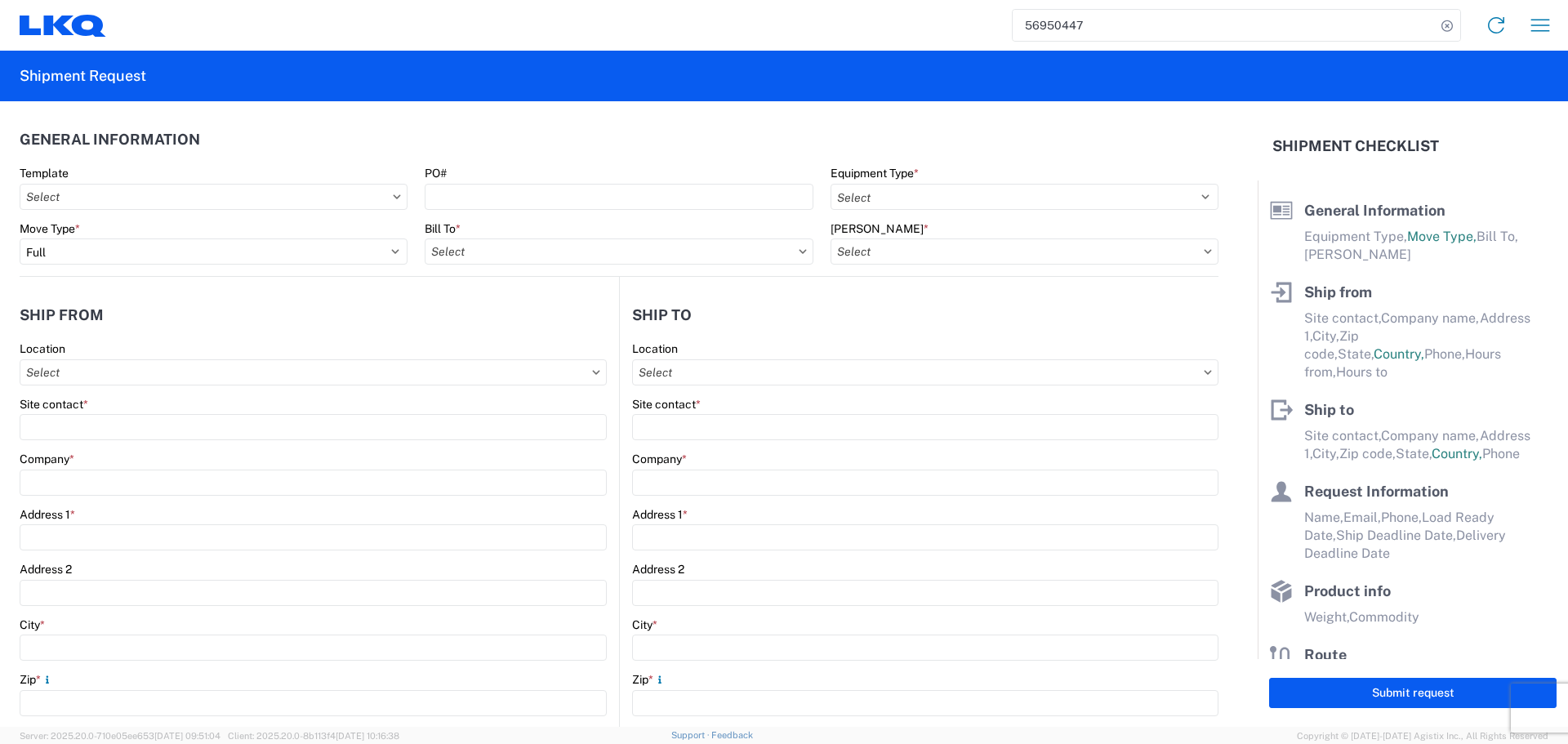
type input "3"
select select "FT"
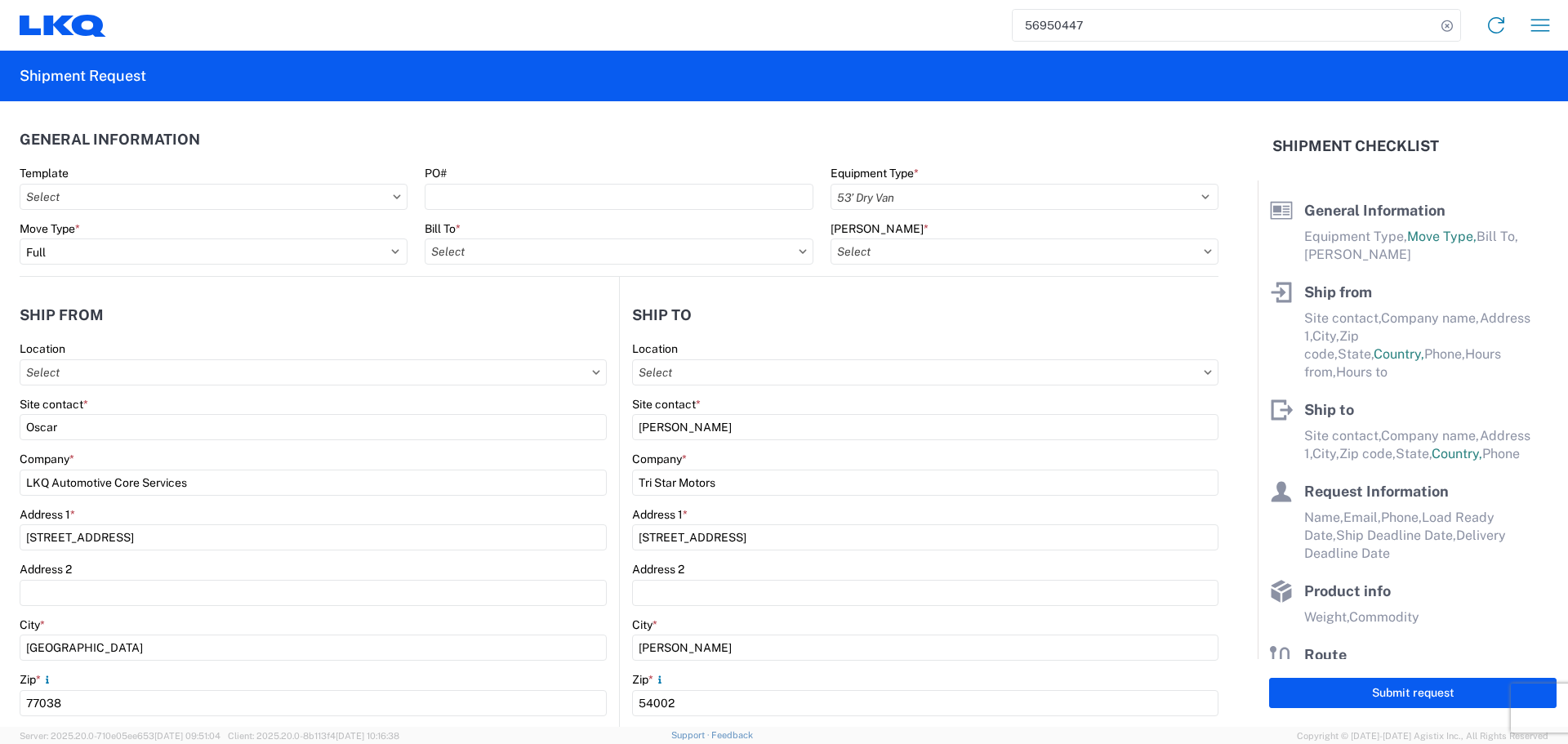
select select "US"
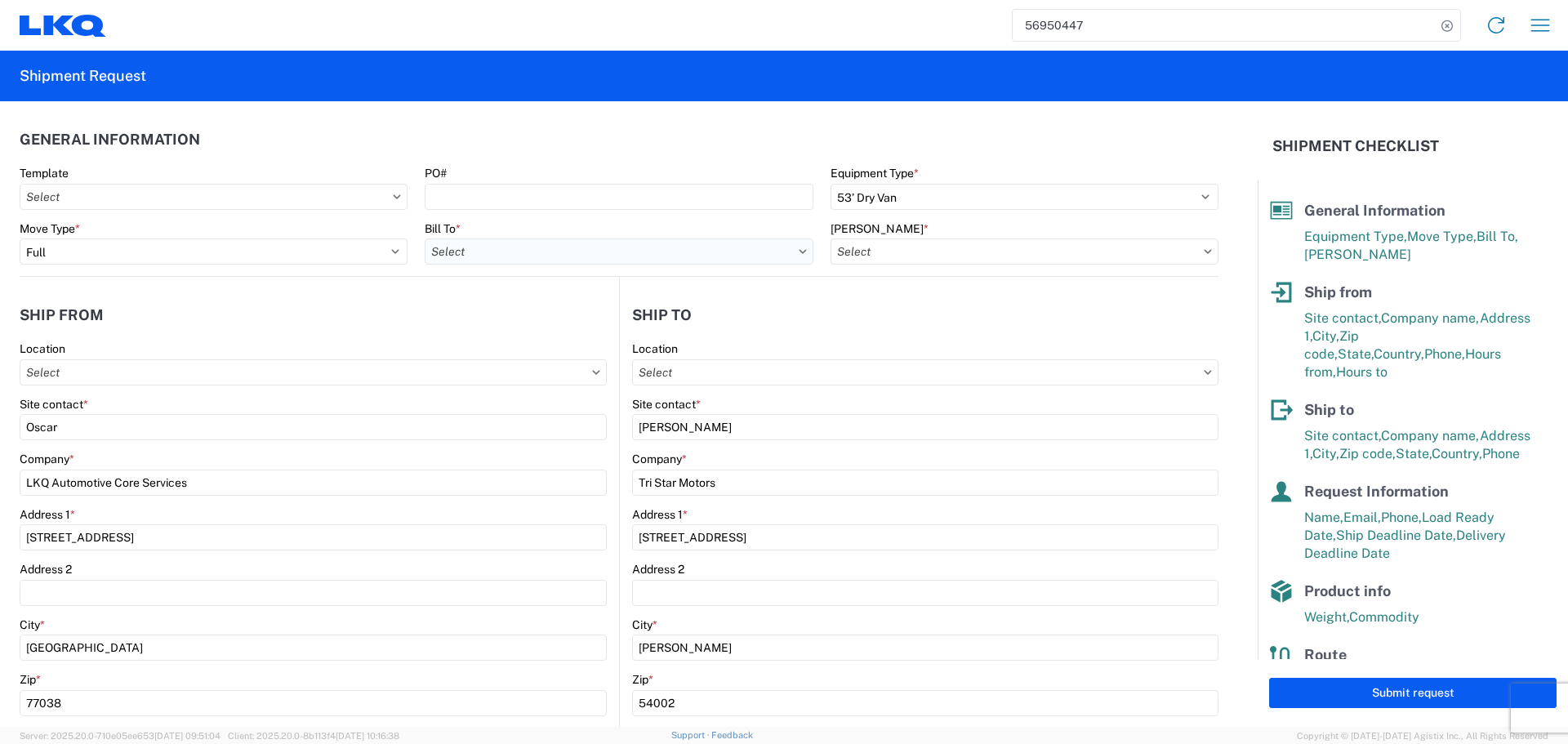
type input "1760 - LKQ Best Core"
type input "1760-6300-66000-0000 - 1760 Freight Out"
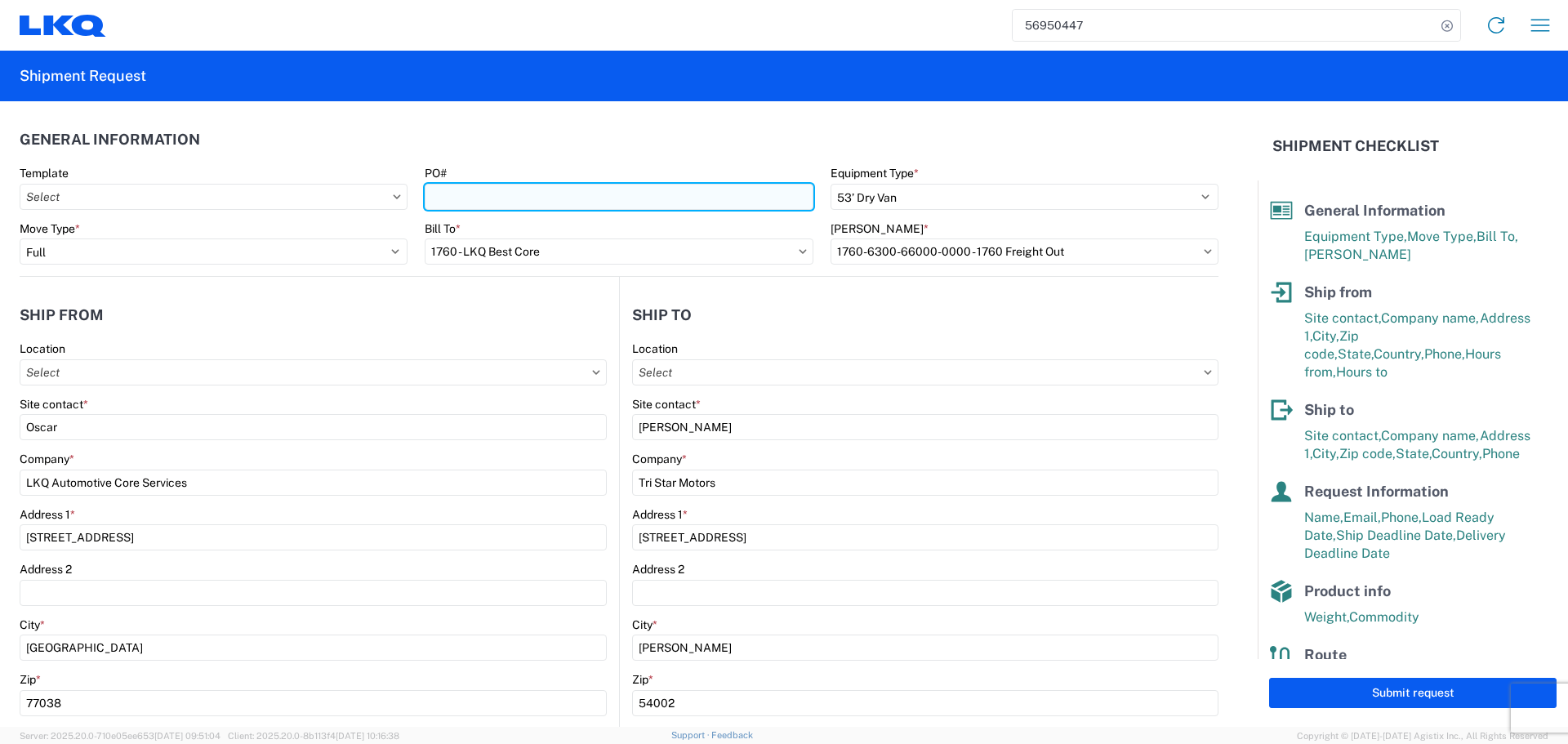
type input "1760 - LKQ Best Core"
click at [504, 187] on input "PO#" at bounding box center [618, 196] width 388 height 26
type input "AUTO PARTS"
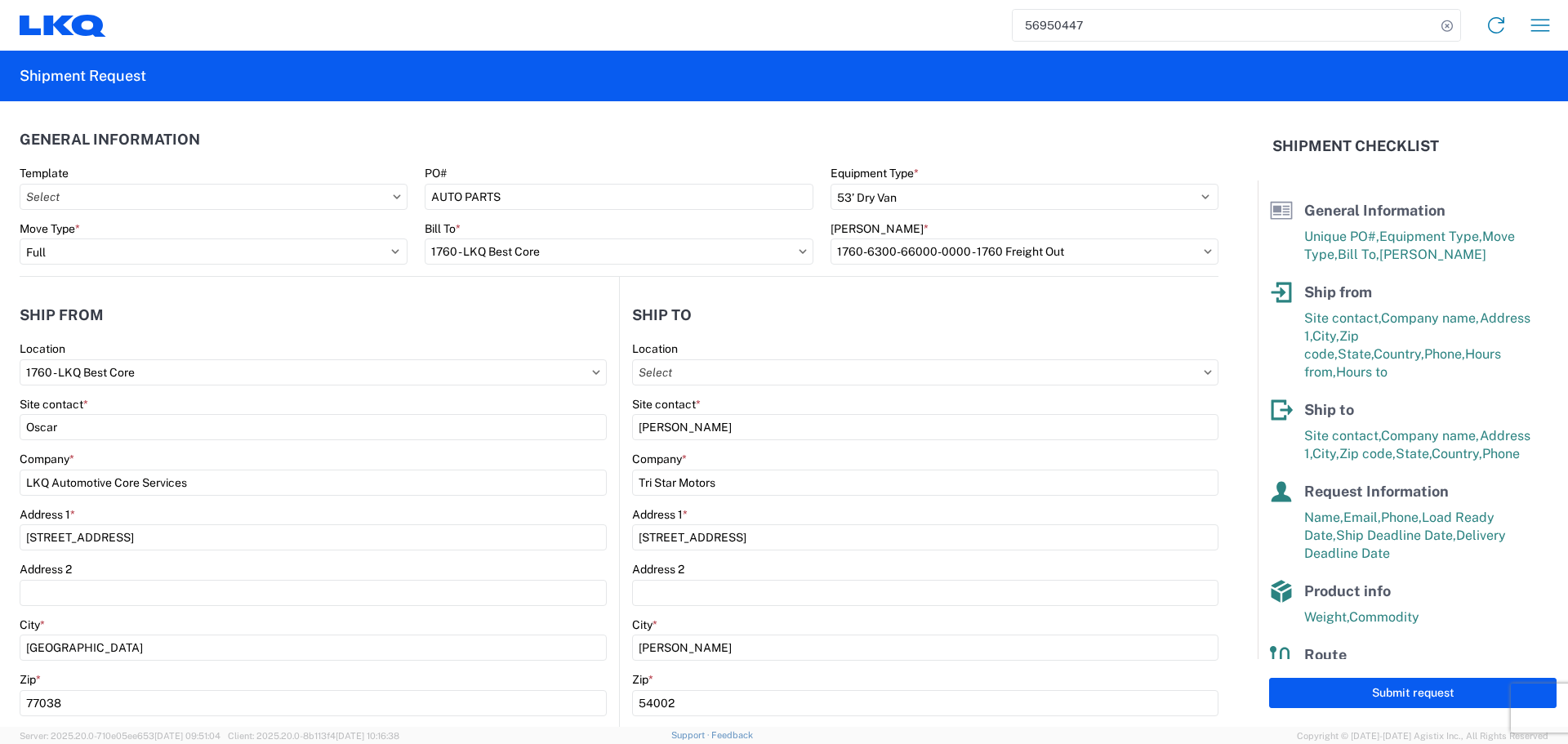
click at [523, 136] on header "General Information" at bounding box center [619, 140] width 1199 height 37
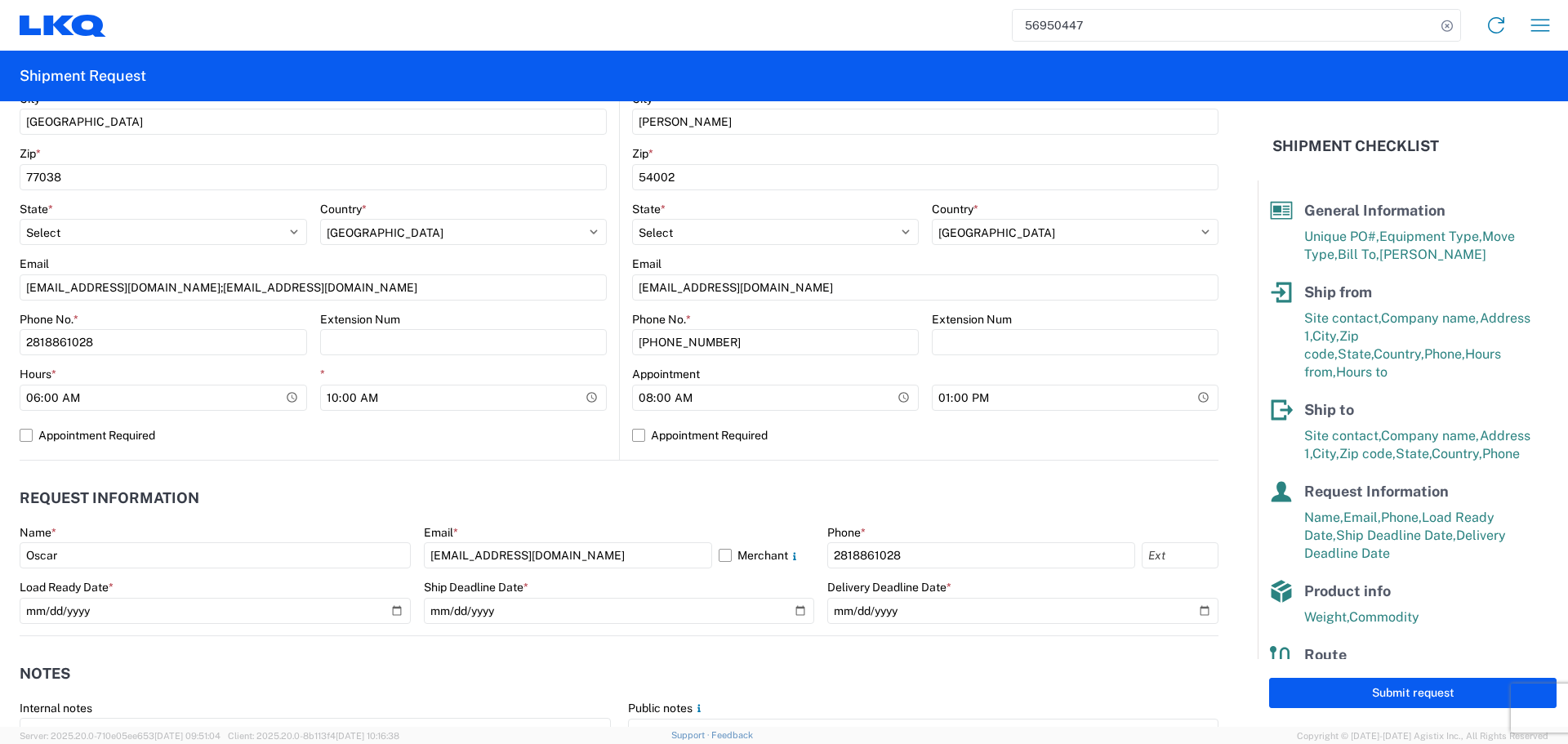
scroll to position [572, 0]
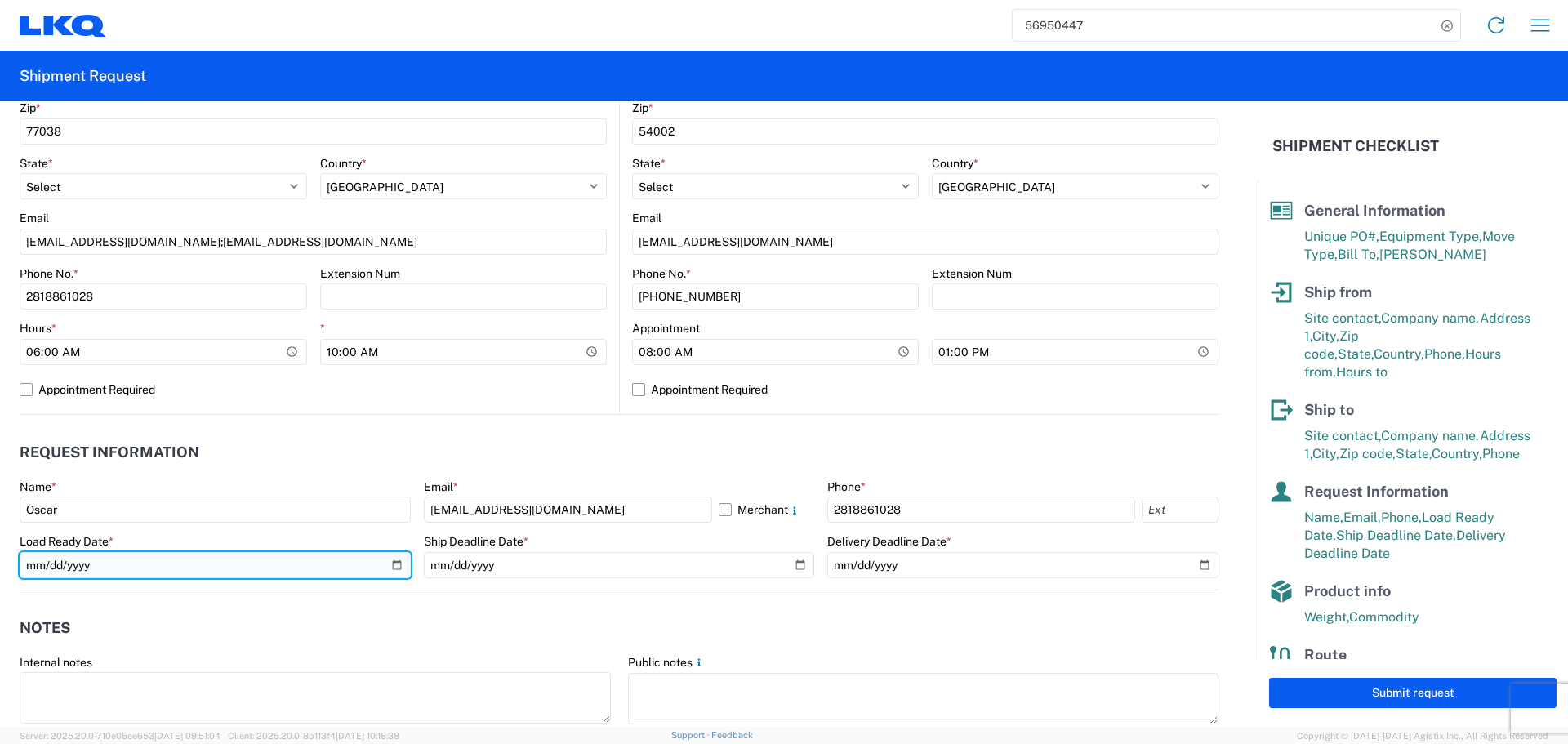
click at [389, 567] on input "2025-10-06" at bounding box center [215, 565] width 392 height 26
type input "2025-10-07"
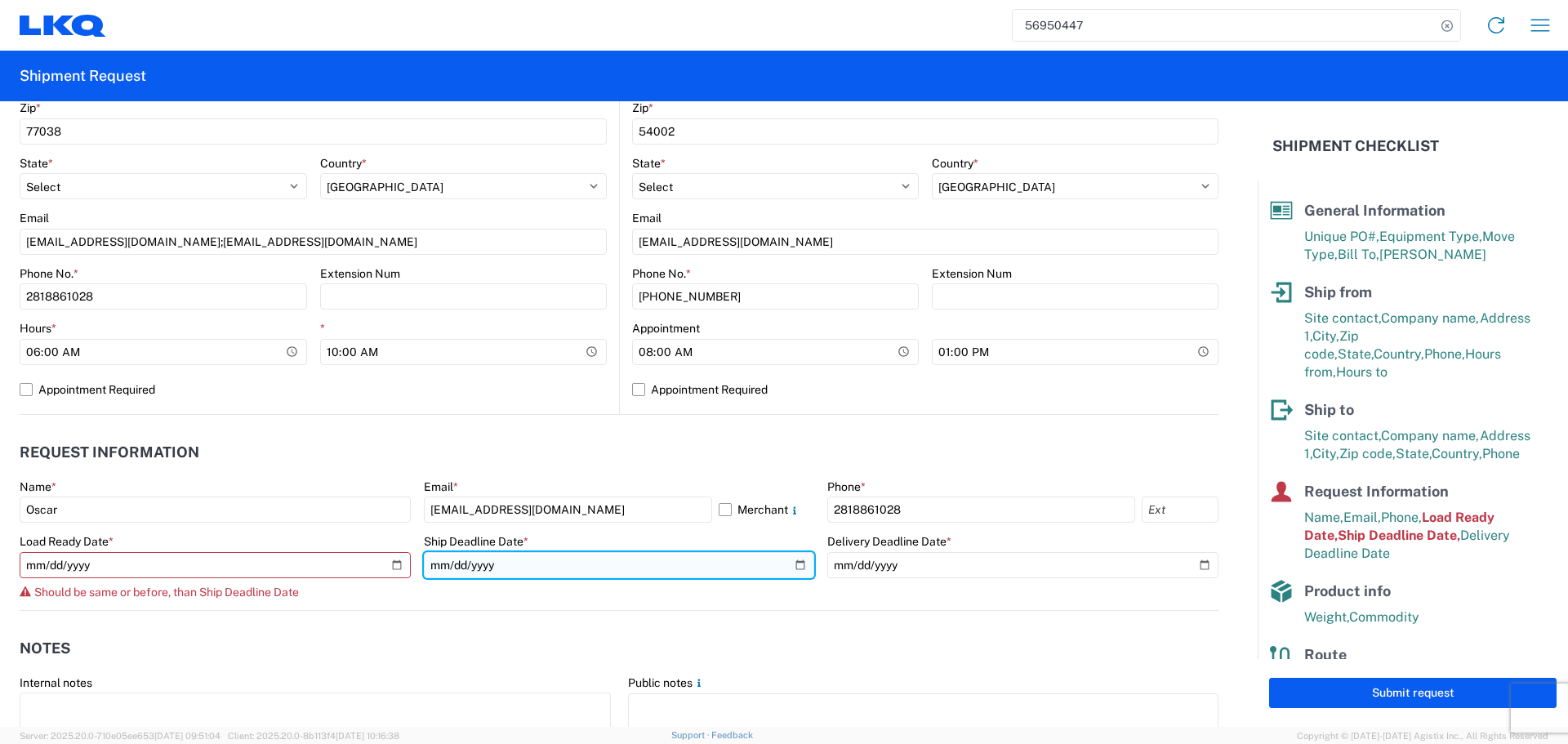
click at [783, 567] on input "2025-10-06" at bounding box center [619, 565] width 392 height 26
click at [786, 565] on input "2025-10-06" at bounding box center [619, 565] width 392 height 26
type input "2025-10-07"
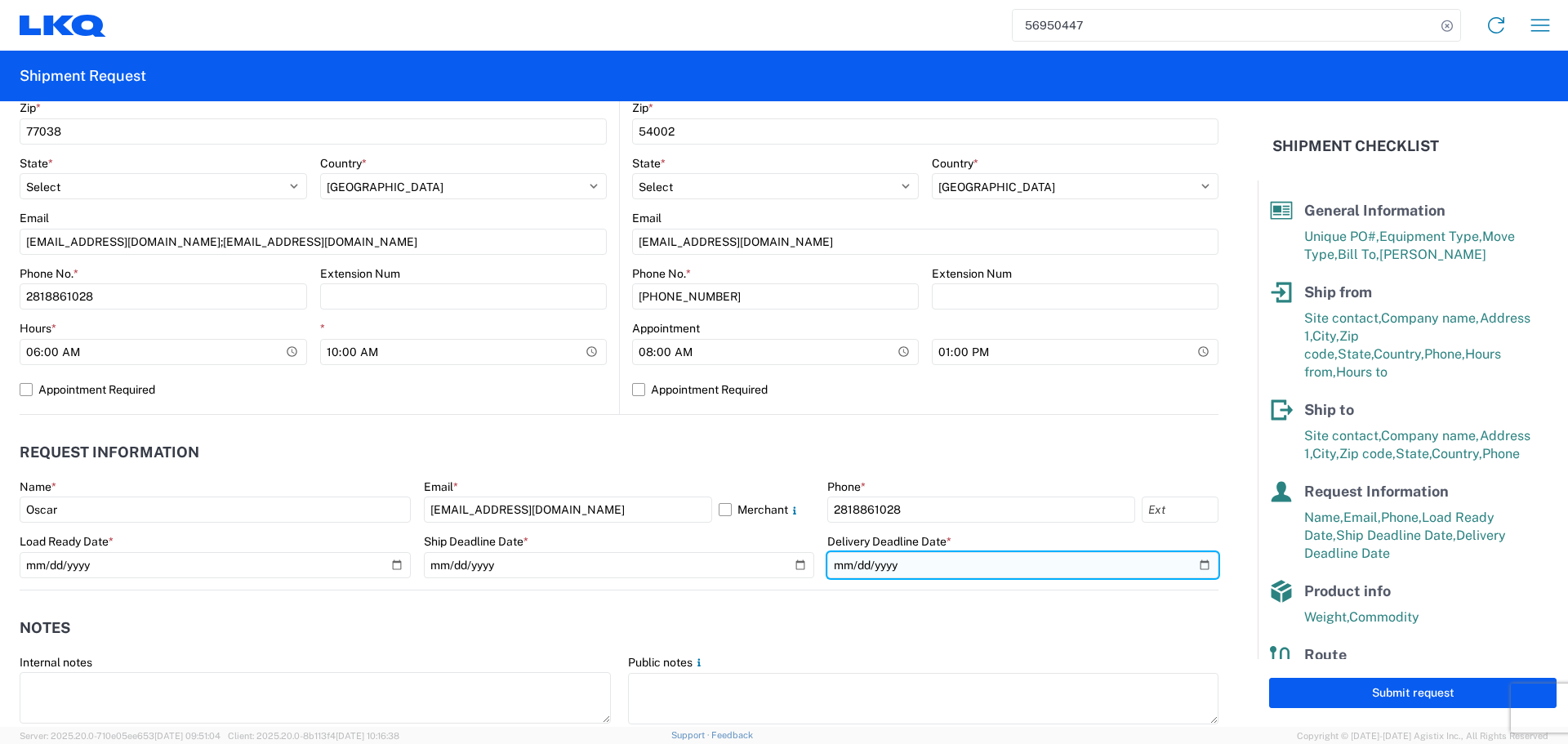
click at [1187, 567] on input "2025-10-08" at bounding box center [1022, 565] width 392 height 26
type input "2025-10-09"
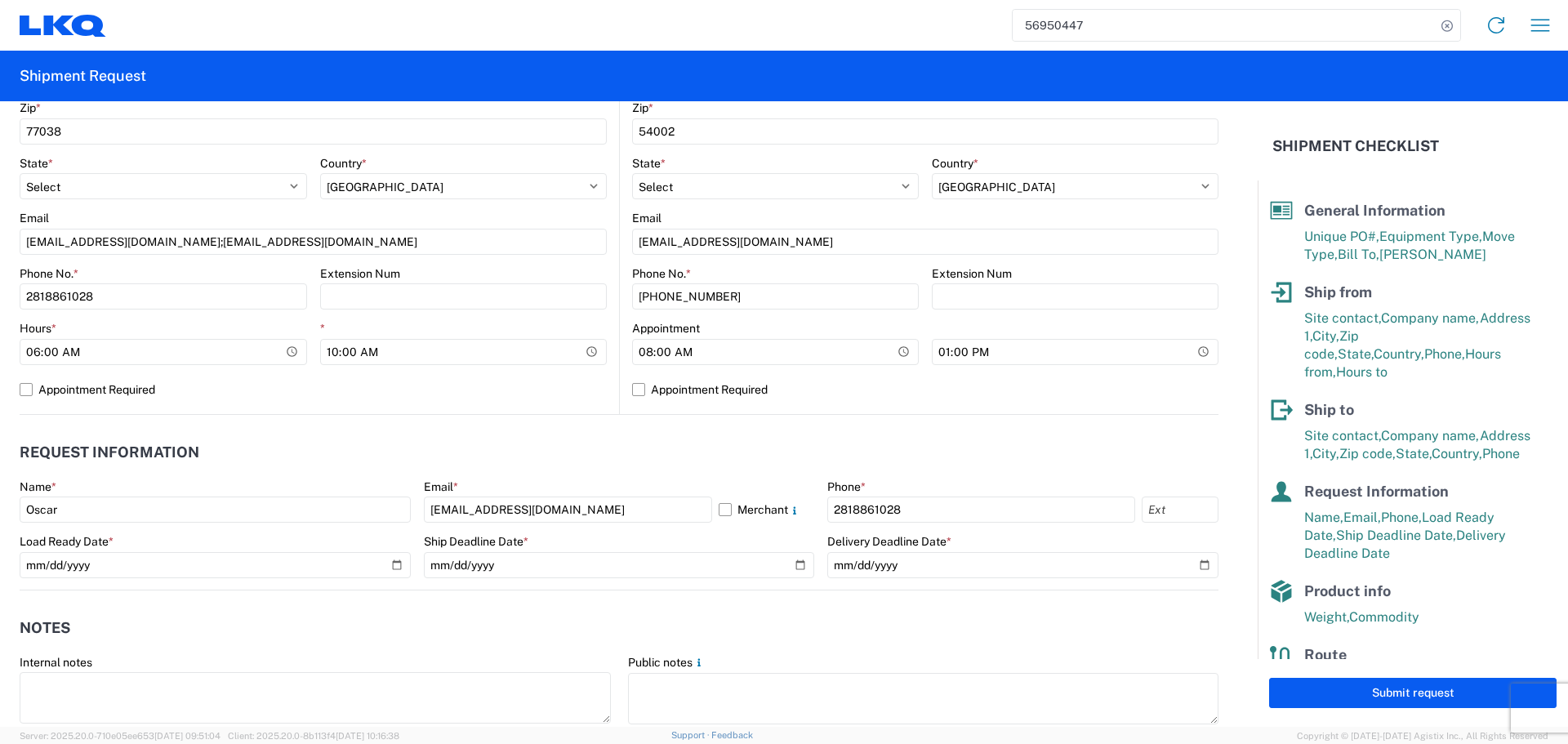
click at [708, 444] on header "Request Information" at bounding box center [619, 453] width 1199 height 37
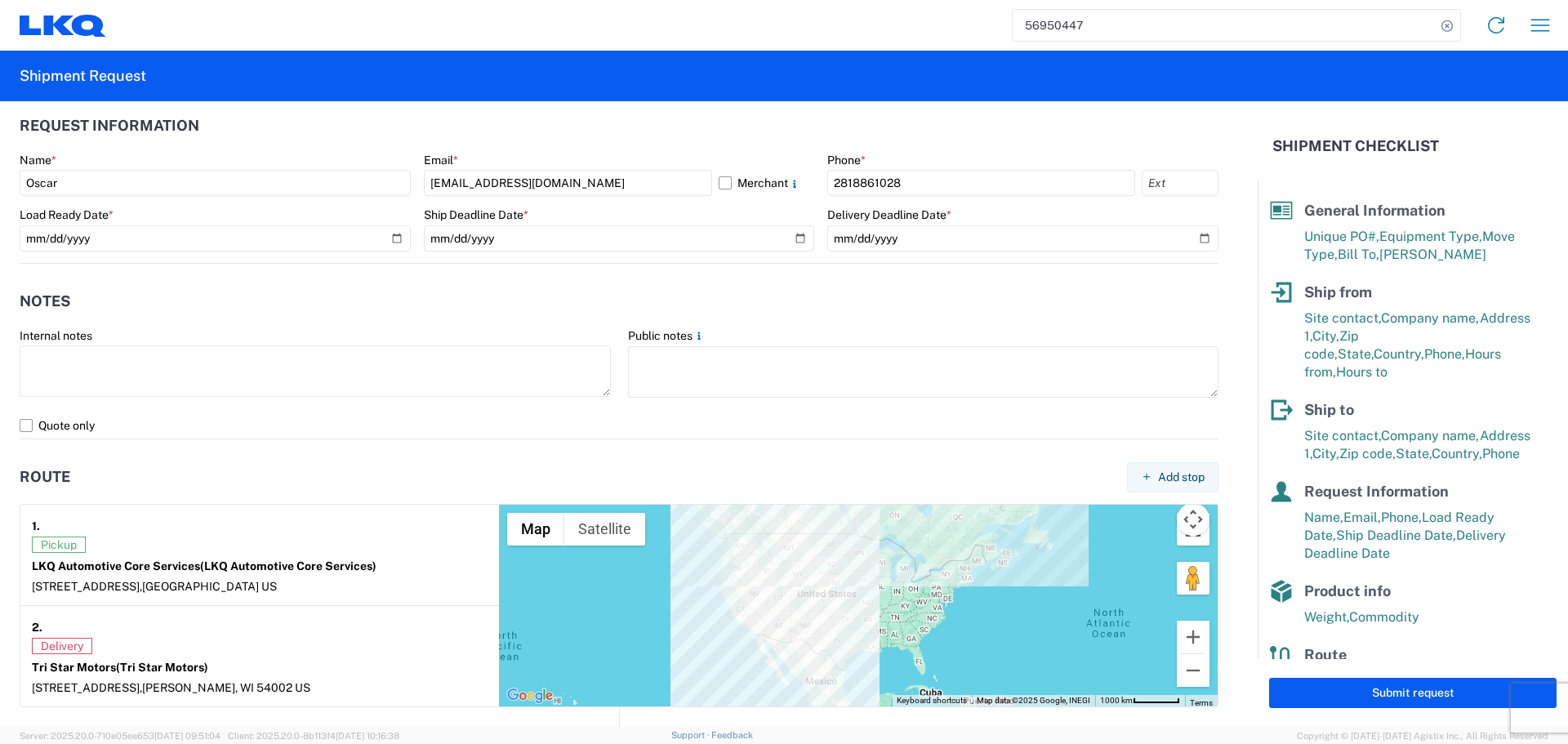
scroll to position [1333, 0]
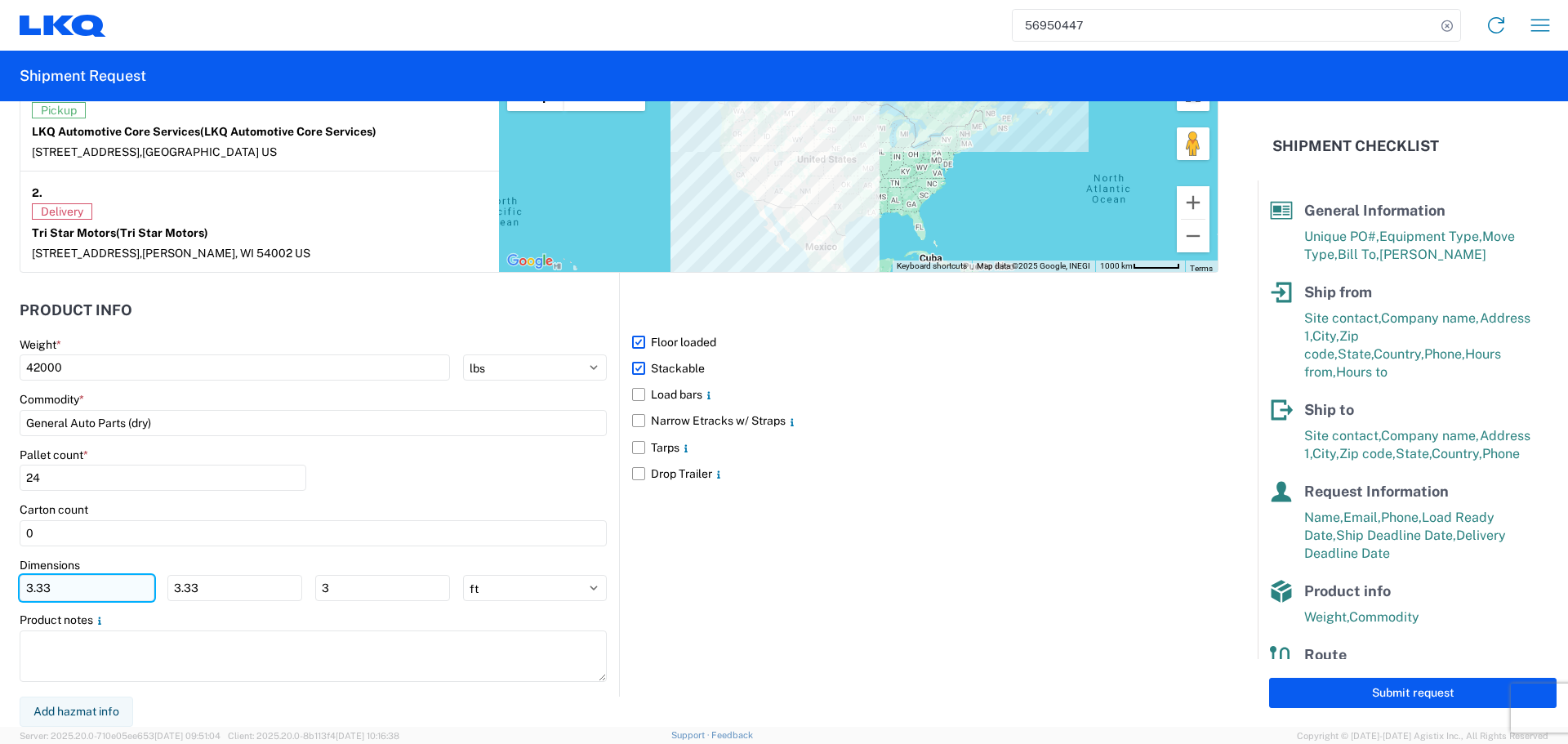
click at [126, 588] on input "3.33" at bounding box center [87, 588] width 135 height 26
type input "3"
type input "40"
click at [202, 588] on input "3.33" at bounding box center [234, 588] width 135 height 26
type input "3"
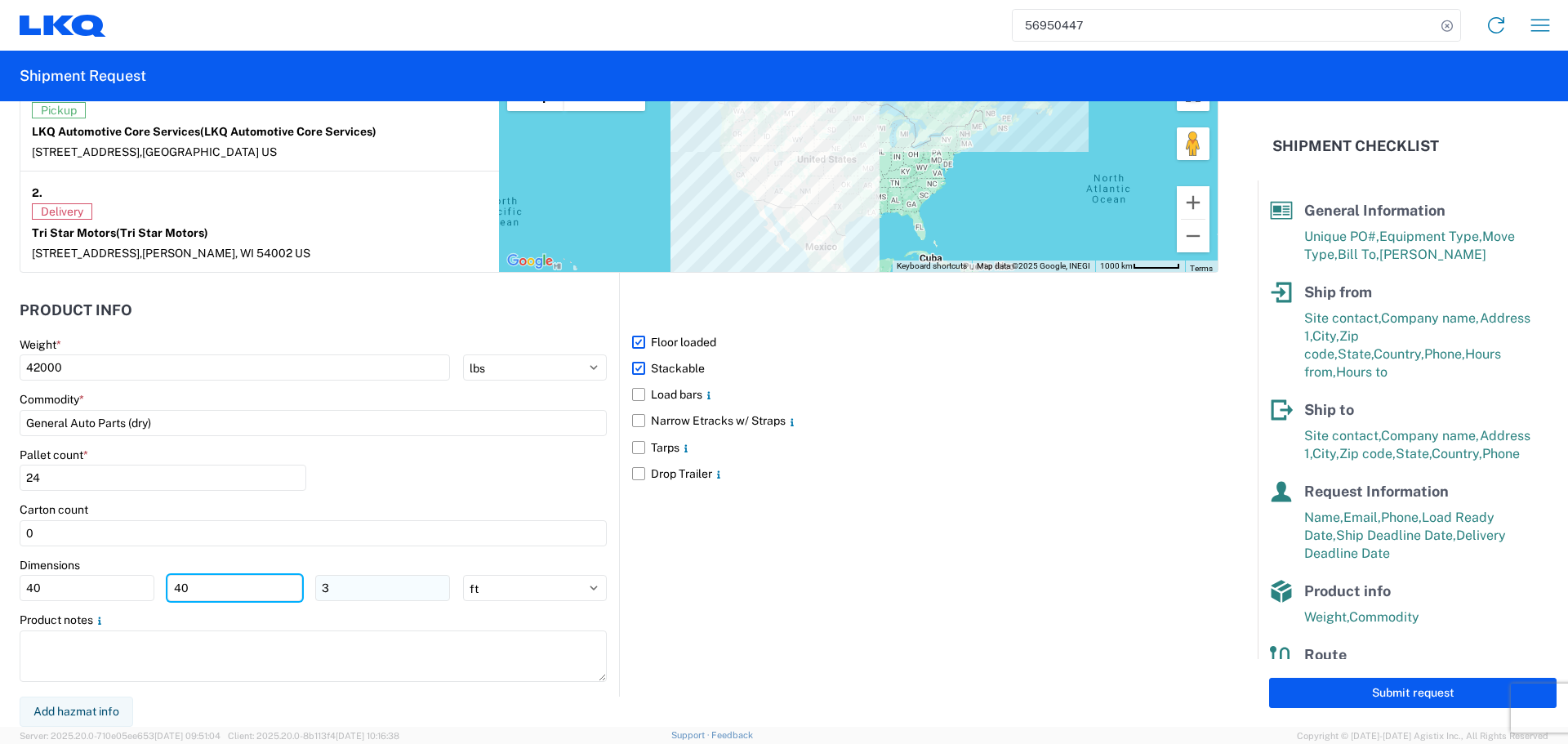
type input "40"
click at [355, 582] on input "3" at bounding box center [383, 588] width 135 height 26
type input "36"
click at [481, 470] on div "Pallet count * 24" at bounding box center [312, 475] width 587 height 56
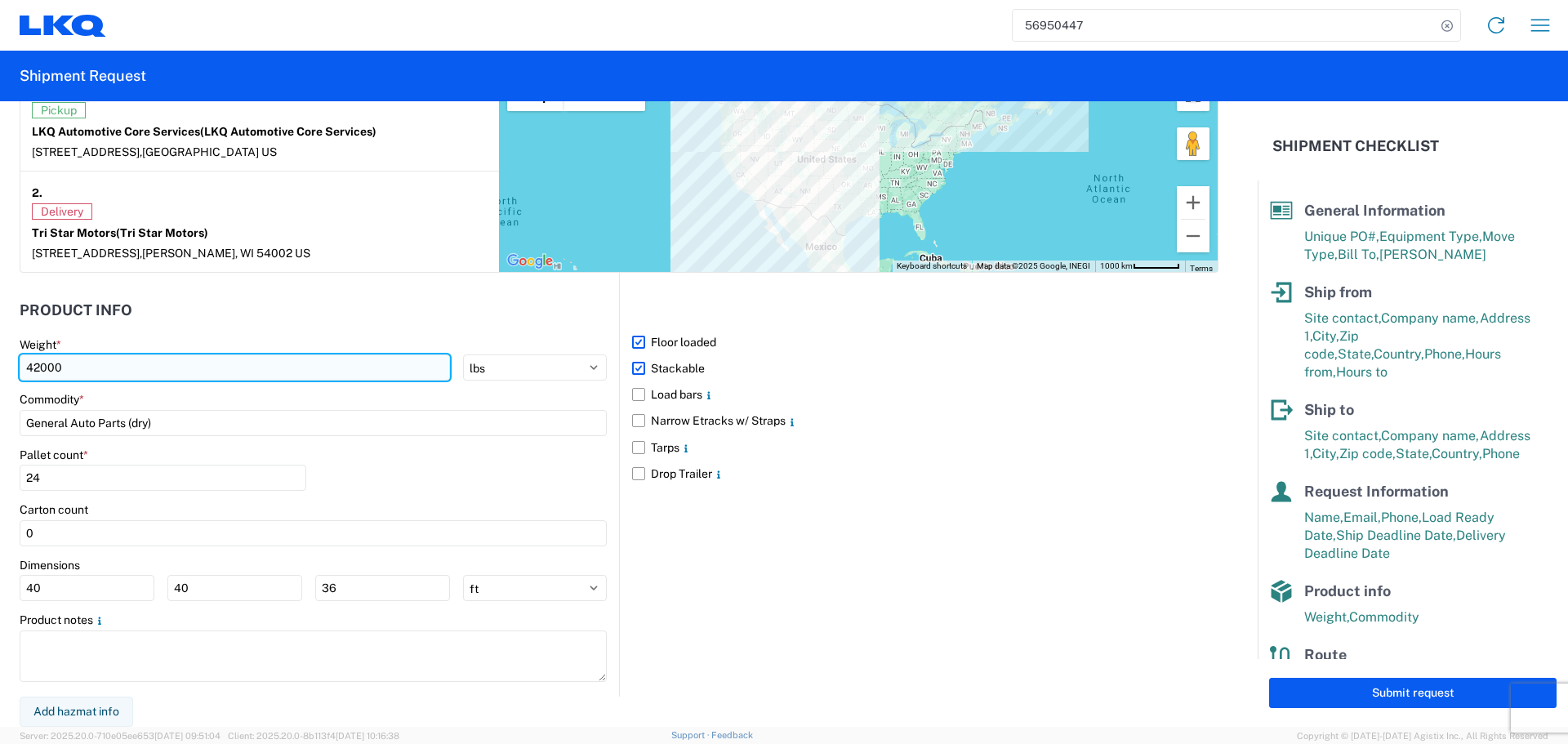
click at [51, 362] on input "42000" at bounding box center [234, 367] width 431 height 26
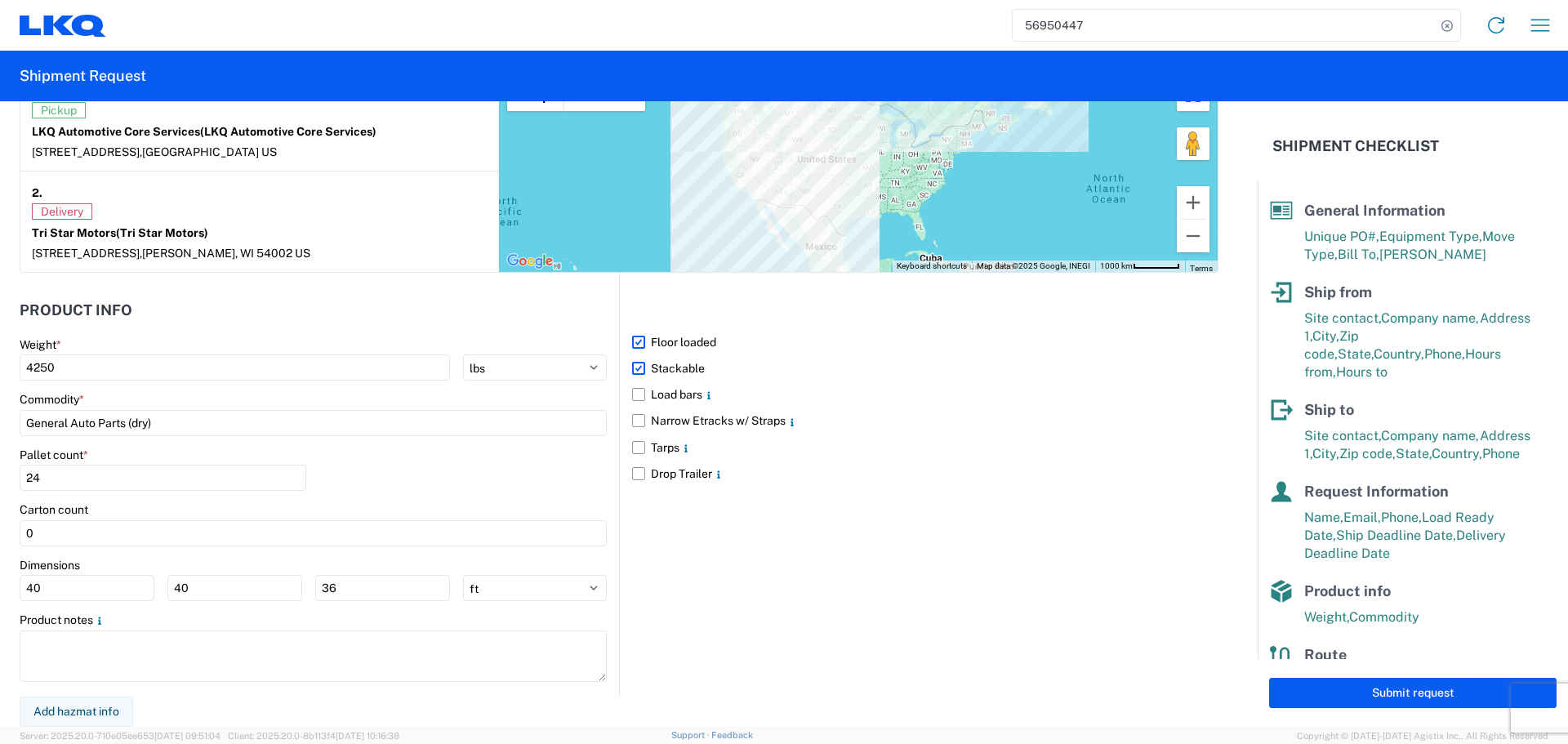
click at [186, 307] on header "Product Info" at bounding box center [319, 310] width 599 height 37
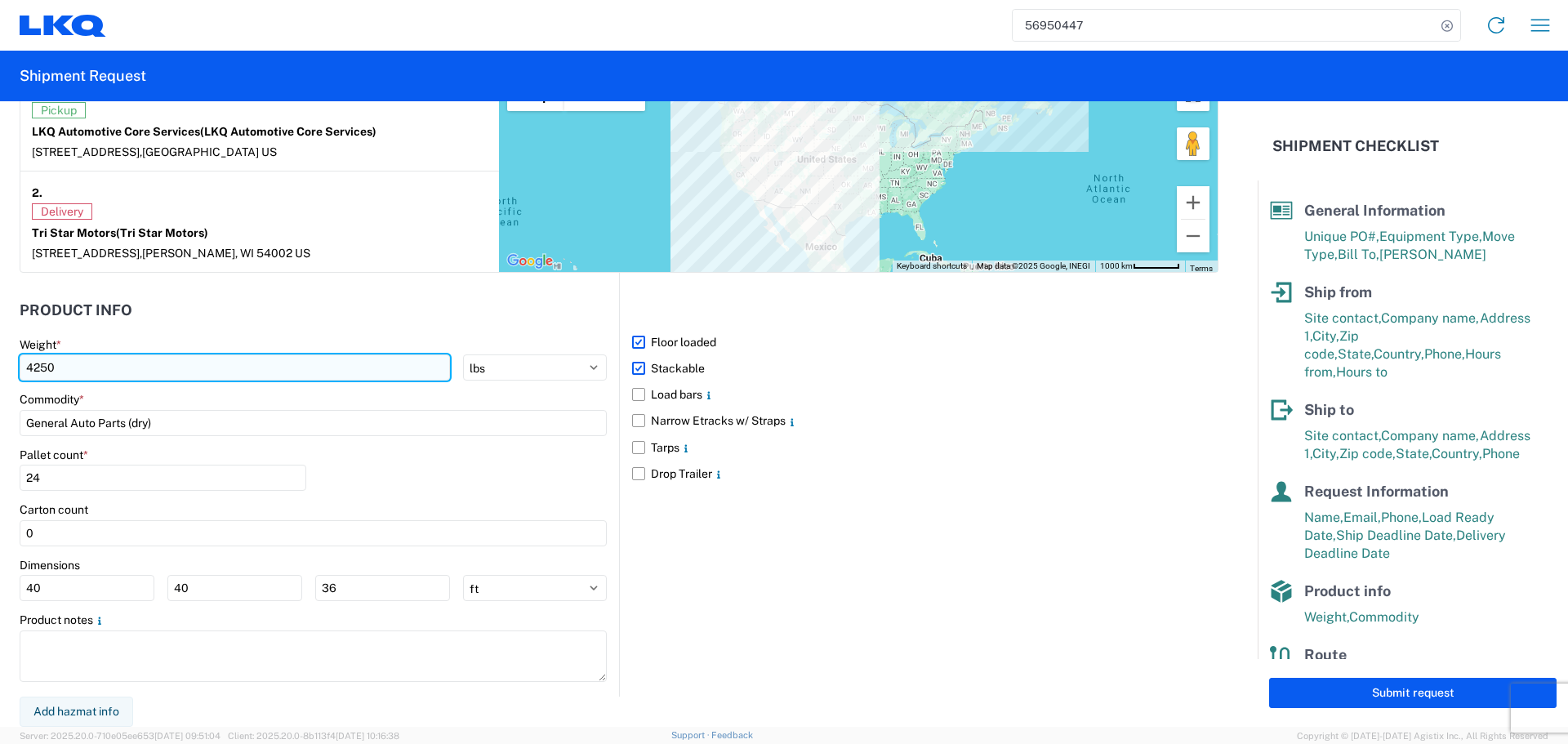
click at [110, 371] on input "4250" at bounding box center [234, 367] width 431 height 26
type input "42500"
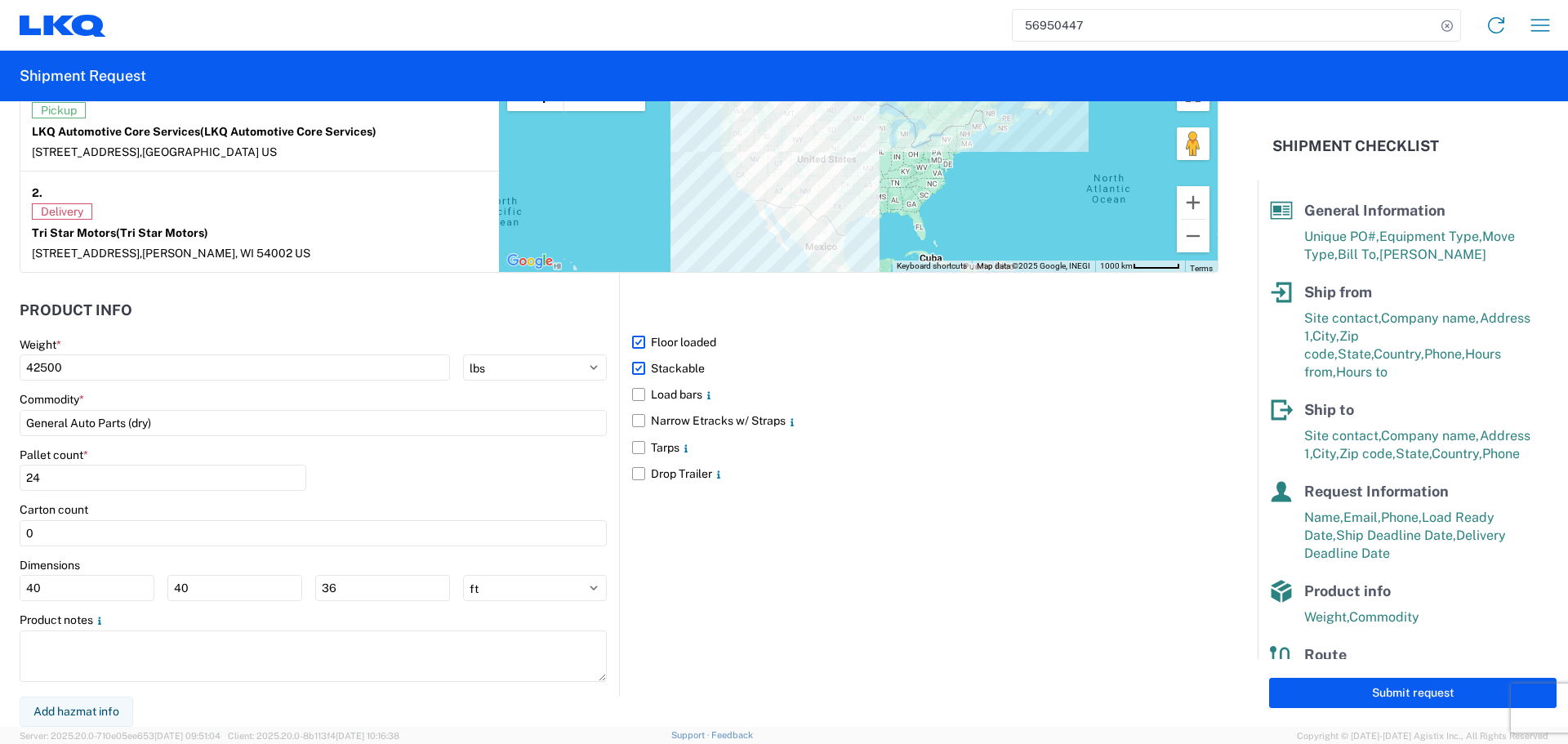
click at [242, 298] on header "Product Info" at bounding box center [319, 310] width 599 height 37
click at [674, 525] on div "Floor loaded Stackable Load bars Narrow Etracks w/ Straps Tarps Drop Trailer" at bounding box center [919, 484] width 599 height 424
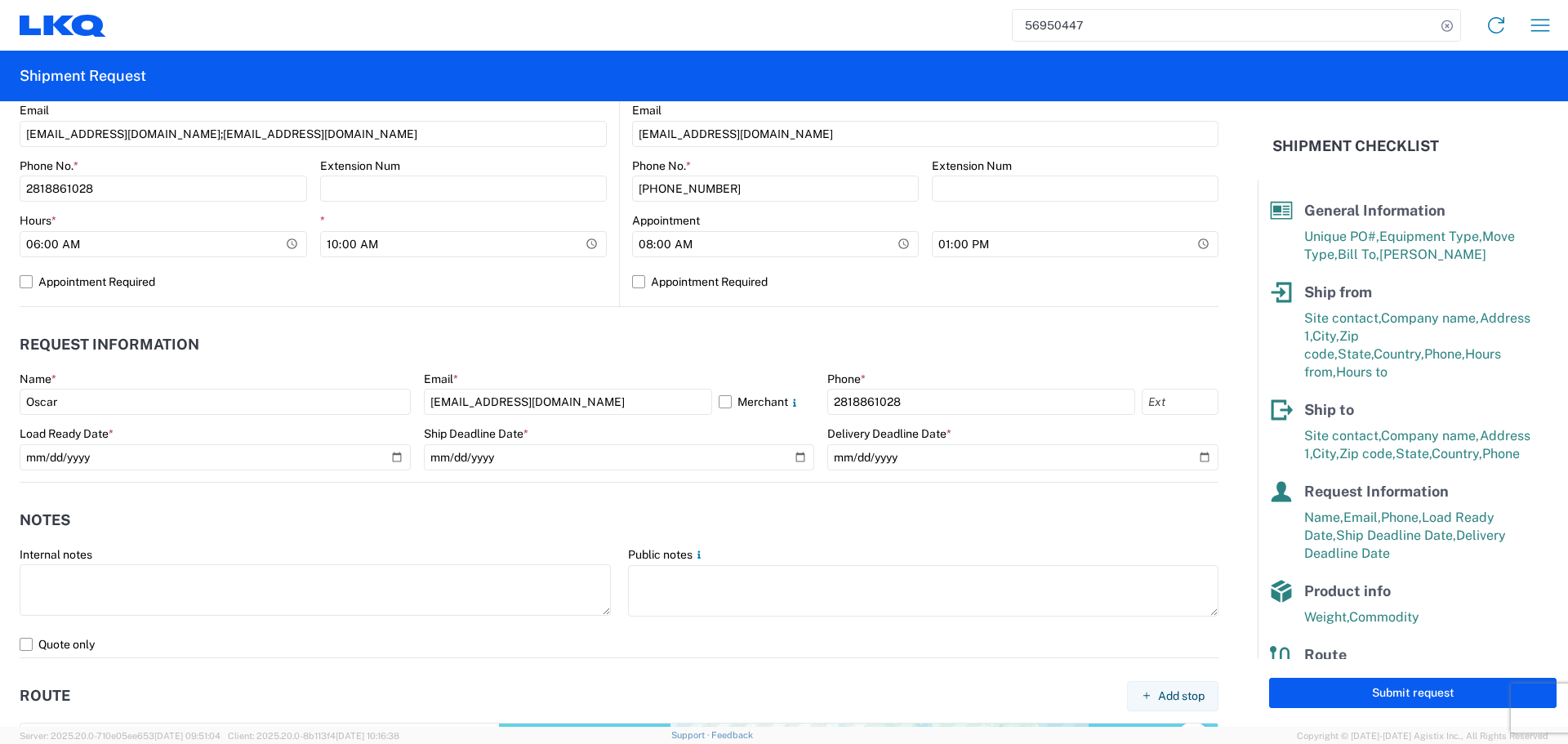
scroll to position [189, 0]
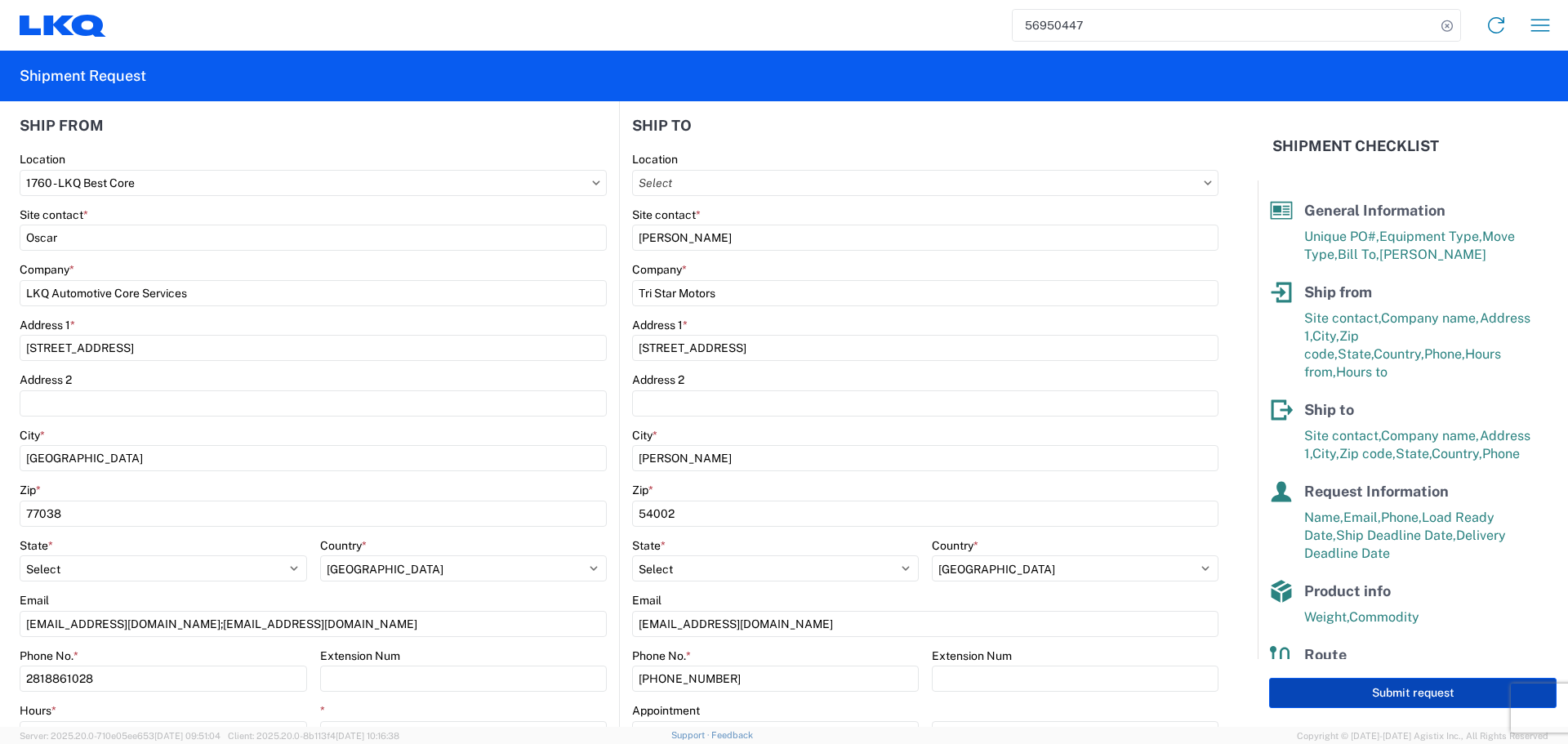
click at [1403, 688] on button "Submit request" at bounding box center [1413, 692] width 287 height 30
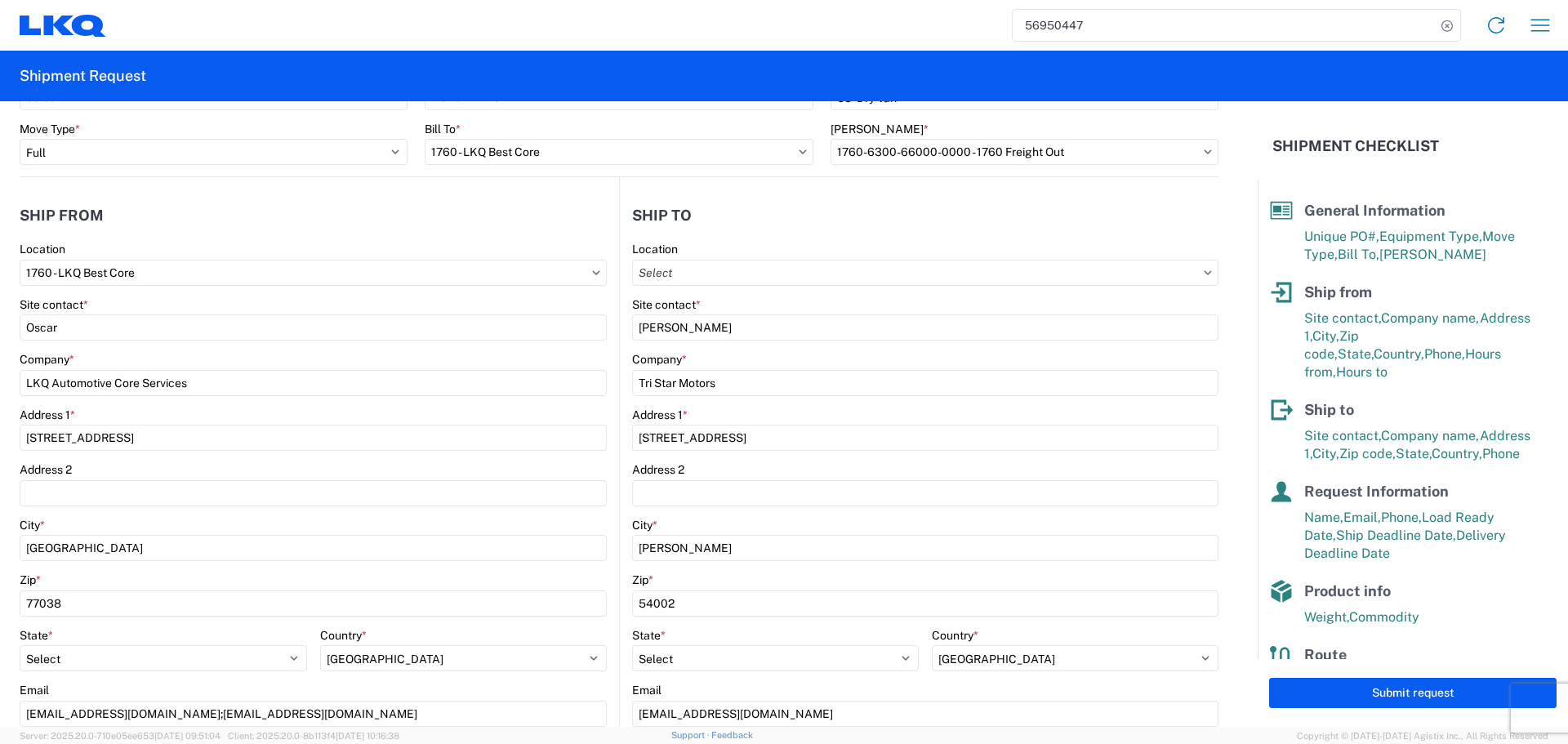
scroll to position [490, 0]
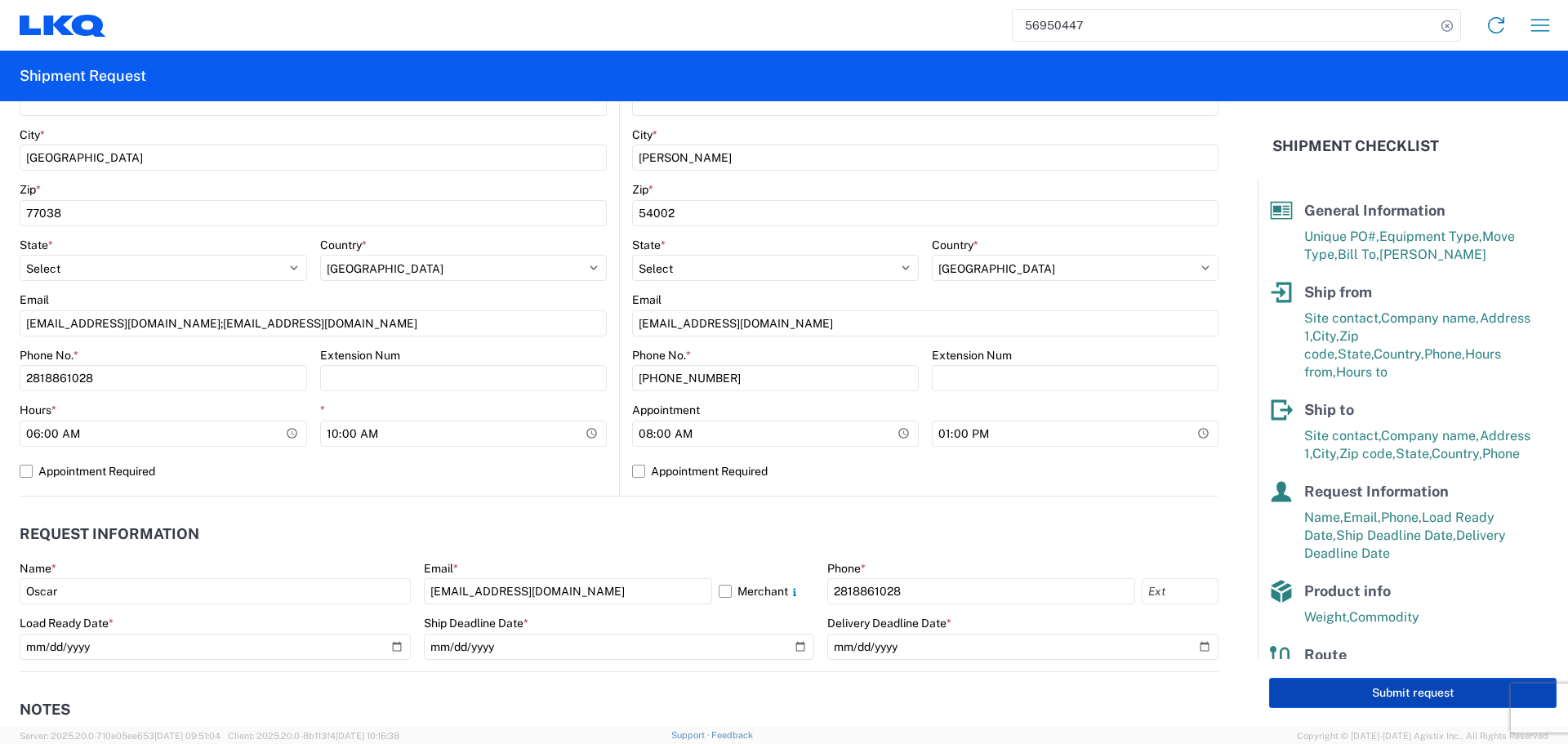
click at [1432, 697] on button "Submit request" at bounding box center [1413, 692] width 287 height 30
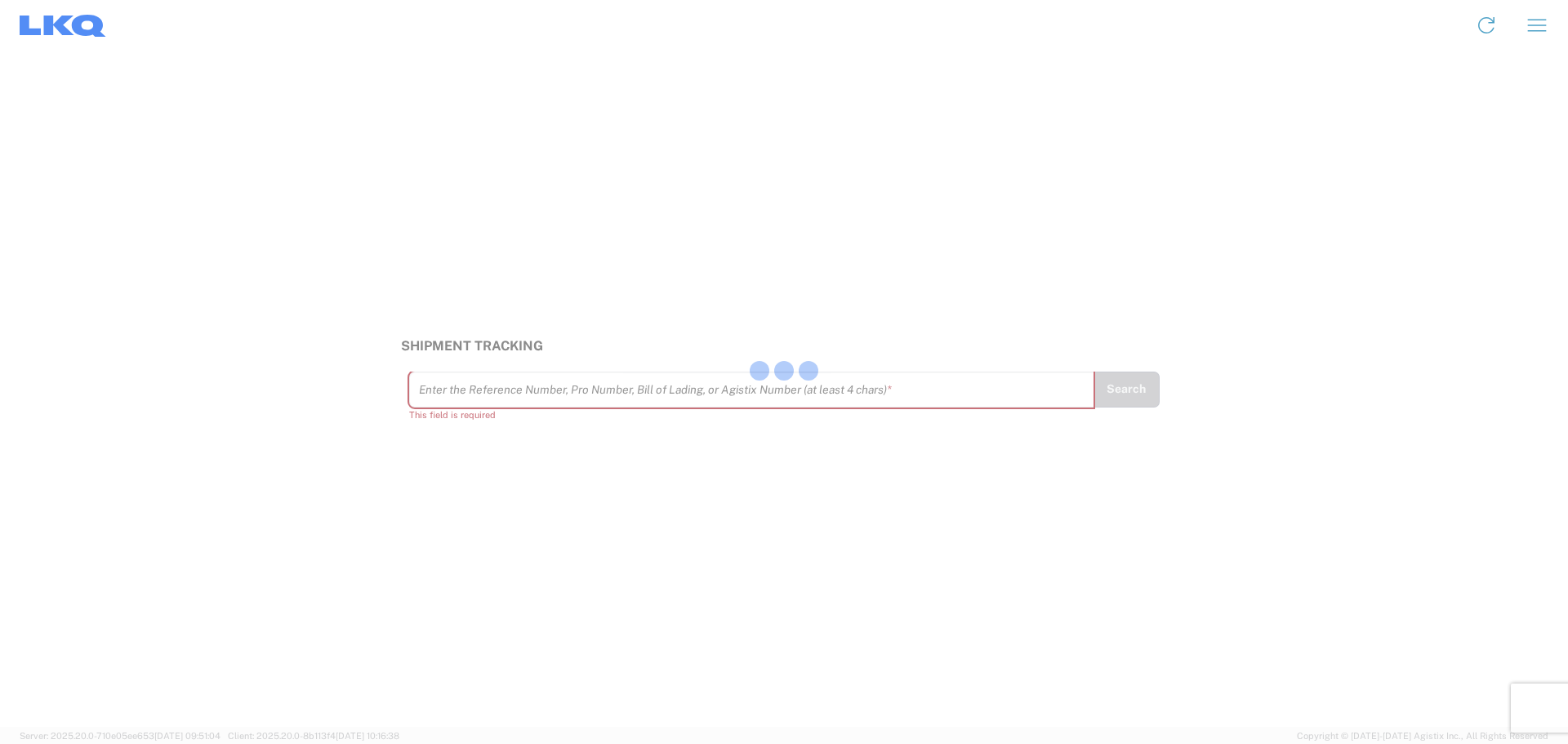
click at [465, 399] on div at bounding box center [784, 372] width 1568 height 744
click at [450, 391] on div at bounding box center [784, 372] width 1568 height 744
click at [450, 391] on input "text" at bounding box center [752, 389] width 666 height 28
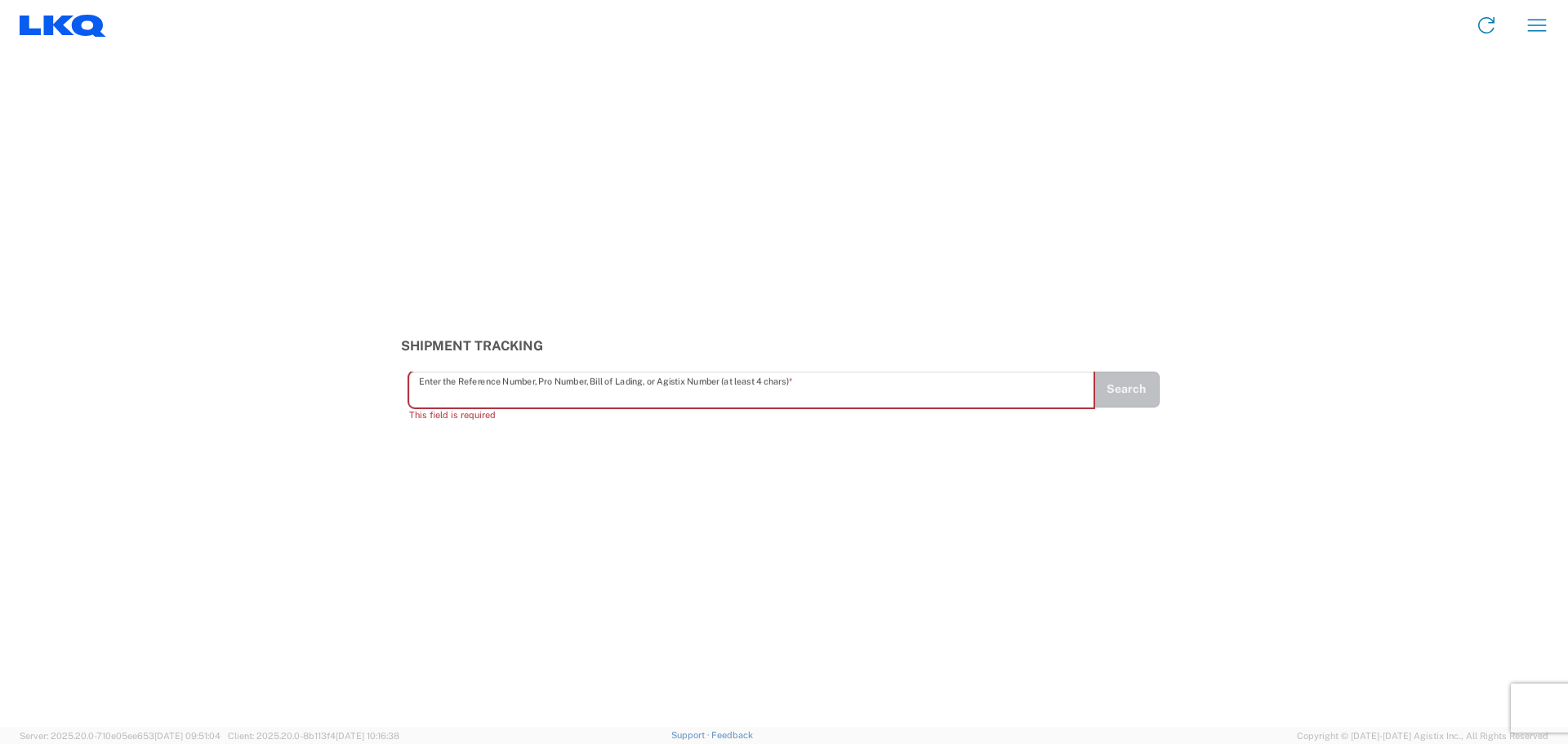
paste input "56819061"
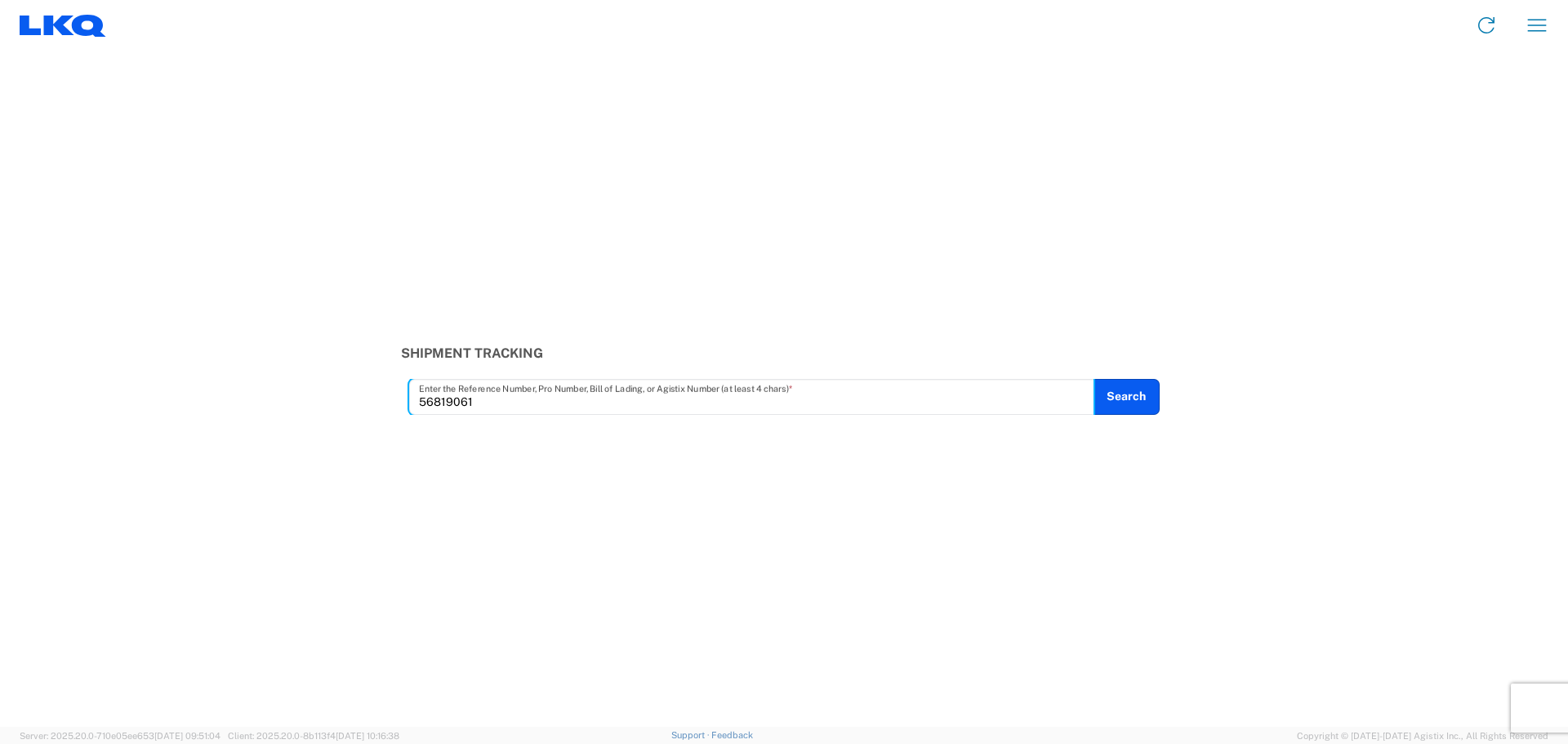
type input "56819061"
